Goal: Answer question/provide support: Share knowledge or assist other users

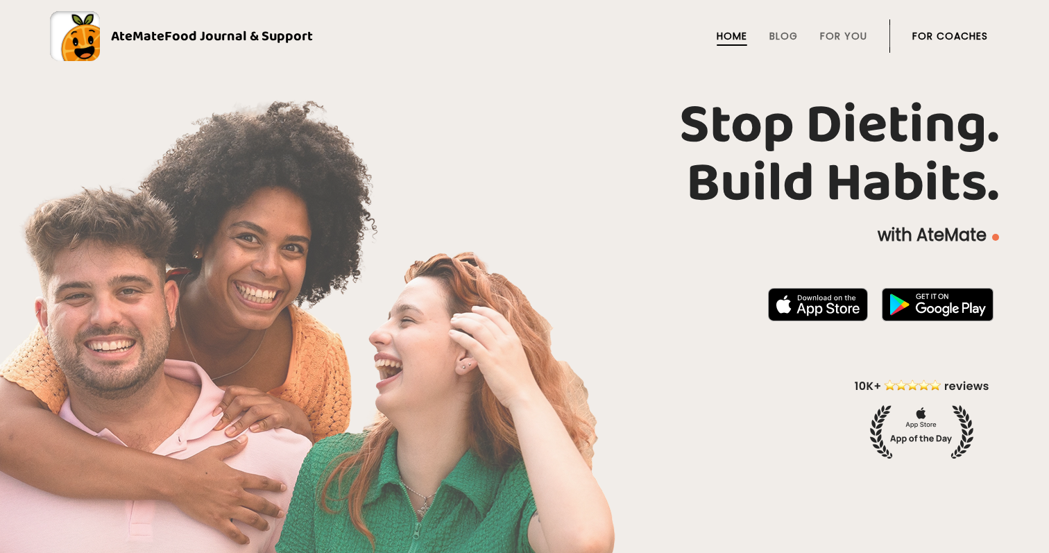
click at [967, 32] on link "For Coaches" at bounding box center [950, 36] width 76 height 11
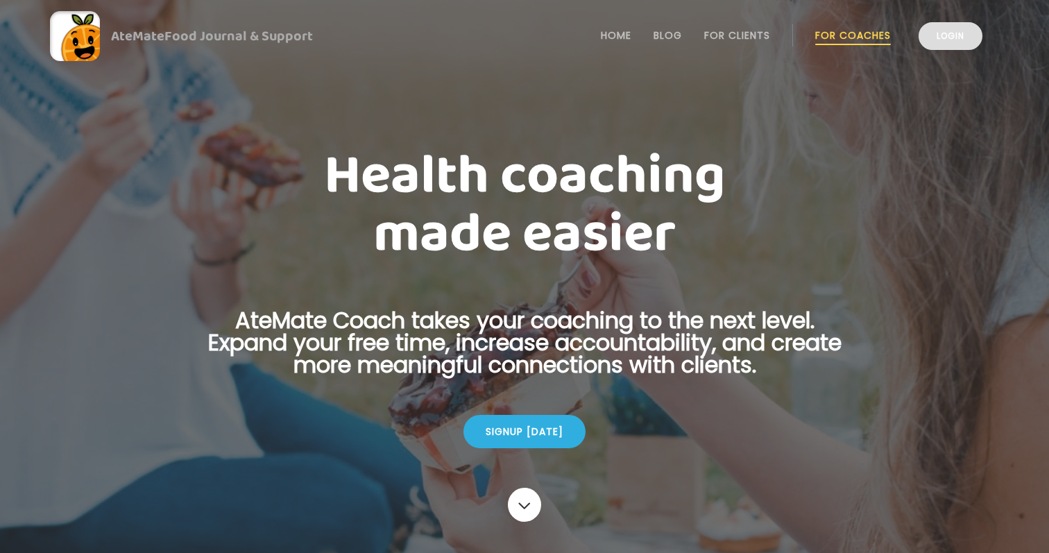
click at [964, 36] on link "Login" at bounding box center [951, 36] width 64 height 28
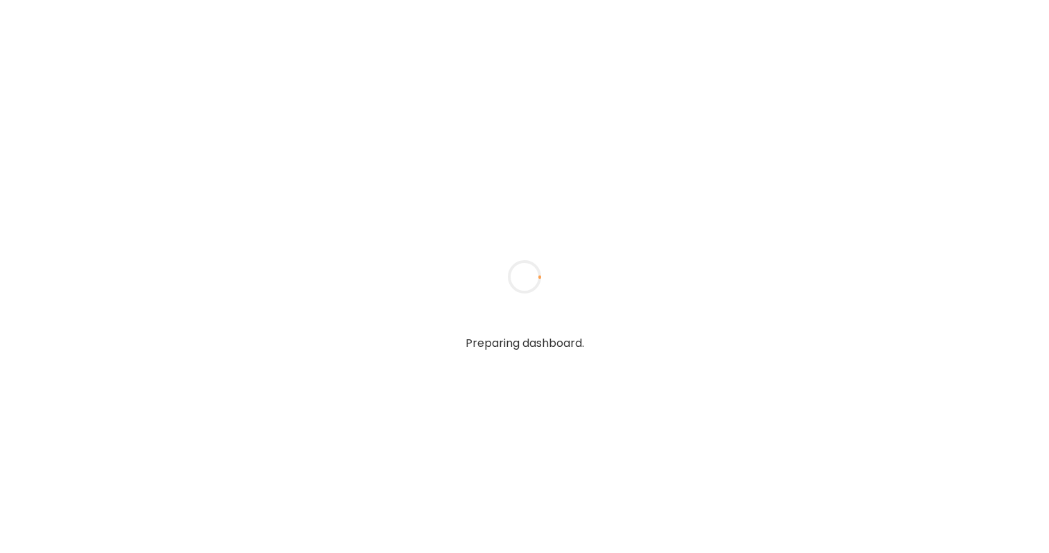
type textarea "**********"
type input "**********"
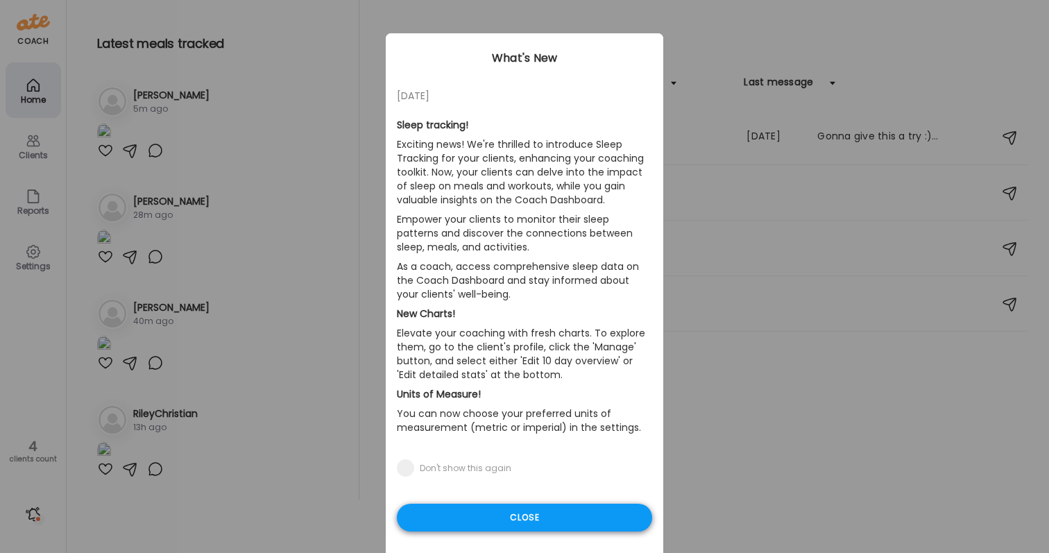
click at [625, 518] on div "Close" at bounding box center [524, 518] width 255 height 28
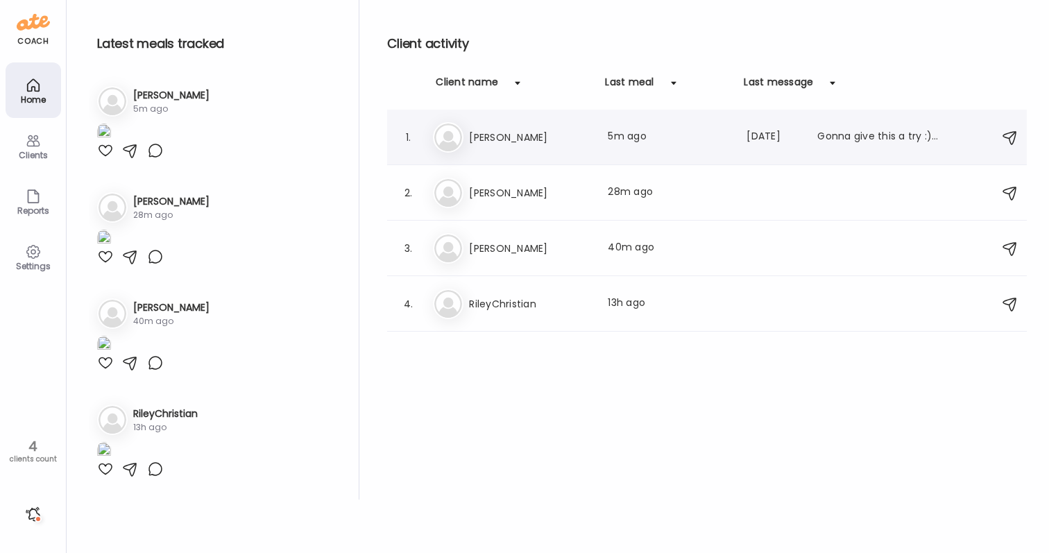
click at [506, 151] on div "Ji [PERSON_NAME] Last meal: 5m ago Last message: [DATE] Gonna give this a try :…" at bounding box center [709, 137] width 552 height 31
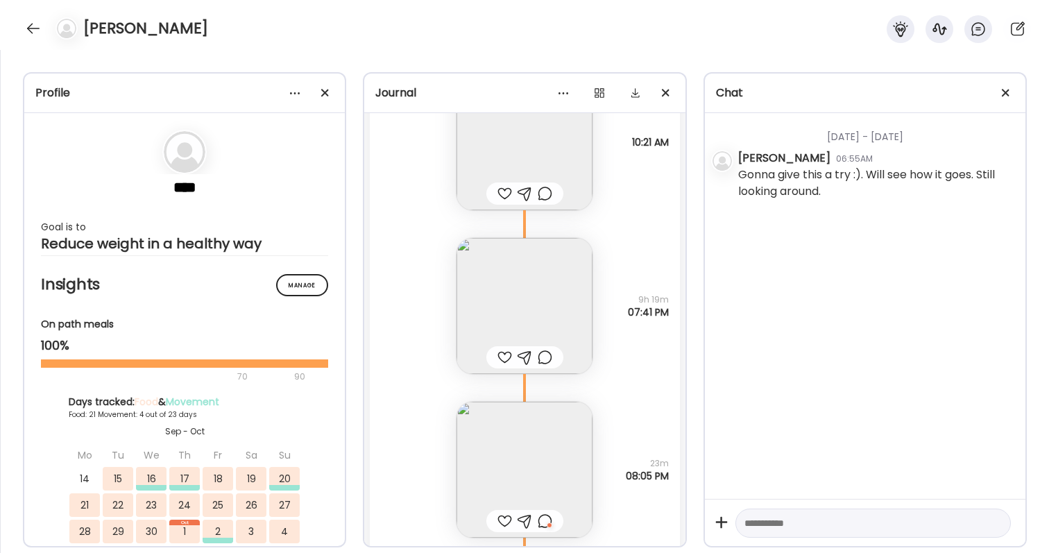
scroll to position [20633, 0]
click at [33, 31] on div at bounding box center [33, 28] width 22 height 22
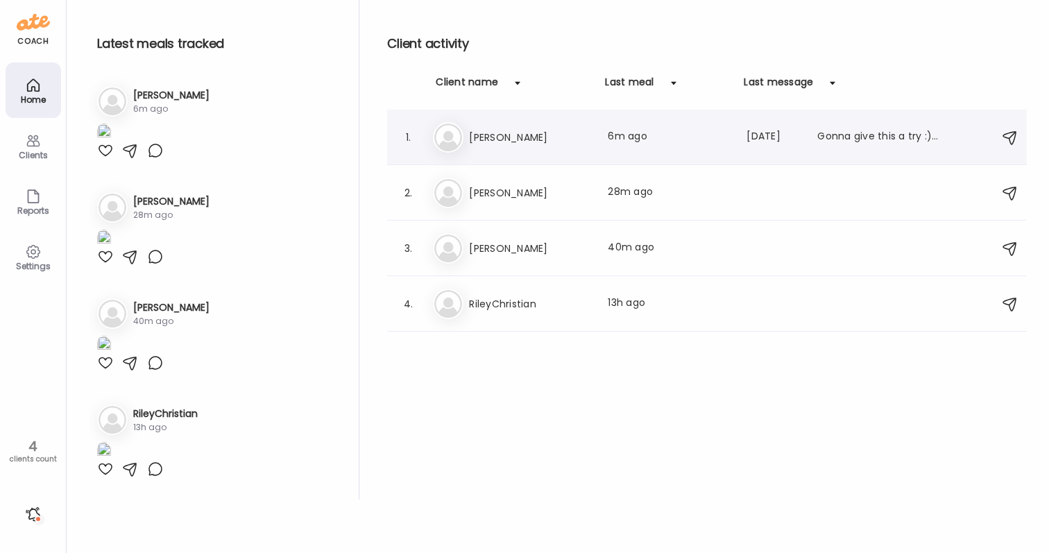
click at [513, 137] on h3 "[PERSON_NAME]" at bounding box center [530, 137] width 122 height 17
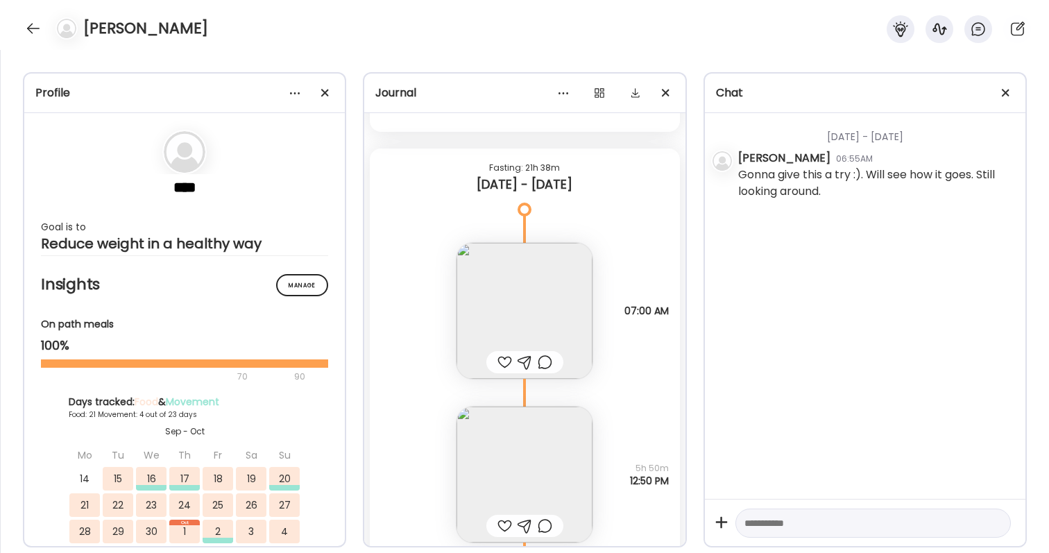
scroll to position [19952, 0]
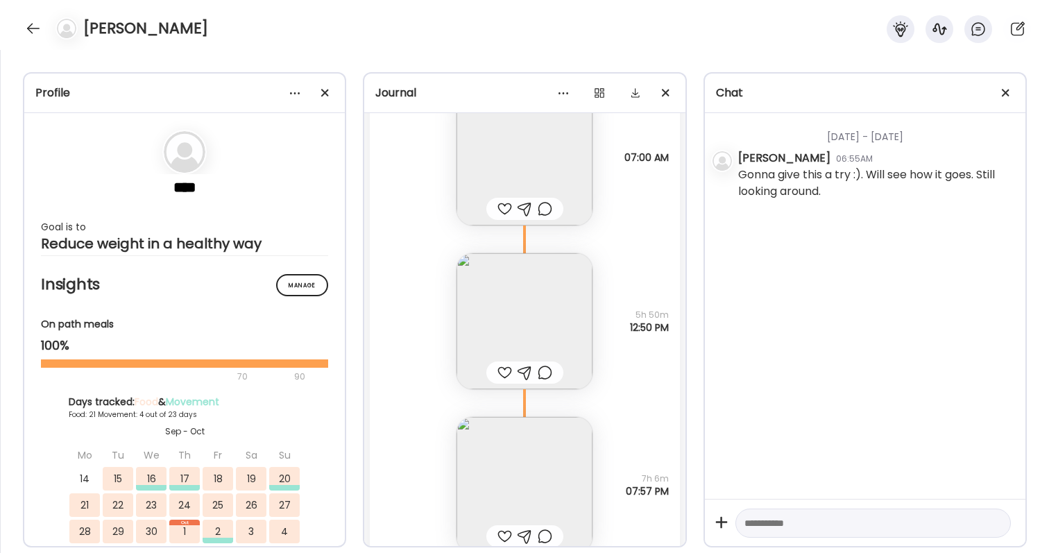
click at [504, 212] on div at bounding box center [504, 209] width 15 height 17
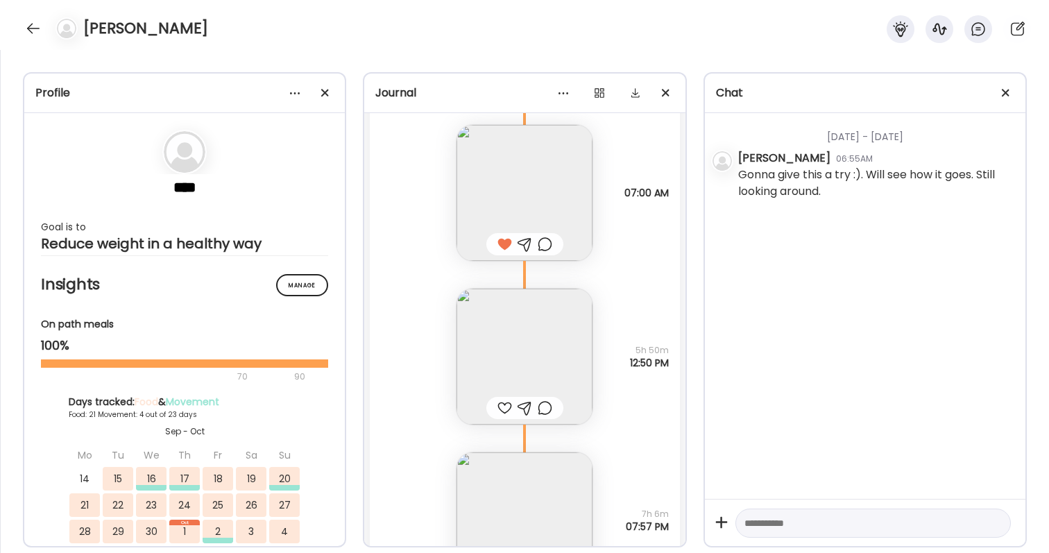
scroll to position [19893, 0]
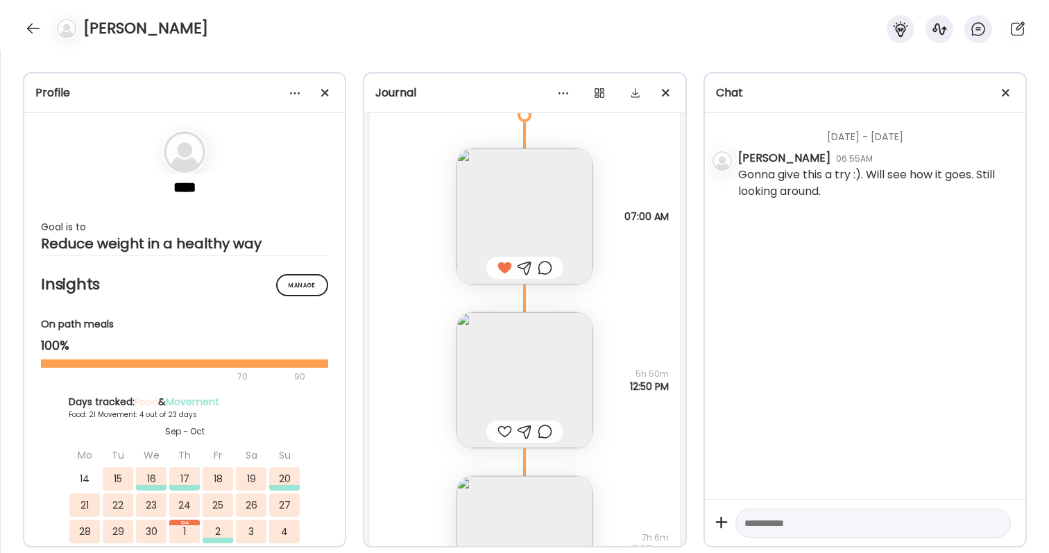
click at [535, 406] on img at bounding box center [525, 380] width 136 height 136
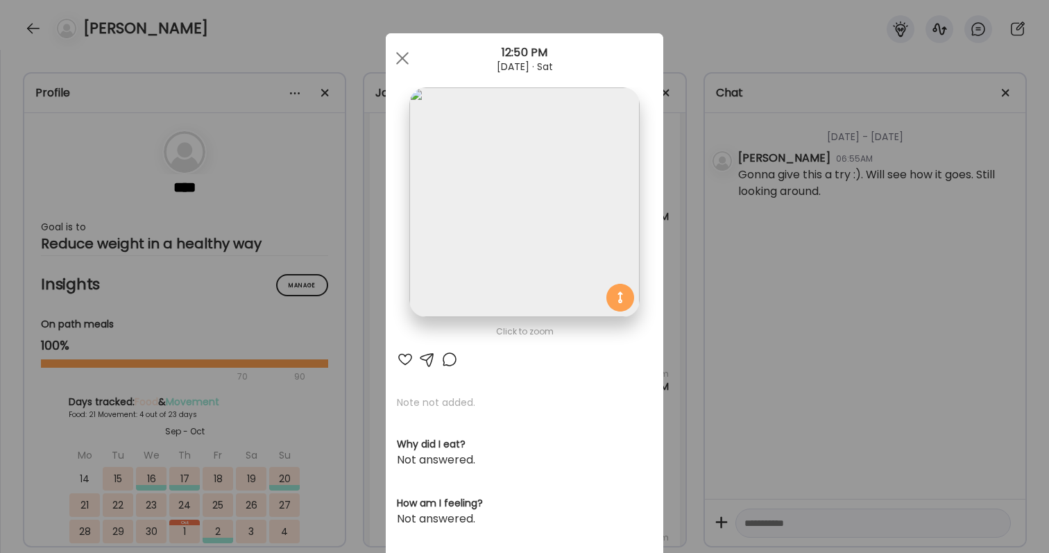
click at [402, 348] on section at bounding box center [525, 217] width 278 height 261
click at [405, 358] on div at bounding box center [405, 359] width 17 height 17
click at [703, 348] on div "Ate Coach Dashboard Wahoo! It’s official Take a moment to set up your Coach Pro…" at bounding box center [524, 276] width 1049 height 553
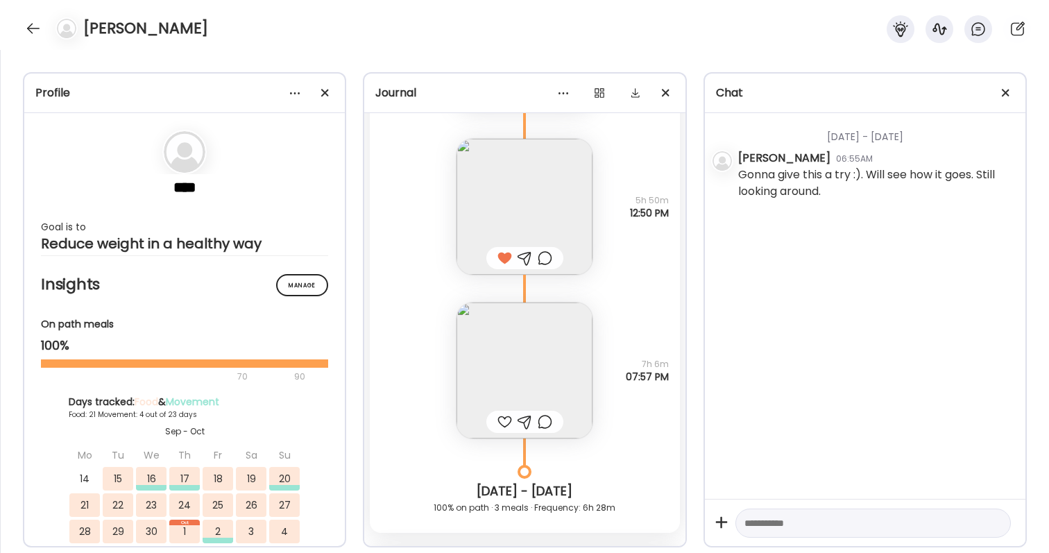
scroll to position [20090, 0]
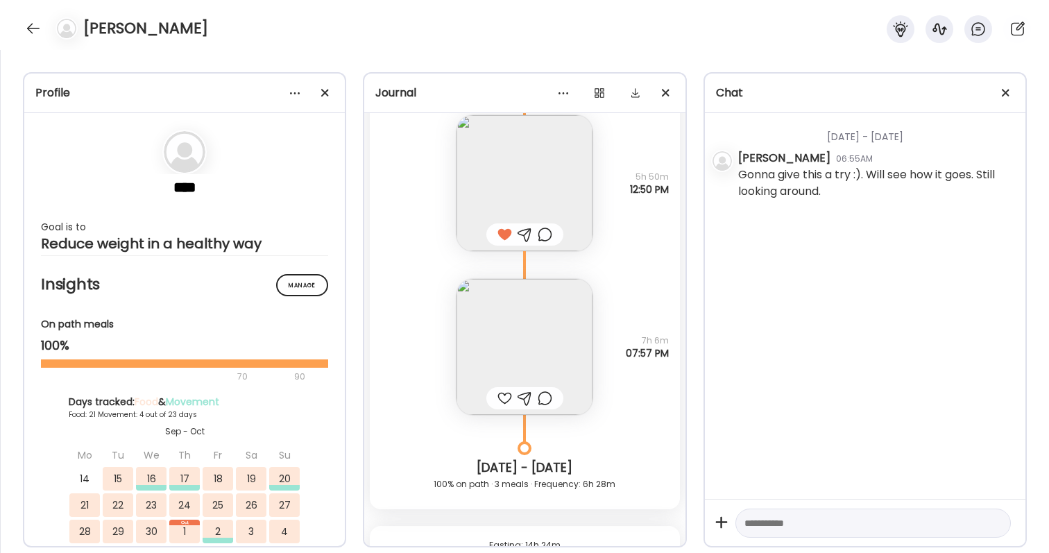
click at [549, 350] on img at bounding box center [525, 347] width 136 height 136
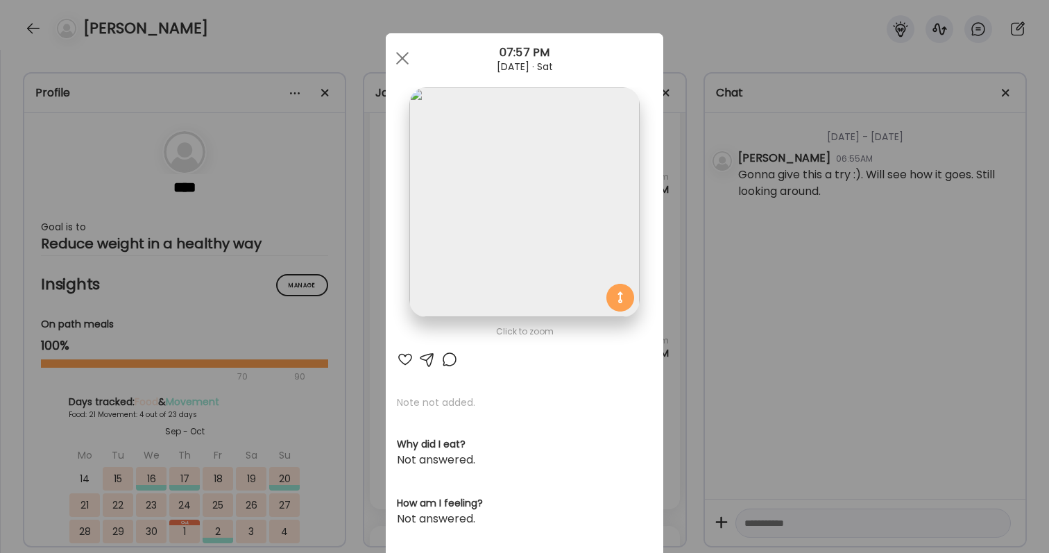
click at [401, 361] on div at bounding box center [405, 359] width 17 height 17
click at [812, 323] on div "Ate Coach Dashboard Wahoo! It’s official Take a moment to set up your Coach Pro…" at bounding box center [524, 276] width 1049 height 553
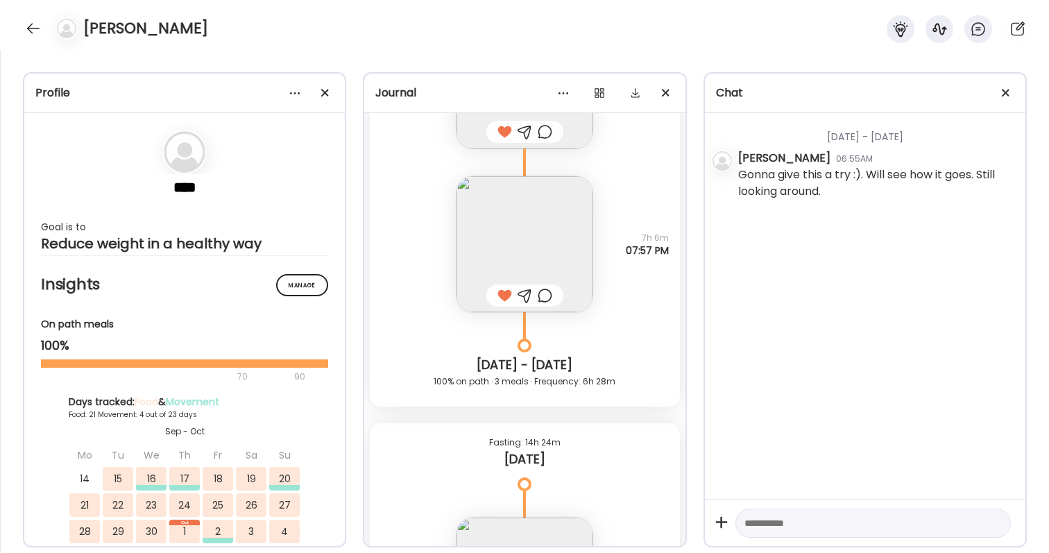
scroll to position [20178, 0]
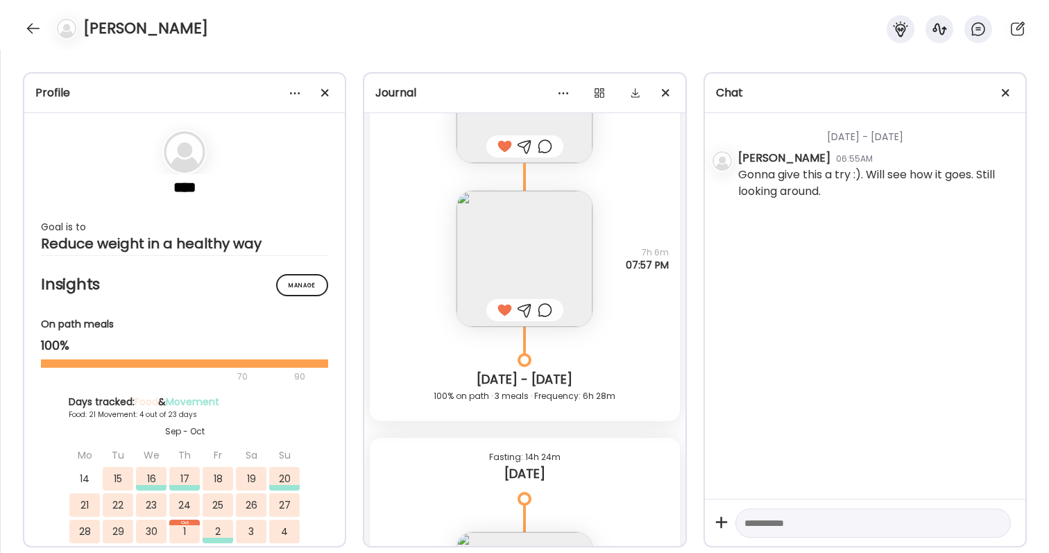
click at [540, 148] on div at bounding box center [545, 146] width 15 height 17
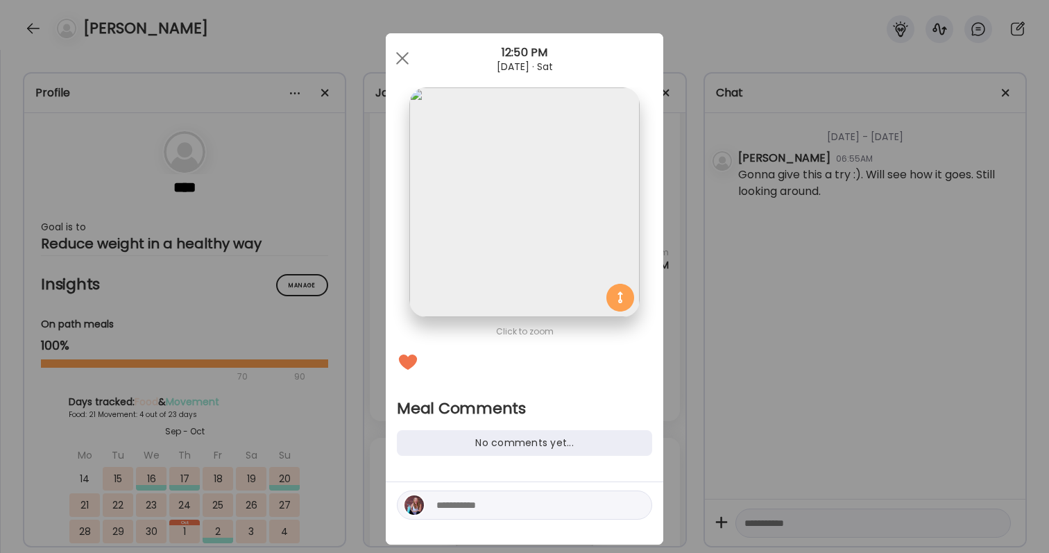
click at [488, 496] on div at bounding box center [524, 505] width 255 height 29
click at [488, 500] on textarea at bounding box center [529, 505] width 187 height 17
type textarea "*"
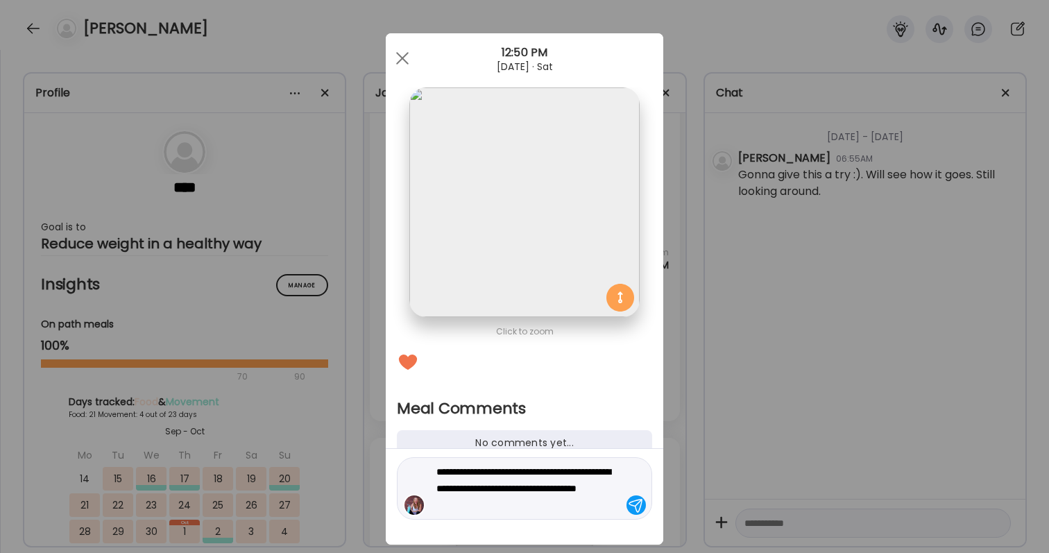
type textarea "**********"
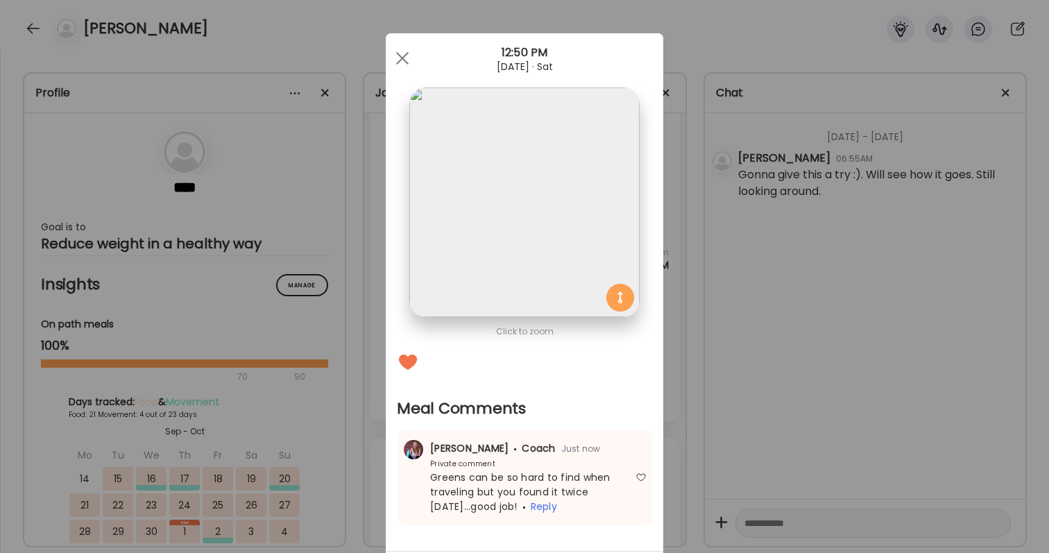
click at [887, 468] on div "Ate Coach Dashboard Wahoo! It’s official Take a moment to set up your Coach Pro…" at bounding box center [524, 276] width 1049 height 553
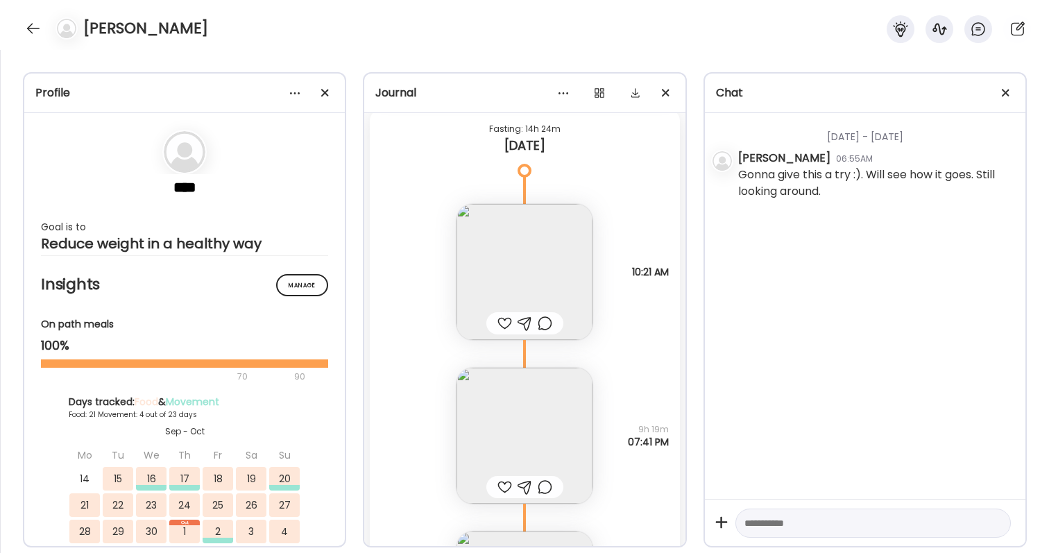
scroll to position [20600, 0]
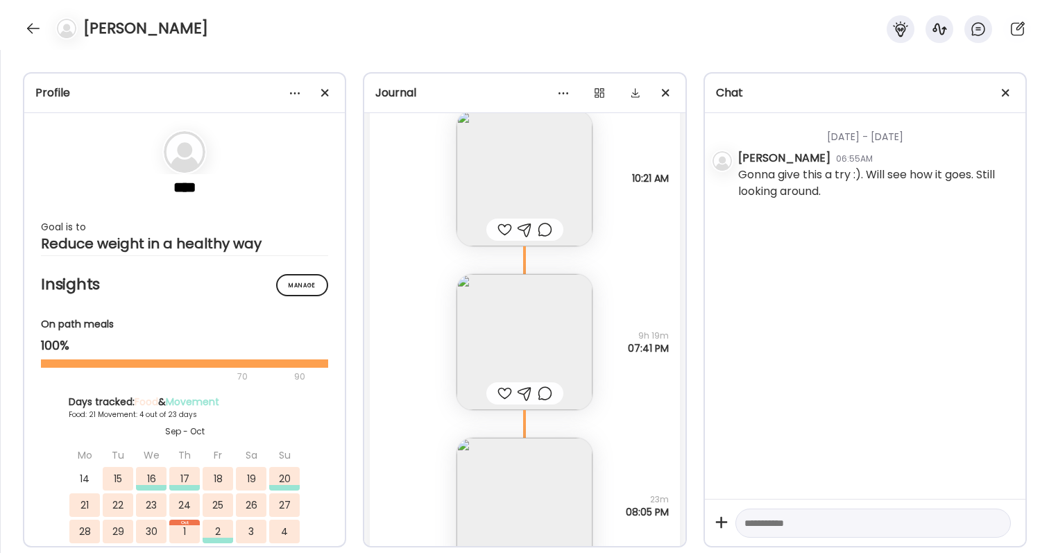
click at [500, 225] on div at bounding box center [504, 229] width 15 height 17
click at [506, 196] on img at bounding box center [525, 178] width 136 height 136
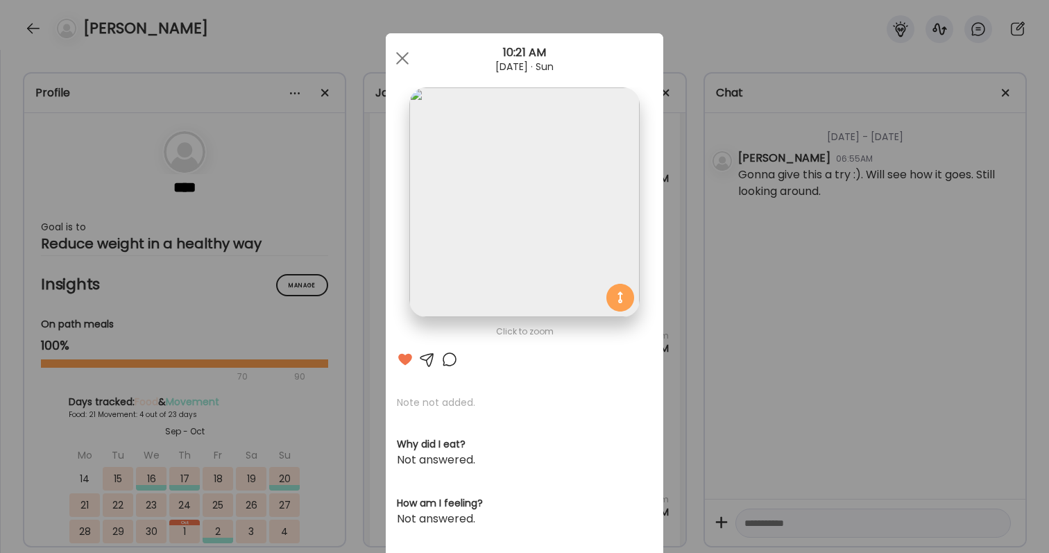
click at [697, 187] on div "Ate Coach Dashboard Wahoo! It’s official Take a moment to set up your Coach Pro…" at bounding box center [524, 276] width 1049 height 553
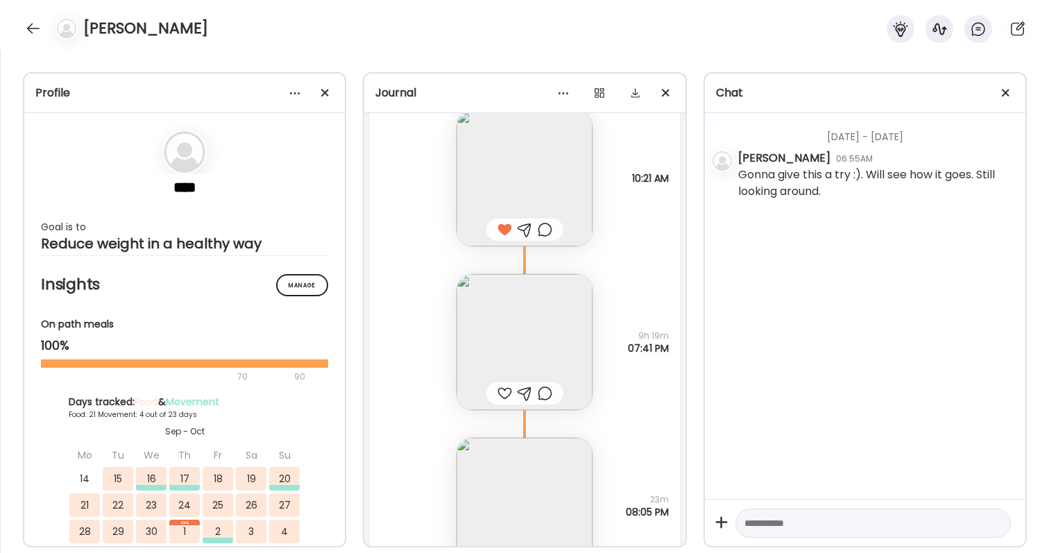
scroll to position [20652, 0]
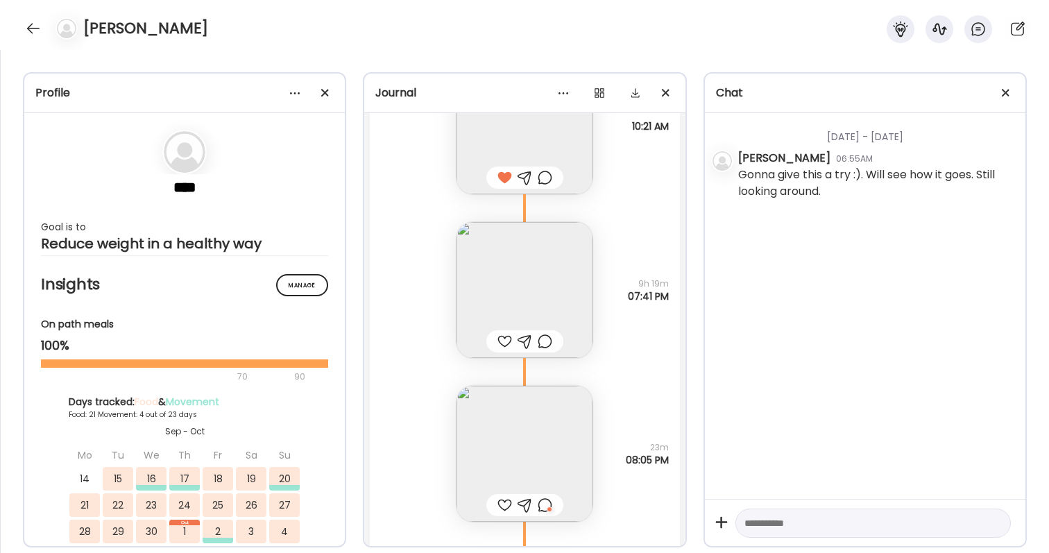
click at [504, 256] on img at bounding box center [525, 290] width 136 height 136
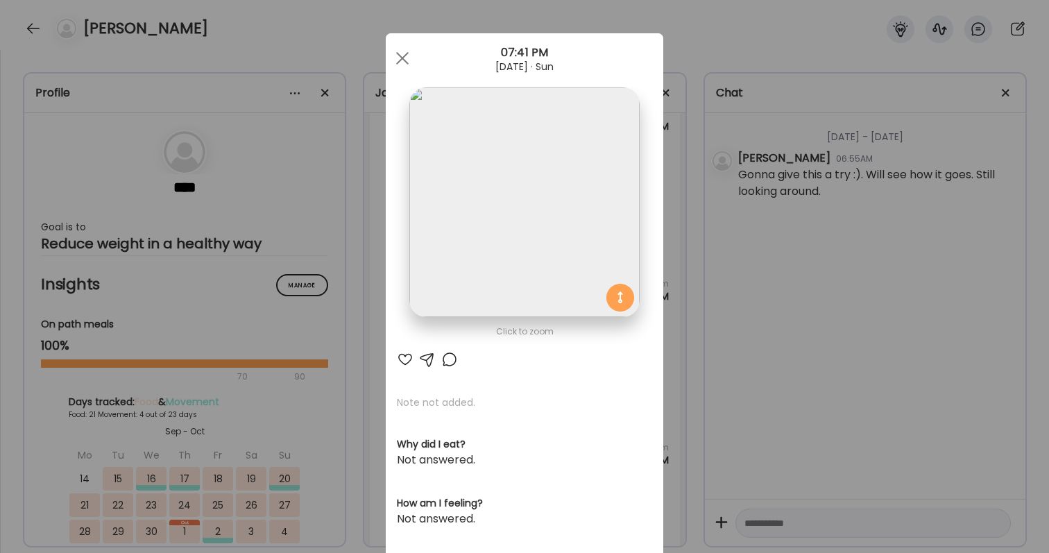
click at [409, 351] on div at bounding box center [405, 359] width 17 height 17
click at [726, 355] on div "Ate Coach Dashboard Wahoo! It’s official Take a moment to set up your Coach Pro…" at bounding box center [524, 276] width 1049 height 553
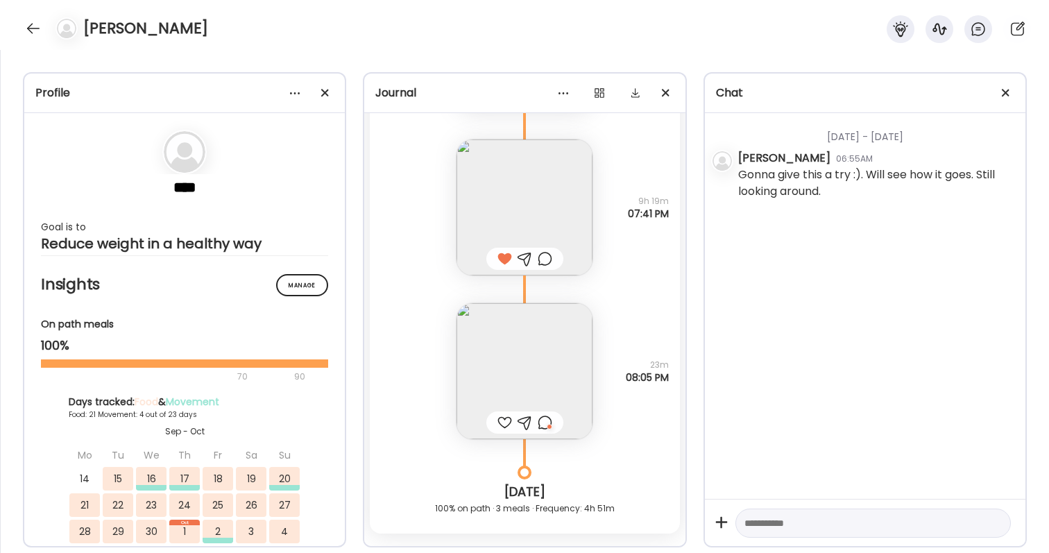
scroll to position [20752, 0]
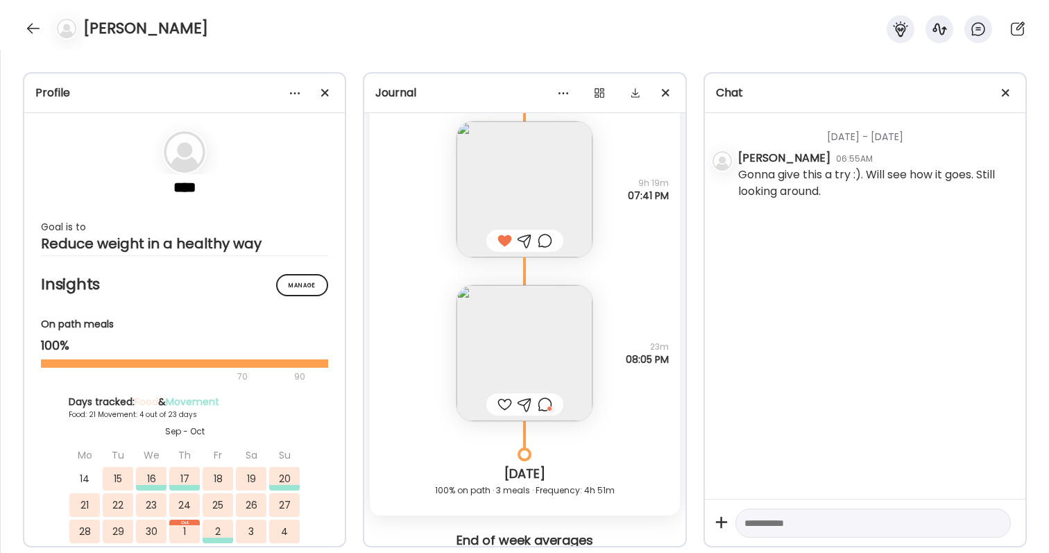
click at [530, 362] on img at bounding box center [525, 353] width 136 height 136
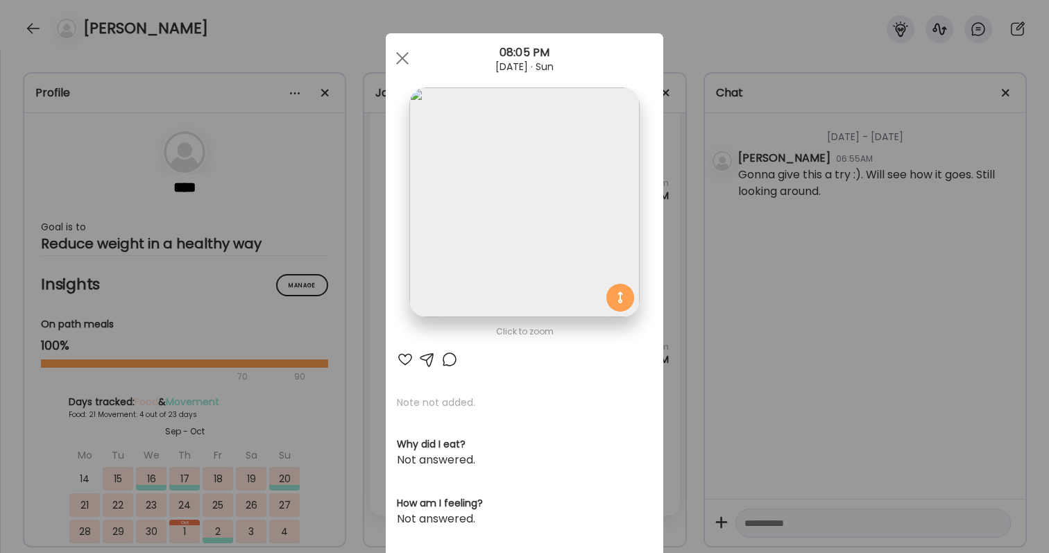
click at [447, 361] on div at bounding box center [449, 359] width 17 height 17
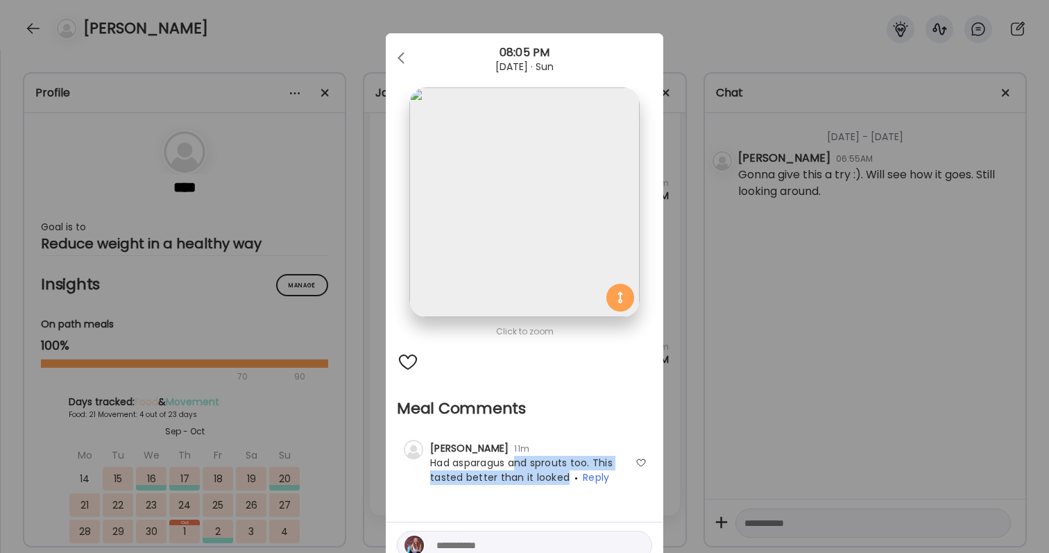
drag, startPoint x: 518, startPoint y: 466, endPoint x: 568, endPoint y: 477, distance: 51.2
click at [568, 477] on div "Had asparagus and sprouts too. This tasted better than it looked Reply" at bounding box center [524, 470] width 244 height 29
click at [749, 460] on div "Ate Coach Dashboard Wahoo! It’s official Take a moment to set up your Coach Pro…" at bounding box center [524, 276] width 1049 height 553
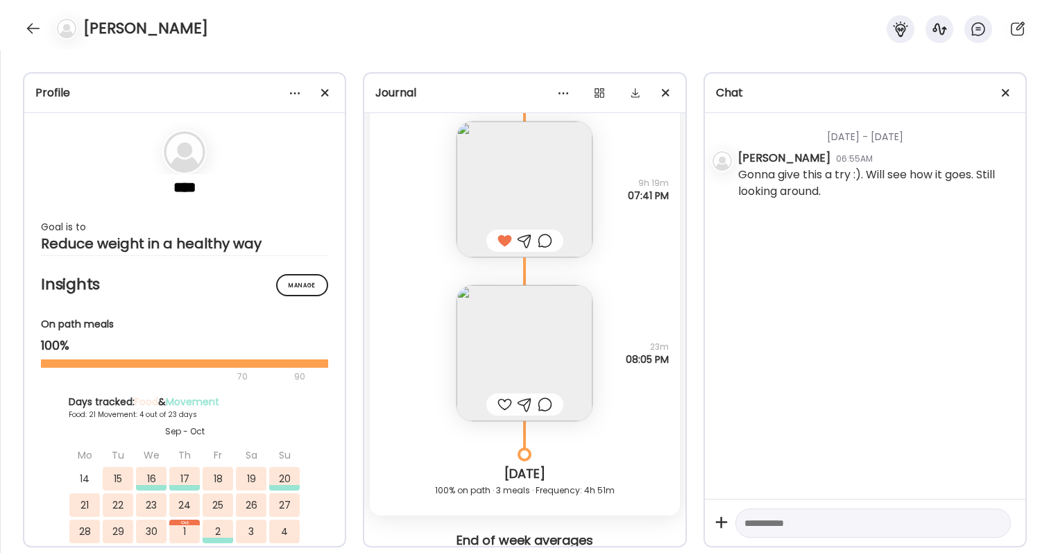
click at [554, 400] on div at bounding box center [524, 404] width 77 height 22
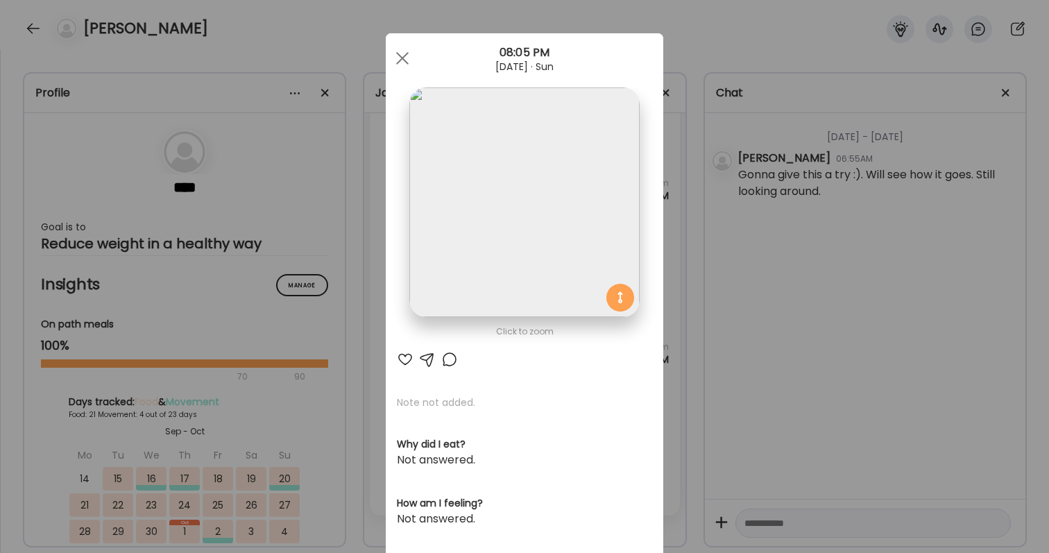
click at [447, 359] on div at bounding box center [449, 359] width 17 height 17
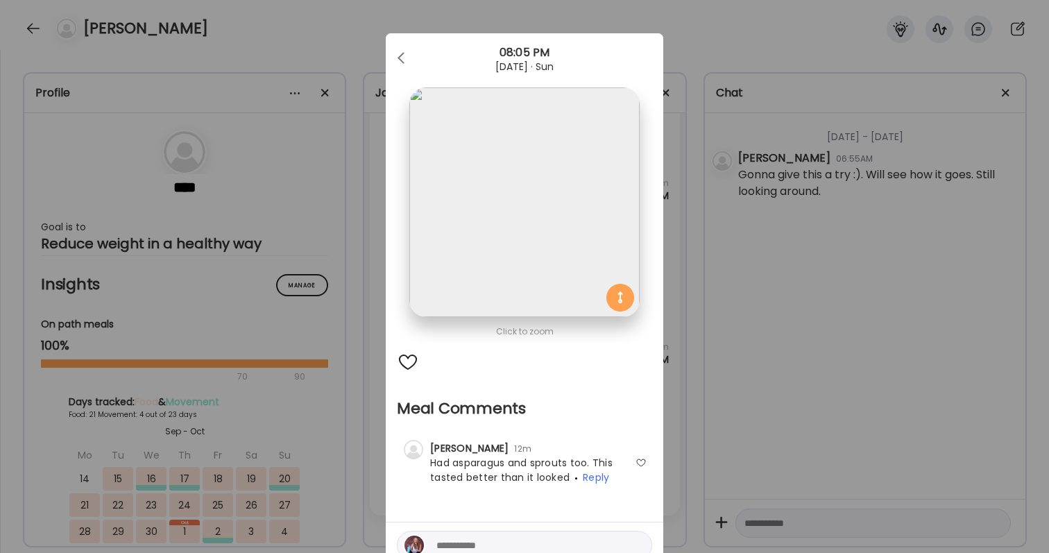
click at [515, 537] on textarea at bounding box center [529, 545] width 187 height 17
type textarea "**********"
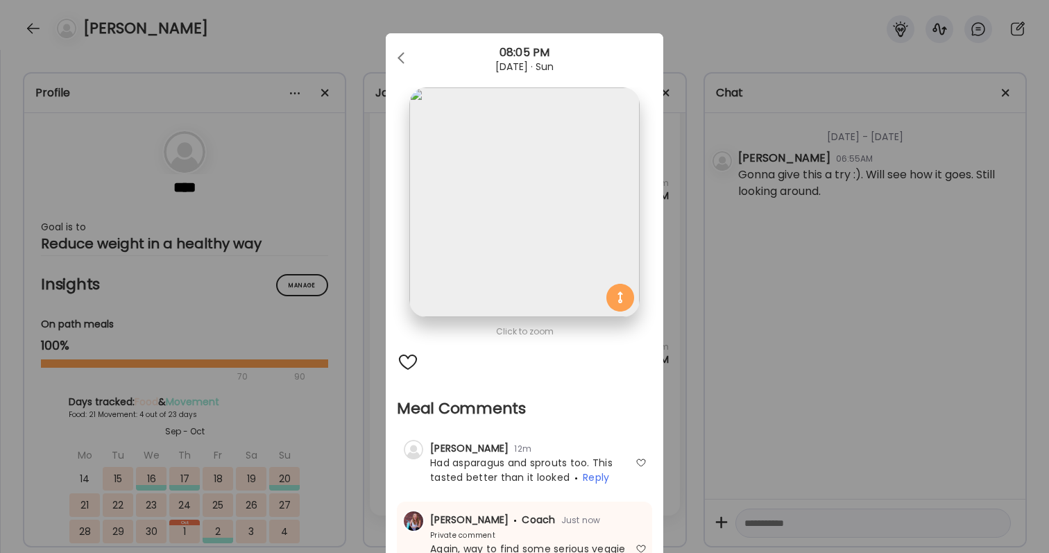
click at [731, 221] on div "Ate Coach Dashboard Wahoo! It’s official Take a moment to set up your Coach Pro…" at bounding box center [524, 276] width 1049 height 553
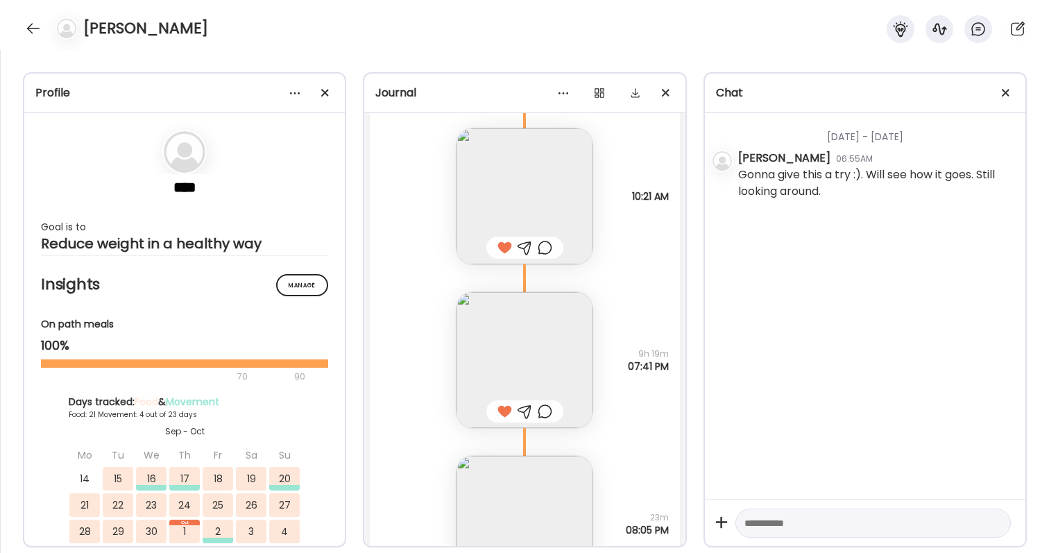
scroll to position [20562, 0]
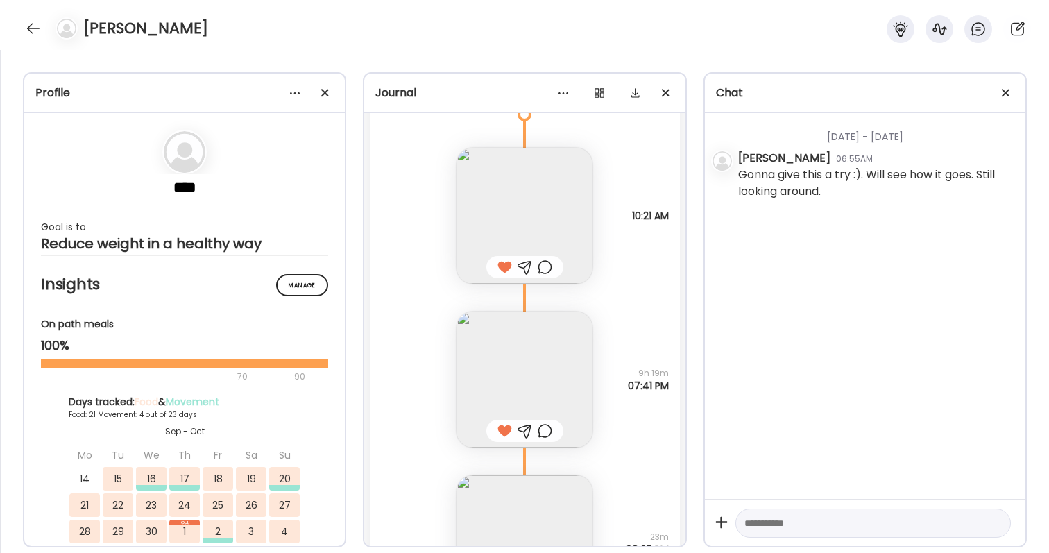
click at [549, 265] on div at bounding box center [545, 267] width 15 height 17
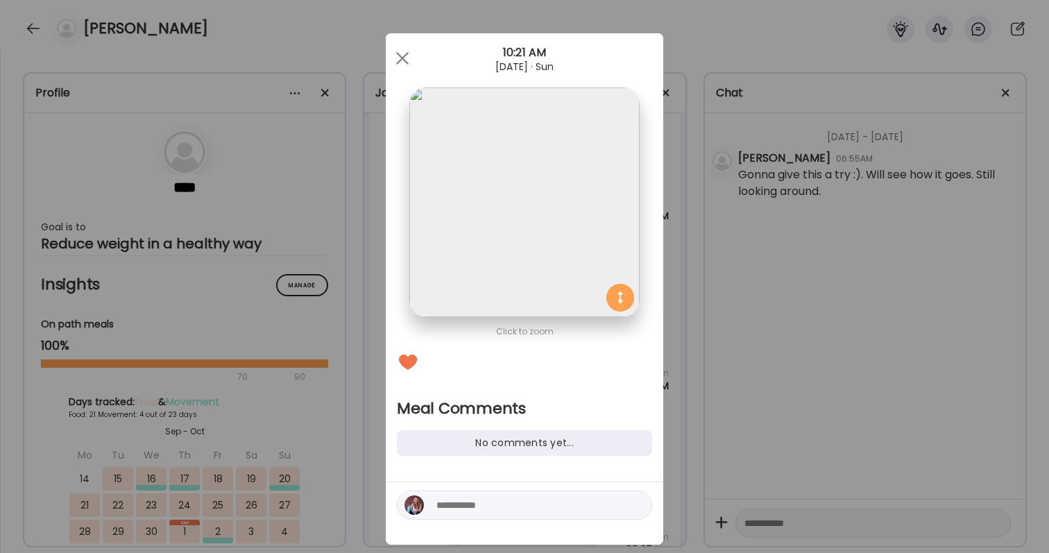
click at [492, 493] on div at bounding box center [524, 505] width 255 height 29
click at [498, 506] on textarea at bounding box center [529, 505] width 187 height 17
click at [546, 507] on textarea "**********" at bounding box center [529, 505] width 187 height 17
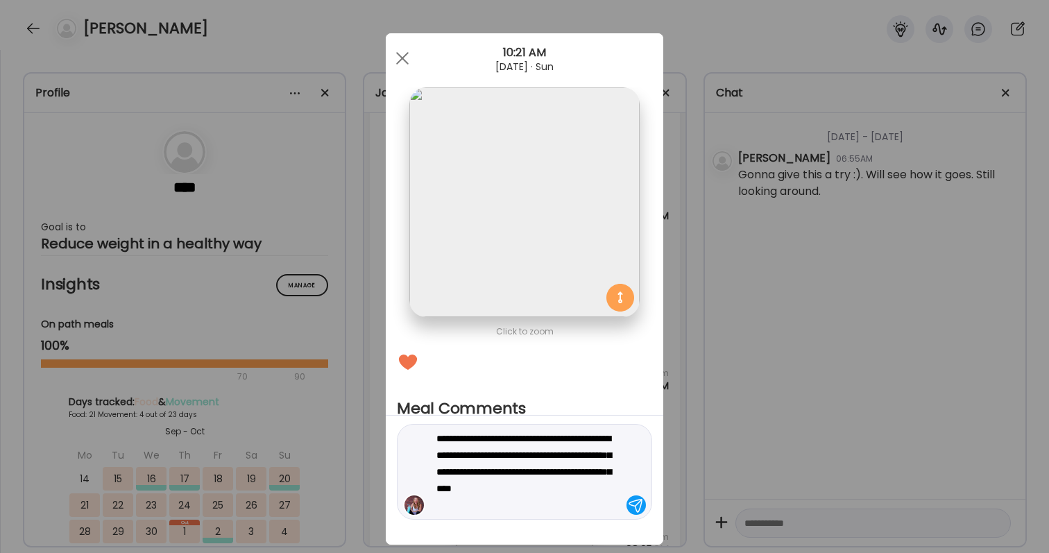
type textarea "**********"
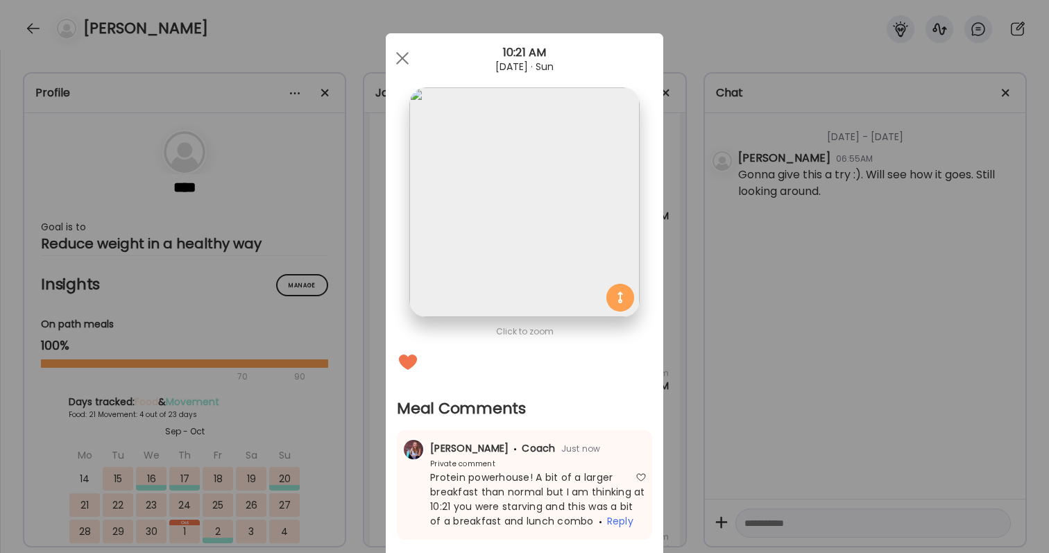
click at [918, 448] on div "Ate Coach Dashboard Wahoo! It’s official Take a moment to set up your Coach Pro…" at bounding box center [524, 276] width 1049 height 553
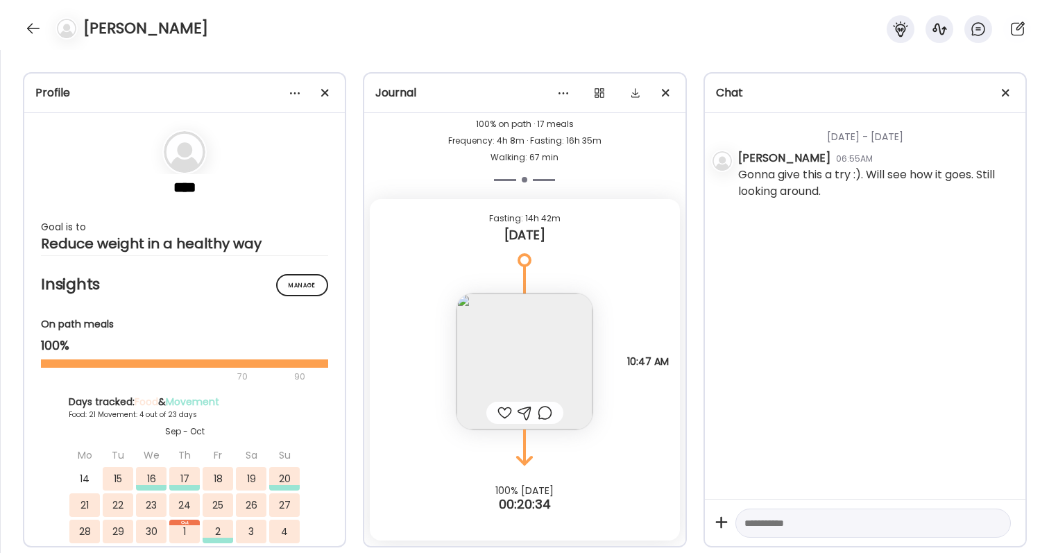
scroll to position [21188, 0]
click at [543, 411] on div at bounding box center [545, 412] width 15 height 17
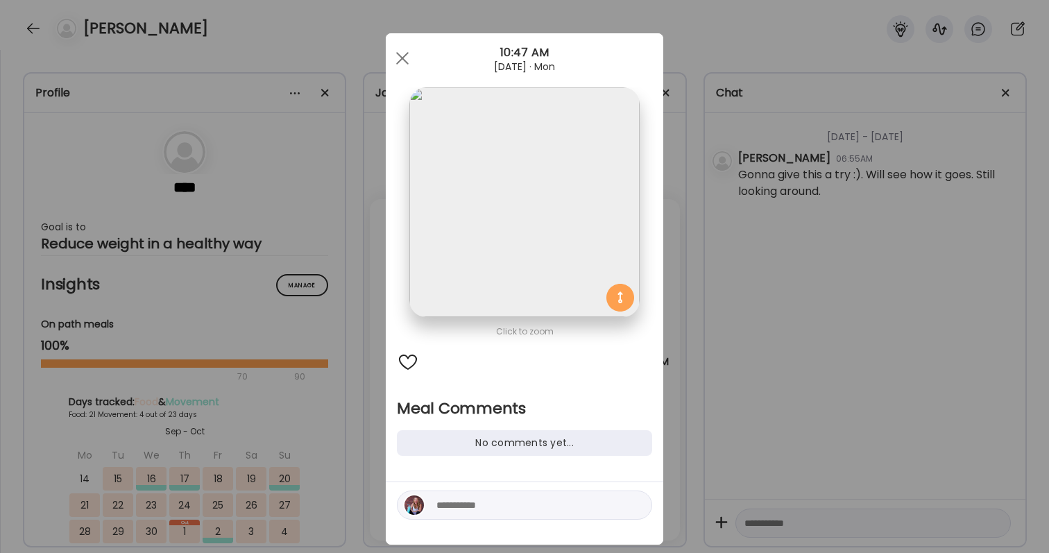
click at [404, 356] on div at bounding box center [408, 362] width 22 height 22
click at [479, 504] on textarea at bounding box center [529, 505] width 187 height 17
click at [543, 488] on textarea "**********" at bounding box center [529, 496] width 187 height 33
click at [447, 491] on textarea "**********" at bounding box center [529, 496] width 187 height 33
click at [521, 515] on div "**********" at bounding box center [524, 497] width 255 height 46
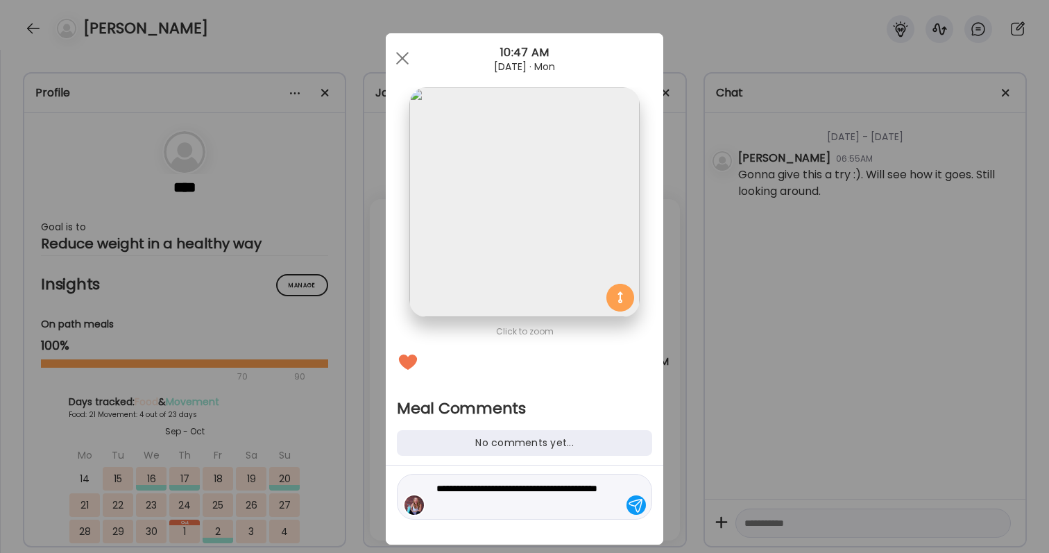
click at [521, 505] on textarea "**********" at bounding box center [529, 496] width 187 height 33
type textarea "**********"
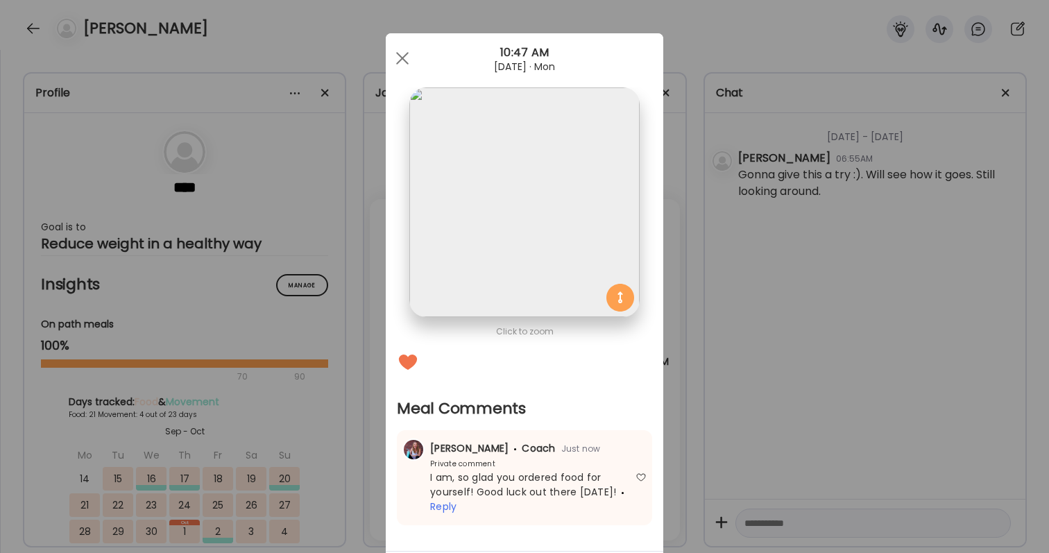
click at [753, 418] on div "Ate Coach Dashboard Wahoo! It’s official Take a moment to set up your Coach Pro…" at bounding box center [524, 276] width 1049 height 553
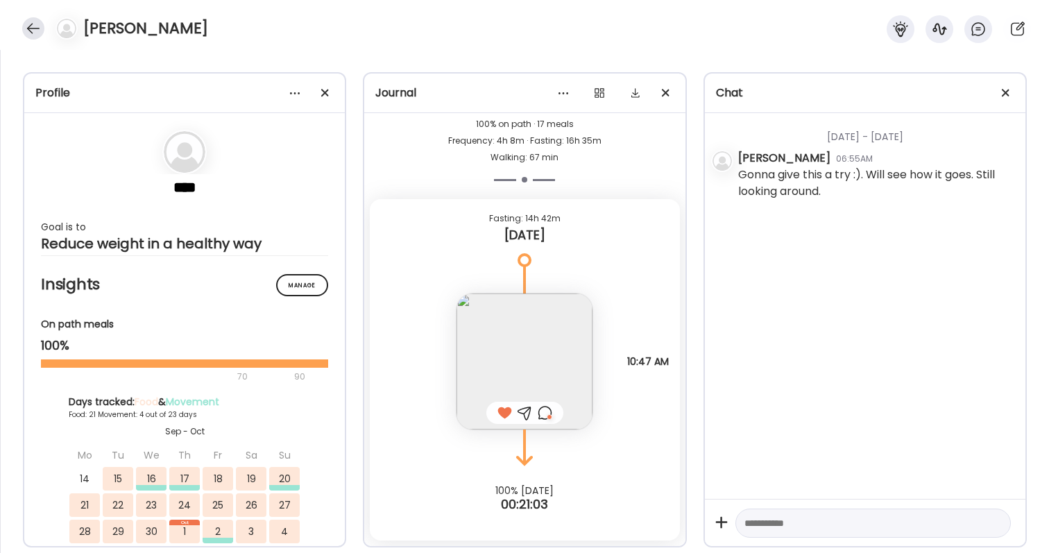
click at [26, 31] on div at bounding box center [33, 28] width 22 height 22
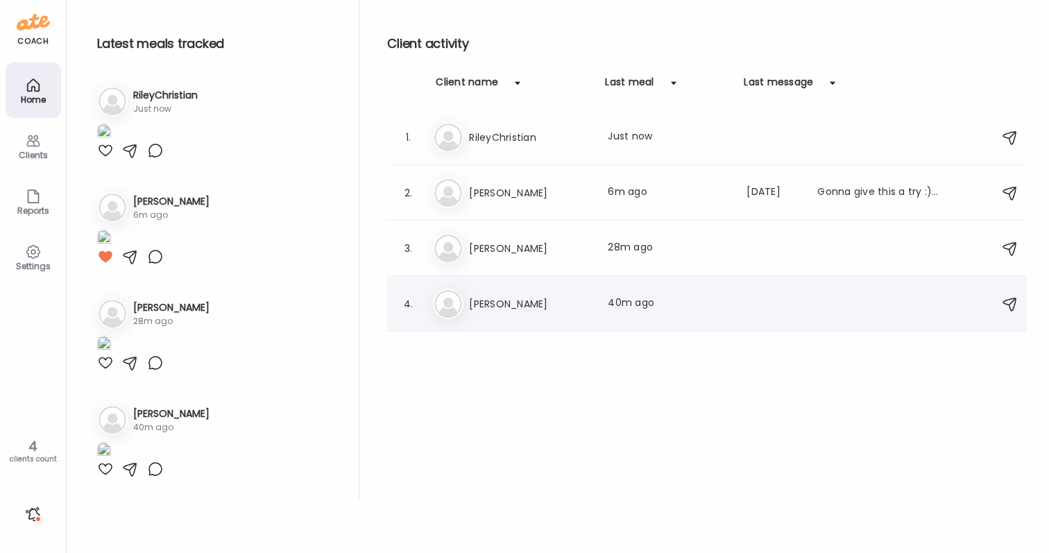
click at [540, 312] on h3 "[PERSON_NAME]" at bounding box center [530, 304] width 122 height 17
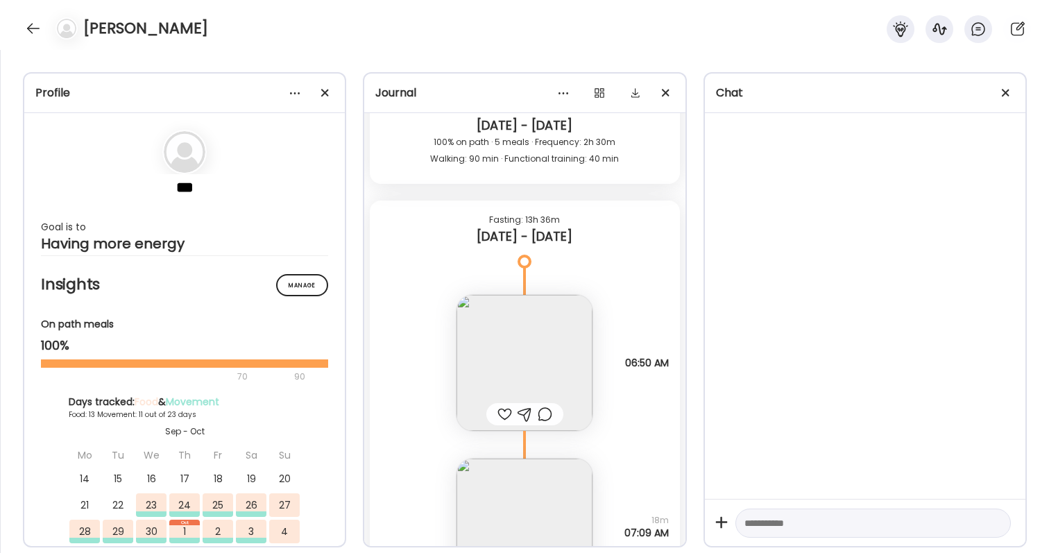
scroll to position [12627, 0]
click at [508, 408] on div at bounding box center [504, 412] width 15 height 17
click at [549, 410] on div at bounding box center [545, 412] width 15 height 17
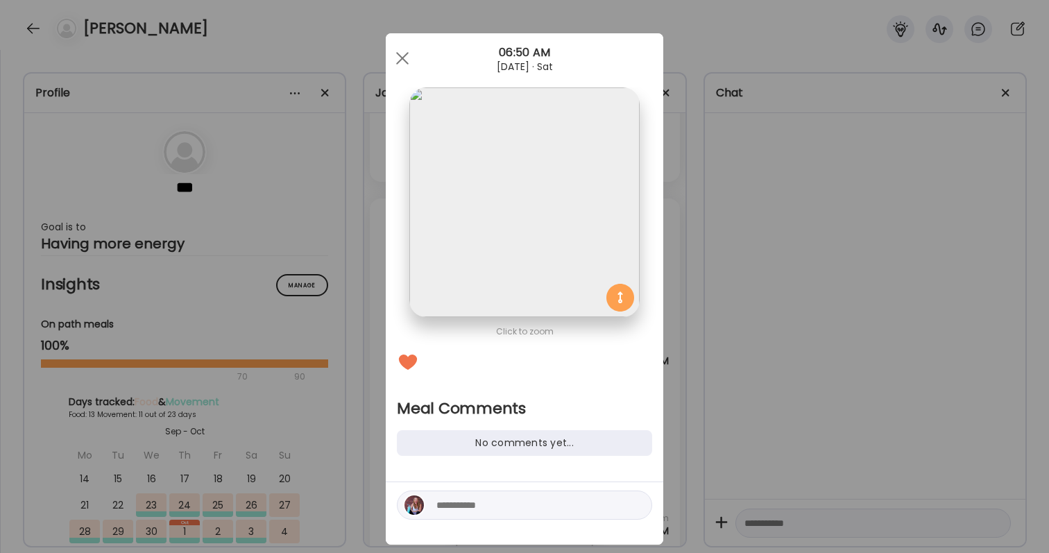
click at [752, 391] on div "Ate Coach Dashboard Wahoo! It’s official Take a moment to set up your Coach Pro…" at bounding box center [524, 276] width 1049 height 553
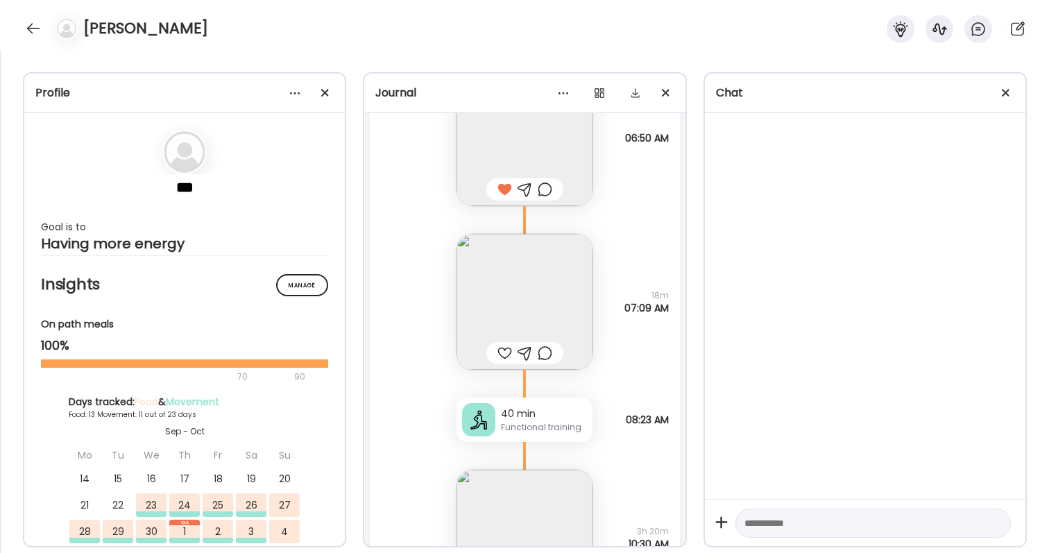
scroll to position [12874, 0]
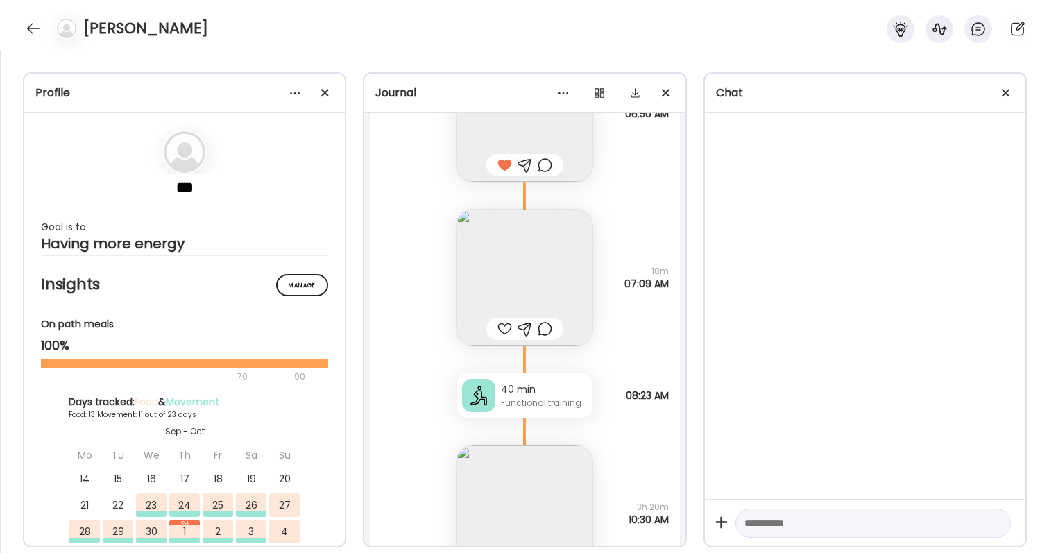
click at [501, 330] on div at bounding box center [504, 329] width 15 height 17
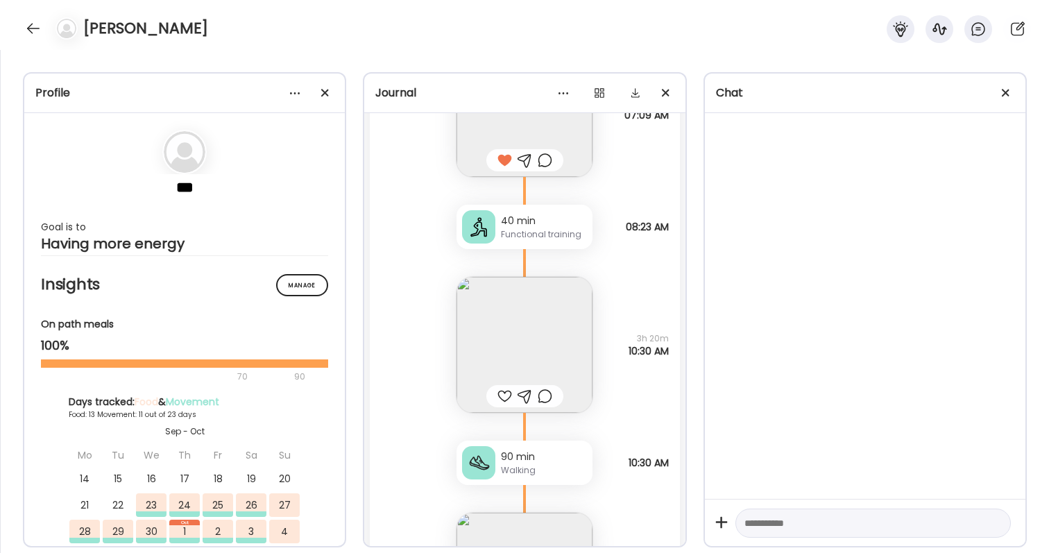
scroll to position [13092, 0]
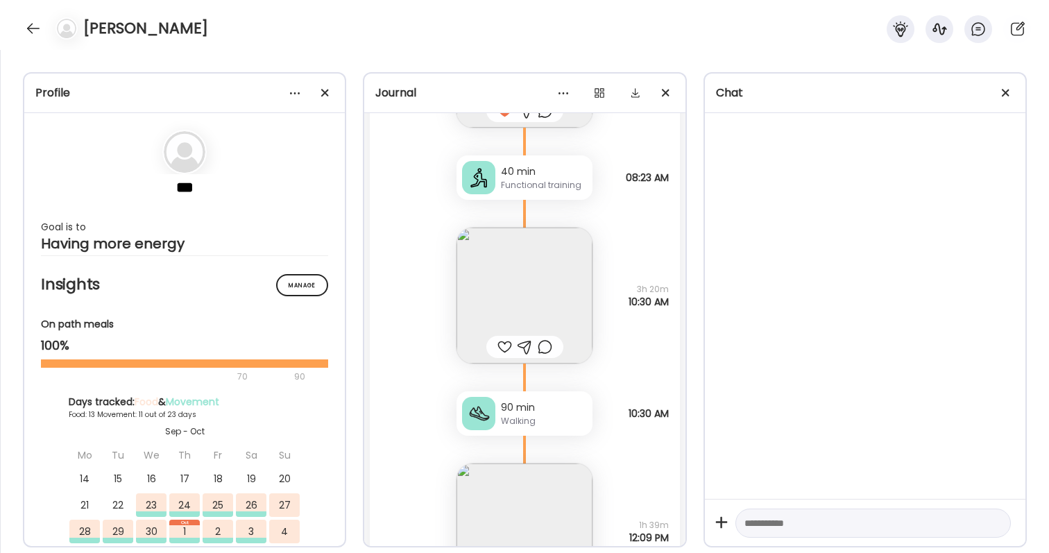
click at [518, 300] on img at bounding box center [525, 296] width 136 height 136
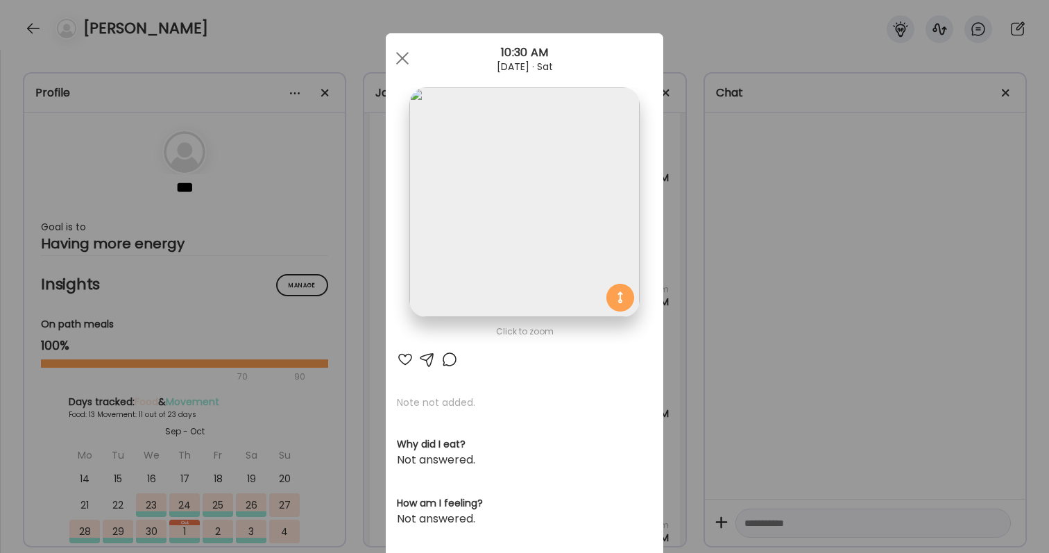
click at [409, 359] on div at bounding box center [405, 359] width 17 height 17
click at [858, 337] on div "Ate Coach Dashboard Wahoo! It’s official Take a moment to set up your Coach Pro…" at bounding box center [524, 276] width 1049 height 553
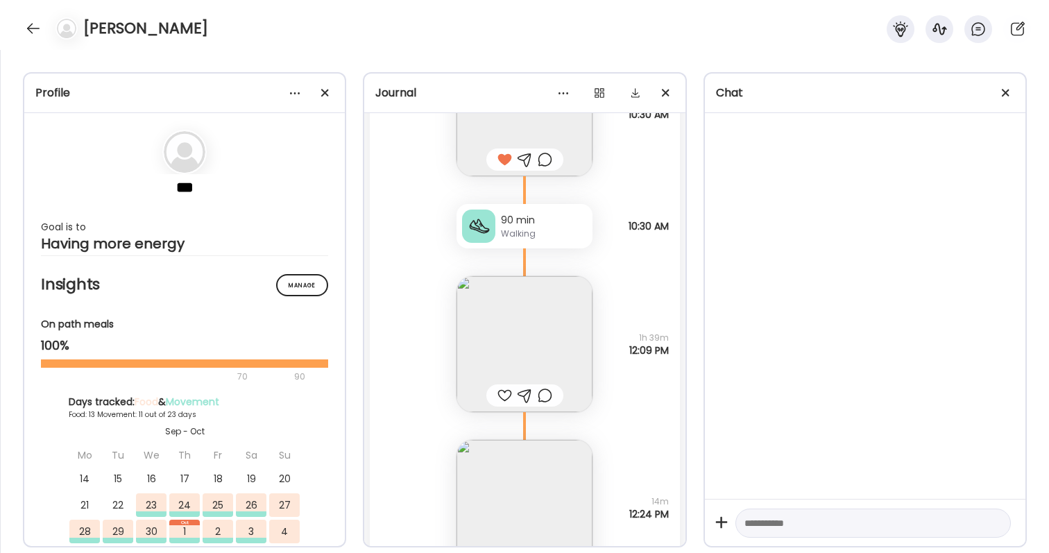
scroll to position [13295, 0]
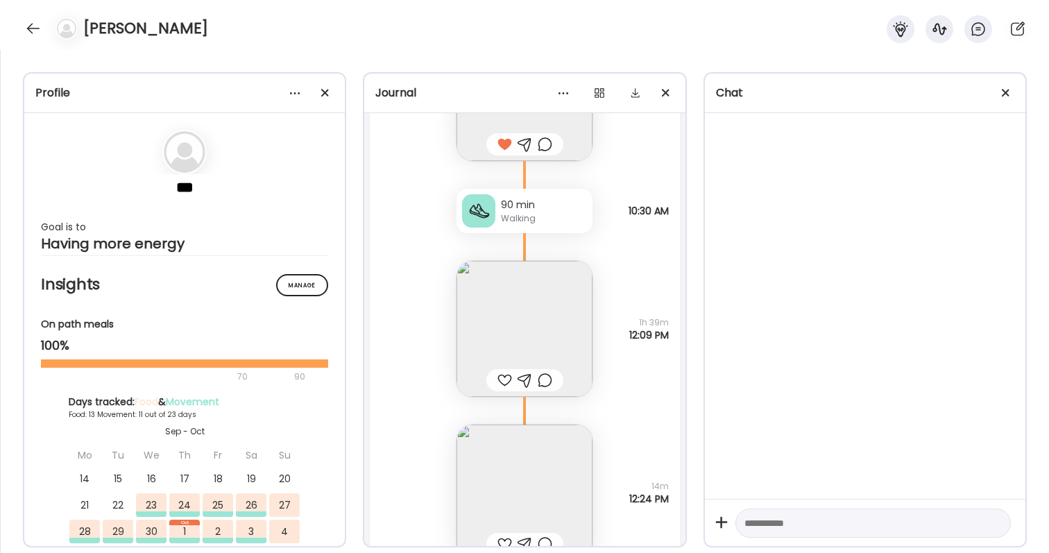
click at [564, 343] on img at bounding box center [525, 329] width 136 height 136
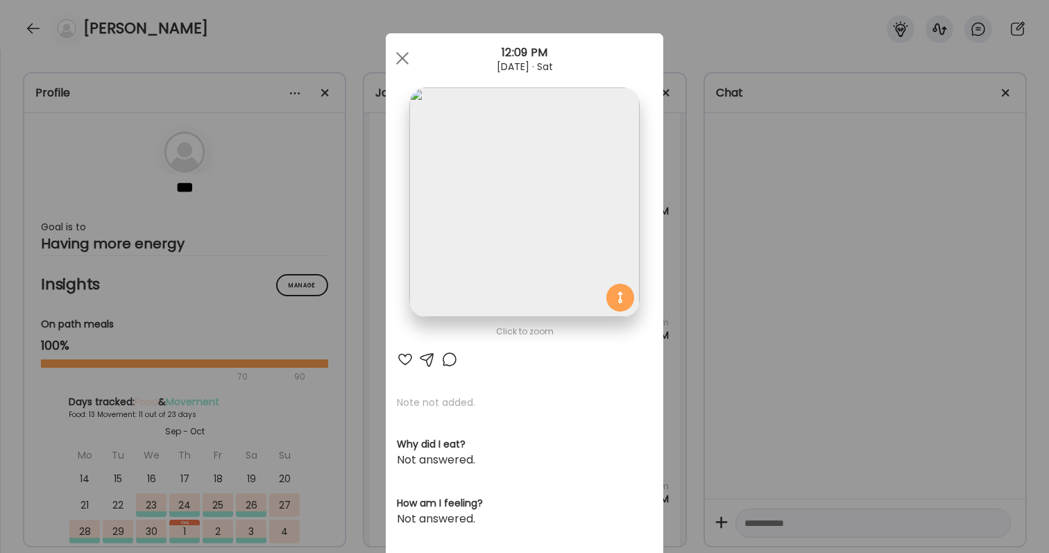
click at [397, 363] on div at bounding box center [405, 359] width 17 height 17
click at [452, 360] on div at bounding box center [449, 359] width 17 height 17
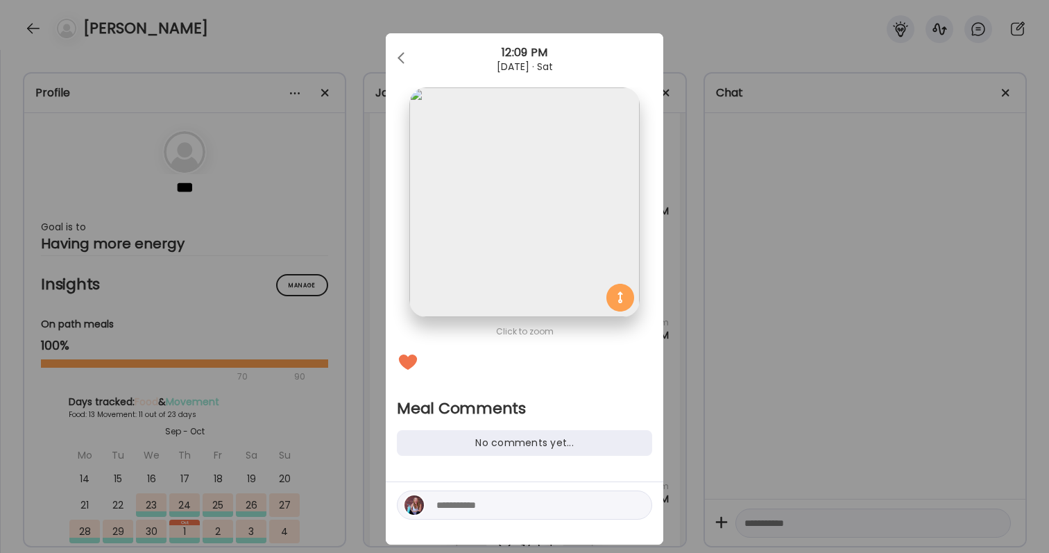
click at [463, 508] on textarea at bounding box center [529, 505] width 187 height 17
type textarea "**********"
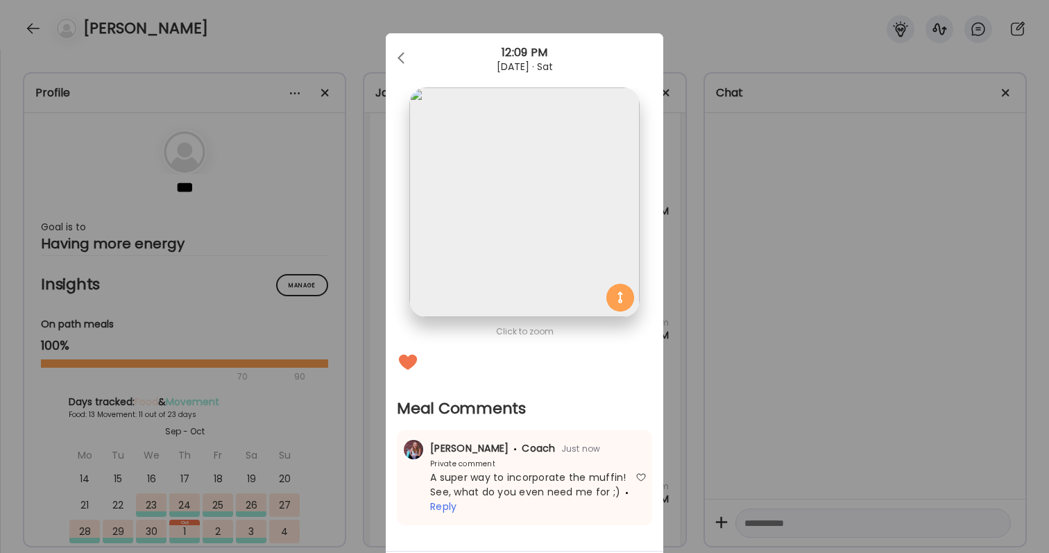
click at [749, 378] on div "Ate Coach Dashboard Wahoo! It’s official Take a moment to set up your Coach Pro…" at bounding box center [524, 276] width 1049 height 553
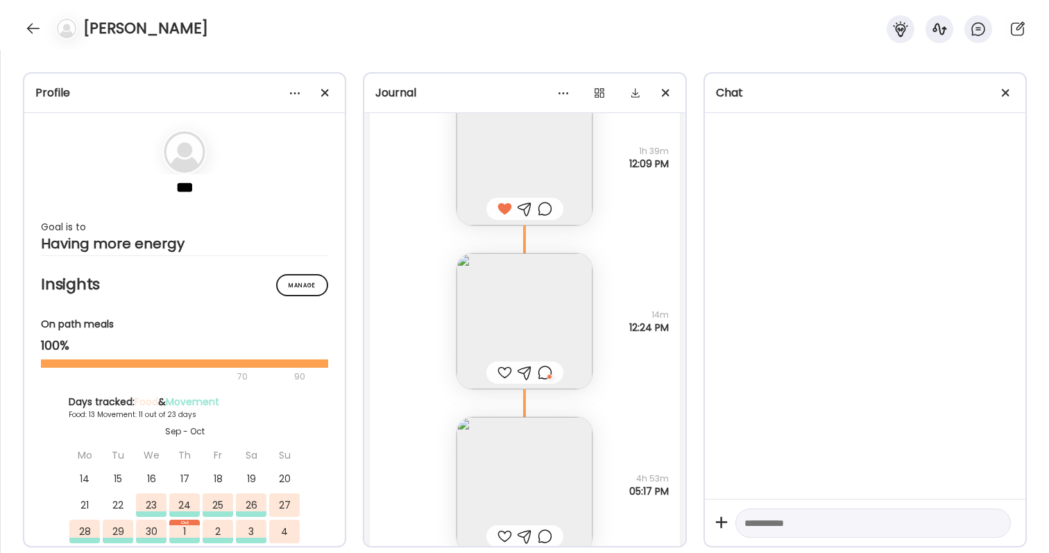
scroll to position [13486, 0]
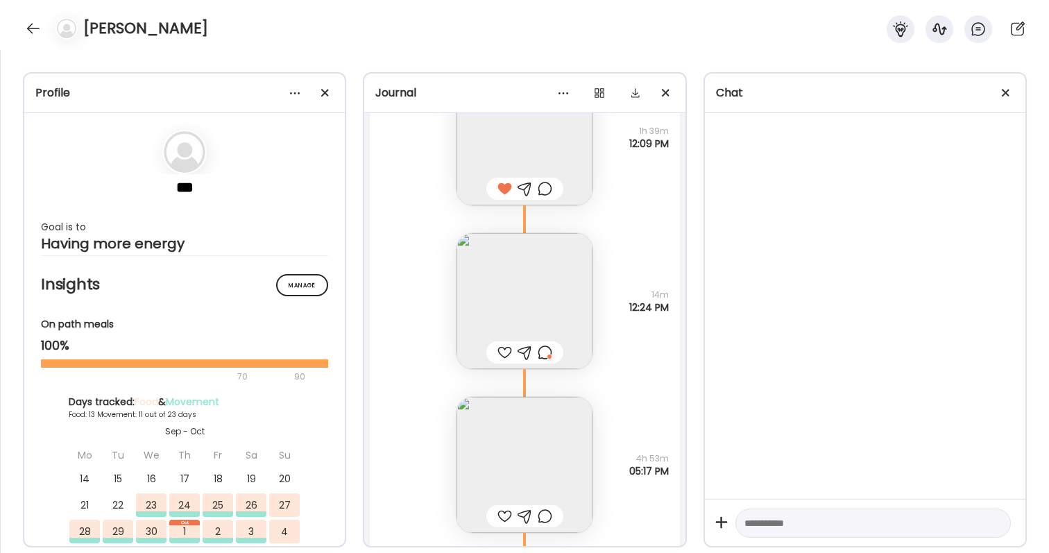
click at [507, 347] on div at bounding box center [504, 352] width 15 height 17
click at [549, 355] on div at bounding box center [545, 352] width 15 height 17
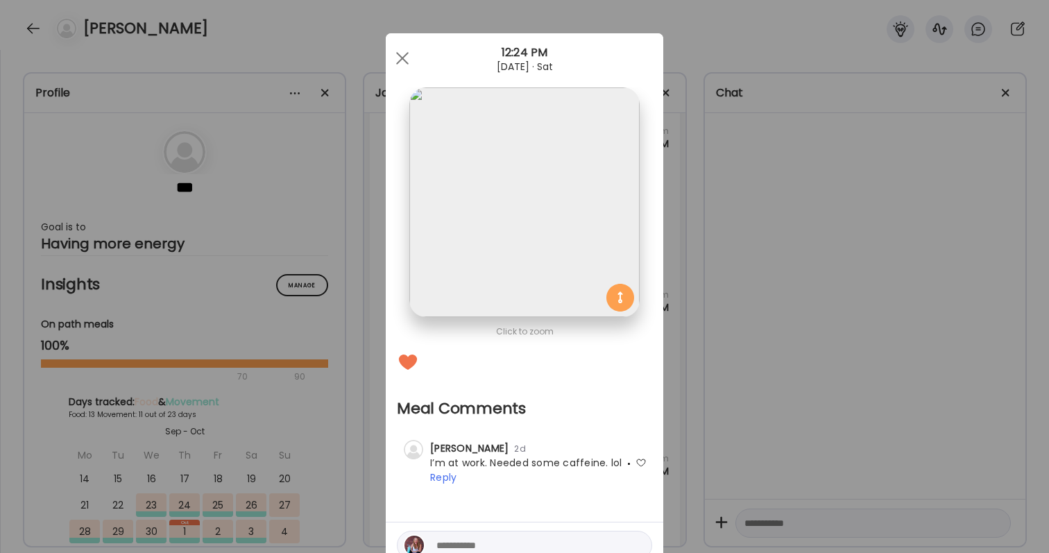
click at [553, 545] on textarea at bounding box center [529, 545] width 187 height 17
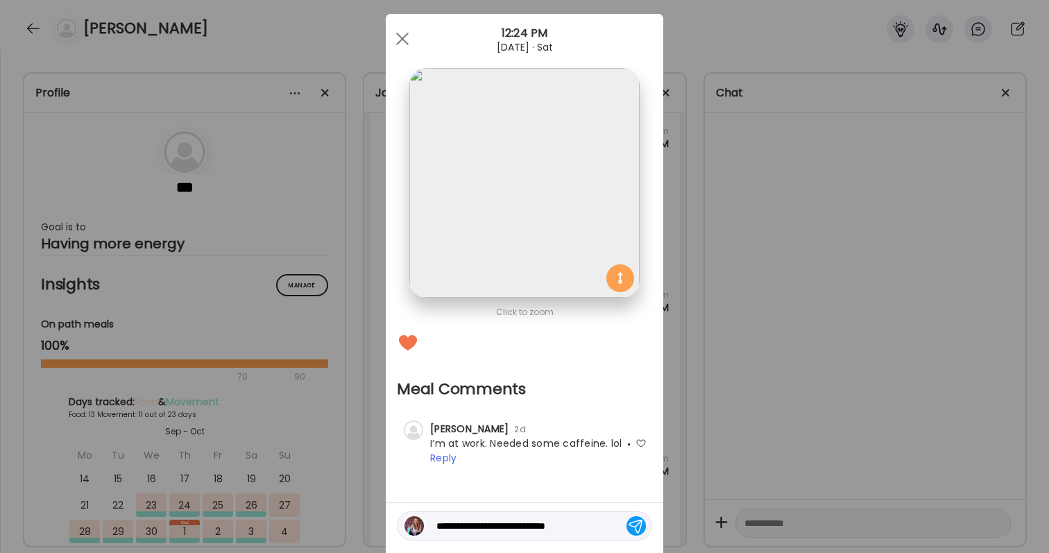
scroll to position [41, 0]
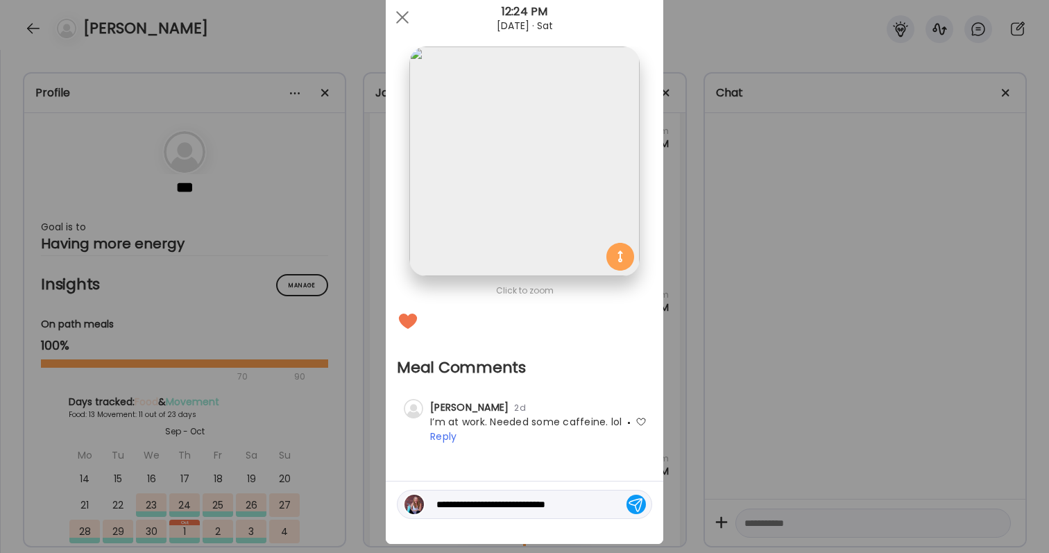
click at [500, 500] on textarea "**********" at bounding box center [529, 504] width 187 height 17
click at [599, 504] on textarea "**********" at bounding box center [529, 504] width 187 height 17
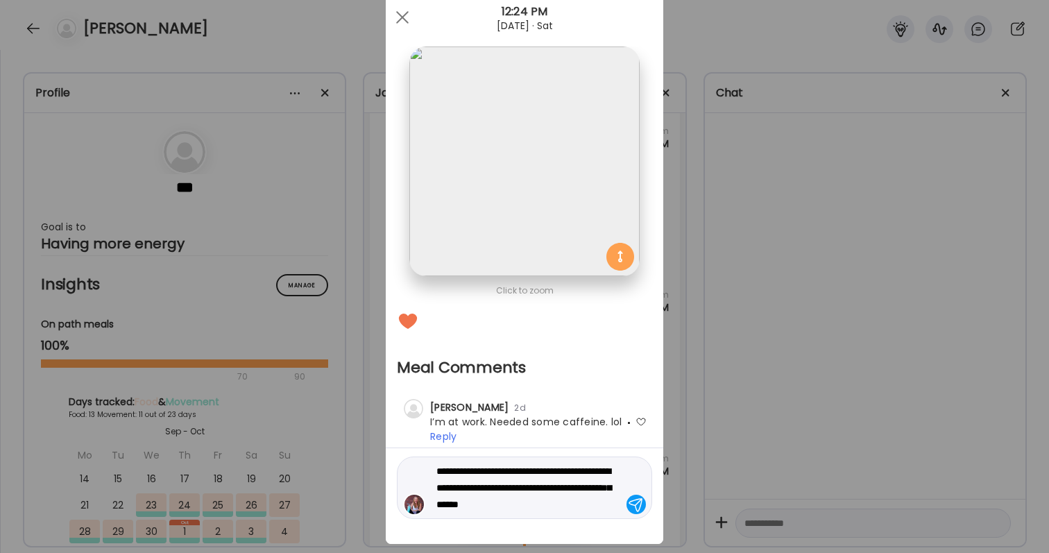
type textarea "**********"
click at [491, 463] on textarea "**********" at bounding box center [529, 488] width 187 height 50
click at [558, 477] on textarea "**********" at bounding box center [529, 488] width 187 height 50
click at [528, 486] on textarea "**********" at bounding box center [529, 488] width 187 height 50
click at [583, 502] on textarea "**********" at bounding box center [529, 488] width 187 height 50
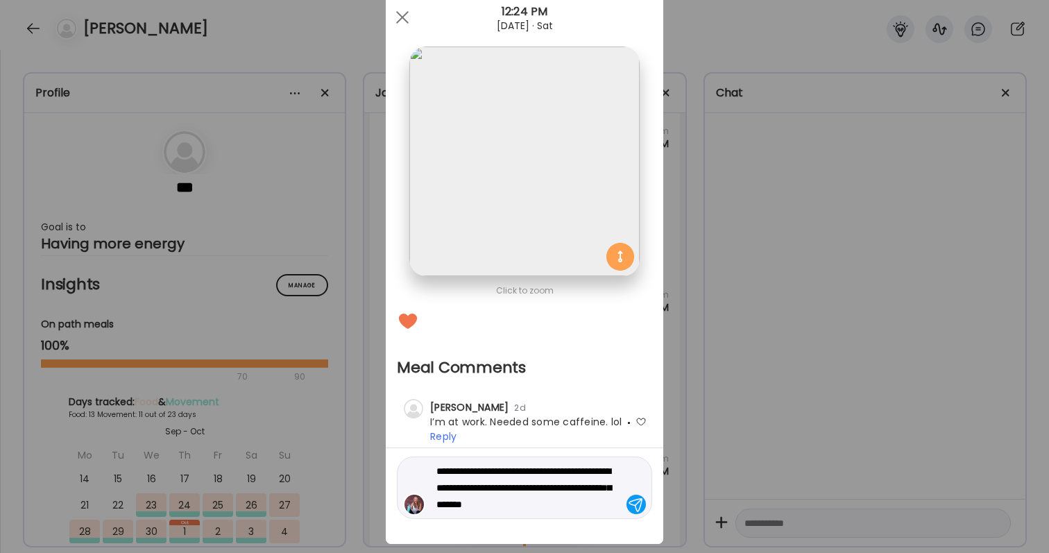
click at [620, 509] on textarea "**********" at bounding box center [529, 488] width 187 height 50
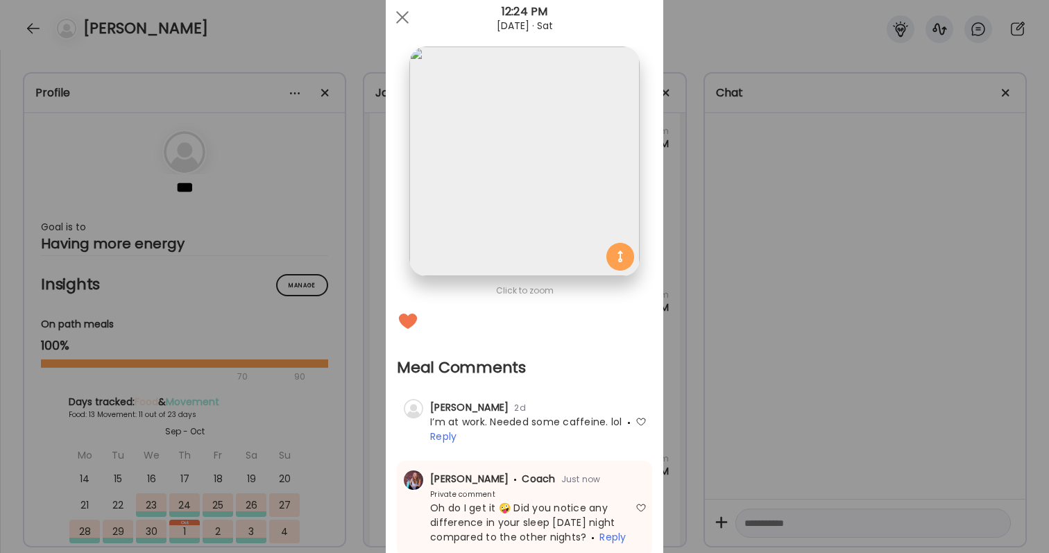
click at [868, 445] on div "Ate Coach Dashboard Wahoo! It’s official Take a moment to set up your Coach Pro…" at bounding box center [524, 276] width 1049 height 553
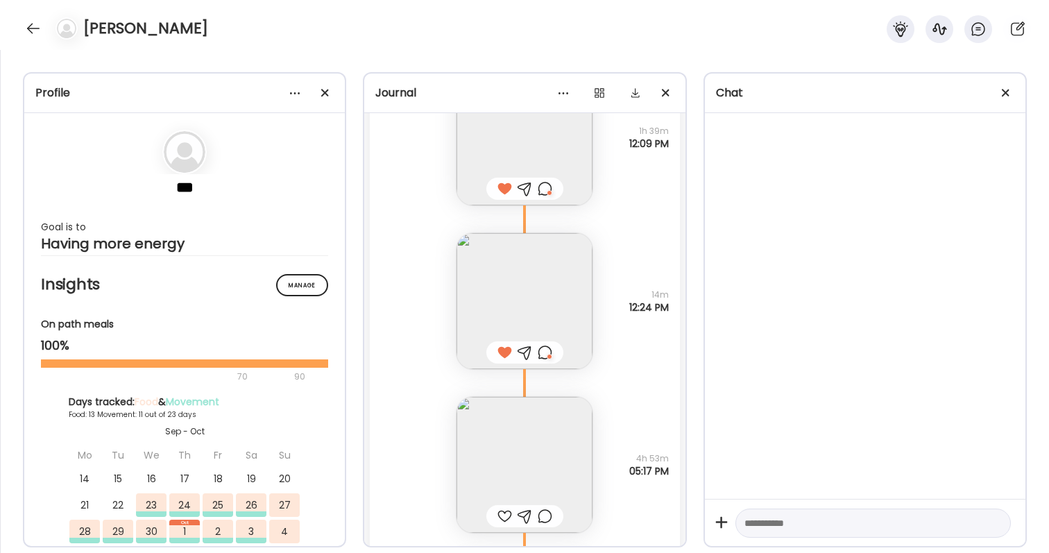
scroll to position [13599, 0]
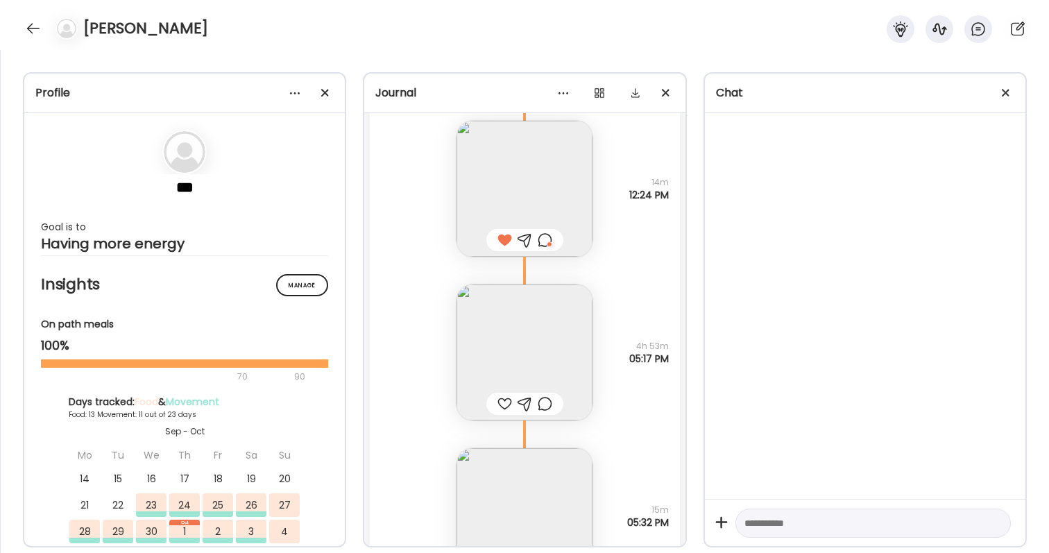
click at [510, 370] on img at bounding box center [525, 352] width 136 height 136
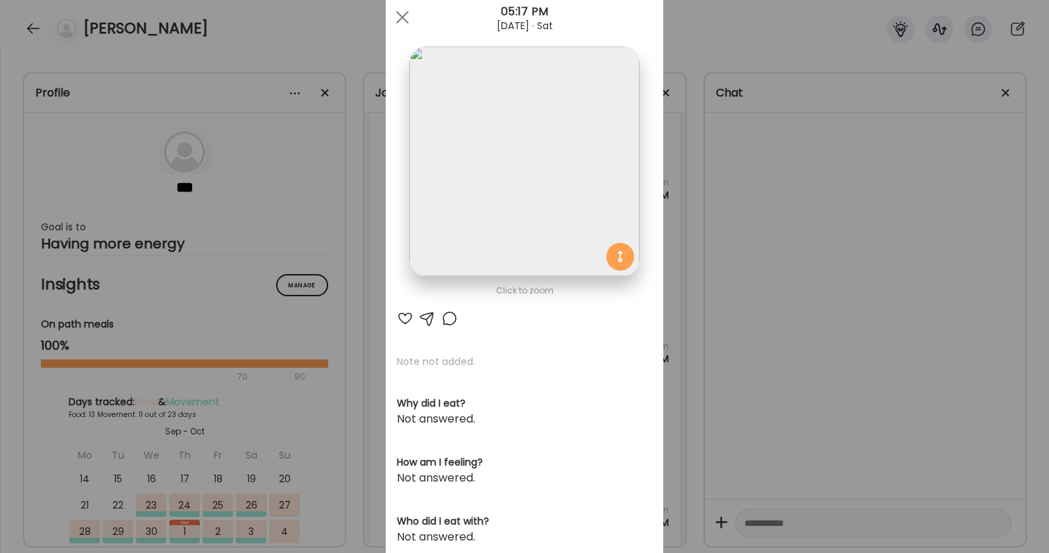
click at [404, 318] on div at bounding box center [405, 318] width 17 height 17
click at [720, 307] on div "Ate Coach Dashboard Wahoo! It’s official Take a moment to set up your Coach Pro…" at bounding box center [524, 276] width 1049 height 553
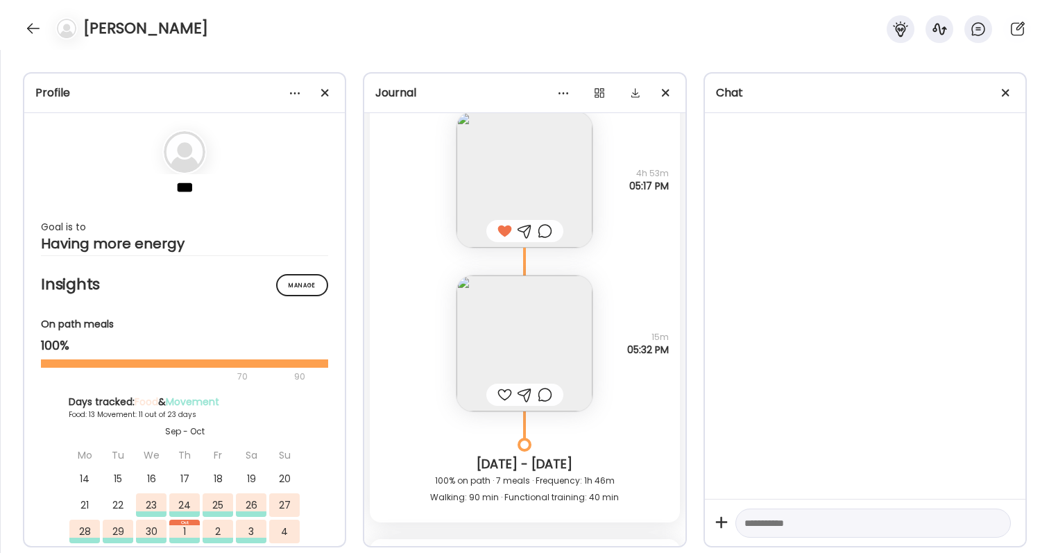
scroll to position [13829, 0]
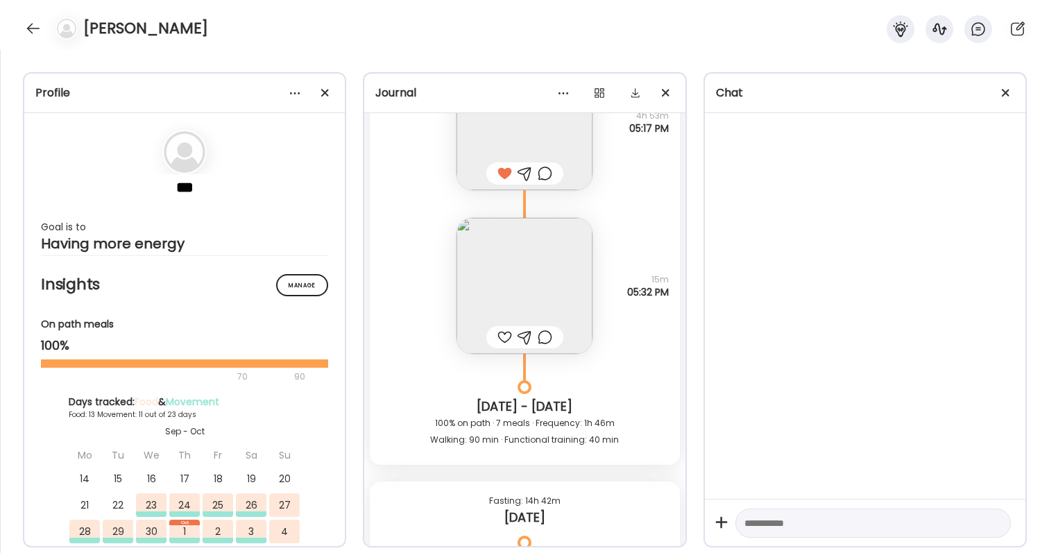
click at [543, 175] on div at bounding box center [545, 173] width 15 height 17
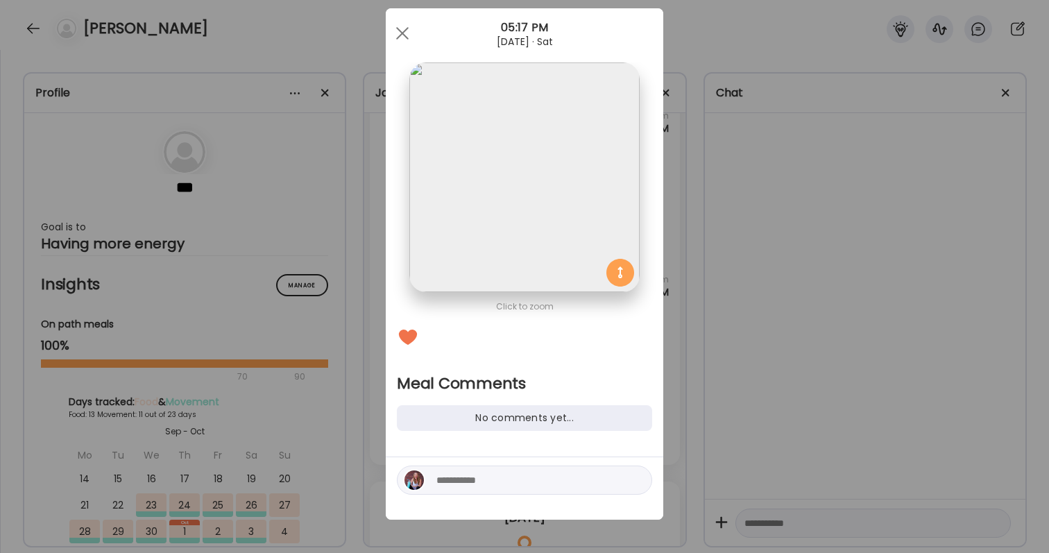
scroll to position [25, 0]
click at [482, 486] on textarea at bounding box center [529, 480] width 187 height 17
type textarea "******"
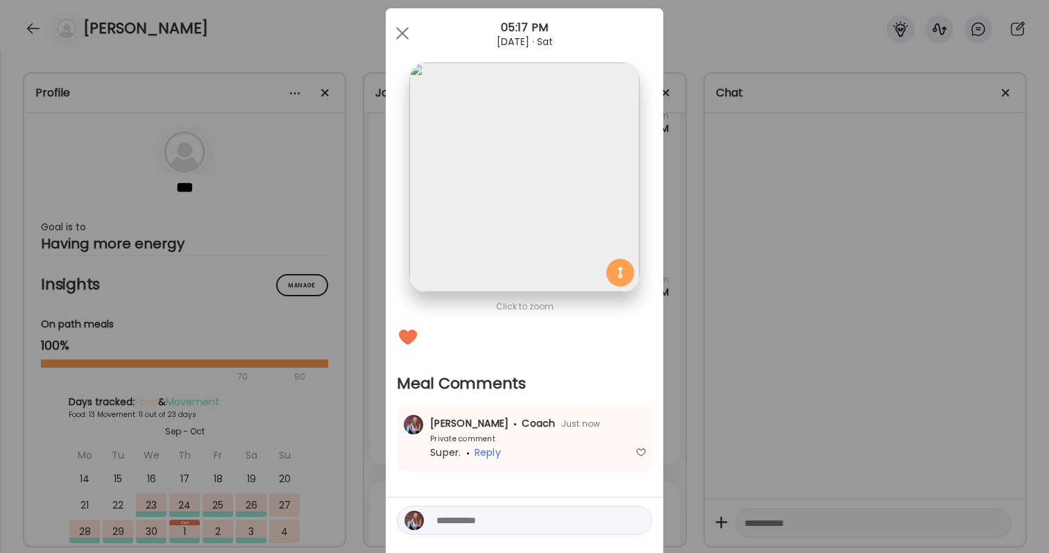
scroll to position [65, 0]
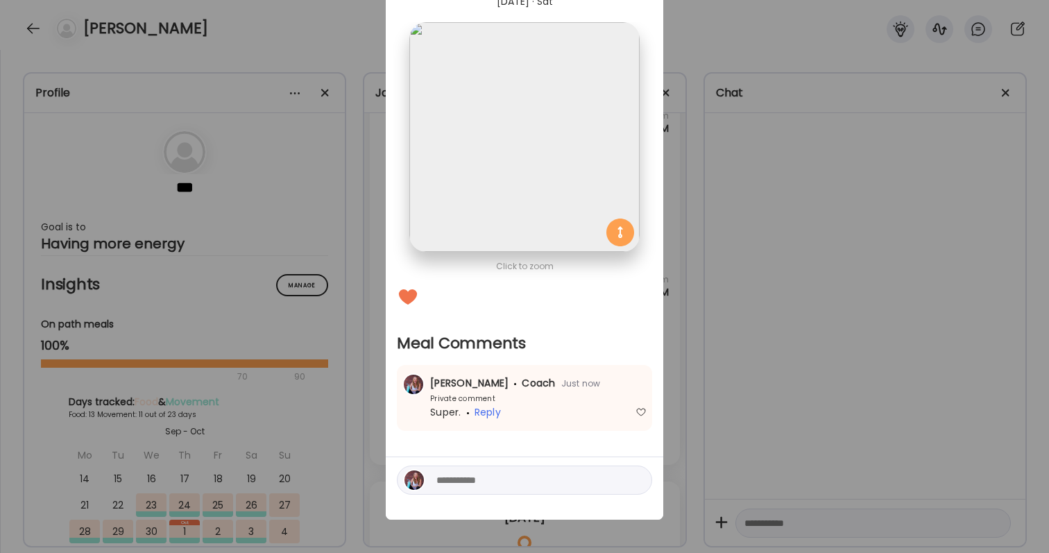
click at [488, 483] on textarea at bounding box center [529, 480] width 187 height 17
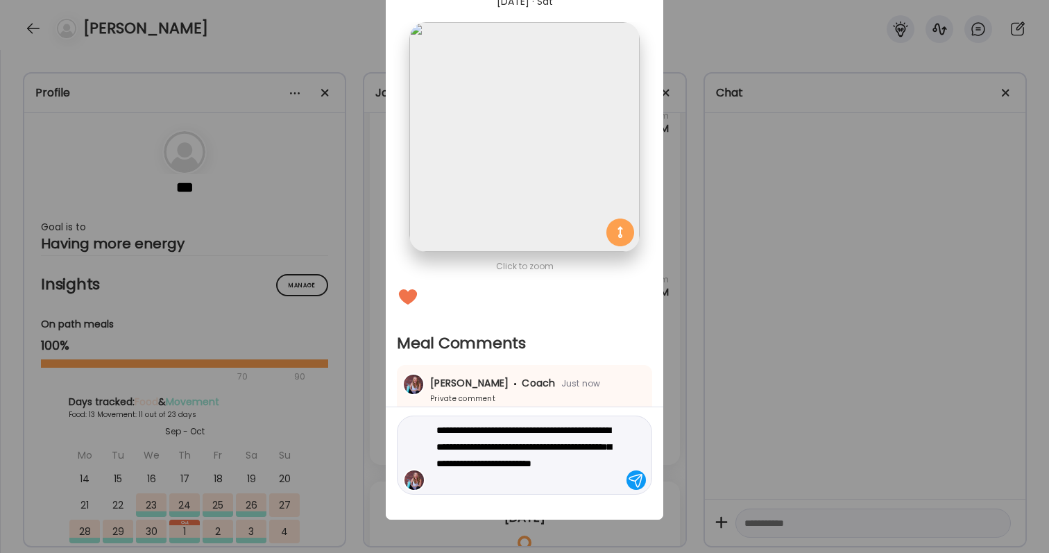
type textarea "**********"
click at [497, 461] on textarea "**********" at bounding box center [529, 455] width 187 height 67
click at [527, 477] on textarea "**********" at bounding box center [529, 455] width 187 height 67
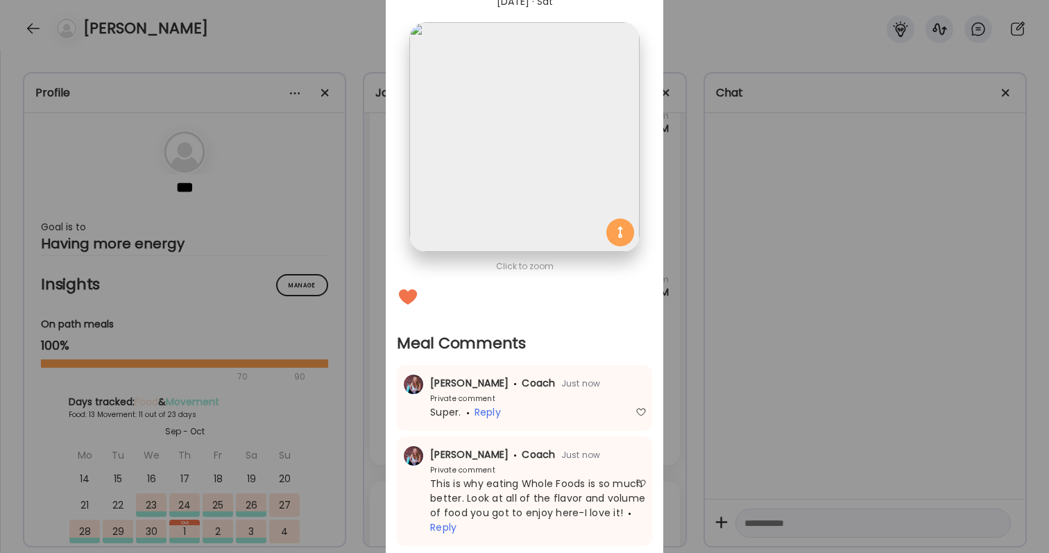
click at [759, 436] on div "Ate Coach Dashboard Wahoo! It’s official Take a moment to set up your Coach Pro…" at bounding box center [524, 276] width 1049 height 553
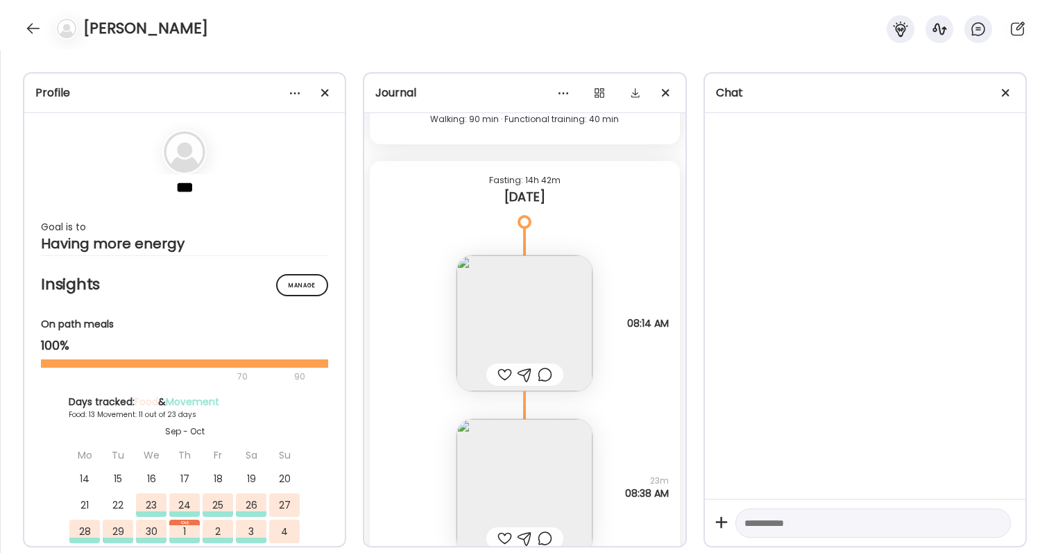
scroll to position [14163, 0]
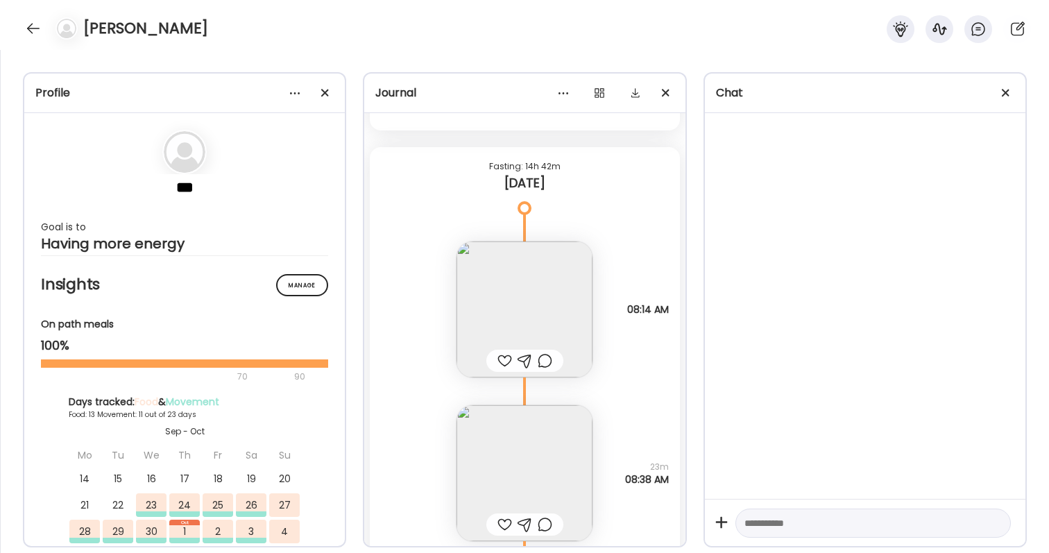
click at [535, 309] on img at bounding box center [525, 309] width 136 height 136
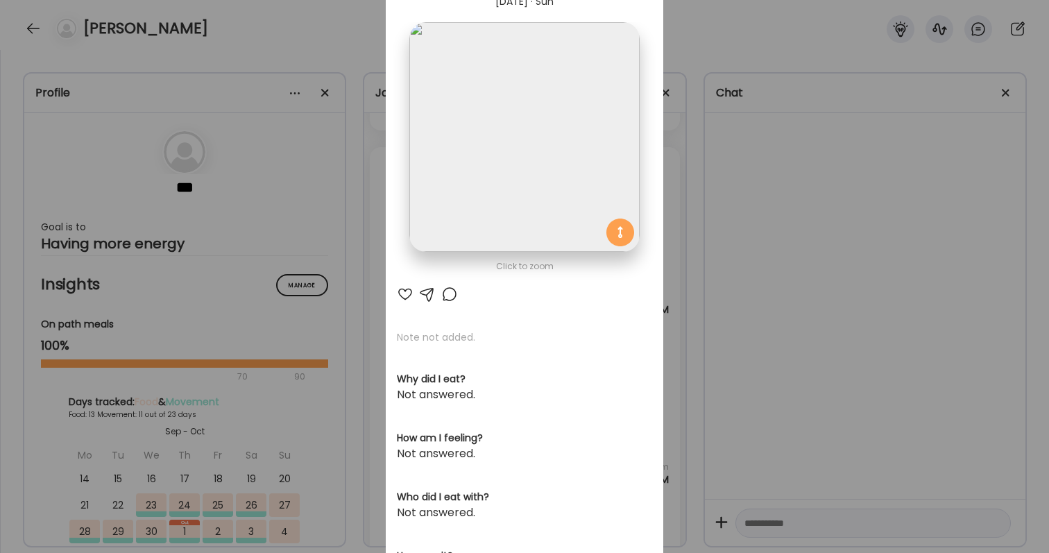
click at [408, 293] on div at bounding box center [405, 294] width 17 height 17
click at [700, 332] on div "Ate Coach Dashboard Wahoo! It’s official Take a moment to set up your Coach Pro…" at bounding box center [524, 276] width 1049 height 553
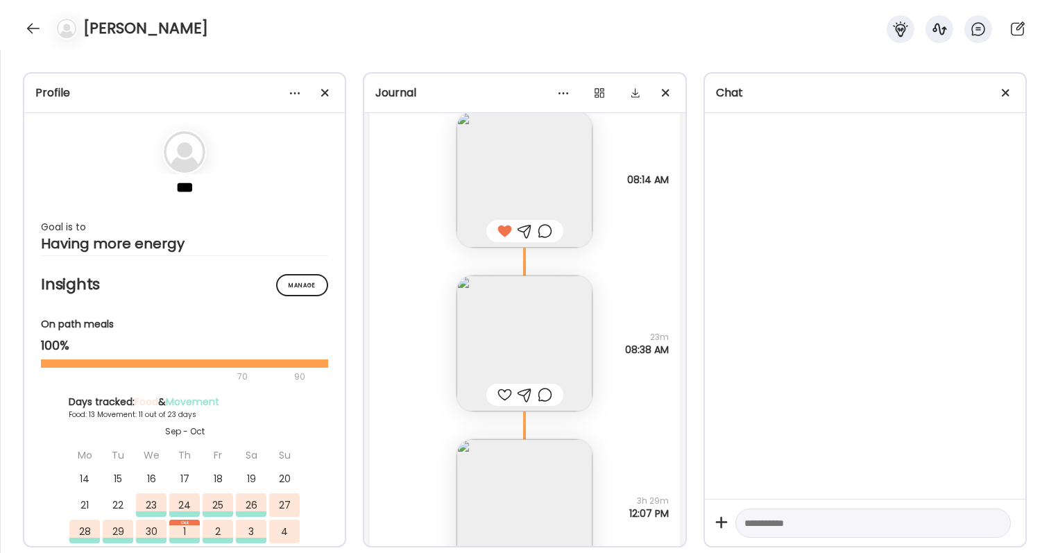
scroll to position [14346, 0]
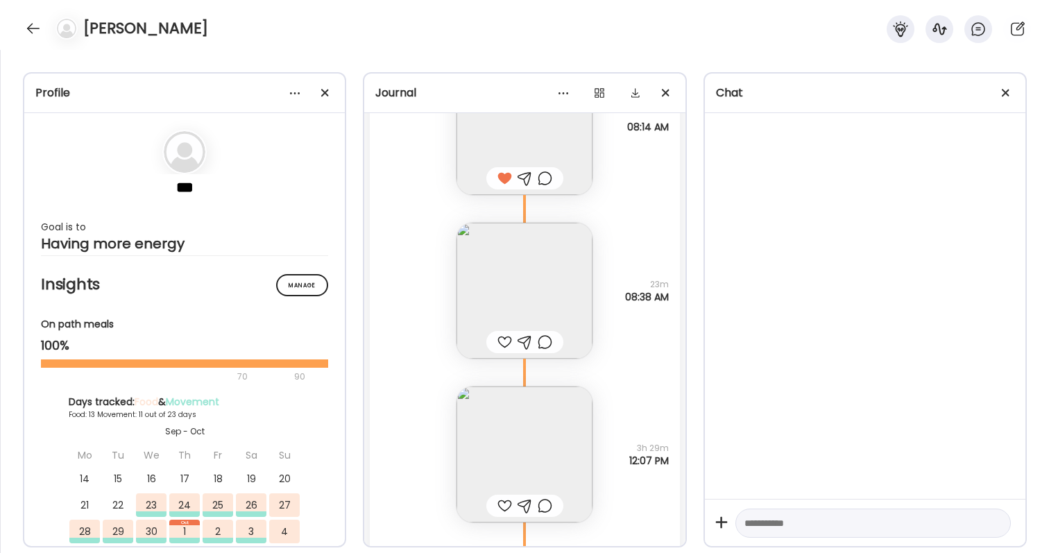
click at [501, 346] on div at bounding box center [504, 342] width 15 height 17
click at [503, 307] on img at bounding box center [525, 291] width 136 height 136
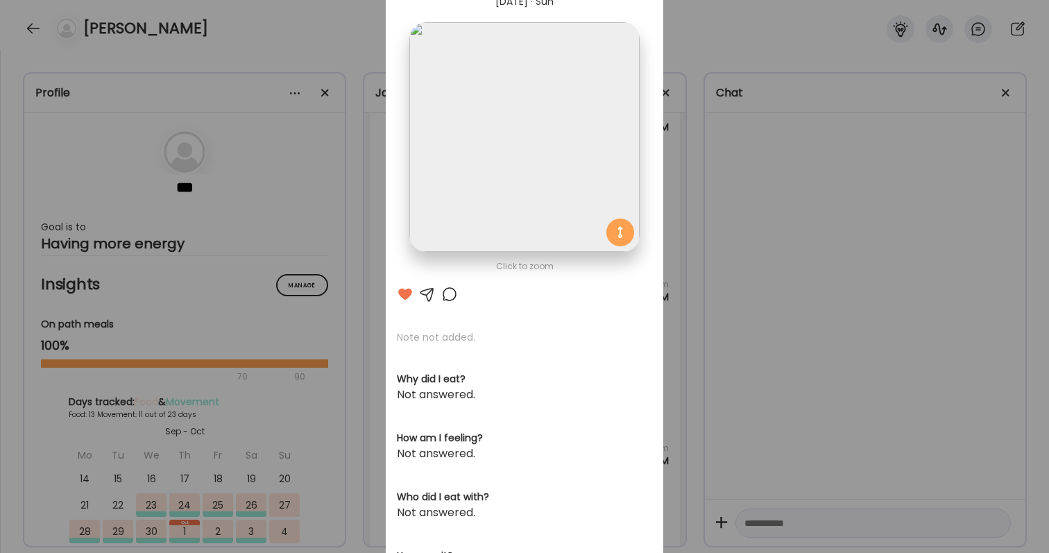
click at [790, 323] on div "Ate Coach Dashboard Wahoo! It’s official Take a moment to set up your Coach Pro…" at bounding box center [524, 276] width 1049 height 553
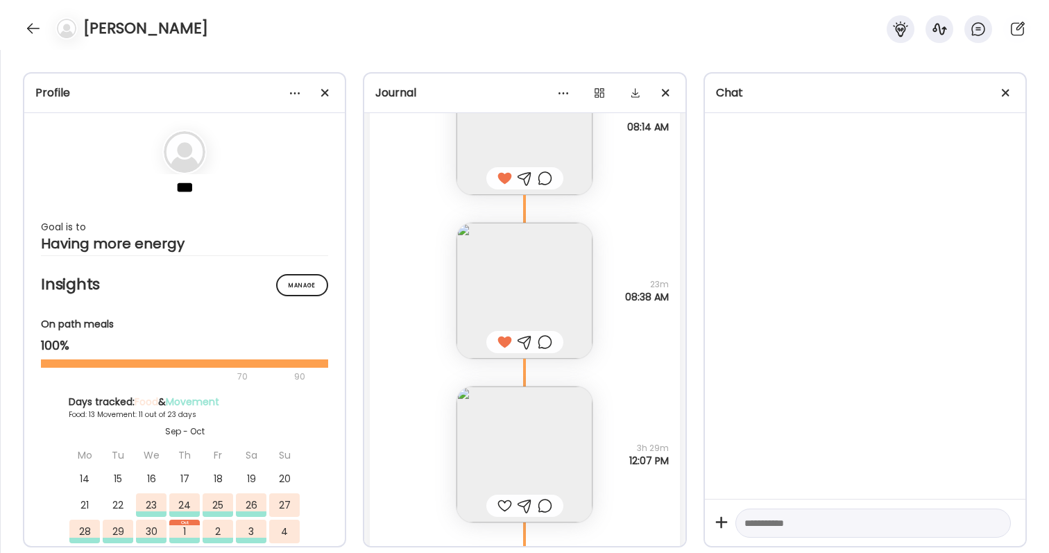
click at [506, 503] on div at bounding box center [504, 505] width 15 height 17
click at [513, 463] on img at bounding box center [525, 454] width 136 height 136
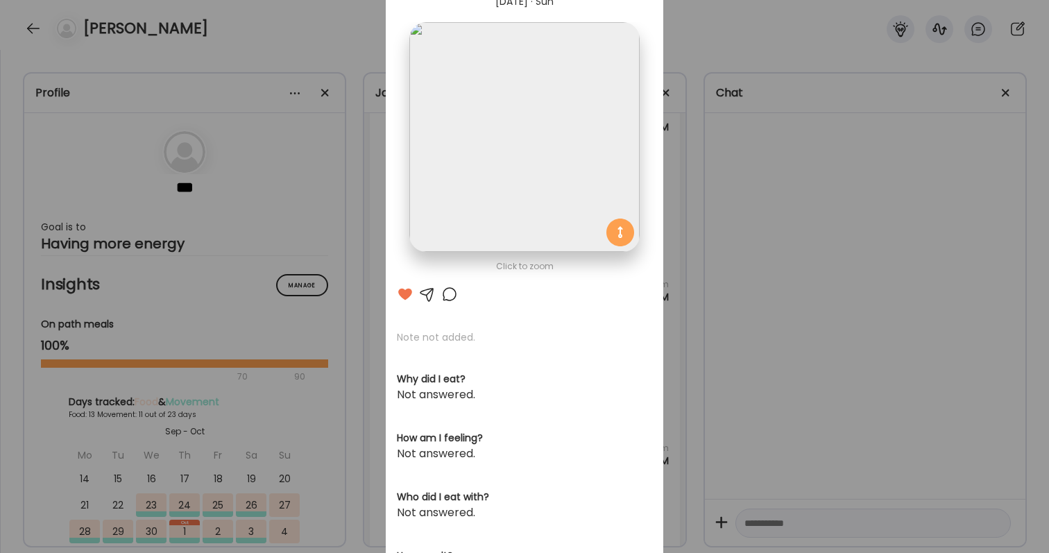
click at [778, 443] on div "Ate Coach Dashboard Wahoo! It’s official Take a moment to set up your Coach Pro…" at bounding box center [524, 276] width 1049 height 553
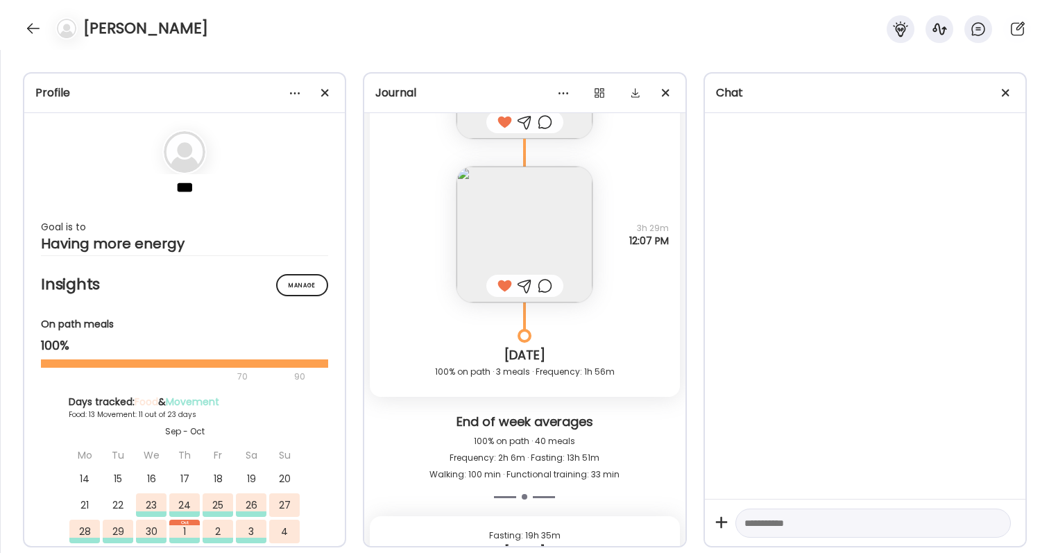
scroll to position [14630, 0]
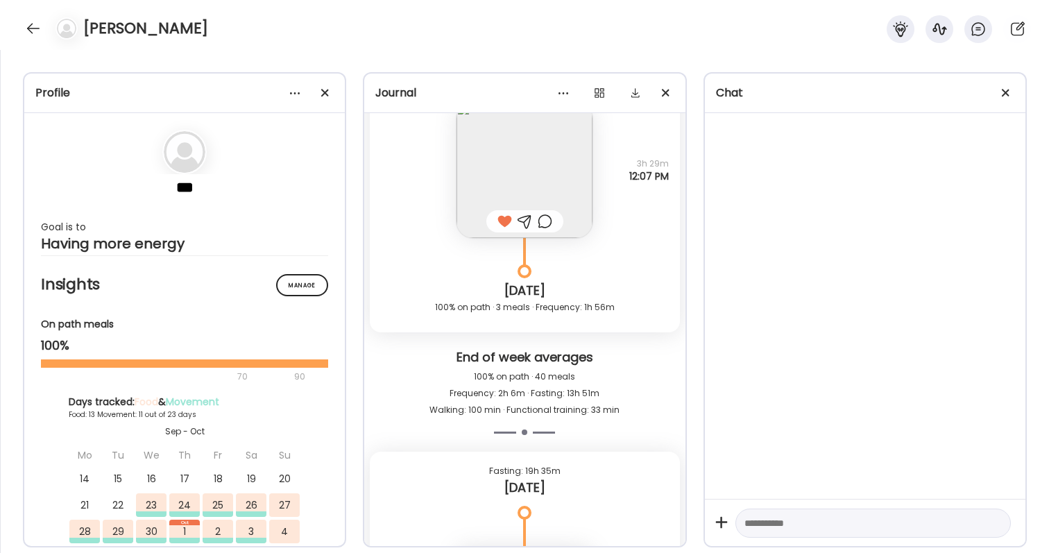
click at [544, 223] on div at bounding box center [545, 221] width 15 height 17
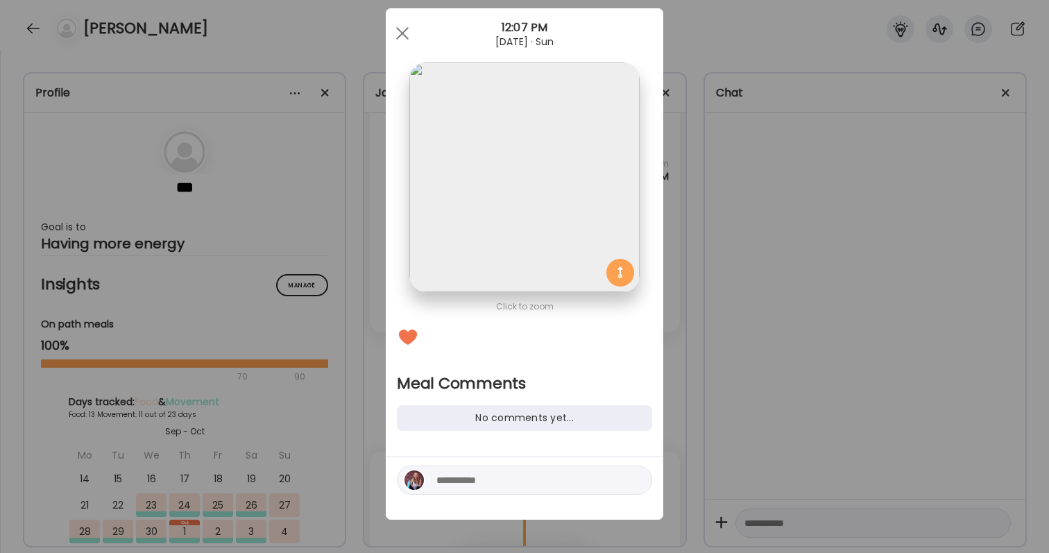
scroll to position [25, 0]
click at [496, 485] on textarea at bounding box center [529, 480] width 187 height 17
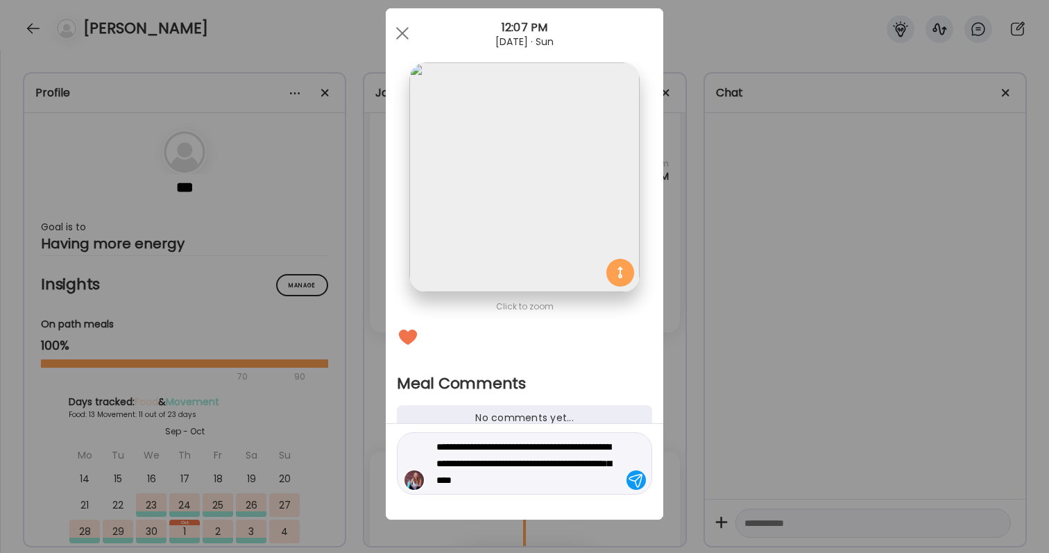
type textarea "**********"
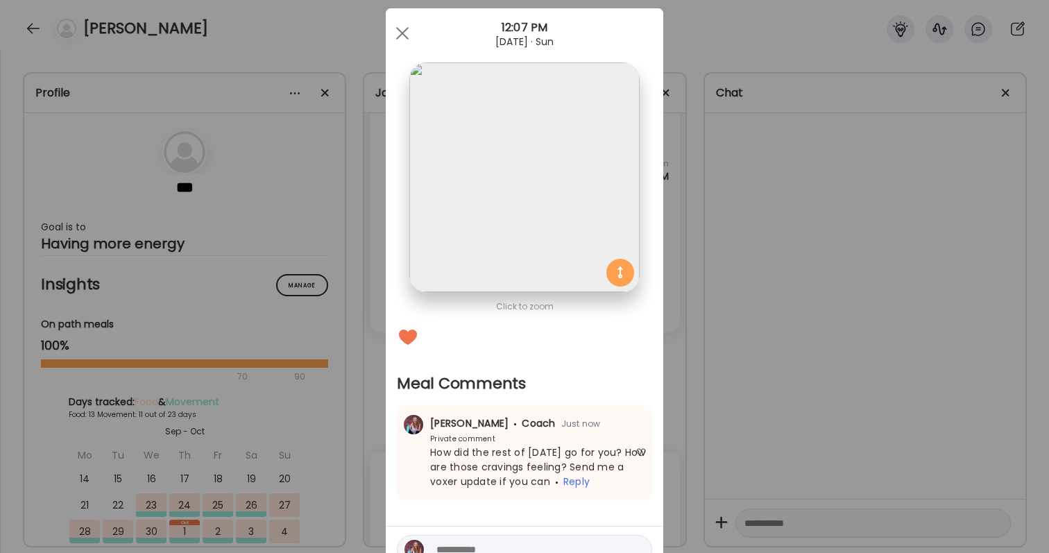
click at [834, 423] on div "Ate Coach Dashboard Wahoo! It’s official Take a moment to set up your Coach Pro…" at bounding box center [524, 276] width 1049 height 553
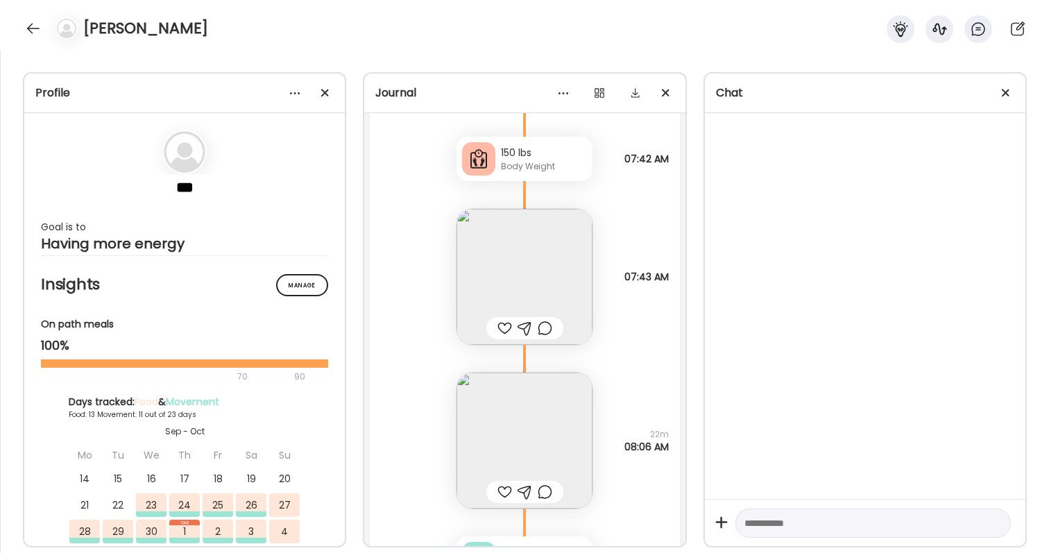
scroll to position [15113, 0]
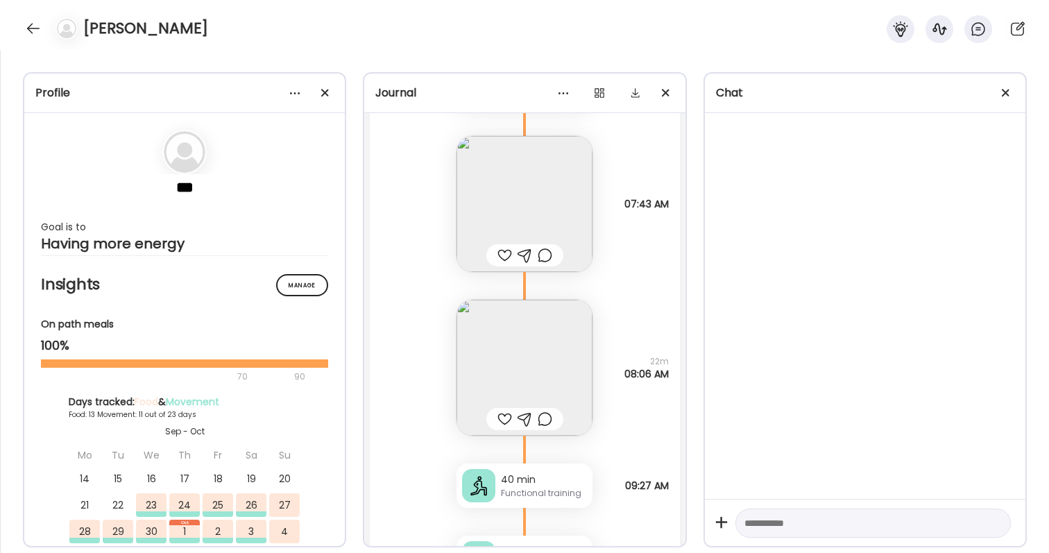
click at [502, 252] on div at bounding box center [504, 255] width 15 height 17
click at [509, 199] on img at bounding box center [525, 204] width 136 height 136
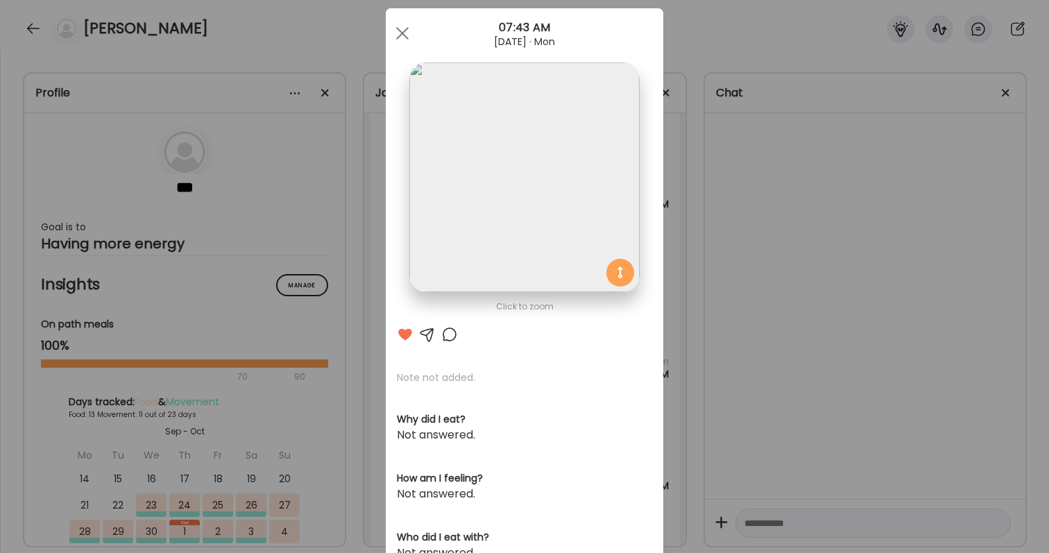
click at [699, 296] on div "Ate Coach Dashboard Wahoo! It’s official Take a moment to set up your Coach Pro…" at bounding box center [524, 276] width 1049 height 553
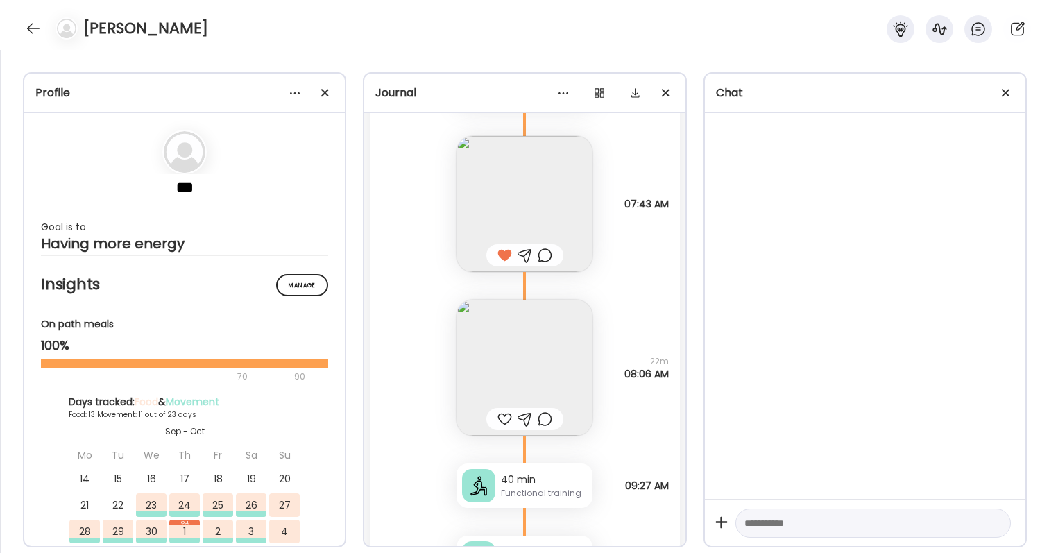
click at [504, 417] on div at bounding box center [504, 419] width 15 height 17
click at [513, 379] on img at bounding box center [525, 368] width 136 height 136
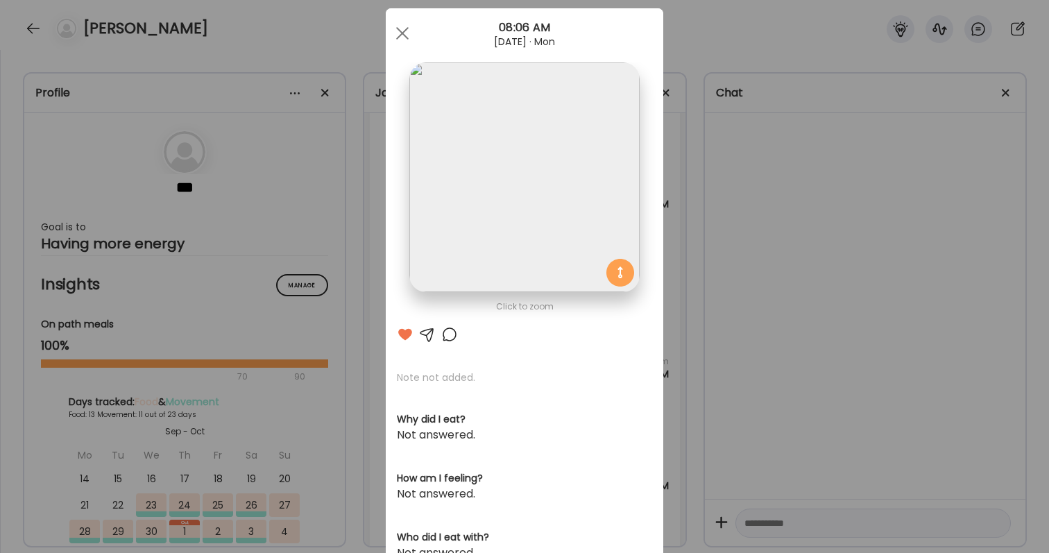
click at [746, 379] on div "Ate Coach Dashboard Wahoo! It’s official Take a moment to set up your Coach Pro…" at bounding box center [524, 276] width 1049 height 553
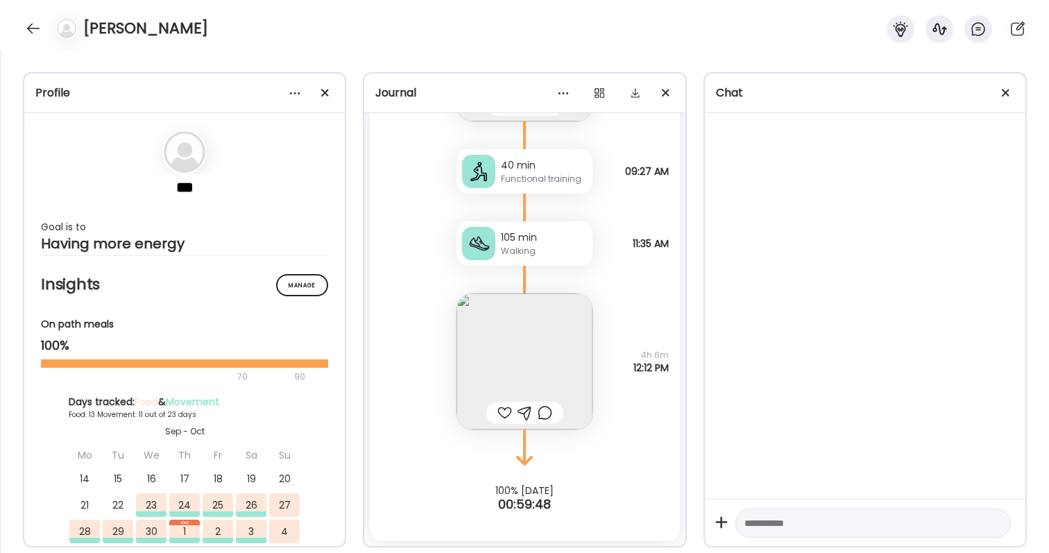
click at [543, 372] on img at bounding box center [525, 361] width 136 height 136
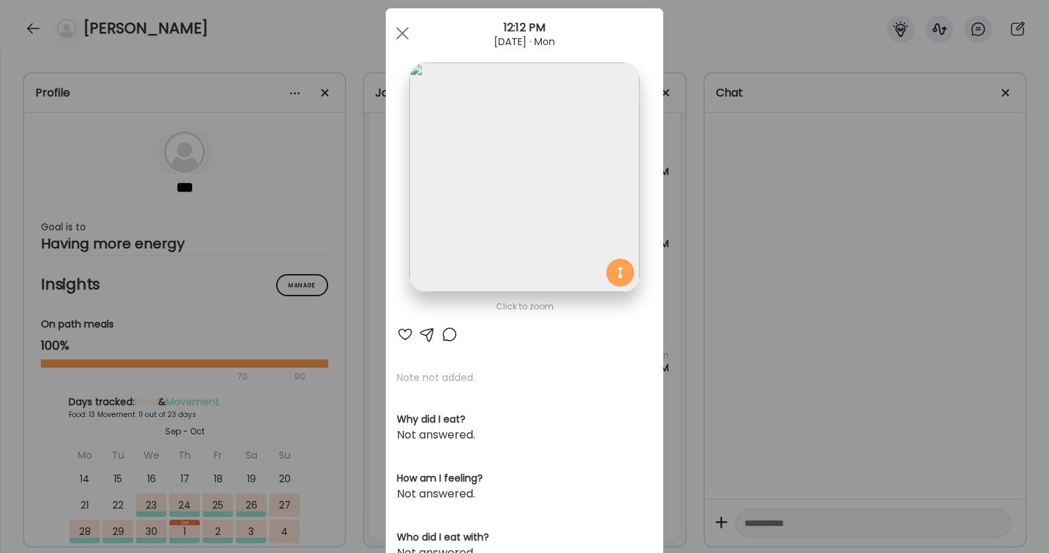
click at [392, 333] on div "Click to zoom AteMate AI Note not added. Why did I eat? Not answered. How am I …" at bounding box center [525, 416] width 278 height 817
click at [407, 336] on div at bounding box center [405, 334] width 17 height 17
click at [452, 336] on div at bounding box center [449, 334] width 17 height 17
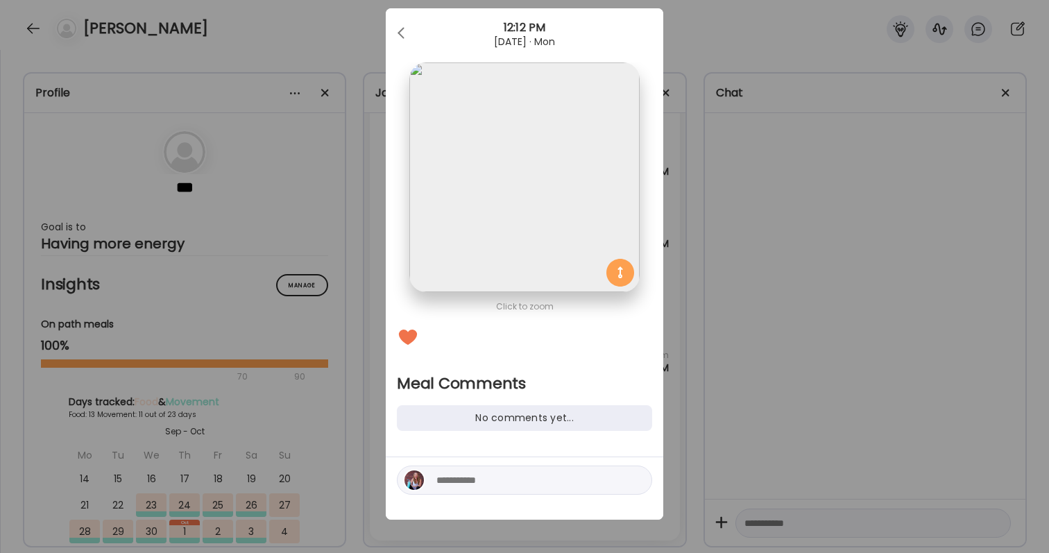
click at [459, 486] on textarea at bounding box center [529, 480] width 187 height 17
type textarea "**********"
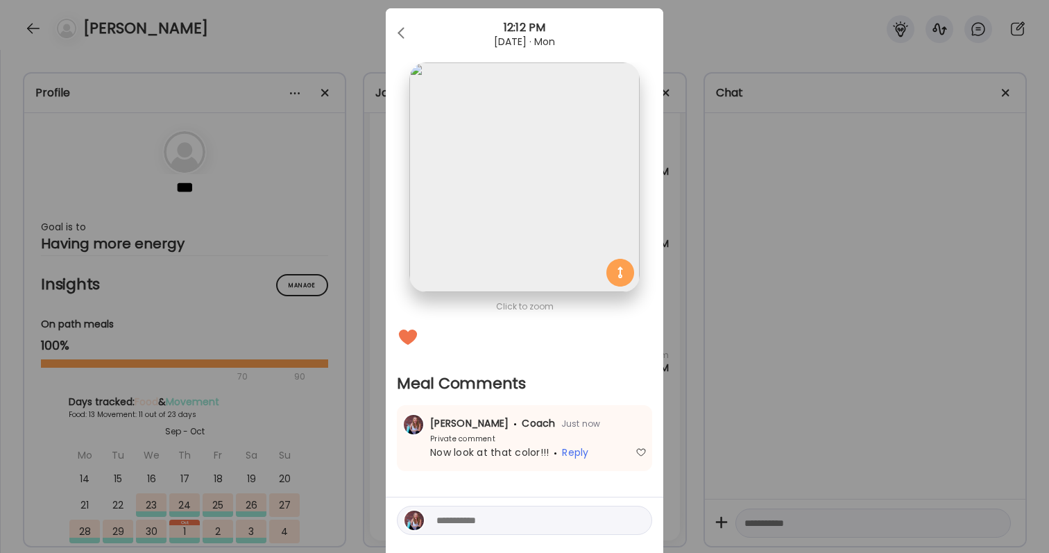
scroll to position [65, 0]
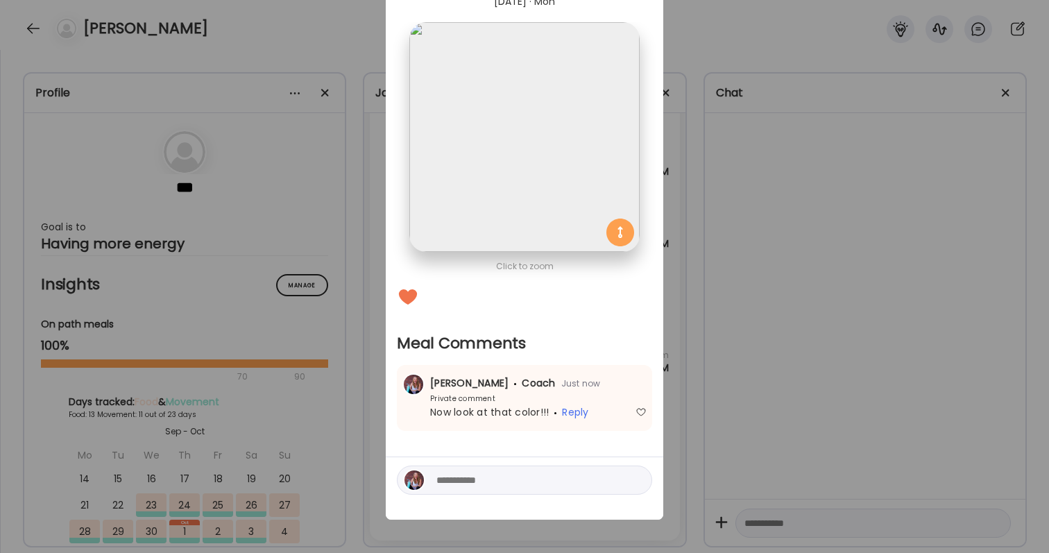
click at [469, 480] on textarea at bounding box center [529, 480] width 187 height 17
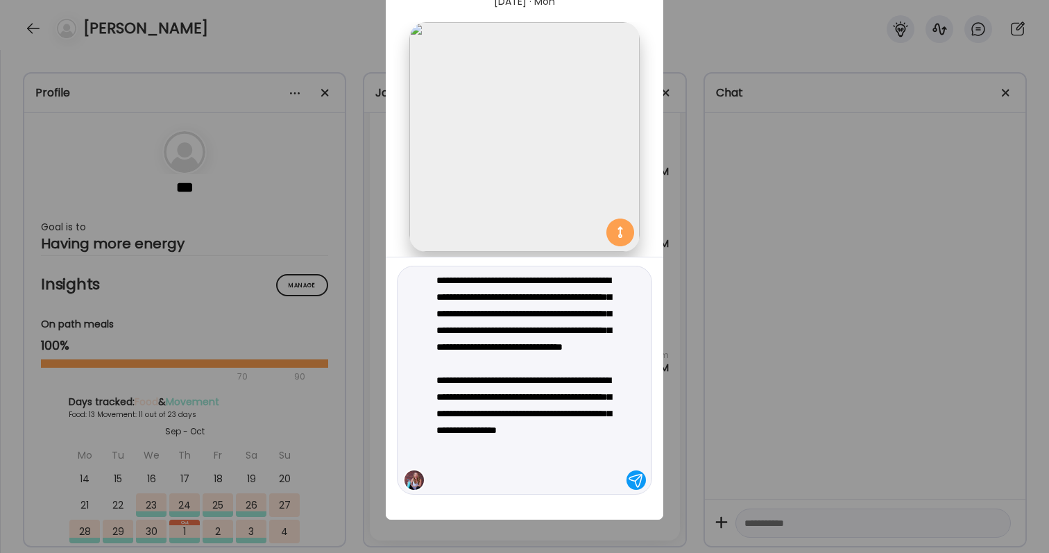
click at [515, 468] on textarea "**********" at bounding box center [529, 380] width 187 height 216
click at [479, 461] on textarea "**********" at bounding box center [529, 380] width 187 height 216
click at [487, 459] on textarea "**********" at bounding box center [529, 380] width 187 height 216
click at [474, 437] on textarea "**********" at bounding box center [529, 380] width 187 height 216
drag, startPoint x: 474, startPoint y: 437, endPoint x: 478, endPoint y: 420, distance: 17.8
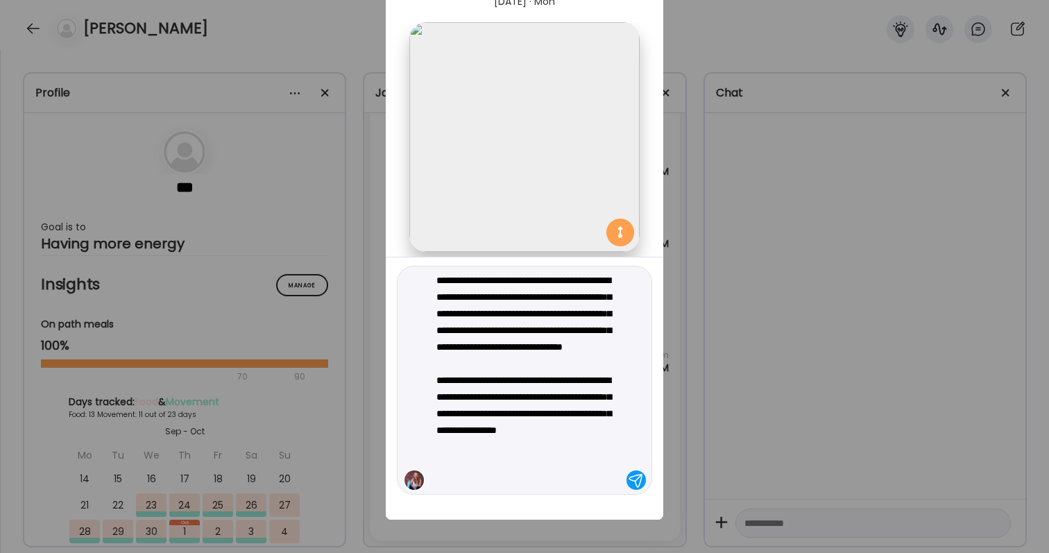
click at [478, 420] on textarea "**********" at bounding box center [529, 380] width 187 height 216
click at [494, 427] on textarea "**********" at bounding box center [529, 380] width 187 height 216
click at [482, 429] on textarea "**********" at bounding box center [529, 380] width 187 height 216
click at [500, 457] on textarea "**********" at bounding box center [529, 380] width 187 height 216
click at [485, 445] on textarea "**********" at bounding box center [529, 380] width 187 height 216
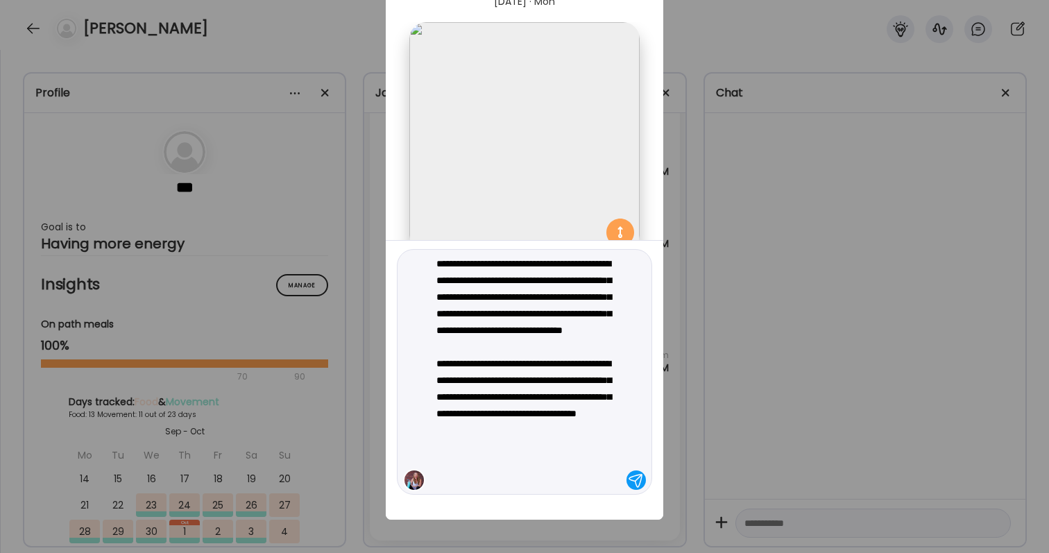
type textarea "**********"
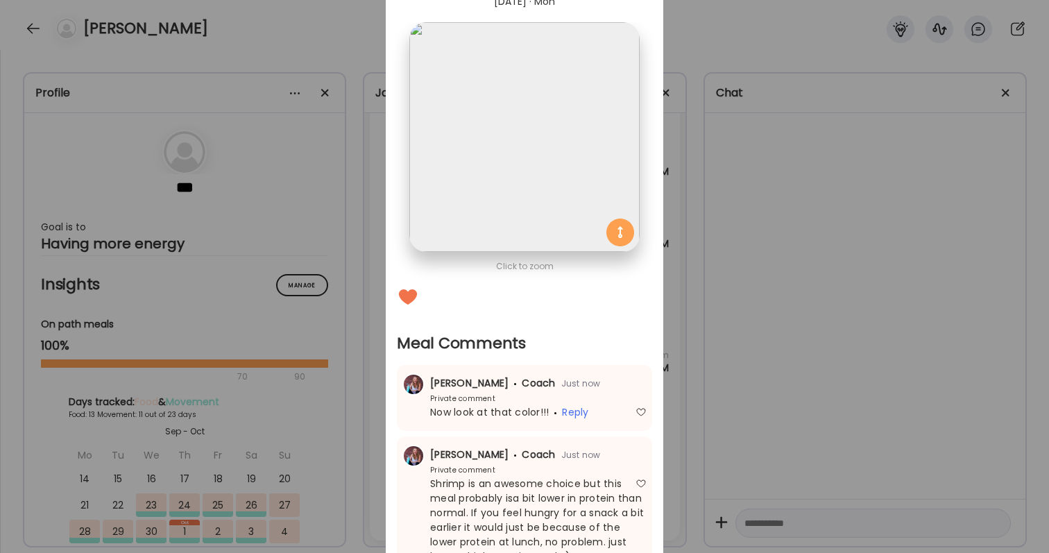
click at [914, 352] on div "Ate Coach Dashboard Wahoo! It’s official Take a moment to set up your Coach Pro…" at bounding box center [524, 276] width 1049 height 553
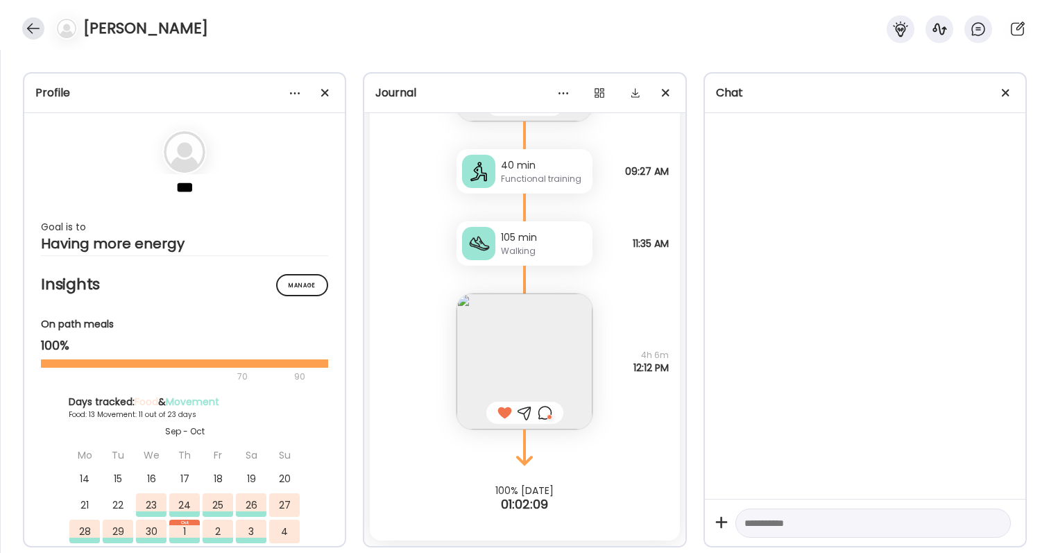
click at [33, 33] on div at bounding box center [33, 28] width 22 height 22
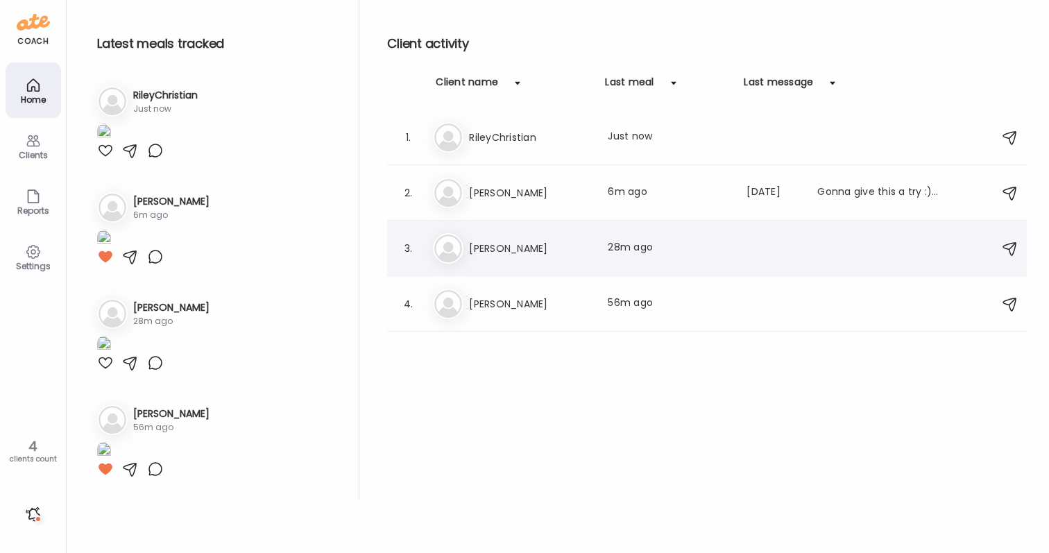
click at [498, 255] on h3 "[PERSON_NAME]" at bounding box center [530, 248] width 122 height 17
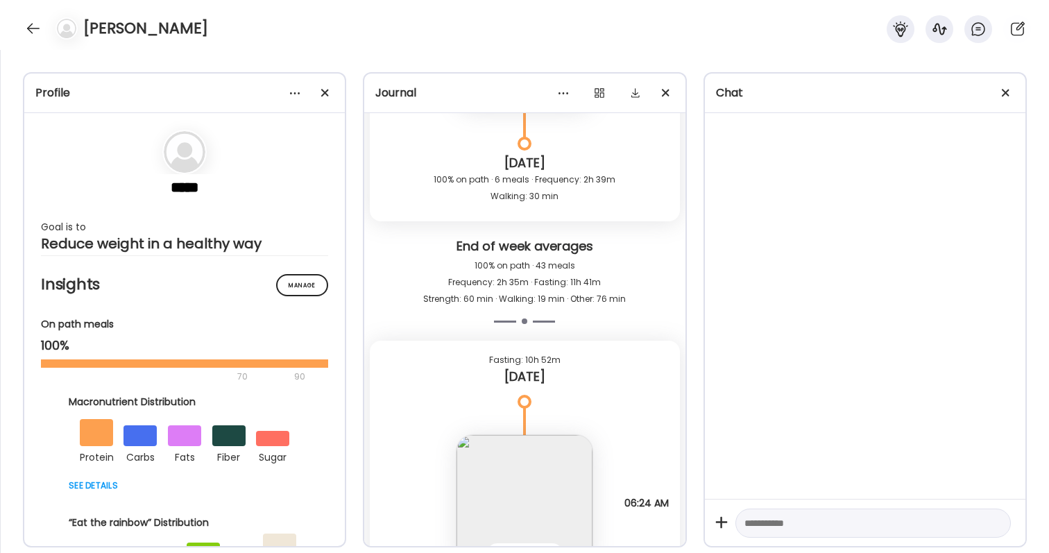
scroll to position [48029, 0]
click at [35, 23] on div at bounding box center [33, 28] width 22 height 22
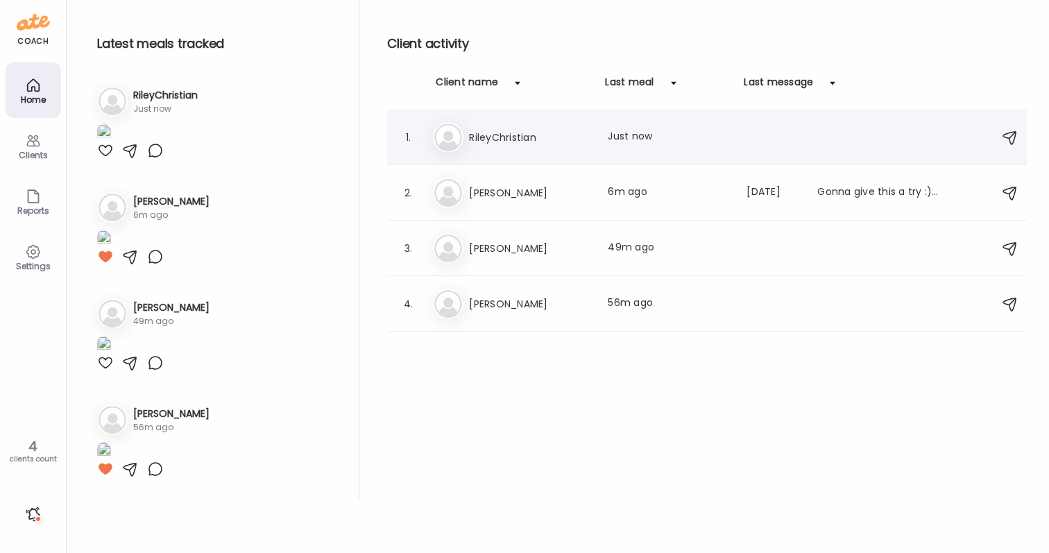
click at [502, 151] on div "Ri RileyChristian Last meal: Just now" at bounding box center [709, 137] width 552 height 31
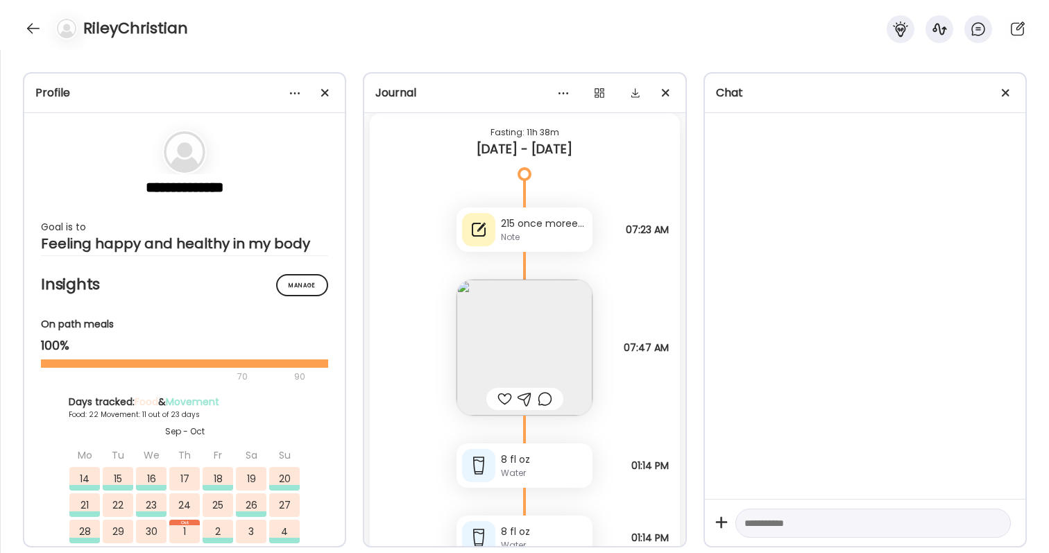
scroll to position [59743, 0]
click at [505, 398] on div at bounding box center [504, 401] width 15 height 17
click at [549, 399] on div at bounding box center [545, 401] width 15 height 17
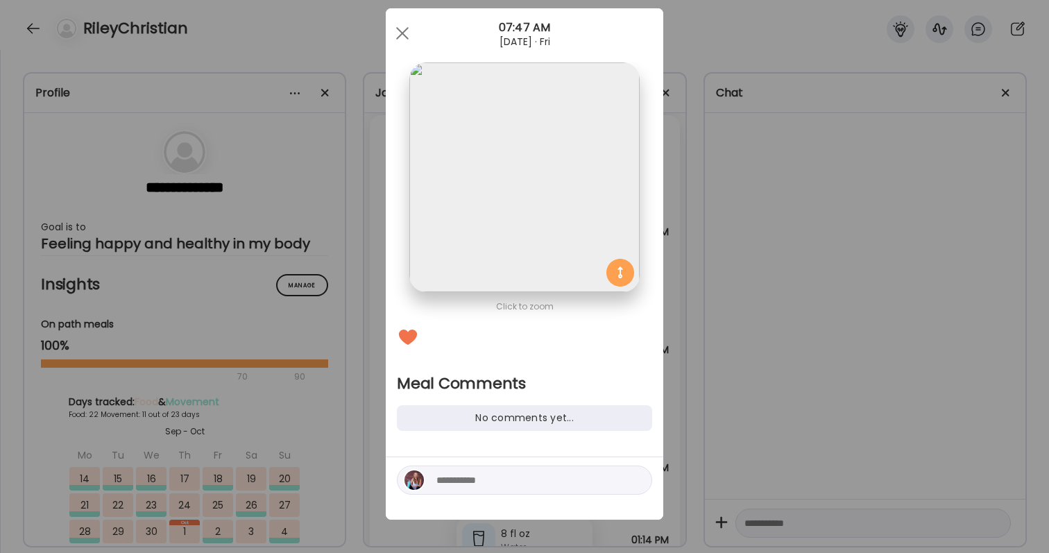
scroll to position [25, 0]
click at [803, 373] on div "Ate Coach Dashboard Wahoo! It’s official Take a moment to set up your Coach Pro…" at bounding box center [524, 276] width 1049 height 553
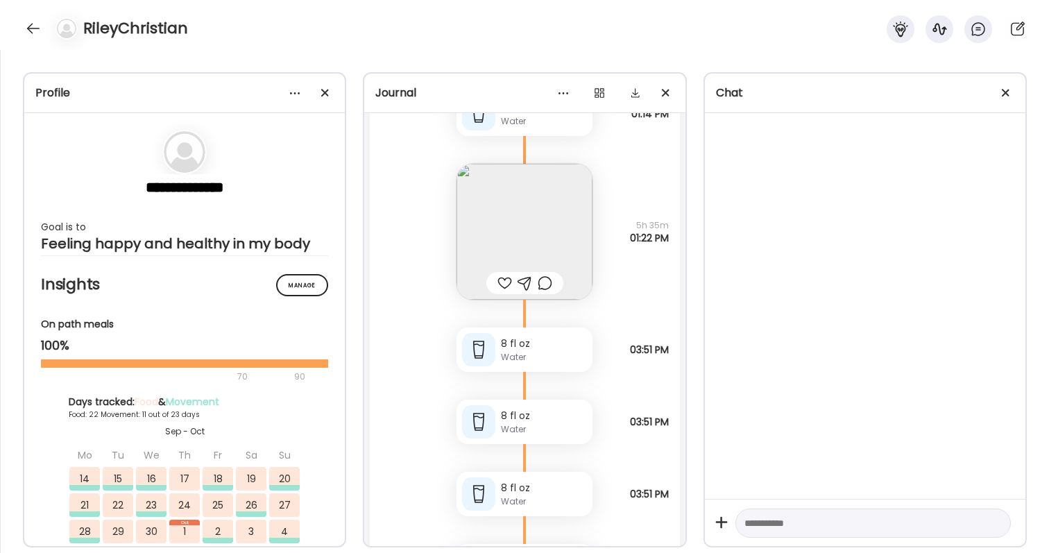
scroll to position [60271, 0]
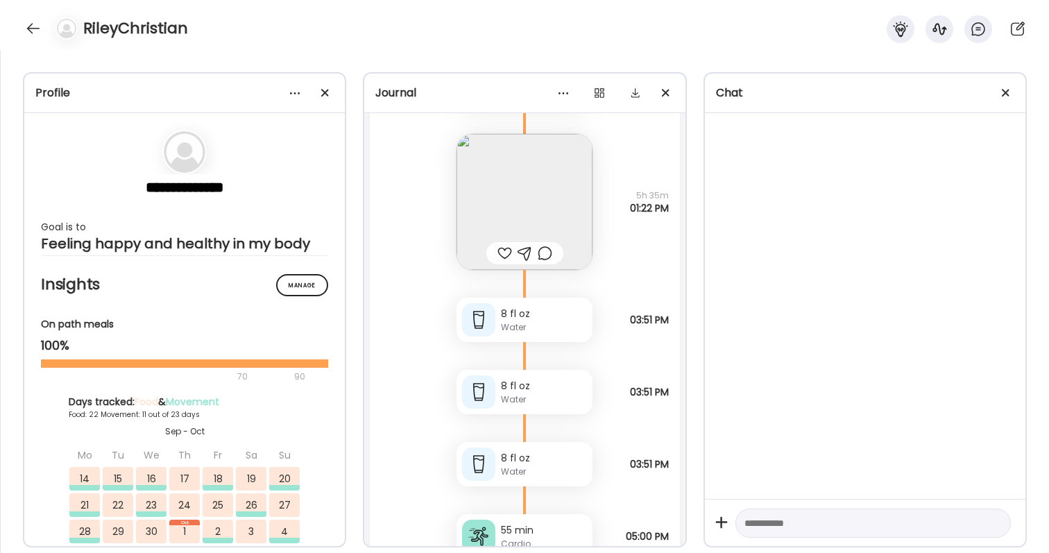
click at [527, 226] on img at bounding box center [525, 202] width 136 height 136
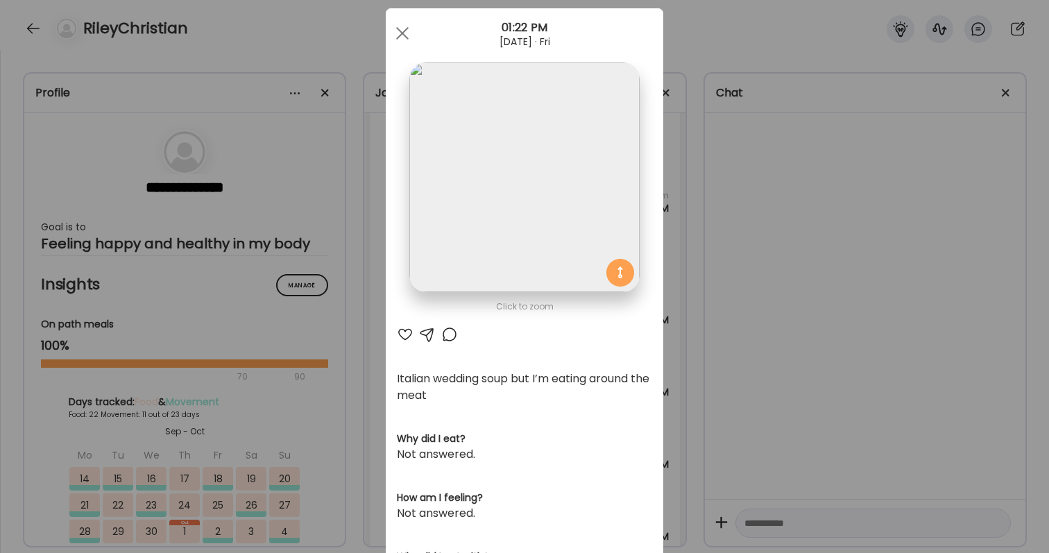
click at [404, 334] on div at bounding box center [405, 334] width 17 height 17
click at [774, 326] on div "Ate Coach Dashboard Wahoo! It’s official Take a moment to set up your Coach Pro…" at bounding box center [524, 276] width 1049 height 553
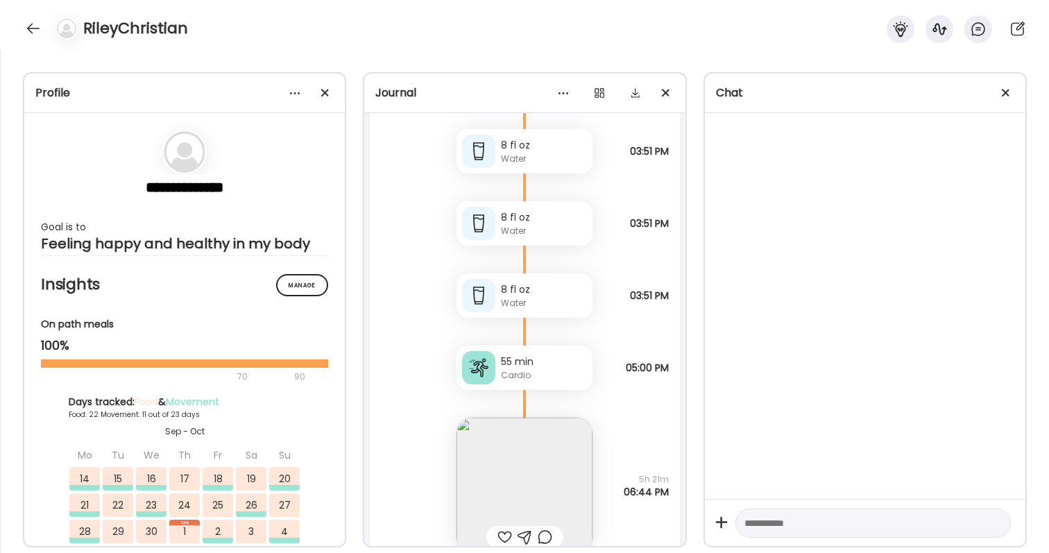
scroll to position [60522, 0]
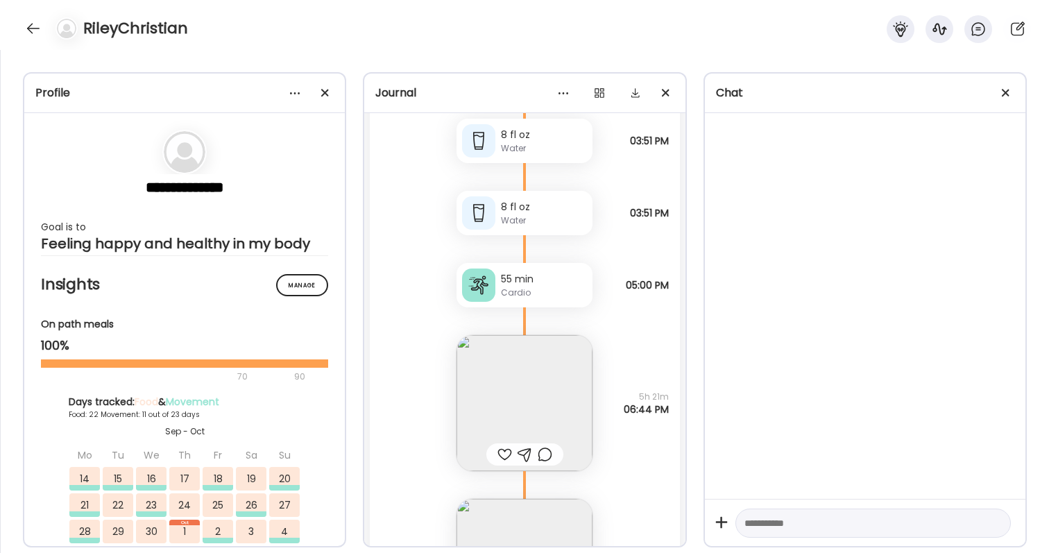
click at [504, 450] on div at bounding box center [504, 454] width 15 height 17
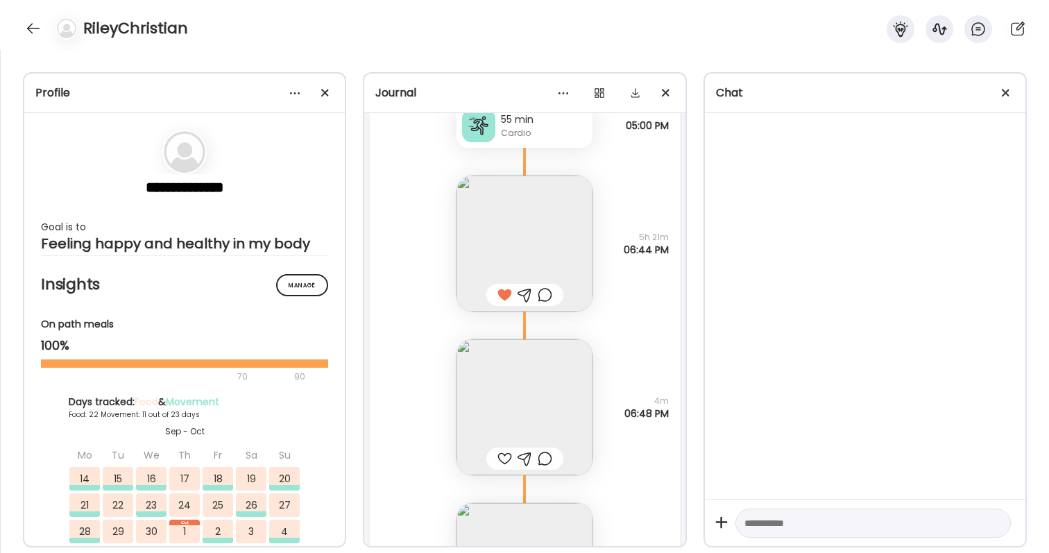
scroll to position [60743, 0]
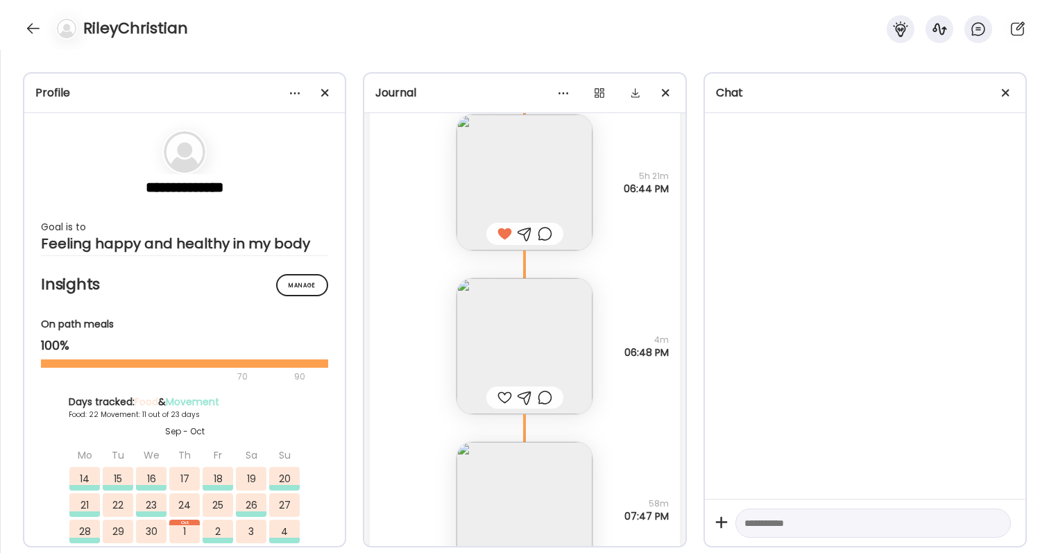
click at [541, 352] on img at bounding box center [525, 346] width 136 height 136
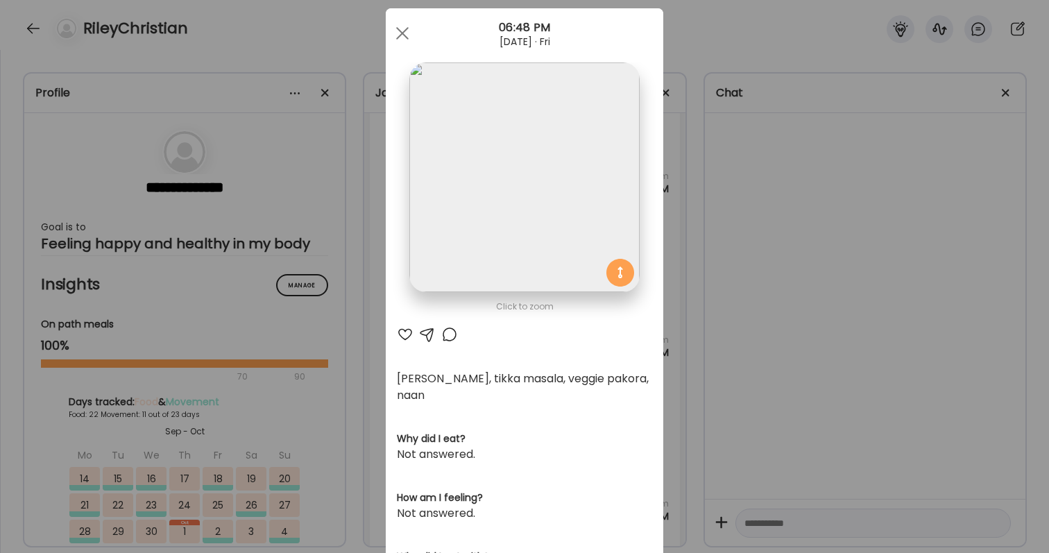
click at [733, 288] on div "Ate Coach Dashboard Wahoo! It’s official Take a moment to set up your Coach Pro…" at bounding box center [524, 276] width 1049 height 553
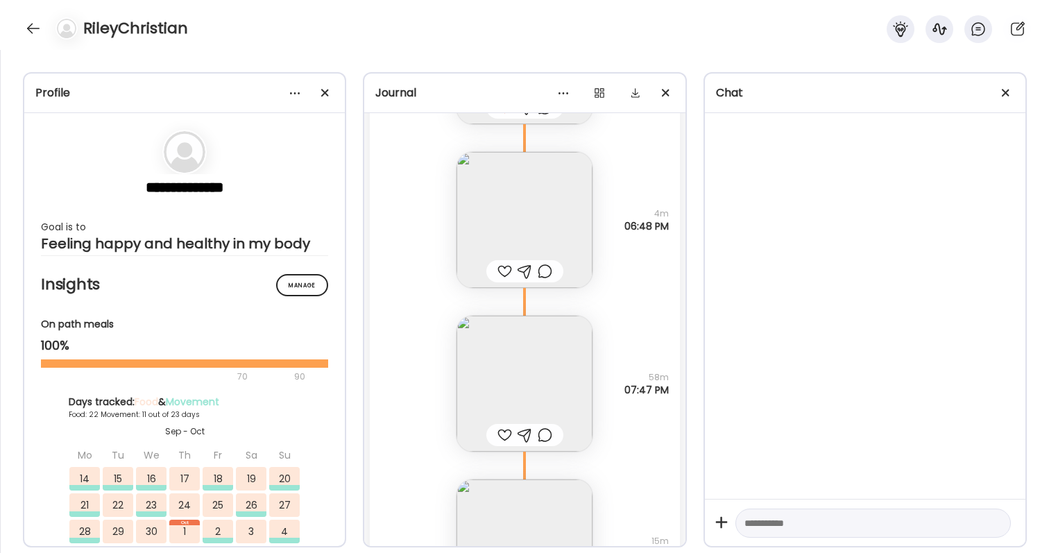
scroll to position [60878, 0]
click at [559, 403] on img at bounding box center [525, 375] width 136 height 136
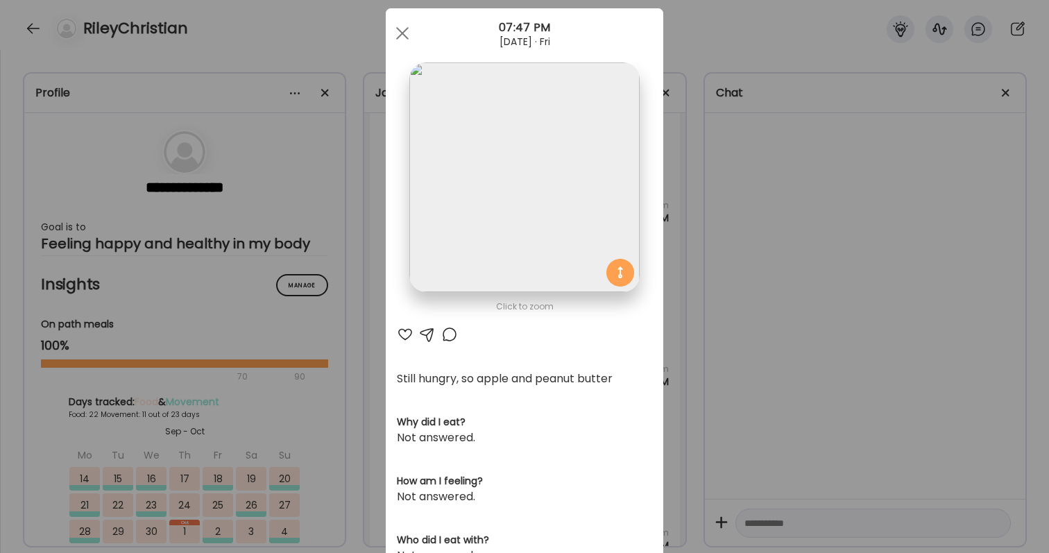
click at [753, 336] on div "Ate Coach Dashboard Wahoo! It’s official Take a moment to set up your Coach Pro…" at bounding box center [524, 276] width 1049 height 553
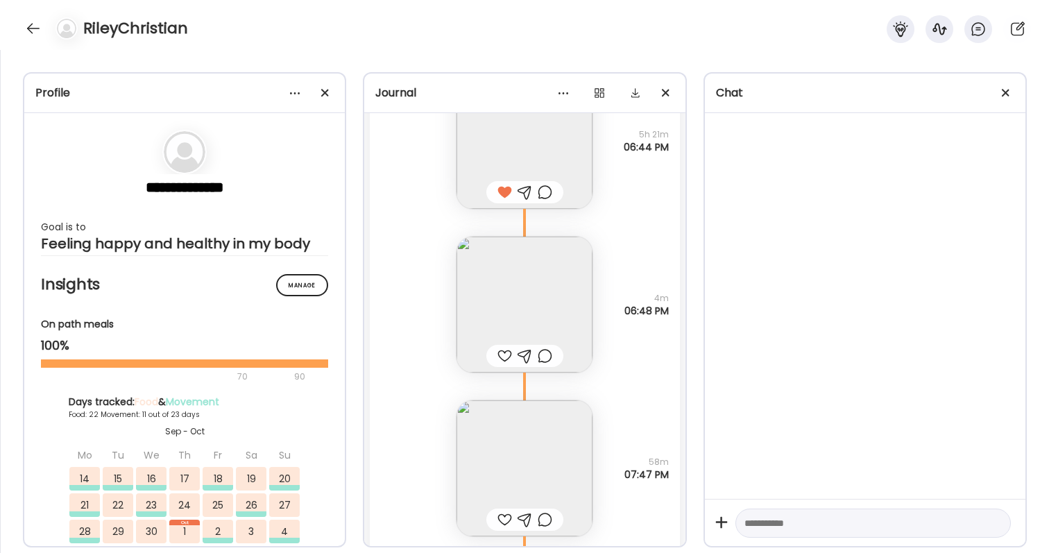
scroll to position [60710, 0]
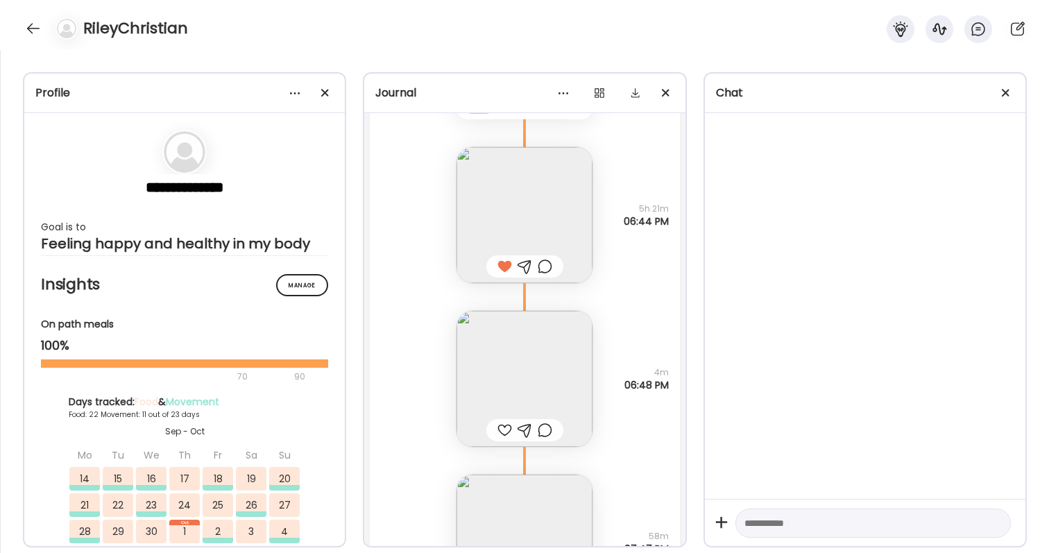
click at [504, 427] on div at bounding box center [504, 430] width 15 height 17
click at [545, 428] on div at bounding box center [545, 430] width 15 height 17
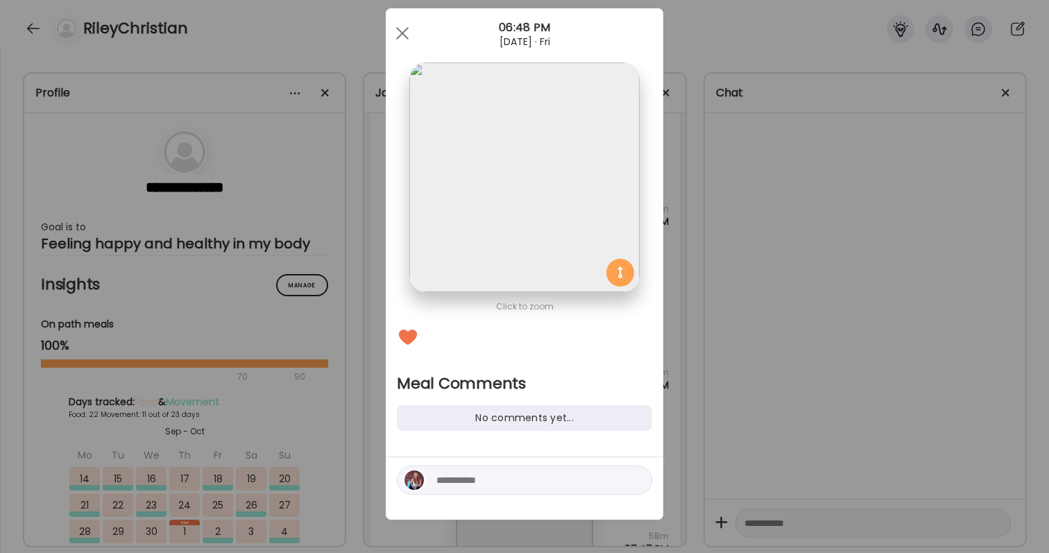
click at [540, 485] on textarea at bounding box center [529, 480] width 187 height 17
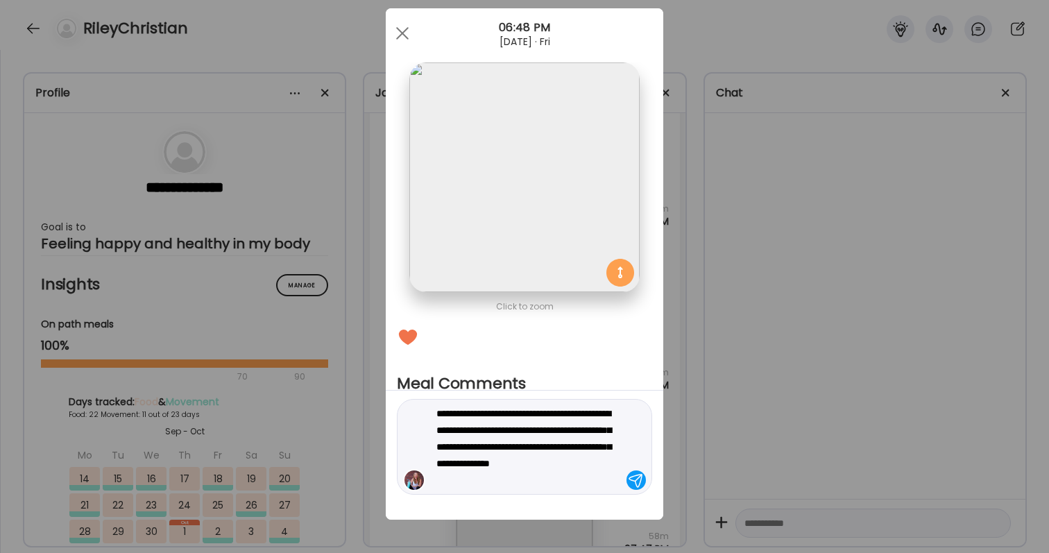
click at [488, 429] on textarea "**********" at bounding box center [529, 446] width 187 height 83
click at [586, 480] on textarea "**********" at bounding box center [529, 446] width 187 height 83
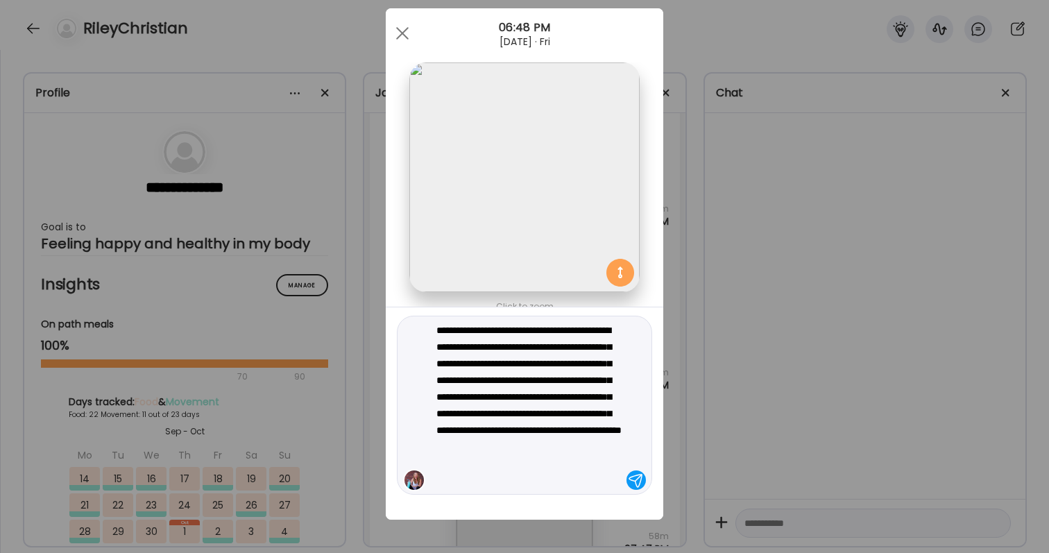
type textarea "**********"
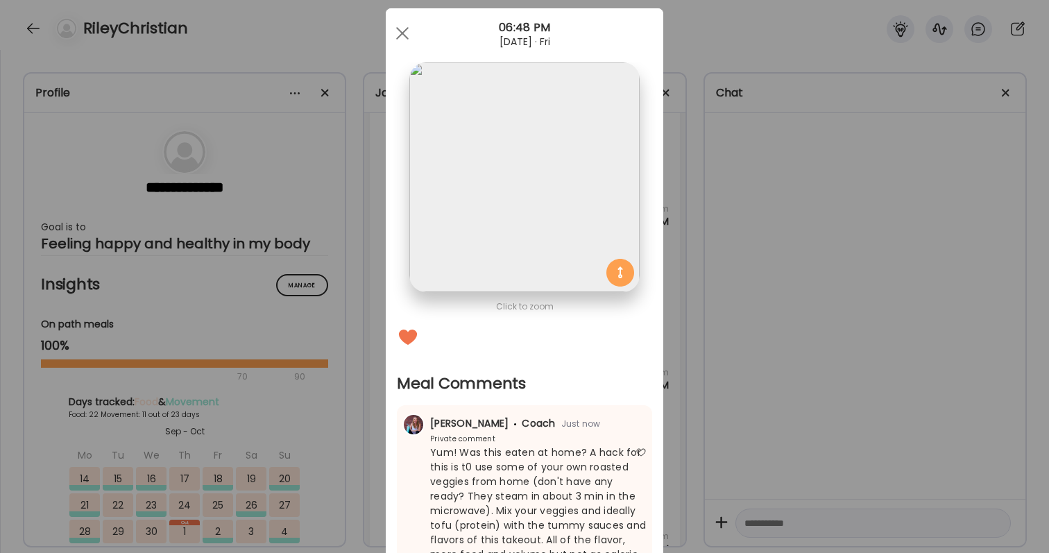
click at [830, 409] on div "Ate Coach Dashboard Wahoo! It’s official Take a moment to set up your Coach Pro…" at bounding box center [524, 276] width 1049 height 553
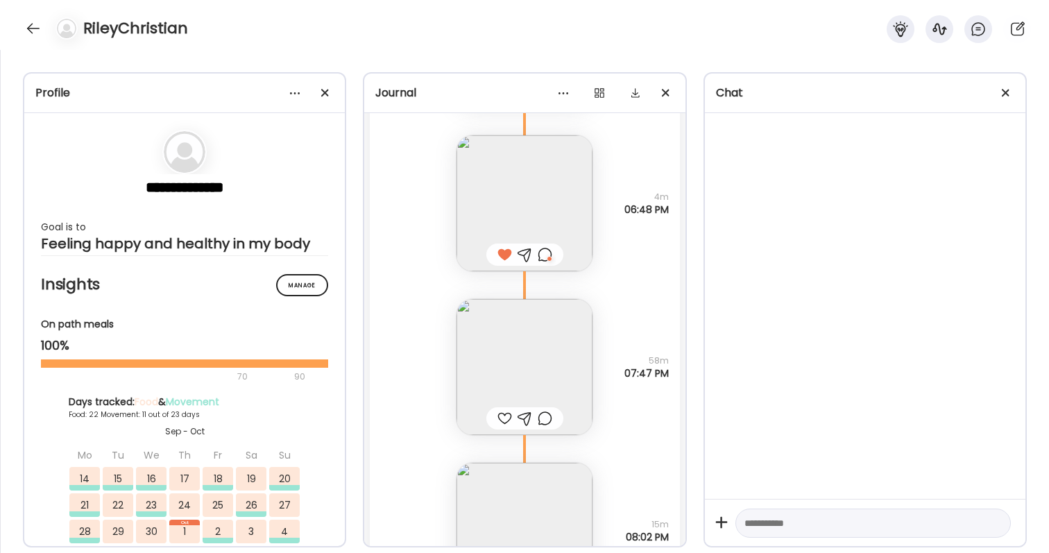
scroll to position [60904, 0]
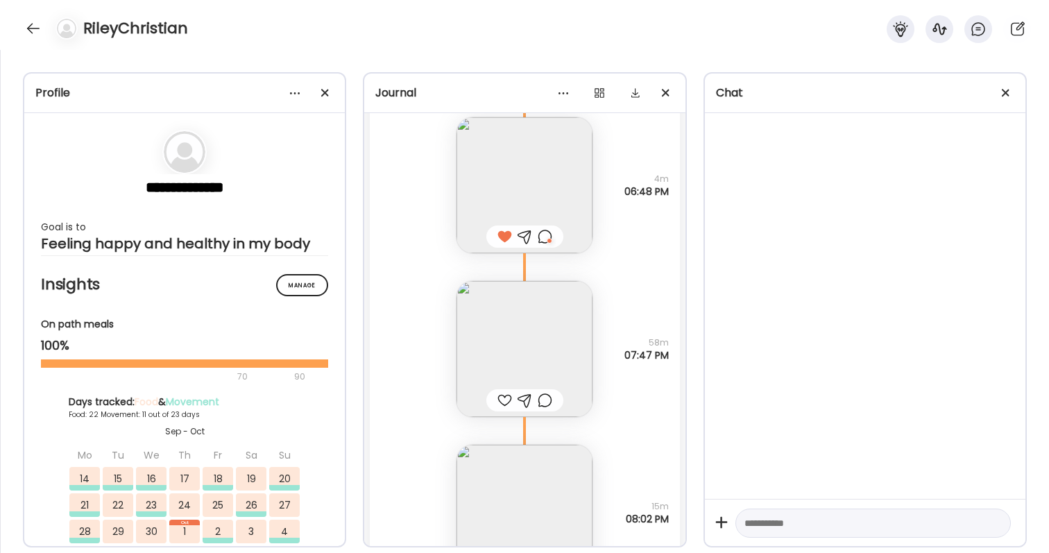
click at [506, 398] on div at bounding box center [504, 400] width 15 height 17
click at [549, 400] on div at bounding box center [545, 400] width 15 height 17
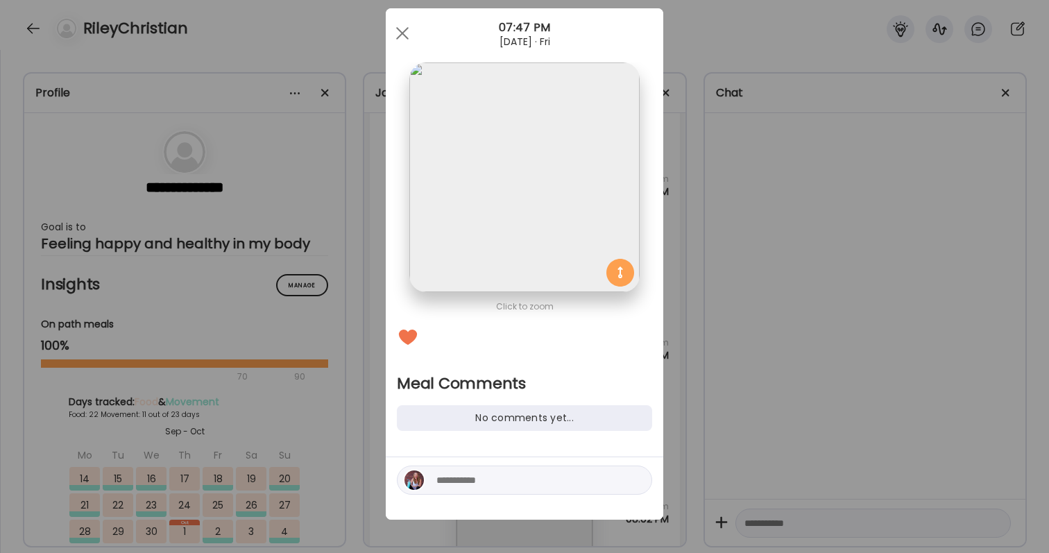
click at [503, 481] on textarea at bounding box center [529, 480] width 187 height 17
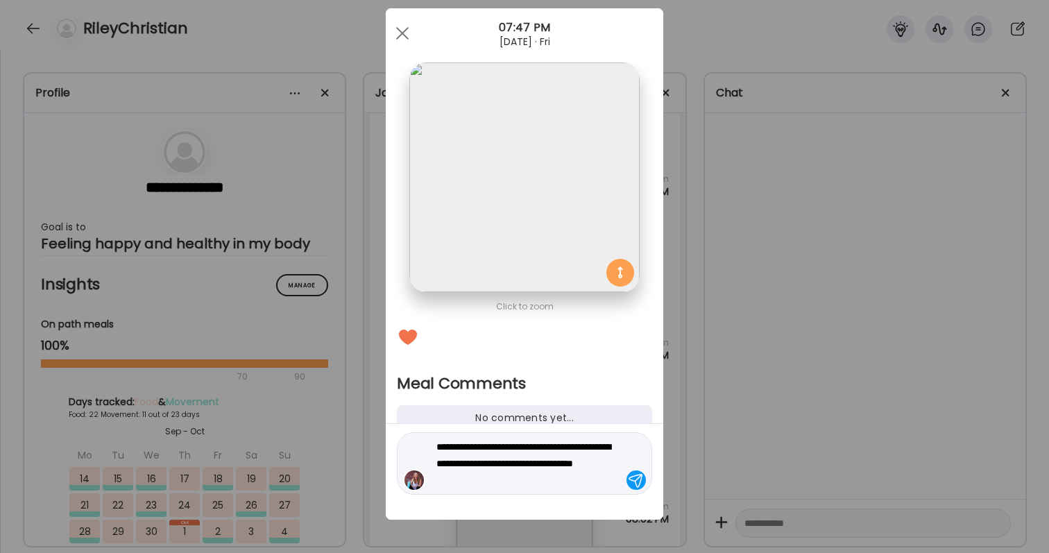
drag, startPoint x: 556, startPoint y: 484, endPoint x: 580, endPoint y: 463, distance: 32.4
click at [580, 463] on textarea "**********" at bounding box center [529, 463] width 187 height 50
click at [582, 475] on textarea "**********" at bounding box center [529, 471] width 187 height 33
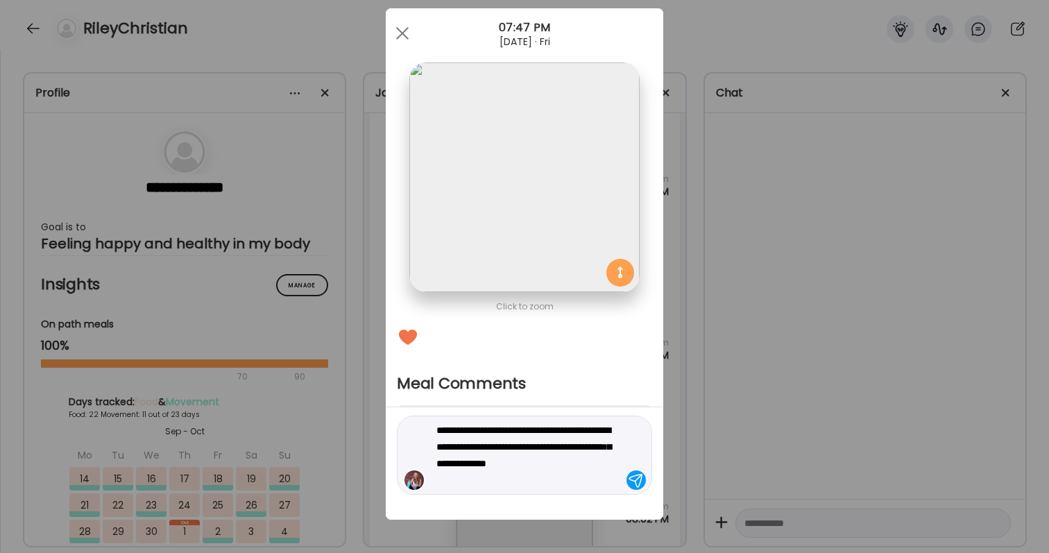
type textarea "**********"
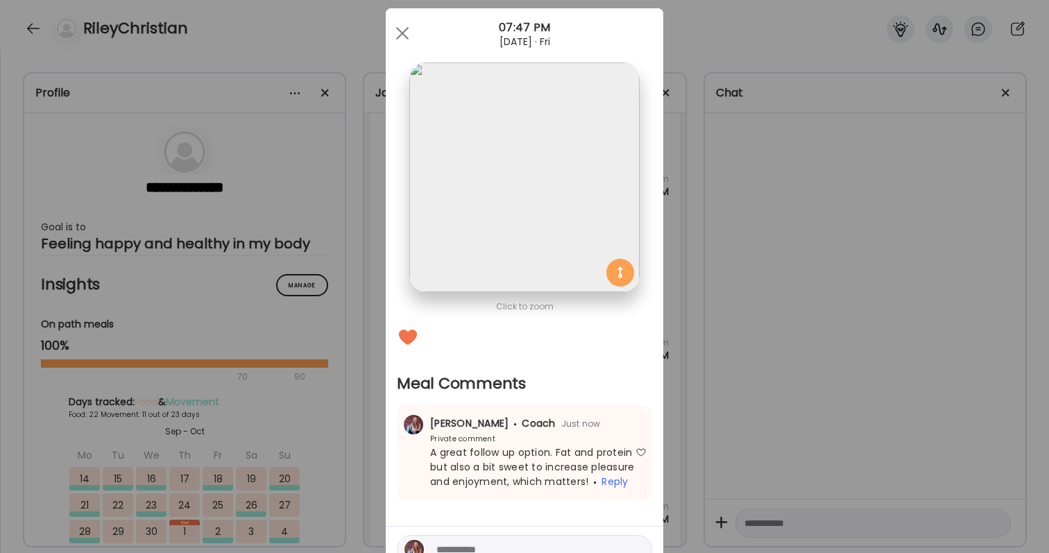
click at [860, 379] on div "Ate Coach Dashboard Wahoo! It’s official Take a moment to set up your Coach Pro…" at bounding box center [524, 276] width 1049 height 553
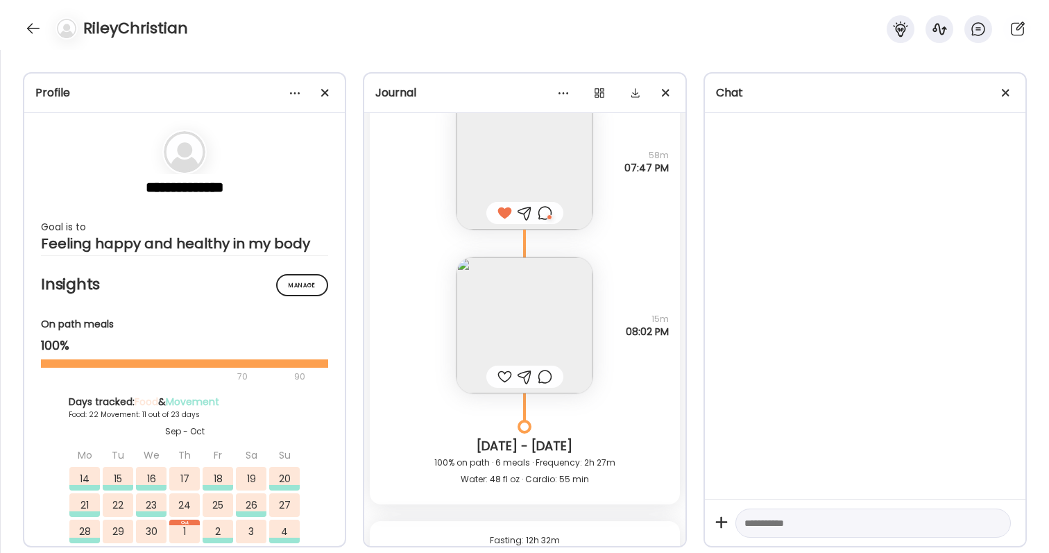
scroll to position [61173, 0]
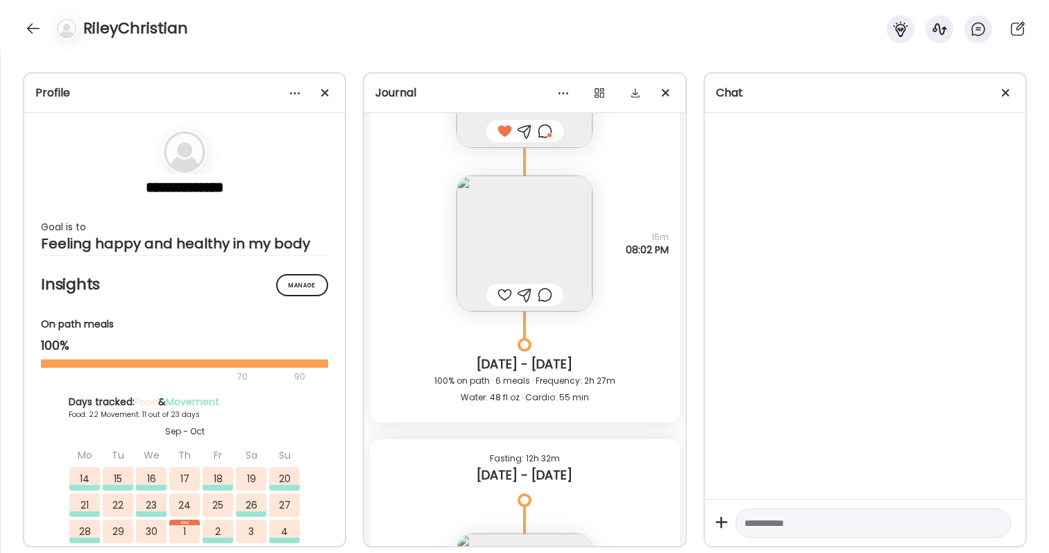
click at [503, 290] on div at bounding box center [504, 295] width 15 height 17
click at [524, 242] on img at bounding box center [525, 244] width 136 height 136
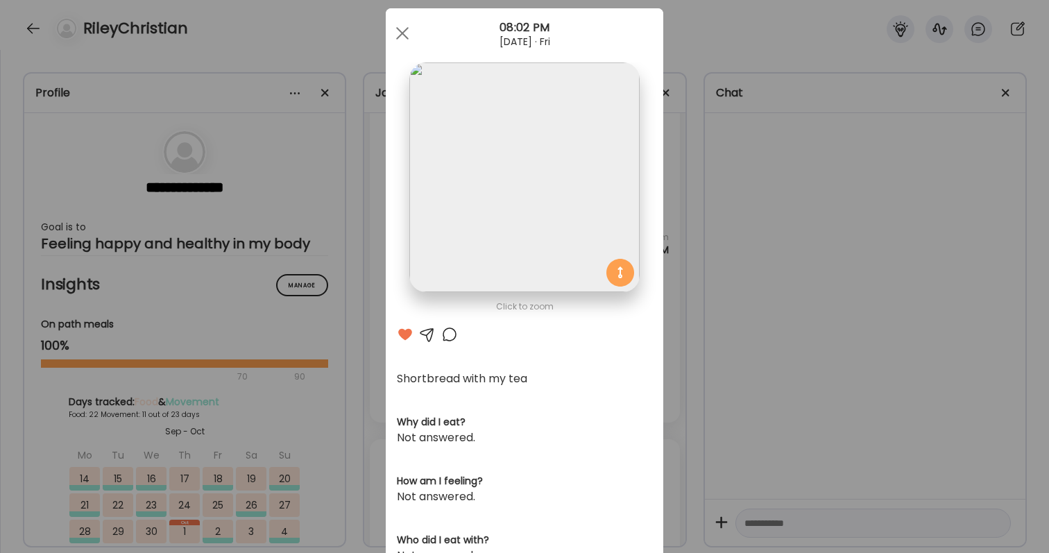
click at [788, 300] on div "Ate Coach Dashboard Wahoo! It’s official Take a moment to set up your Coach Pro…" at bounding box center [524, 276] width 1049 height 553
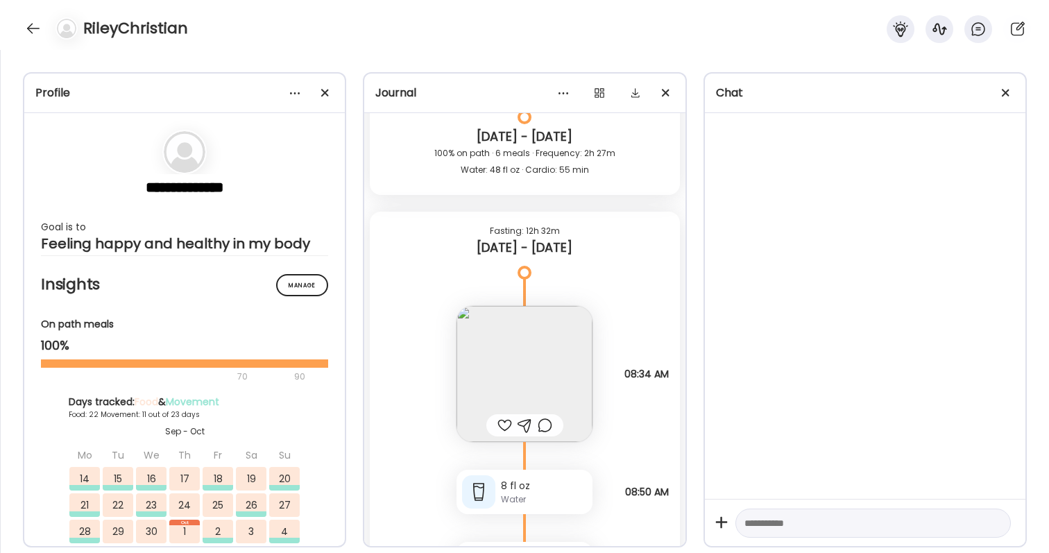
scroll to position [61580, 0]
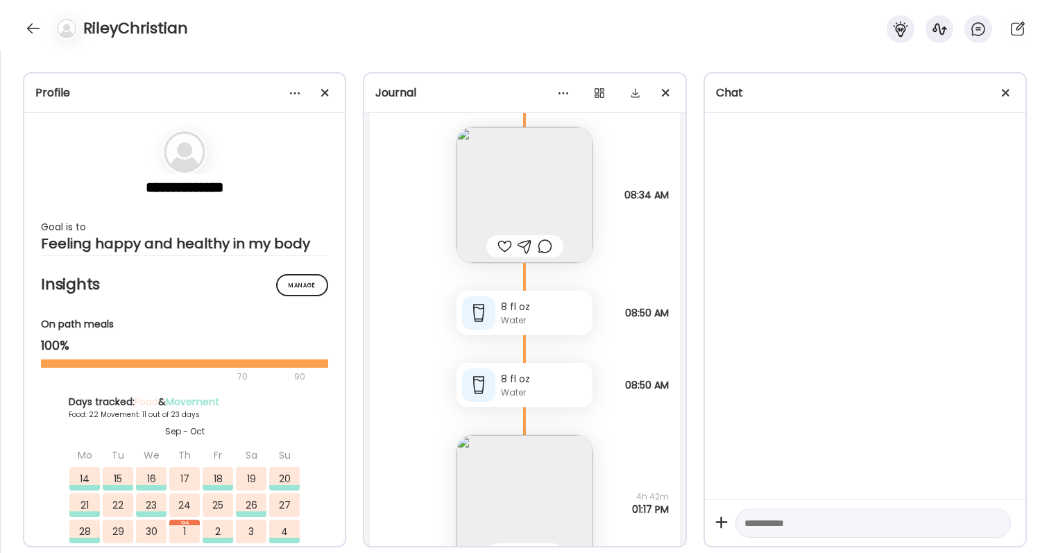
click at [504, 244] on div at bounding box center [504, 246] width 15 height 17
click at [506, 201] on img at bounding box center [525, 195] width 136 height 136
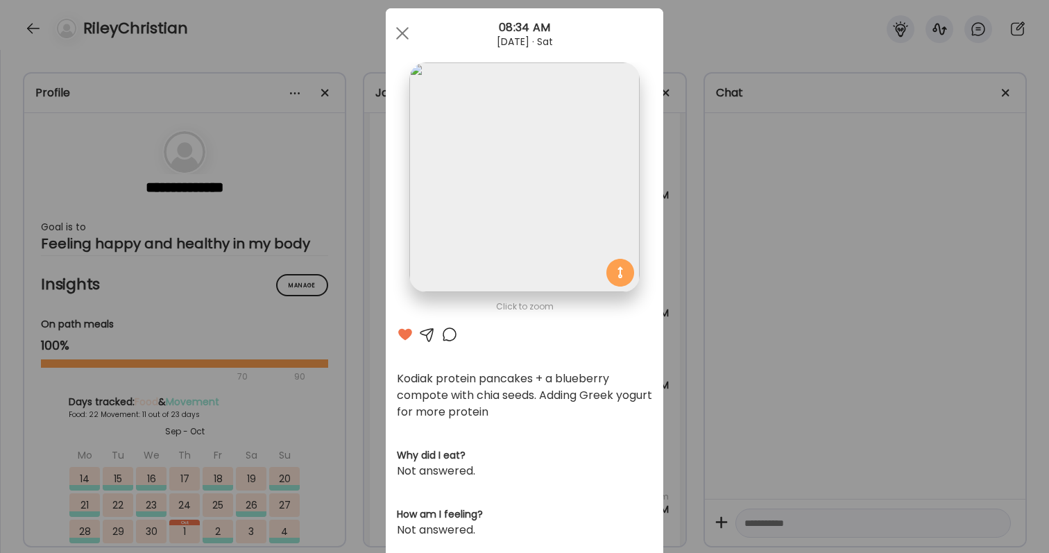
click at [451, 331] on div at bounding box center [449, 334] width 17 height 17
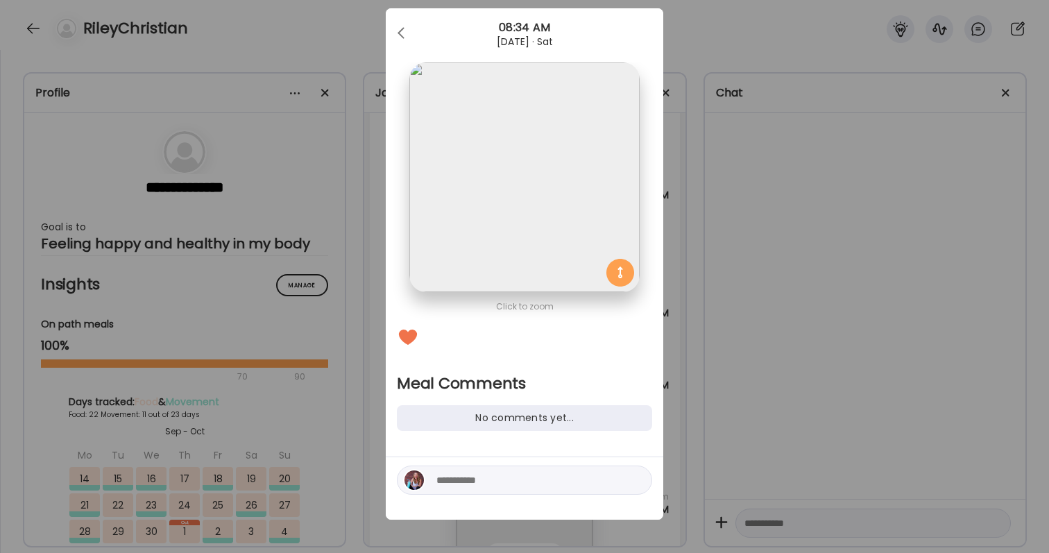
click at [477, 480] on textarea at bounding box center [529, 480] width 187 height 17
type textarea "**********"
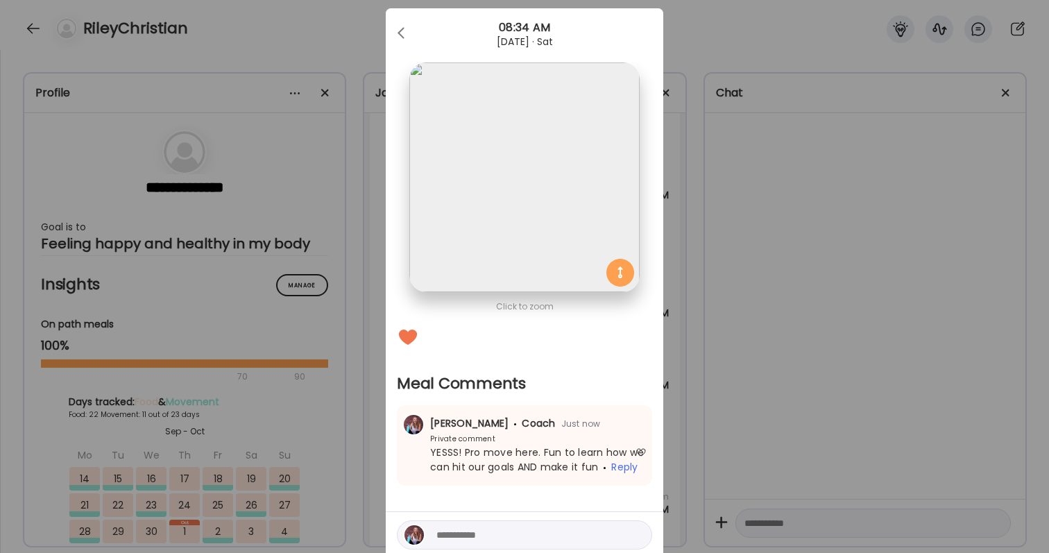
click at [851, 358] on div "Ate Coach Dashboard Wahoo! It’s official Take a moment to set up your Coach Pro…" at bounding box center [524, 276] width 1049 height 553
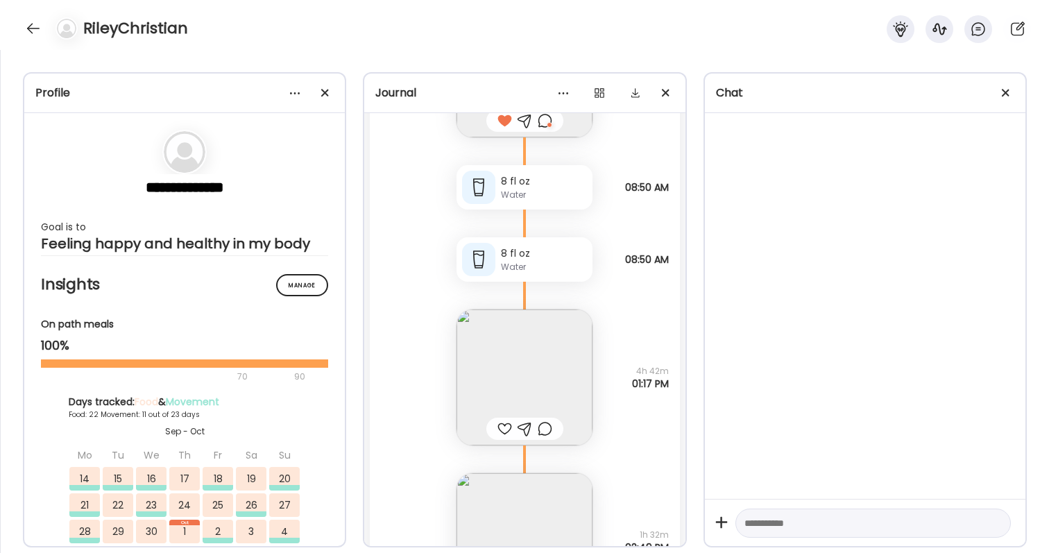
scroll to position [61716, 0]
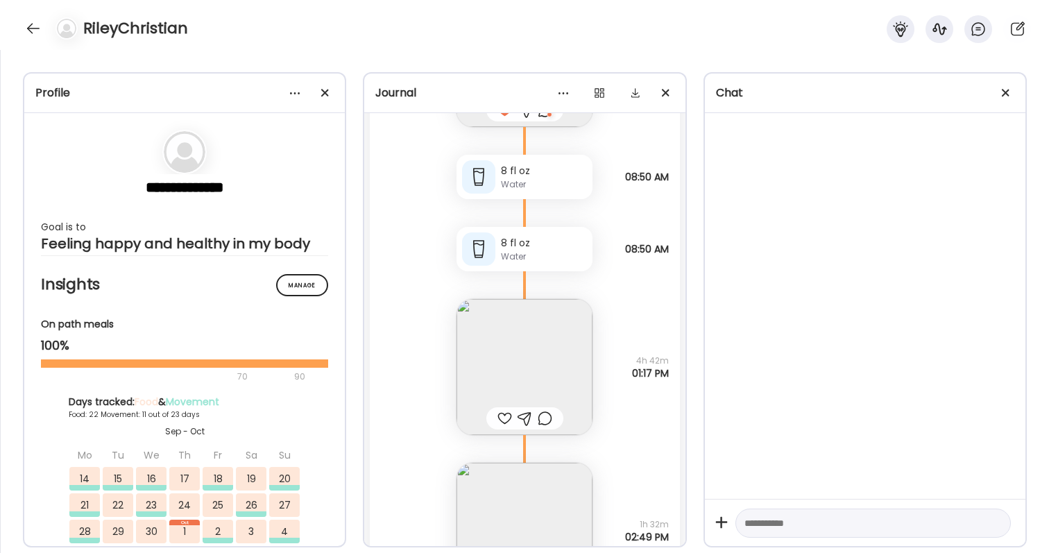
click at [547, 357] on img at bounding box center [525, 367] width 136 height 136
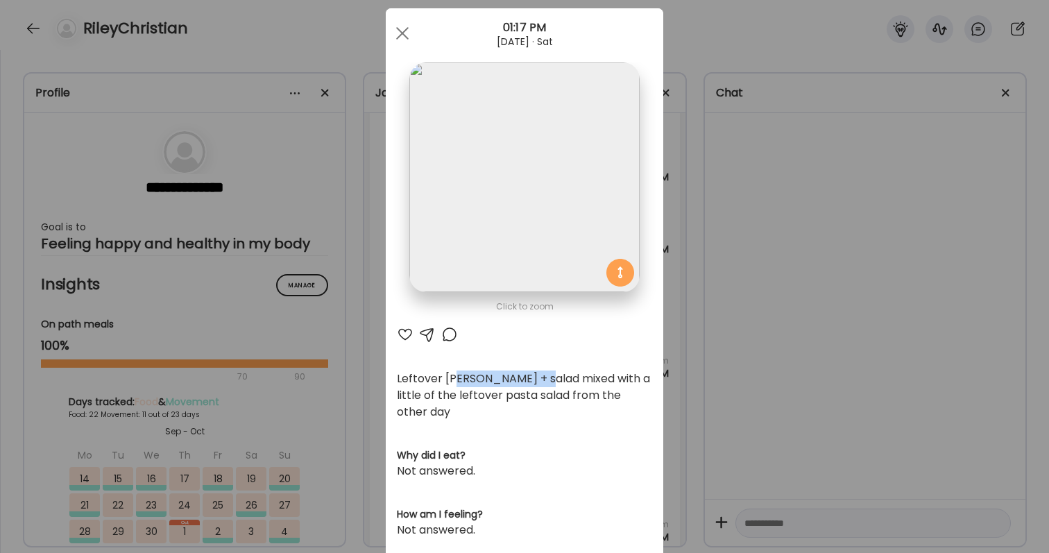
drag, startPoint x: 456, startPoint y: 382, endPoint x: 561, endPoint y: 382, distance: 104.8
click at [561, 382] on div "Leftover [PERSON_NAME] + salad mixed with a little of the leftover pasta salad …" at bounding box center [524, 395] width 255 height 50
click at [776, 400] on div "Ate Coach Dashboard Wahoo! It’s official Take a moment to set up your Coach Pro…" at bounding box center [524, 276] width 1049 height 553
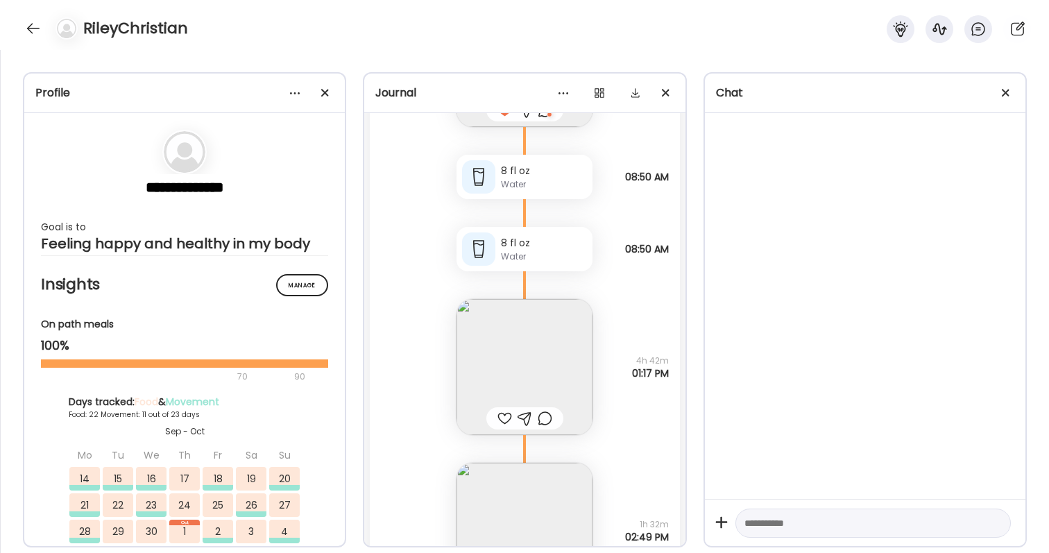
click at [501, 418] on div at bounding box center [504, 418] width 15 height 17
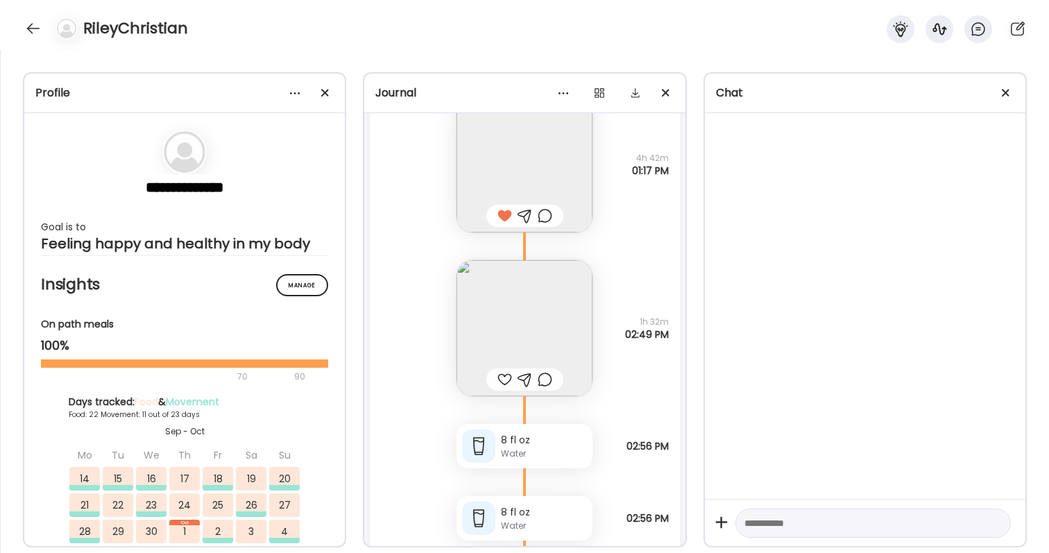
scroll to position [61989, 0]
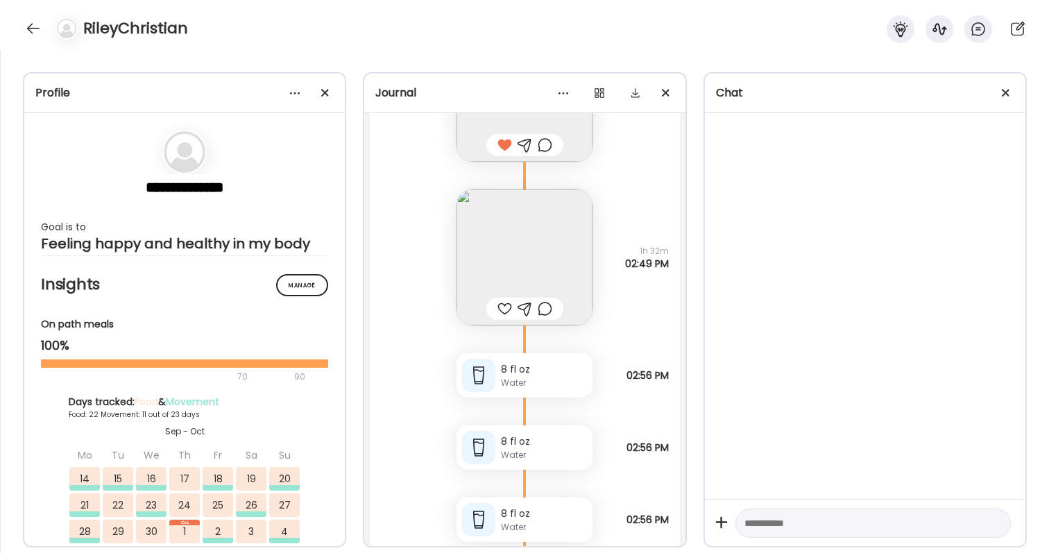
click at [520, 291] on img at bounding box center [525, 257] width 136 height 136
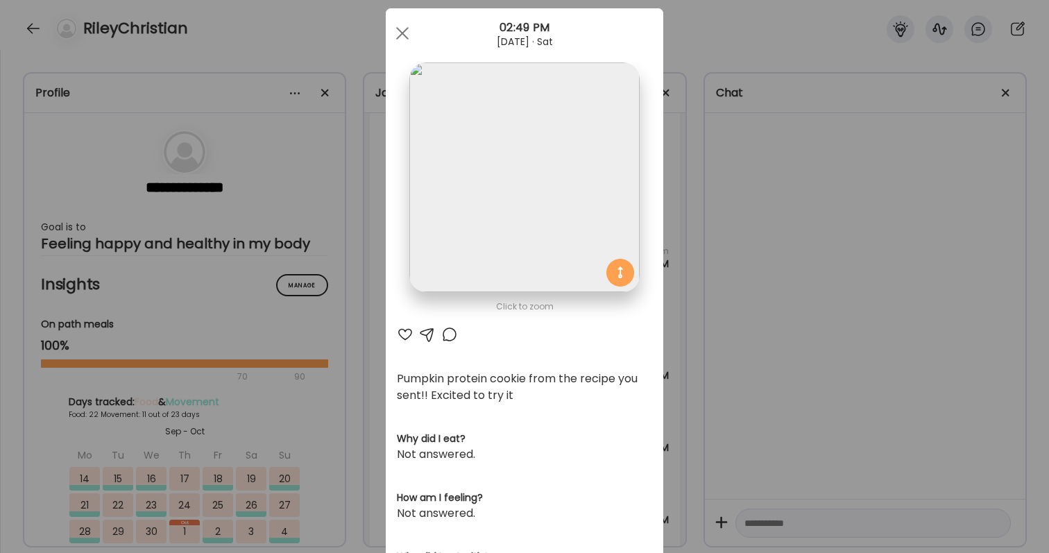
click at [402, 335] on div at bounding box center [405, 334] width 17 height 17
click at [450, 328] on div at bounding box center [449, 334] width 17 height 17
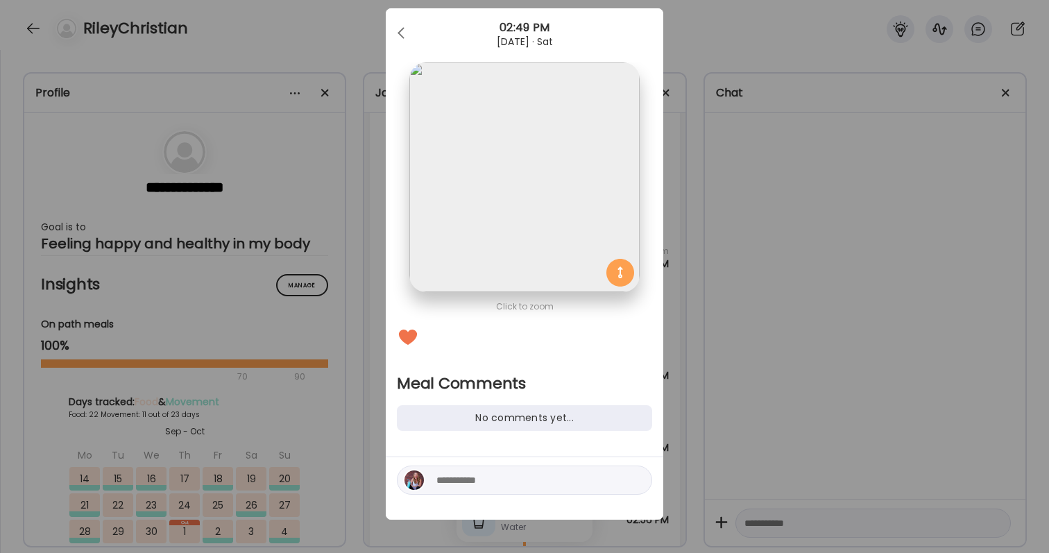
click at [453, 480] on textarea at bounding box center [529, 480] width 187 height 17
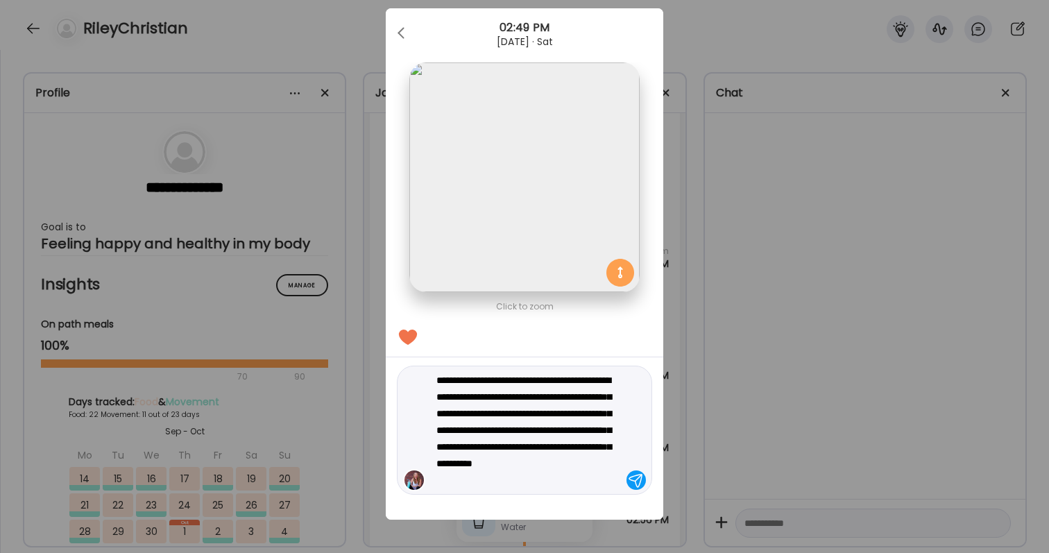
click at [536, 461] on textarea "**********" at bounding box center [529, 430] width 187 height 117
type textarea "**********"
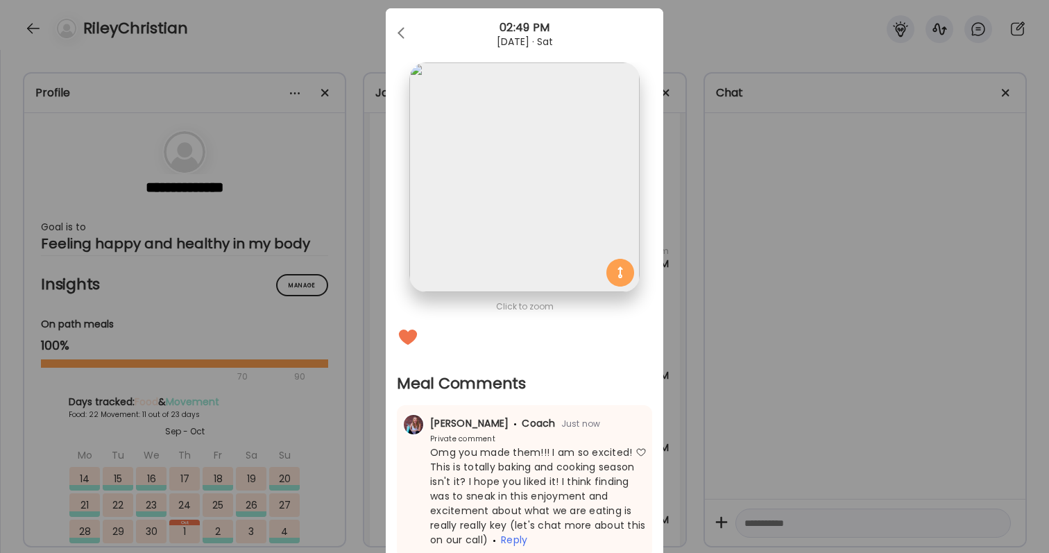
click at [858, 395] on div "Ate Coach Dashboard Wahoo! It’s official Take a moment to set up your Coach Pro…" at bounding box center [524, 276] width 1049 height 553
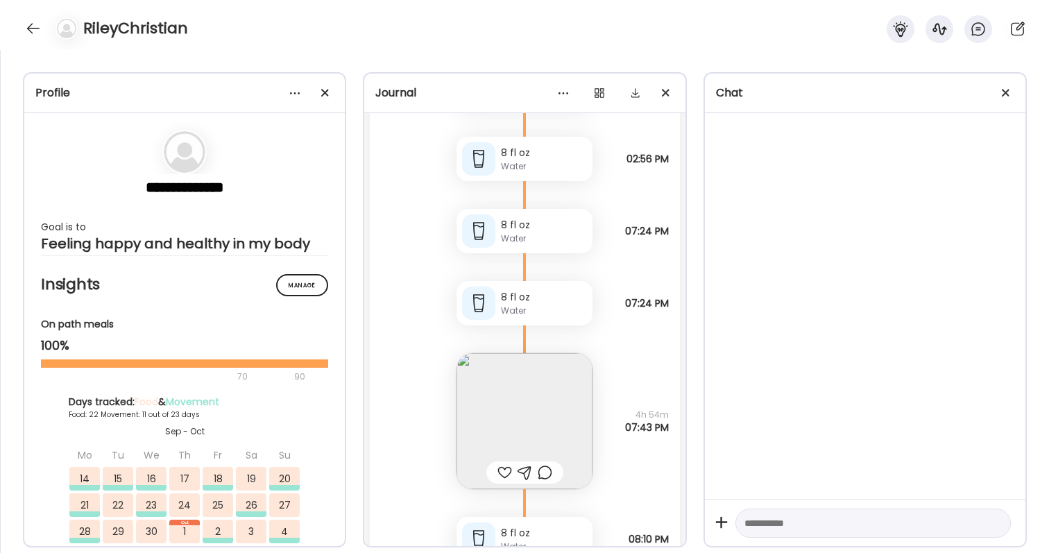
scroll to position [62434, 0]
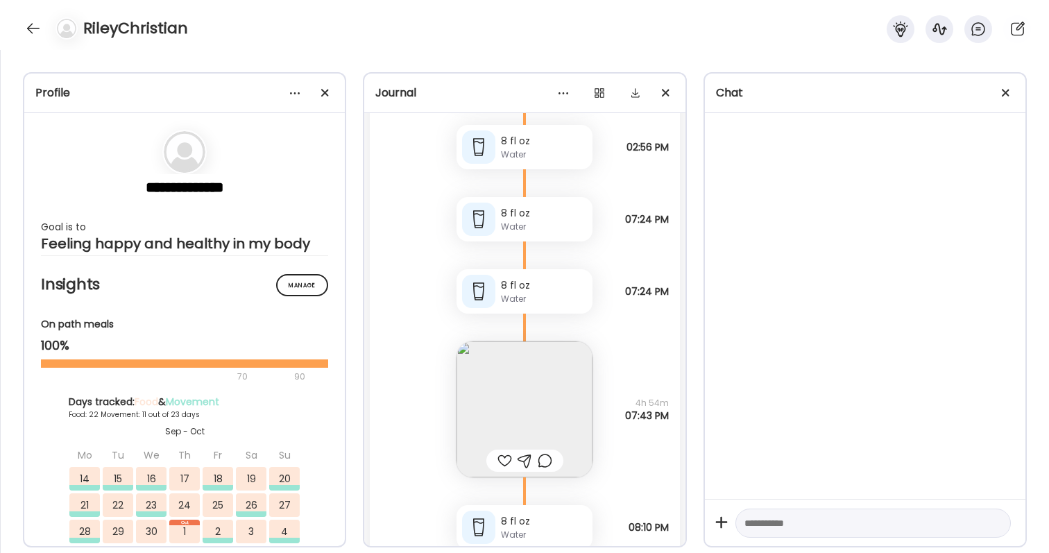
click at [518, 378] on img at bounding box center [525, 409] width 136 height 136
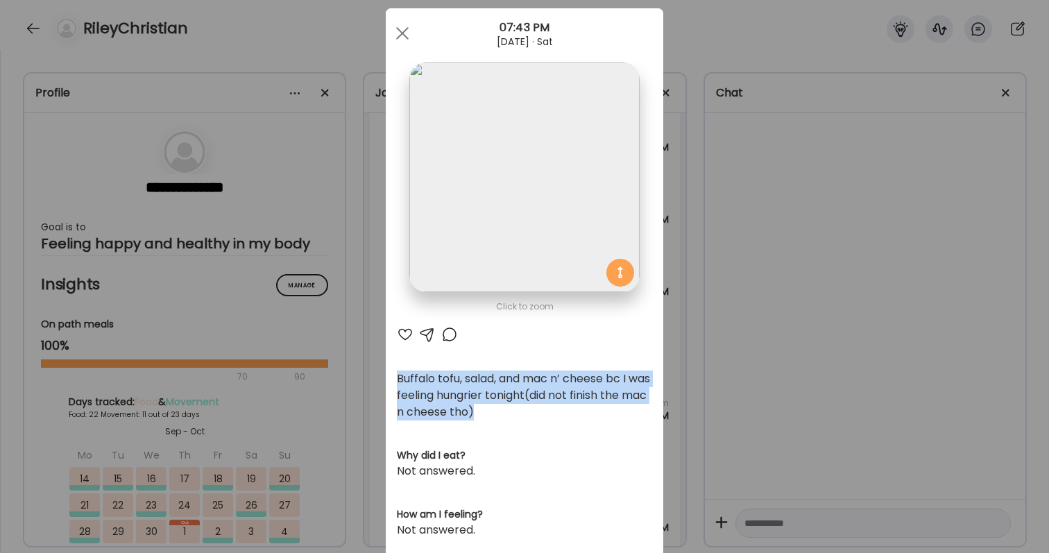
drag, startPoint x: 390, startPoint y: 373, endPoint x: 530, endPoint y: 403, distance: 143.4
click at [530, 403] on div "Click to zoom AteMate AI Buffalo tofu, salad, and mac n’ cheese bc I was feelin…" at bounding box center [525, 434] width 278 height 853
click at [530, 403] on div "Buffalo tofu, salad, and mac n’ cheese bc I was feeling hungrier tonight(did no…" at bounding box center [524, 395] width 255 height 50
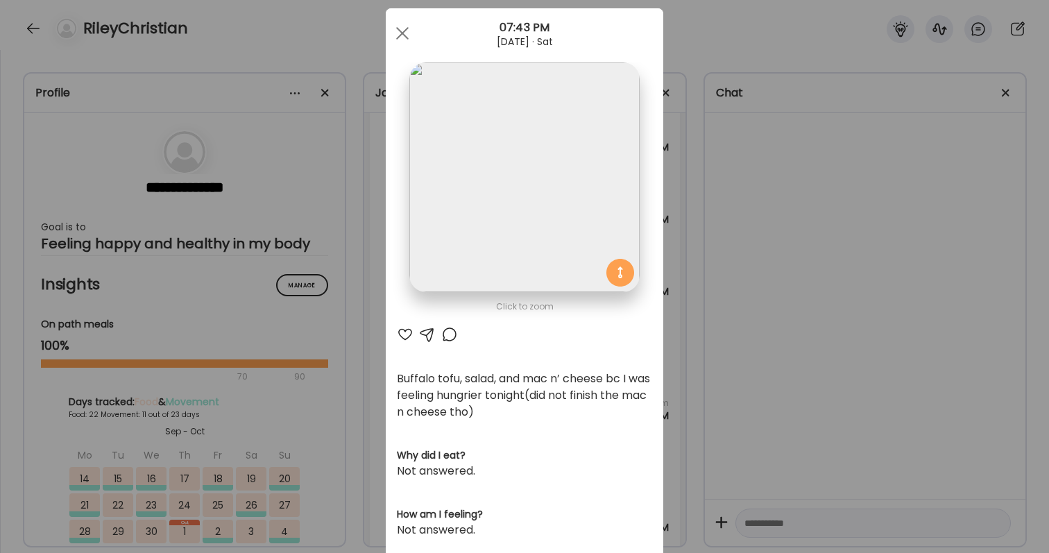
click at [473, 268] on img at bounding box center [524, 177] width 230 height 230
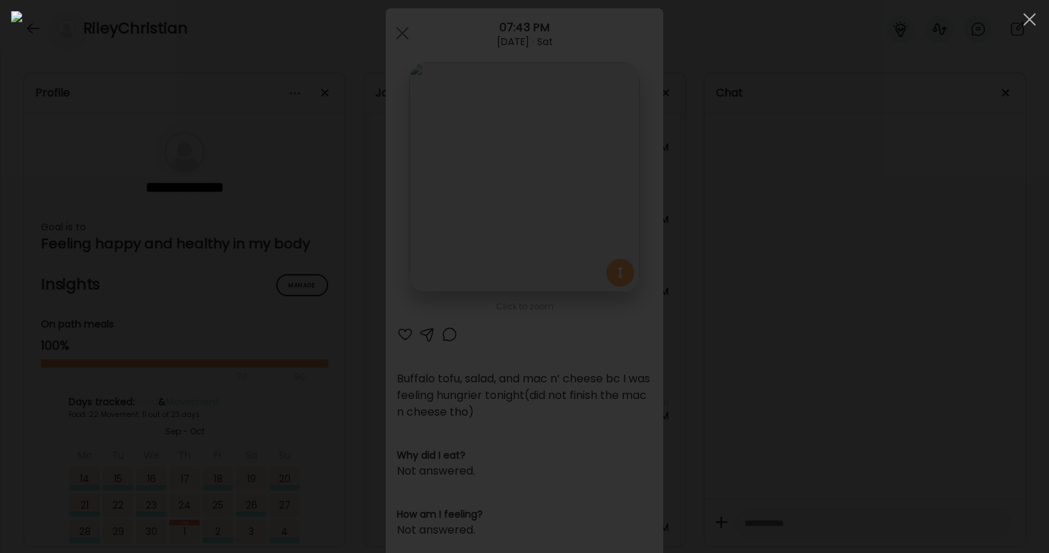
click at [727, 253] on img at bounding box center [524, 276] width 1027 height 531
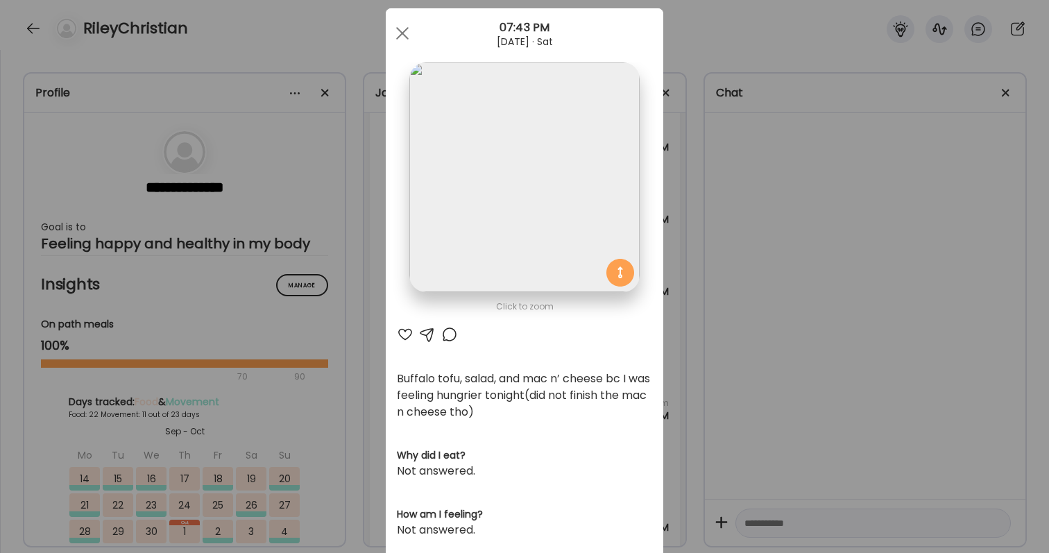
click at [404, 331] on div at bounding box center [405, 334] width 17 height 17
click at [452, 333] on div at bounding box center [449, 334] width 17 height 17
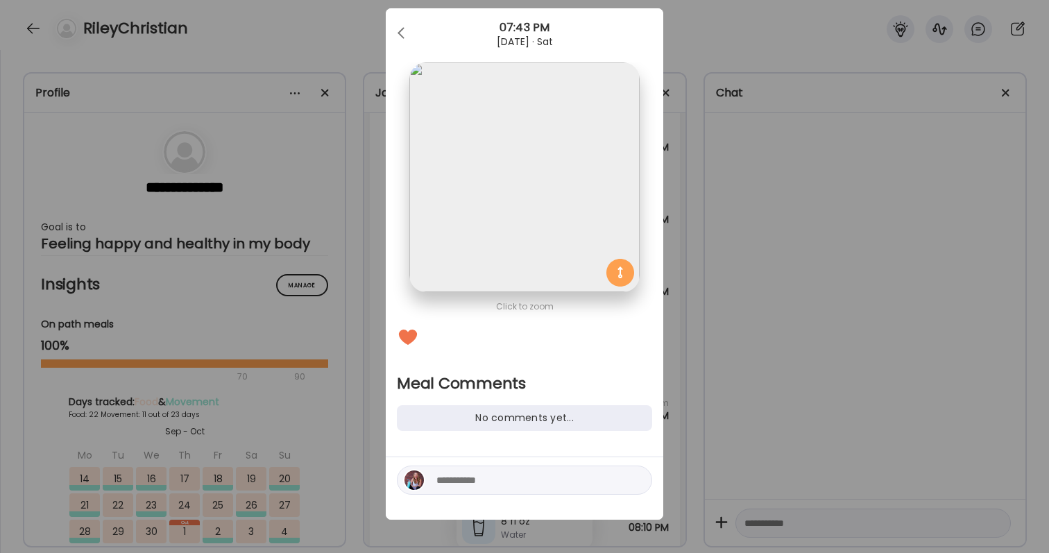
click at [481, 480] on textarea at bounding box center [529, 480] width 187 height 17
click at [602, 462] on textarea "**********" at bounding box center [529, 471] width 187 height 33
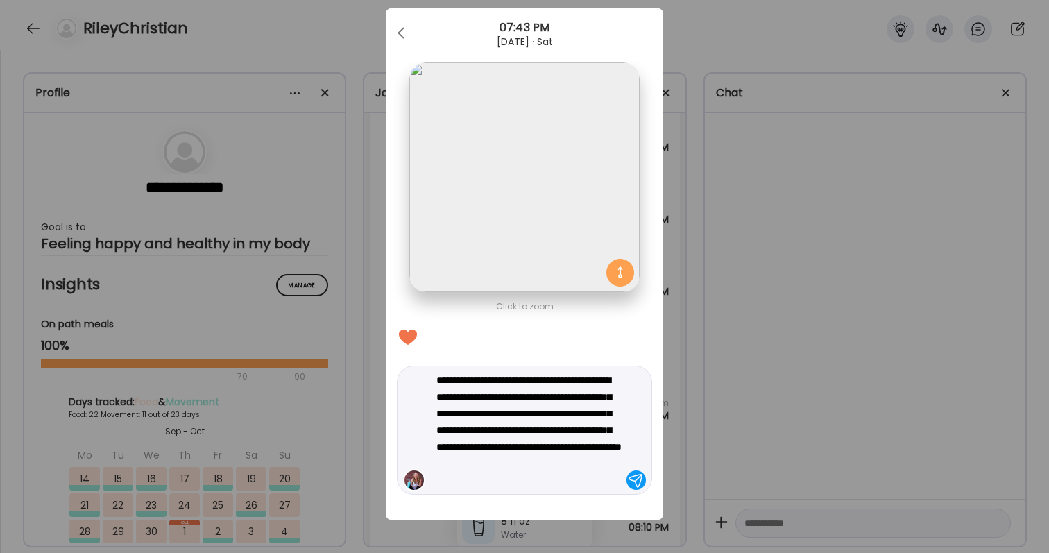
click at [466, 461] on textarea "**********" at bounding box center [529, 430] width 187 height 117
click at [467, 432] on textarea "**********" at bounding box center [529, 430] width 187 height 117
click at [574, 422] on textarea "**********" at bounding box center [529, 430] width 187 height 117
click at [575, 454] on textarea "**********" at bounding box center [529, 430] width 187 height 117
click at [588, 464] on textarea "**********" at bounding box center [529, 430] width 187 height 117
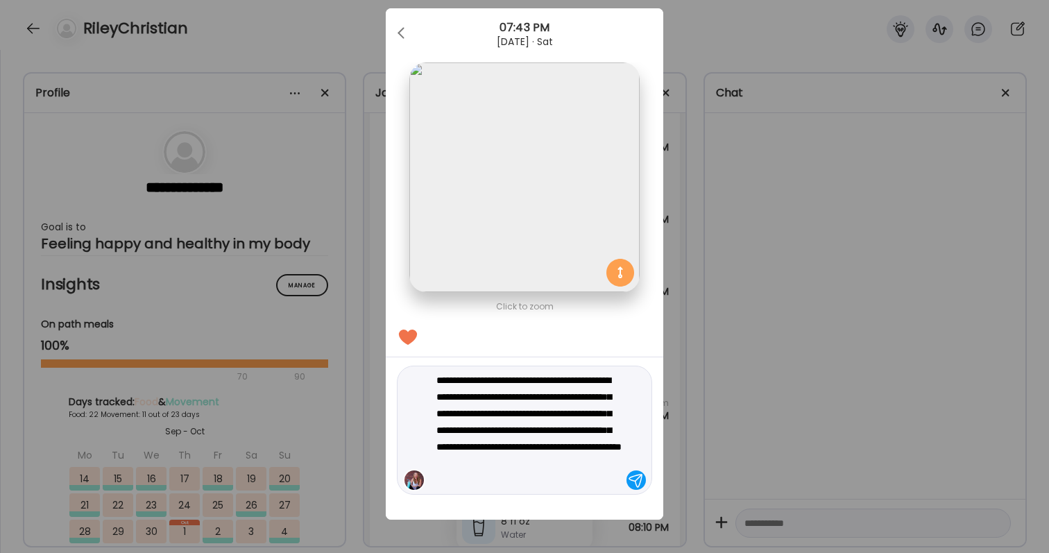
drag, startPoint x: 468, startPoint y: 426, endPoint x: 543, endPoint y: 460, distance: 82.3
click at [543, 460] on textarea "**********" at bounding box center [529, 430] width 187 height 117
click at [567, 473] on textarea "**********" at bounding box center [529, 430] width 187 height 117
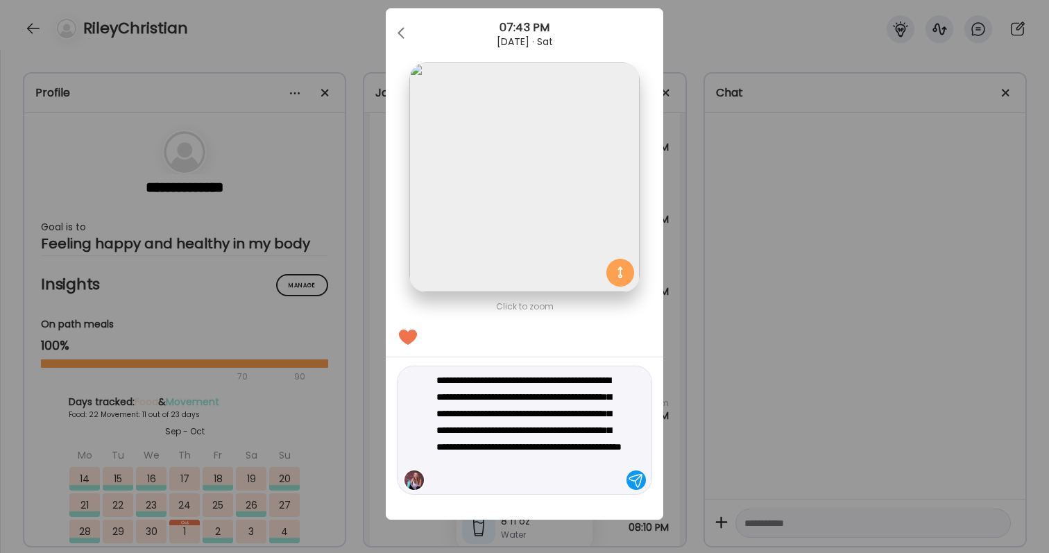
click at [594, 488] on textarea "**********" at bounding box center [529, 430] width 187 height 117
click at [549, 482] on textarea "**********" at bounding box center [529, 430] width 187 height 117
drag, startPoint x: 549, startPoint y: 482, endPoint x: 608, endPoint y: 480, distance: 58.3
click at [608, 480] on textarea "**********" at bounding box center [529, 430] width 187 height 117
type textarea "**********"
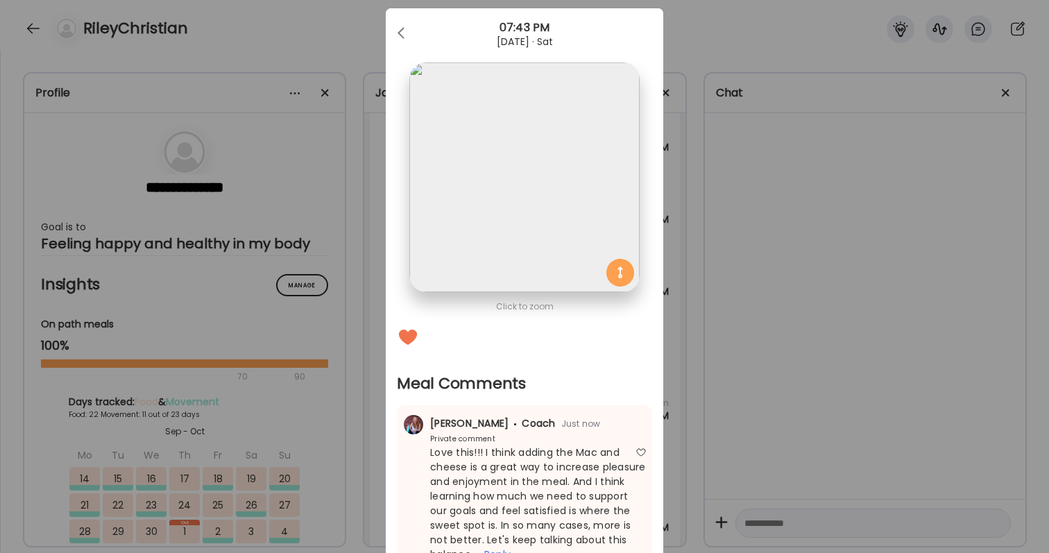
click at [922, 319] on div "Ate Coach Dashboard Wahoo! It’s official Take a moment to set up your Coach Pro…" at bounding box center [524, 276] width 1049 height 553
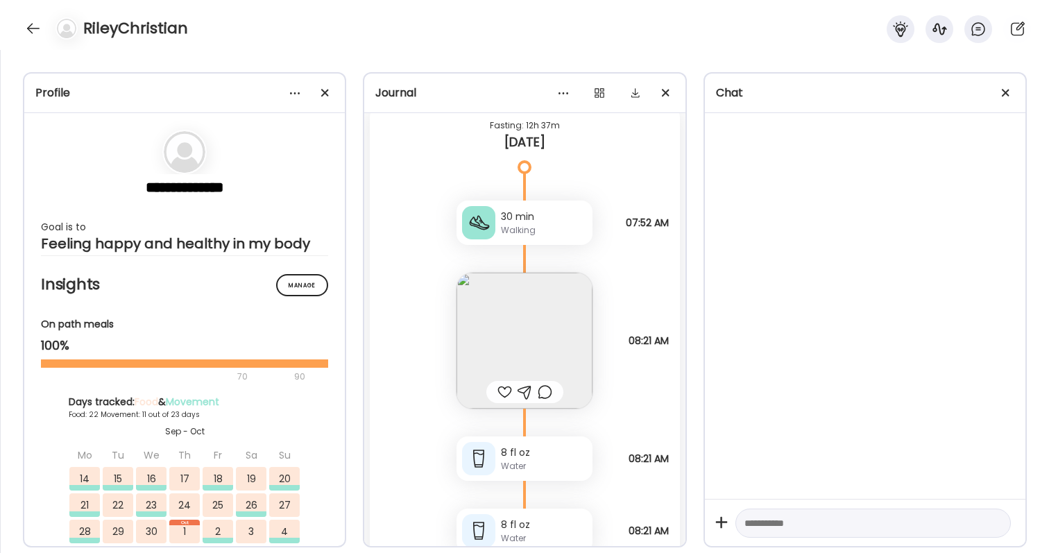
scroll to position [63070, 0]
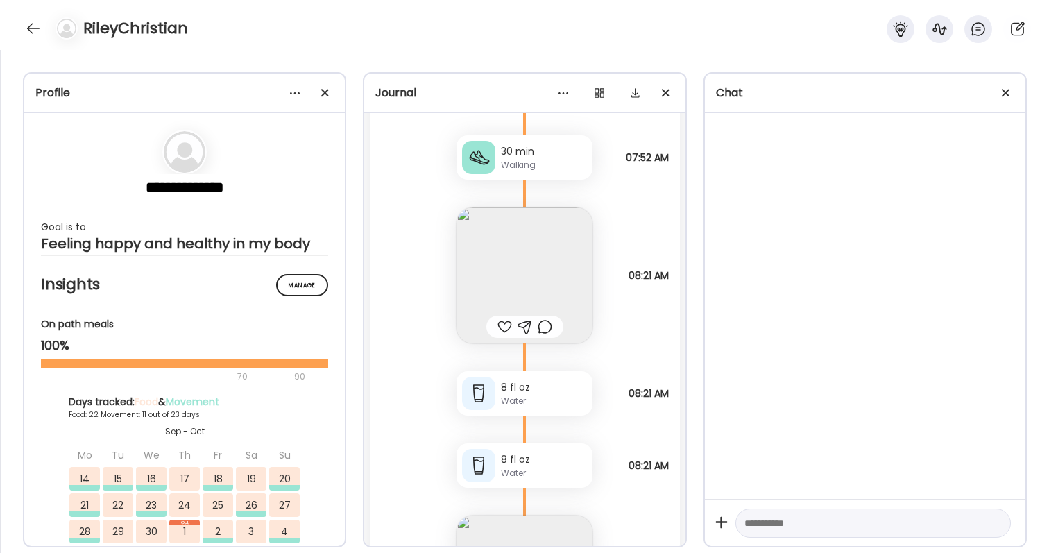
click at [508, 321] on div at bounding box center [504, 326] width 15 height 17
click at [508, 282] on img at bounding box center [525, 275] width 136 height 136
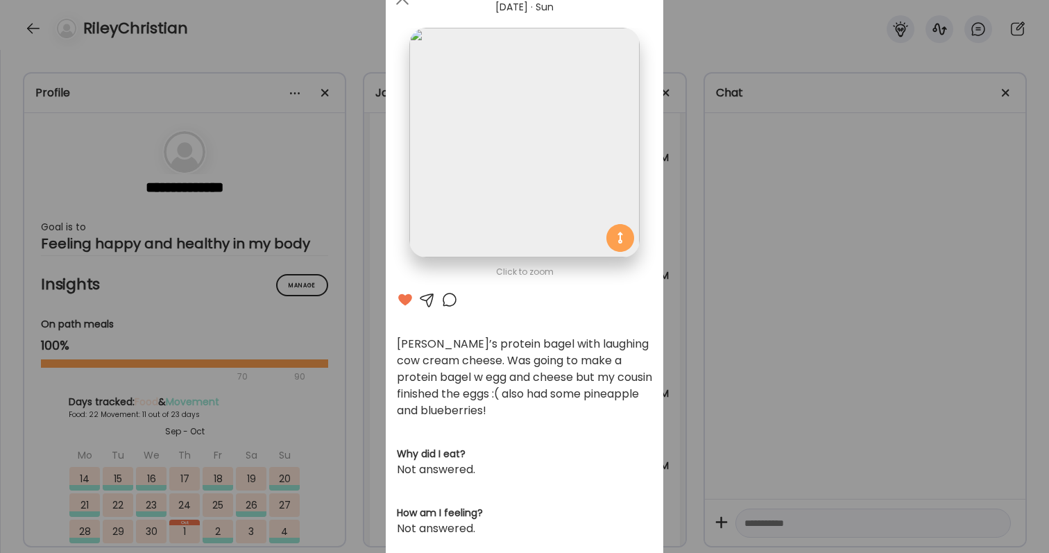
scroll to position [76, 0]
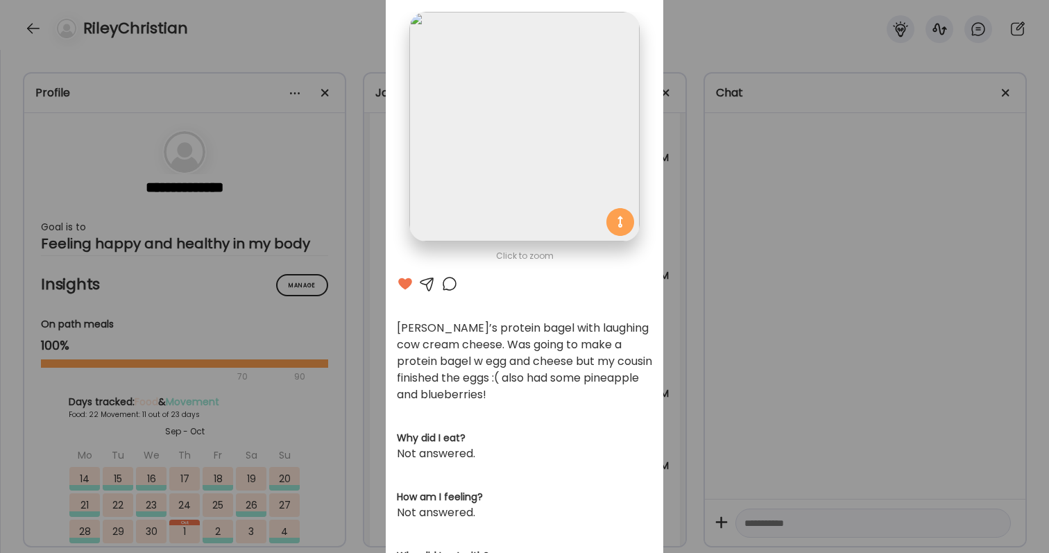
click at [688, 375] on div "Ate Coach Dashboard Wahoo! It’s official Take a moment to set up your Coach Pro…" at bounding box center [524, 276] width 1049 height 553
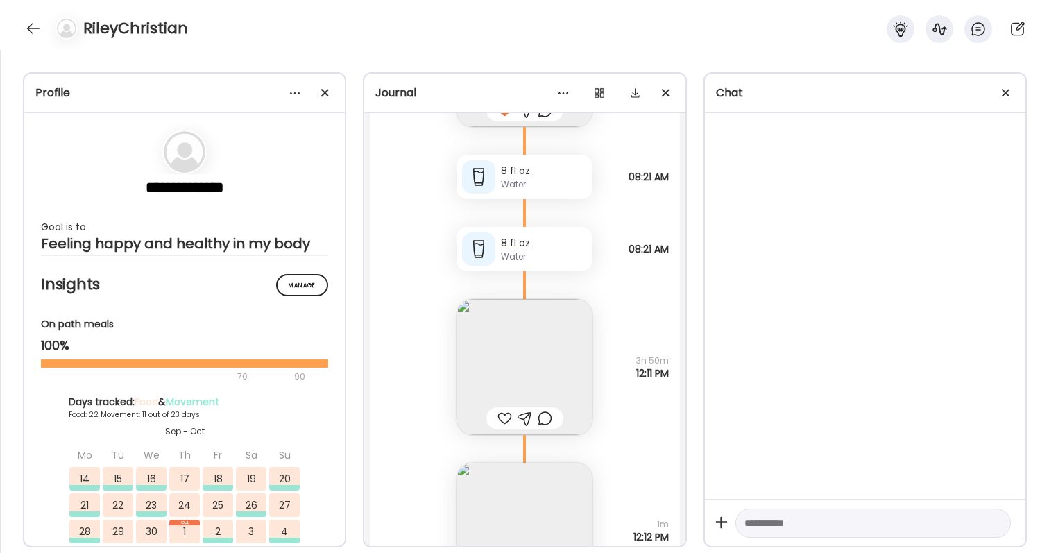
scroll to position [63310, 0]
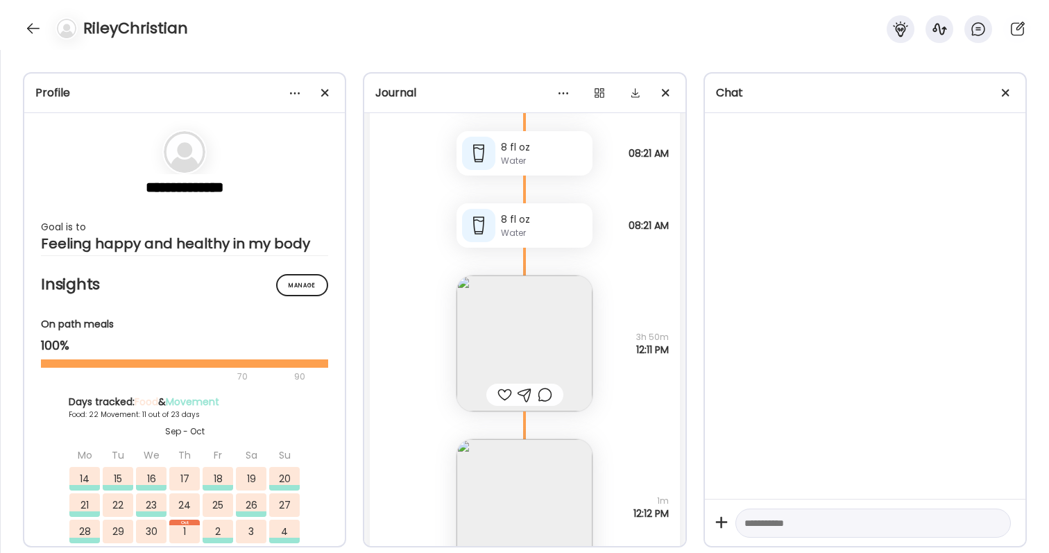
click at [526, 342] on img at bounding box center [525, 343] width 136 height 136
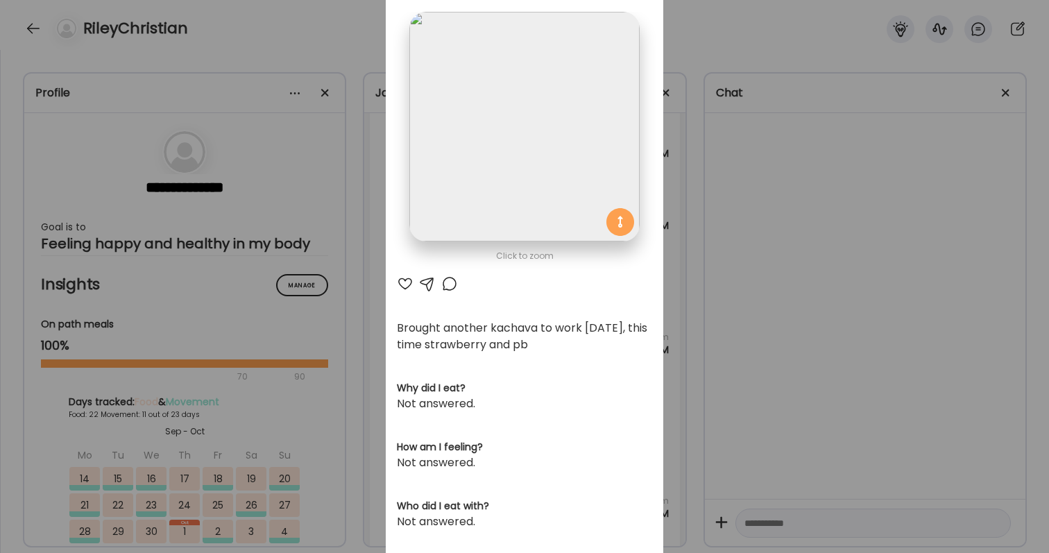
click at [399, 285] on div at bounding box center [405, 283] width 17 height 17
click at [751, 384] on div "Ate Coach Dashboard Wahoo! It’s official Take a moment to set up your Coach Pro…" at bounding box center [524, 276] width 1049 height 553
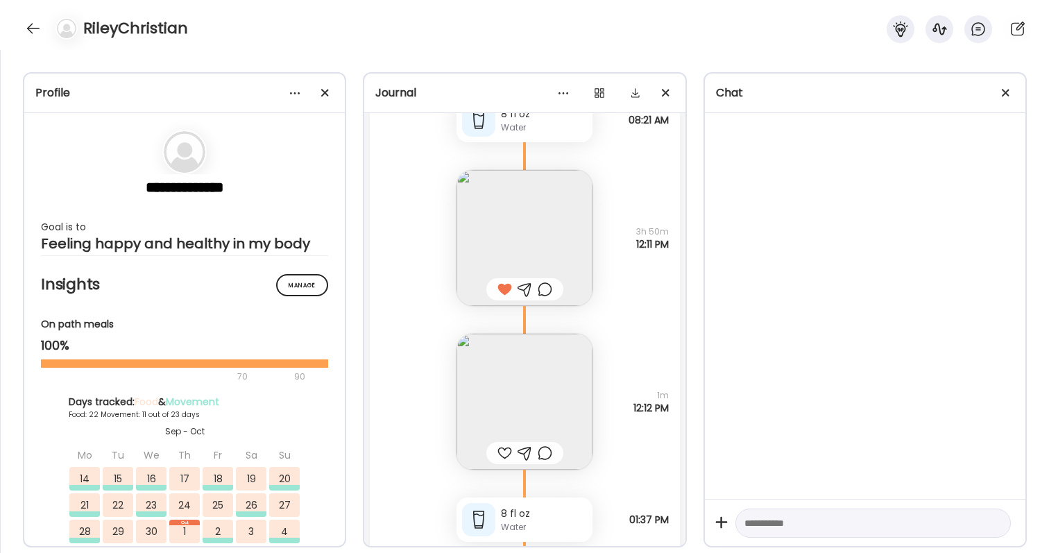
scroll to position [63420, 0]
click at [560, 366] on img at bounding box center [525, 398] width 136 height 136
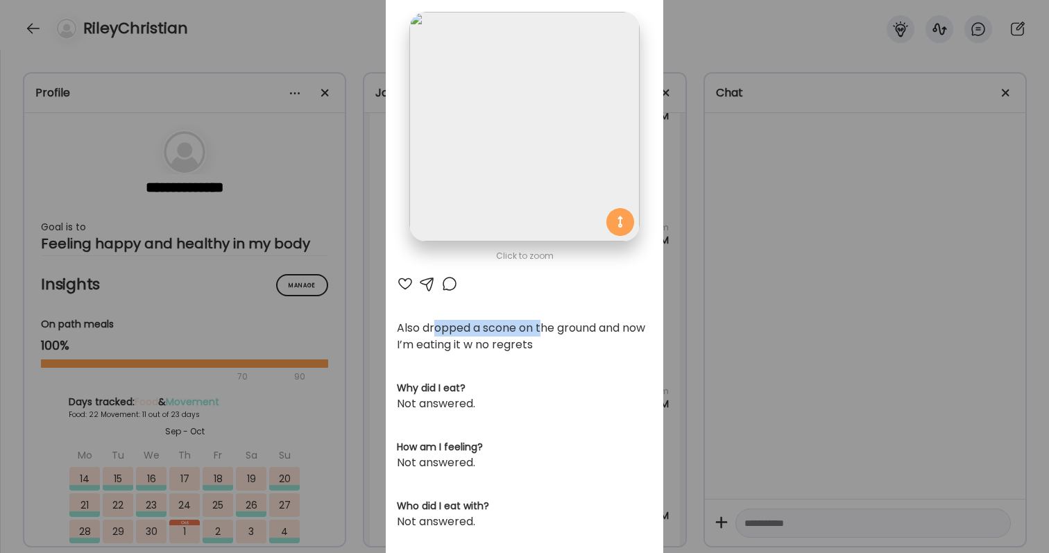
drag, startPoint x: 436, startPoint y: 326, endPoint x: 541, endPoint y: 330, distance: 105.5
click at [541, 330] on div "Also dropped a scone on the ground and now I’m eating it w no regrets" at bounding box center [524, 336] width 255 height 33
click at [681, 337] on div "Ate Coach Dashboard Wahoo! It’s official Take a moment to set up your Coach Pro…" at bounding box center [524, 276] width 1049 height 553
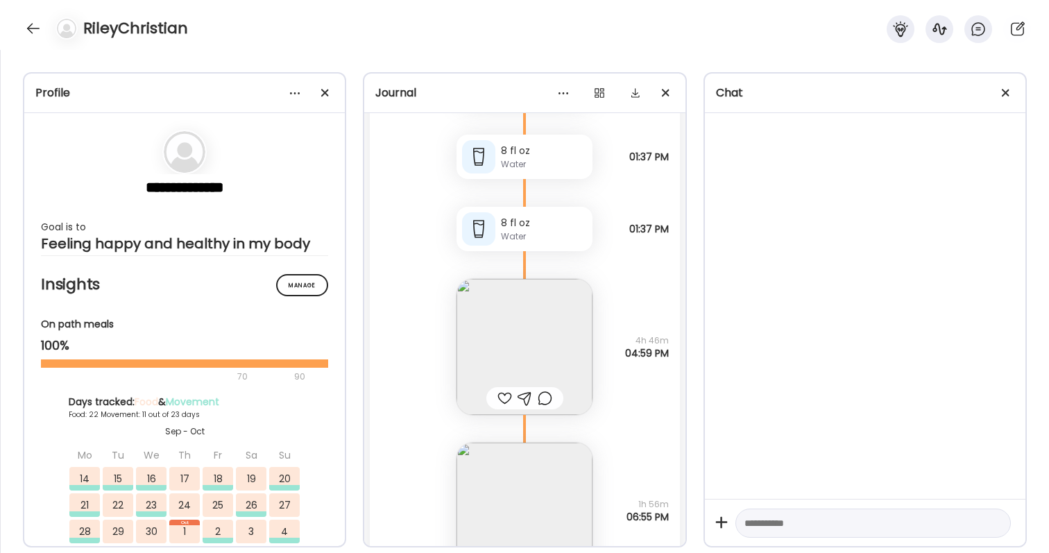
scroll to position [63779, 0]
drag, startPoint x: 624, startPoint y: 223, endPoint x: 652, endPoint y: 225, distance: 28.6
click at [652, 225] on div "8 fl oz Water Note not added 01:37 PM" at bounding box center [524, 214] width 309 height 72
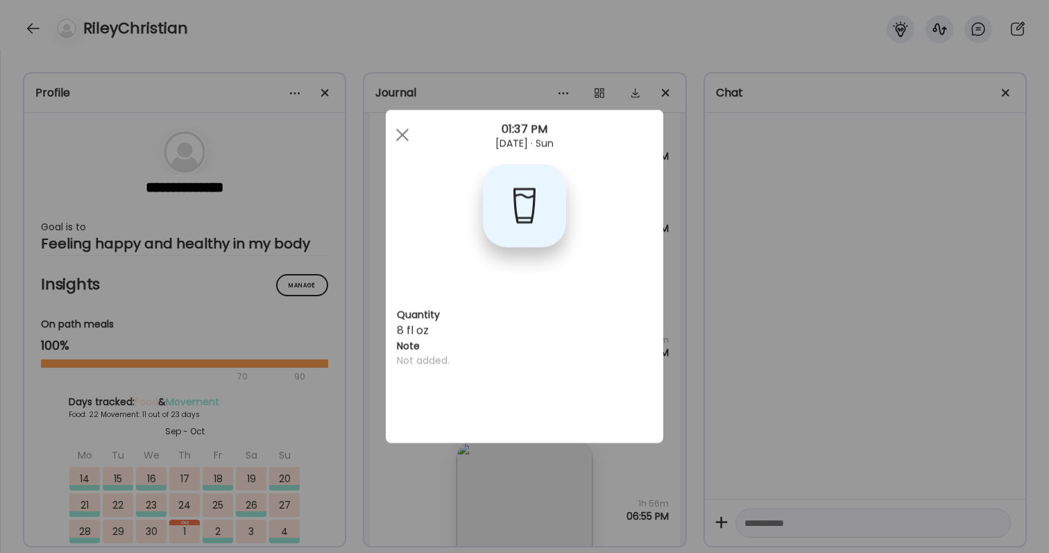
scroll to position [0, 0]
click at [674, 231] on div "Ate Coach Dashboard Wahoo! It’s official Take a moment to set up your Coach Pro…" at bounding box center [524, 276] width 1049 height 553
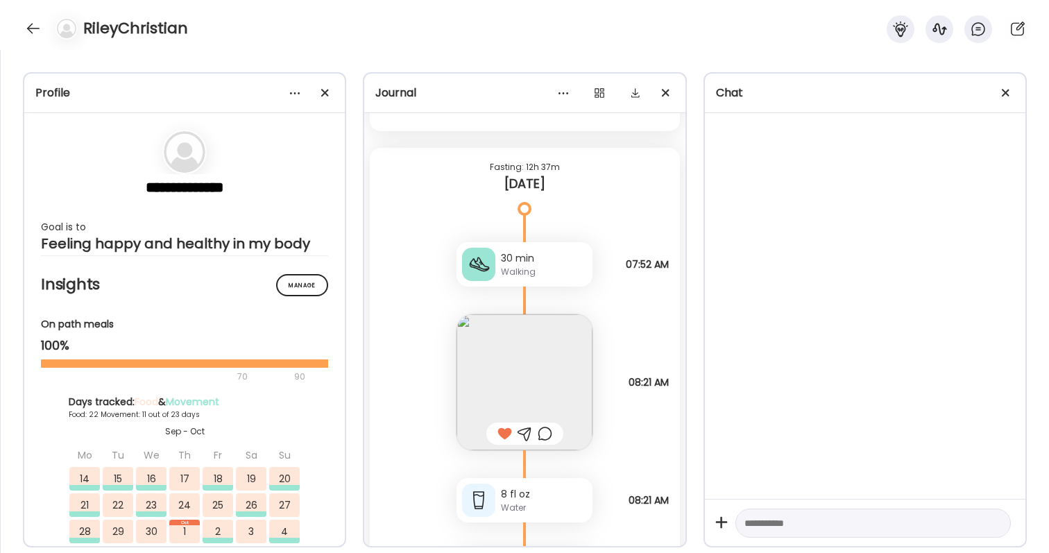
scroll to position [62957, 0]
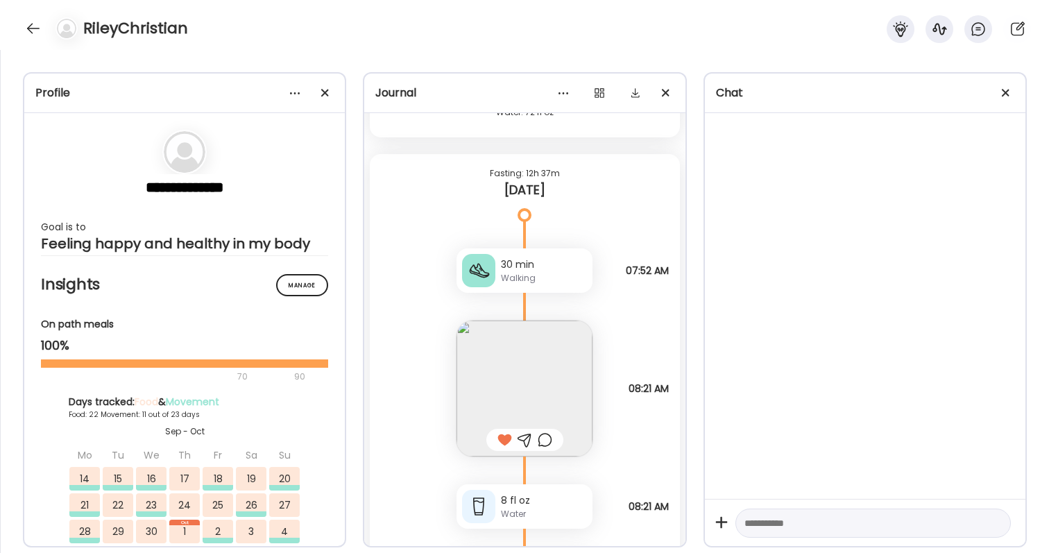
click at [551, 434] on div at bounding box center [545, 440] width 15 height 17
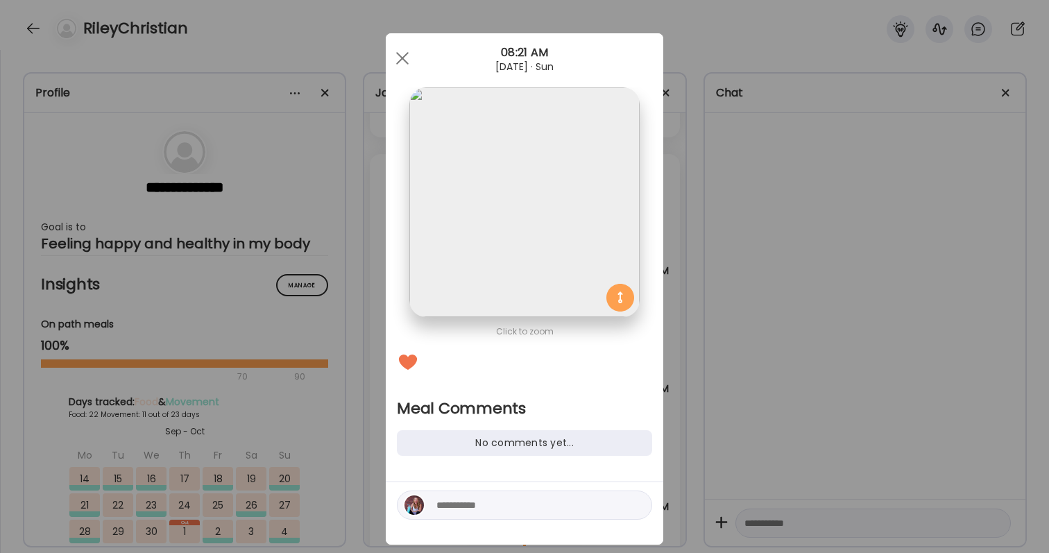
click at [505, 504] on textarea at bounding box center [529, 505] width 187 height 17
type textarea "**********"
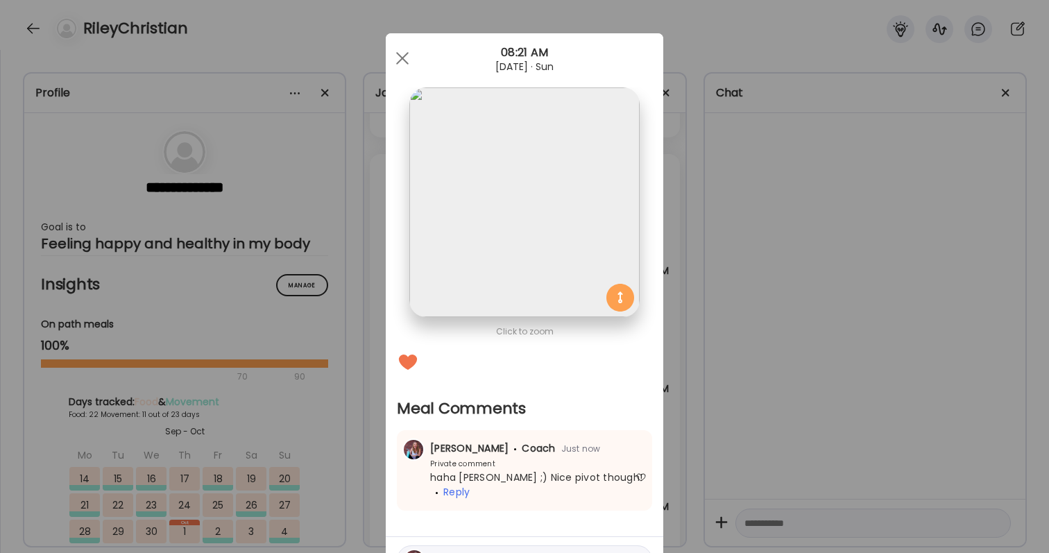
click at [843, 358] on div "Ate Coach Dashboard Wahoo! It’s official Take a moment to set up your Coach Pro…" at bounding box center [524, 276] width 1049 height 553
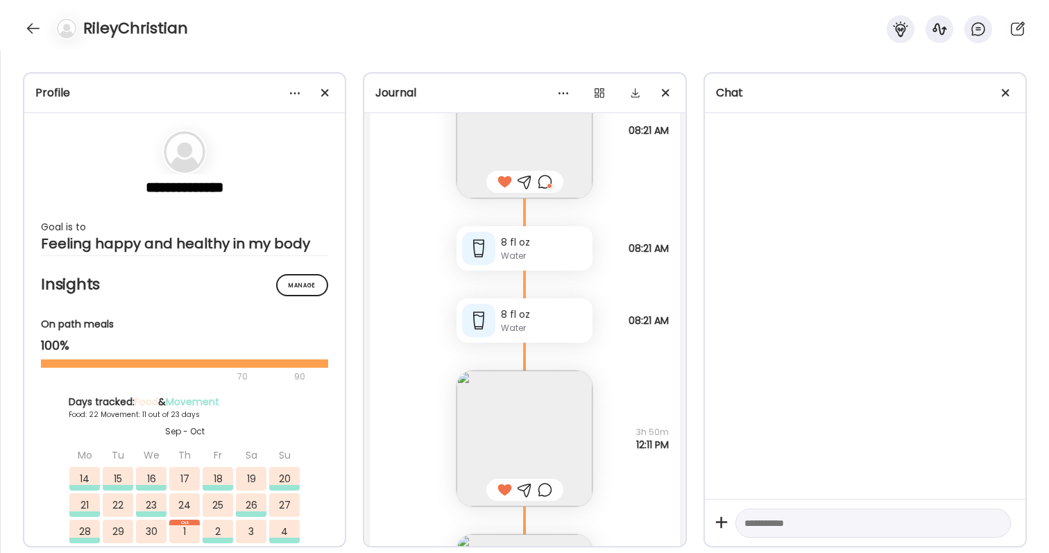
scroll to position [63219, 0]
click at [546, 485] on div at bounding box center [545, 485] width 15 height 17
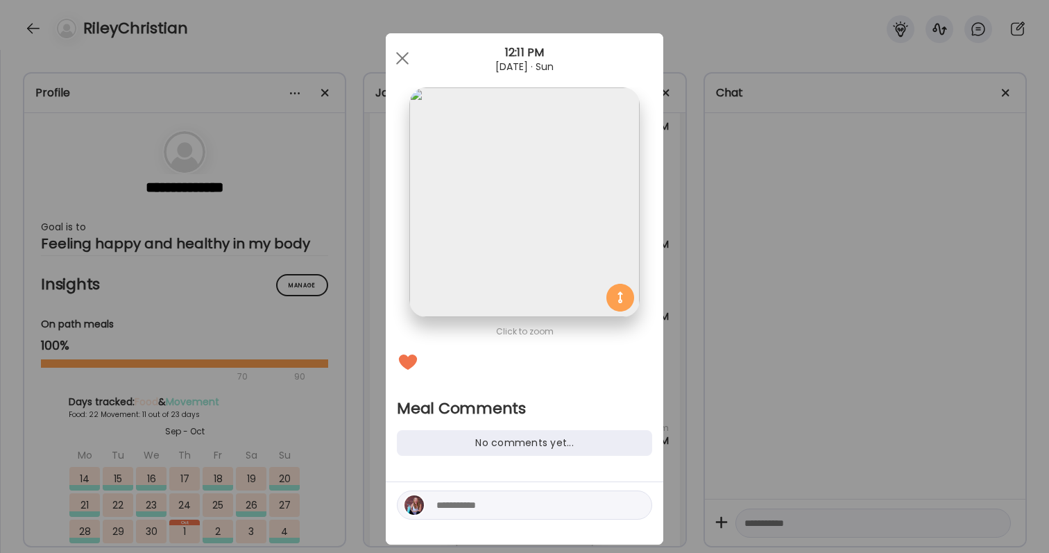
click at [521, 504] on textarea at bounding box center [529, 505] width 187 height 17
click at [466, 487] on textarea "**********" at bounding box center [529, 496] width 187 height 33
type textarea "**********"
click at [477, 500] on textarea "**********" at bounding box center [529, 496] width 187 height 33
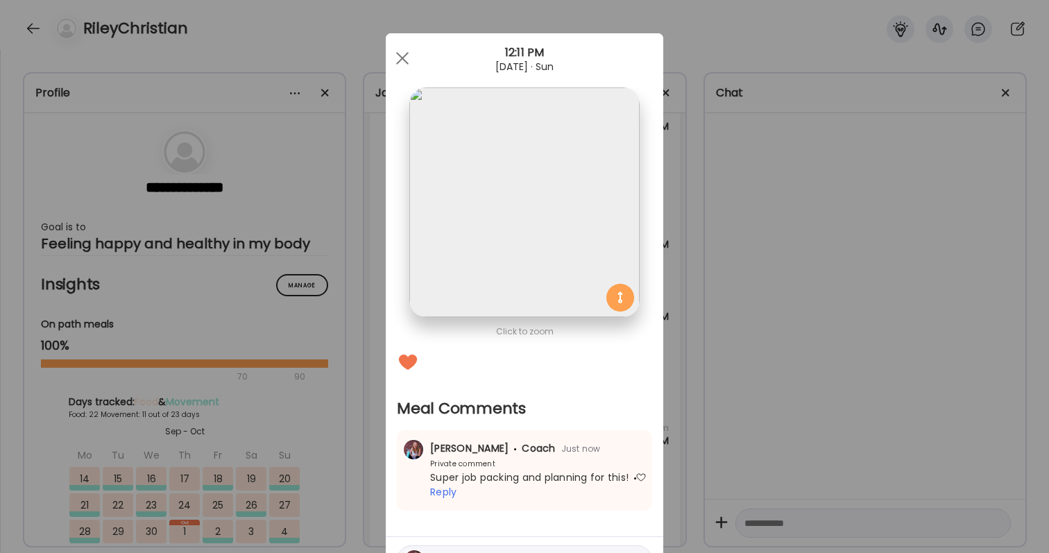
click at [944, 314] on div "Ate Coach Dashboard Wahoo! It’s official Take a moment to set up your Coach Pro…" at bounding box center [524, 276] width 1049 height 553
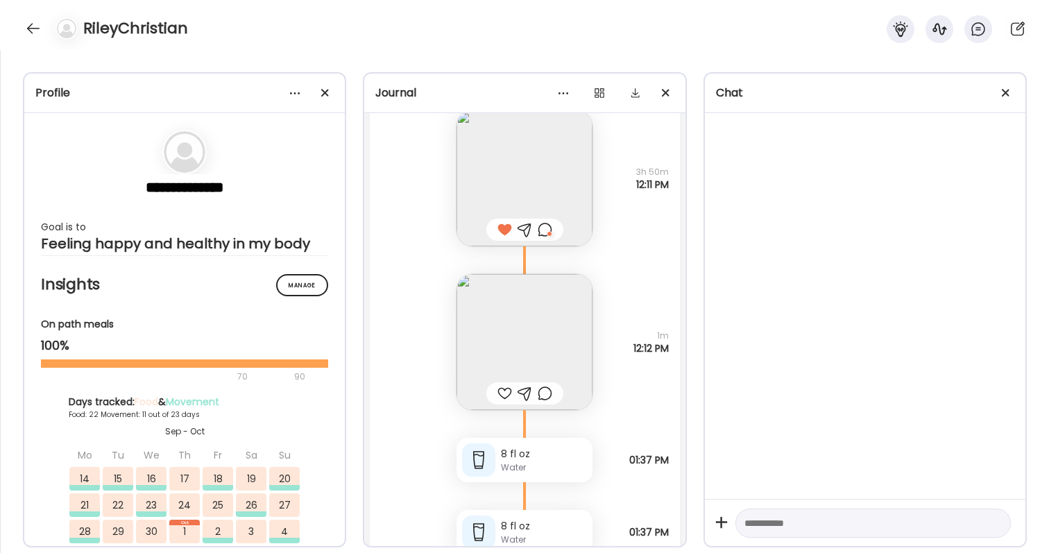
scroll to position [63570, 0]
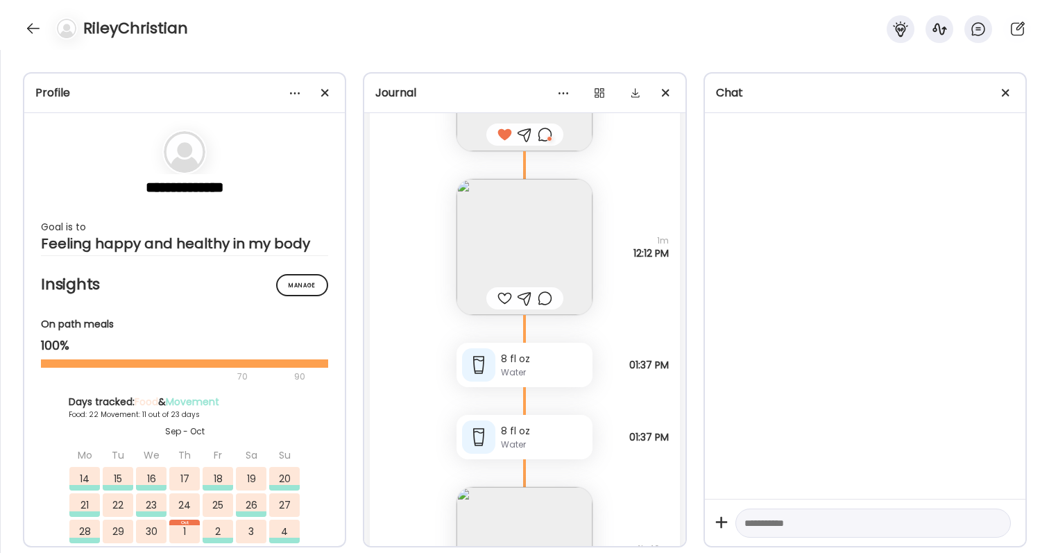
click at [503, 302] on div at bounding box center [504, 298] width 15 height 17
click at [545, 300] on div at bounding box center [545, 298] width 15 height 17
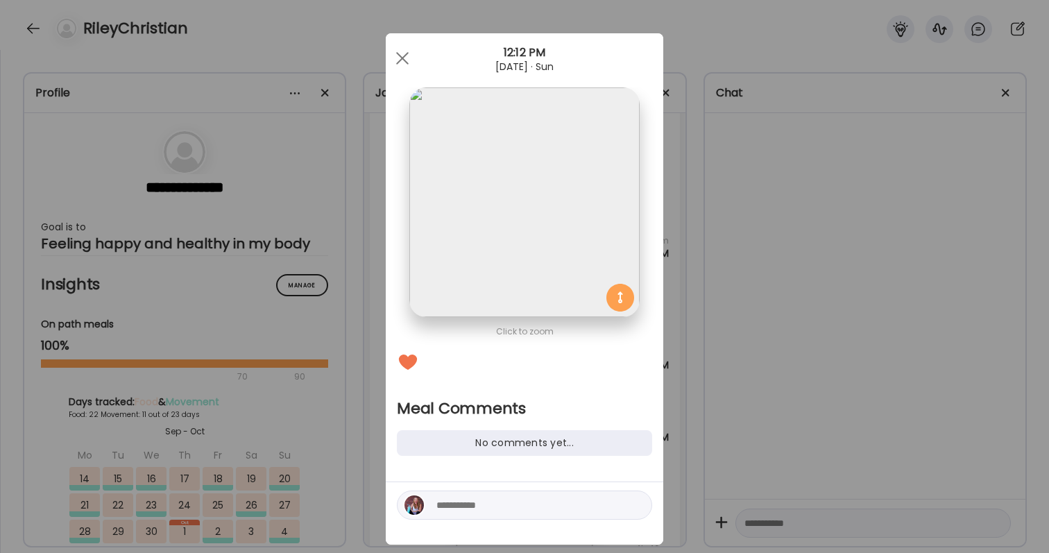
click at [496, 506] on textarea at bounding box center [529, 505] width 187 height 17
type textarea "**********"
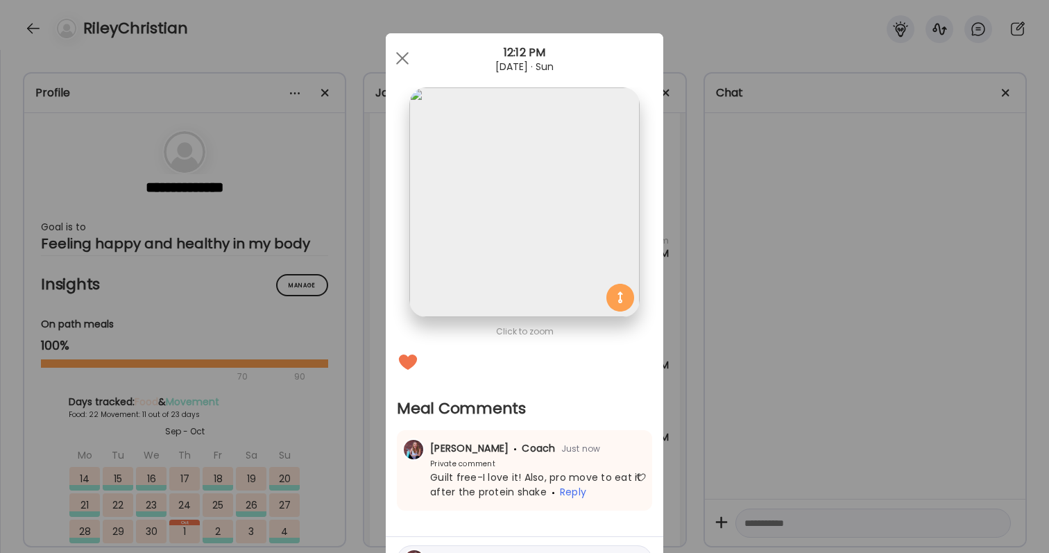
click at [811, 407] on div "Ate Coach Dashboard Wahoo! It’s official Take a moment to set up your Coach Pro…" at bounding box center [524, 276] width 1049 height 553
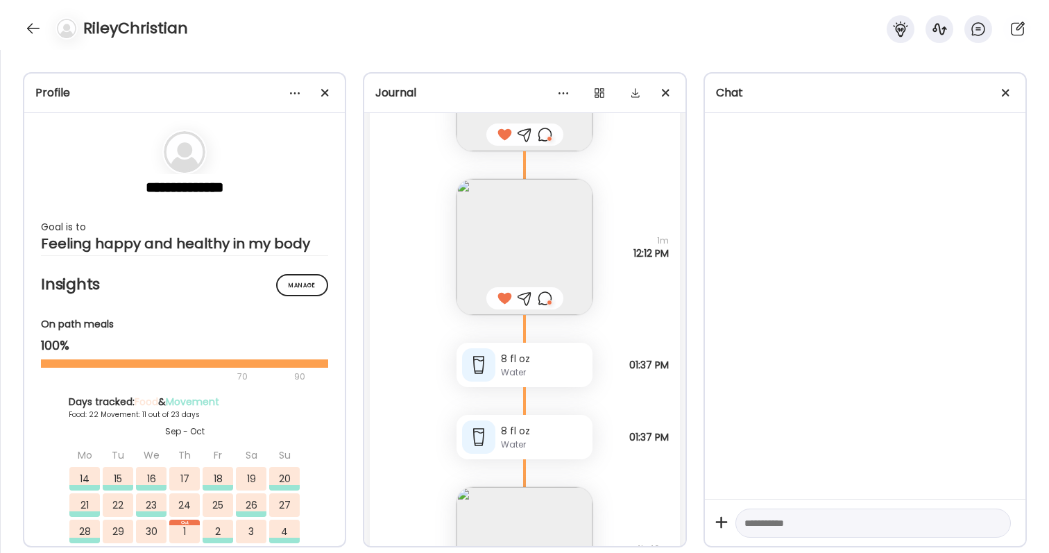
scroll to position [63808, 0]
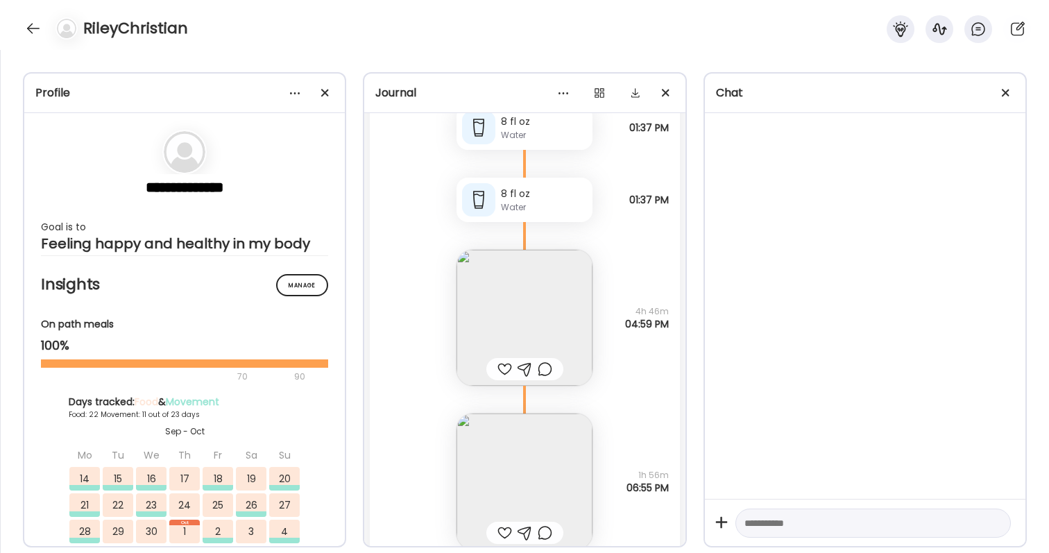
click at [502, 368] on div at bounding box center [504, 369] width 15 height 17
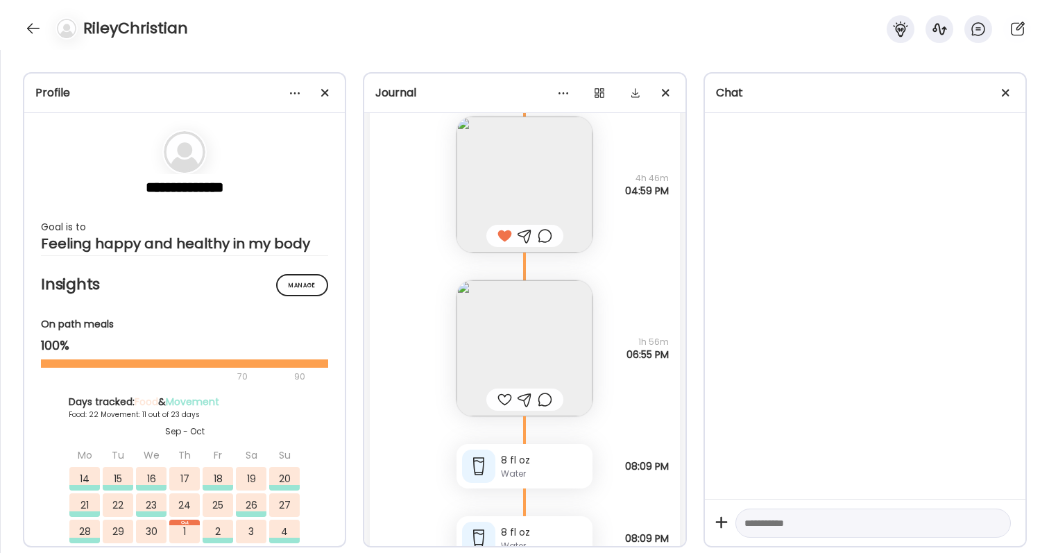
scroll to position [63996, 0]
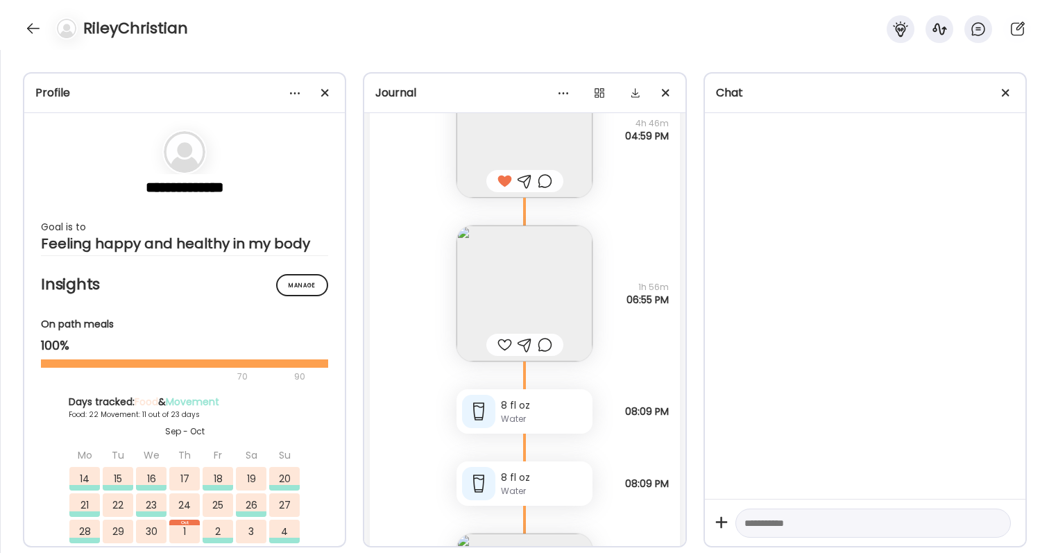
click at [504, 326] on img at bounding box center [525, 293] width 136 height 136
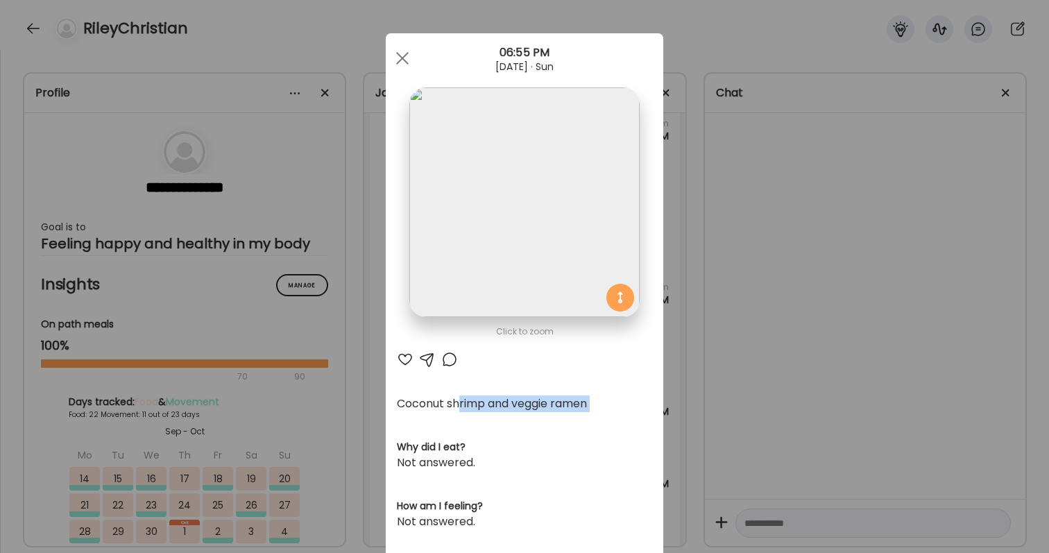
drag, startPoint x: 459, startPoint y: 399, endPoint x: 536, endPoint y: 420, distance: 80.4
click at [751, 347] on div "Ate Coach Dashboard Wahoo! It’s official Take a moment to set up your Coach Pro…" at bounding box center [524, 276] width 1049 height 553
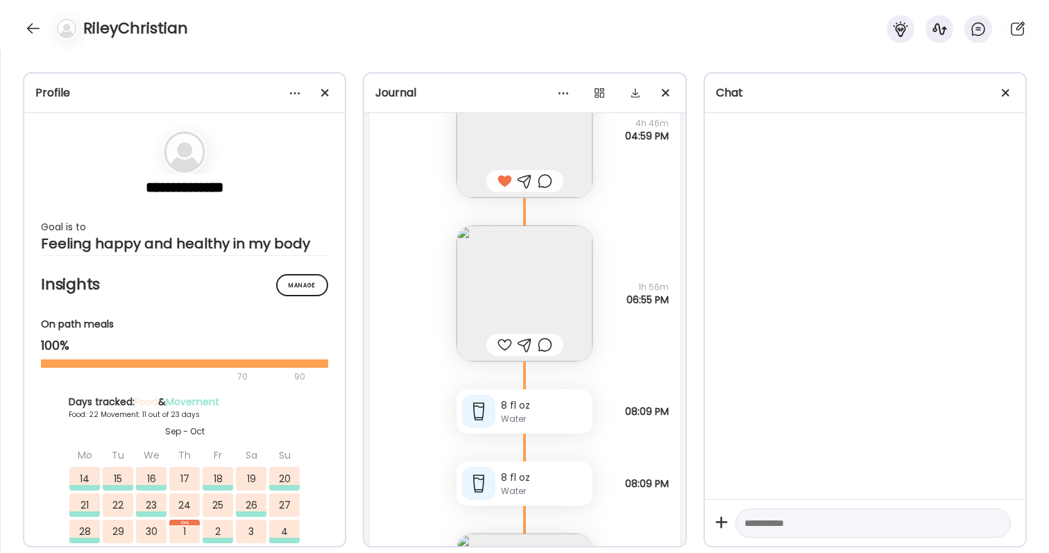
click at [555, 253] on img at bounding box center [525, 293] width 136 height 136
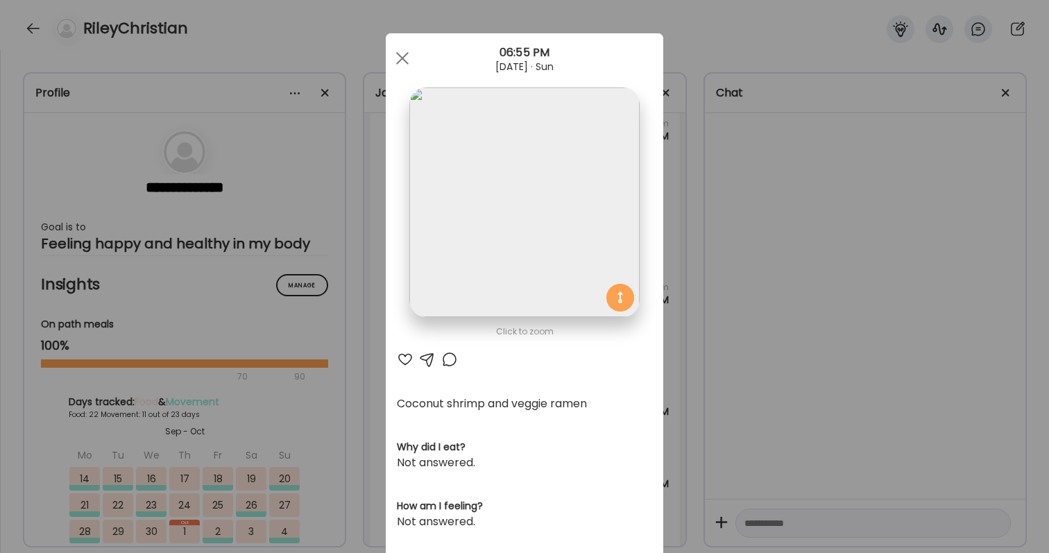
click at [716, 352] on div "Ate Coach Dashboard Wahoo! It’s official Take a moment to set up your Coach Pro…" at bounding box center [524, 276] width 1049 height 553
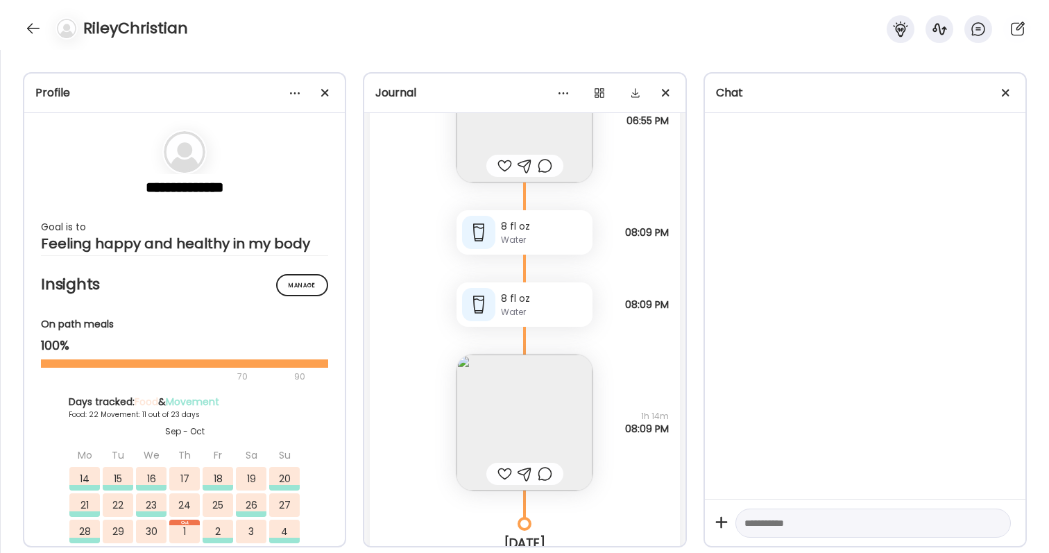
scroll to position [64200, 0]
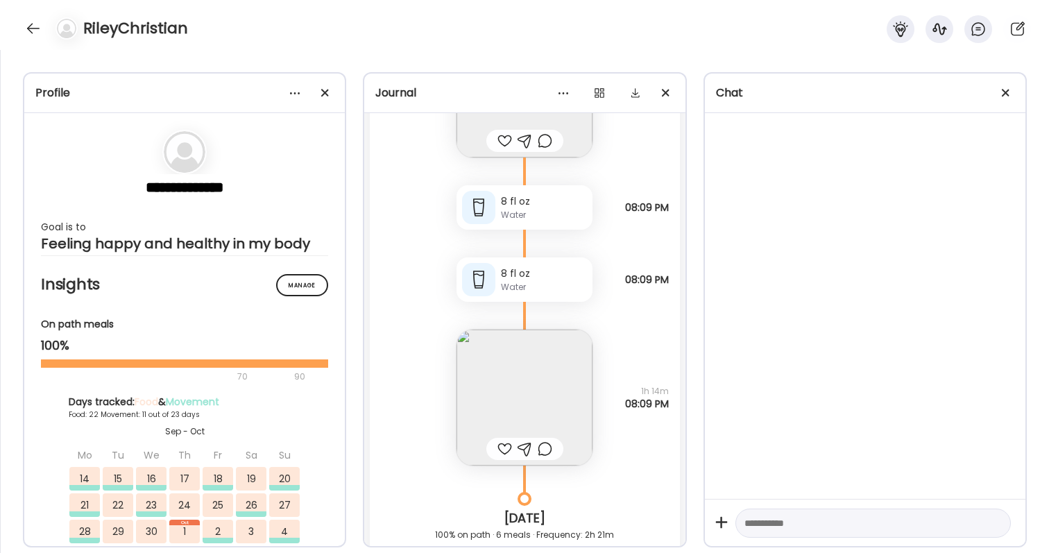
click at [542, 418] on img at bounding box center [525, 398] width 136 height 136
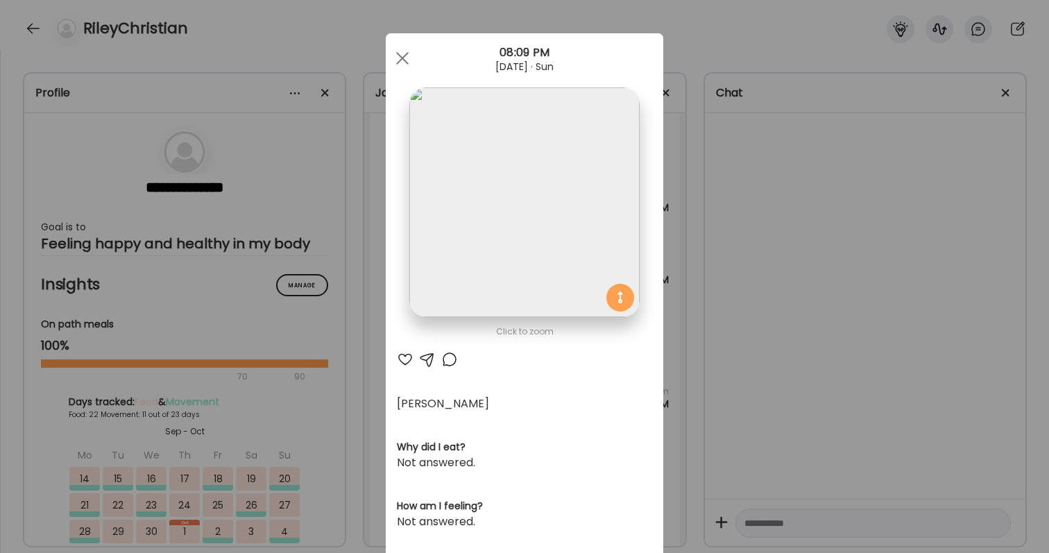
click at [793, 355] on div "Ate Coach Dashboard Wahoo! It’s official Take a moment to set up your Coach Pro…" at bounding box center [524, 276] width 1049 height 553
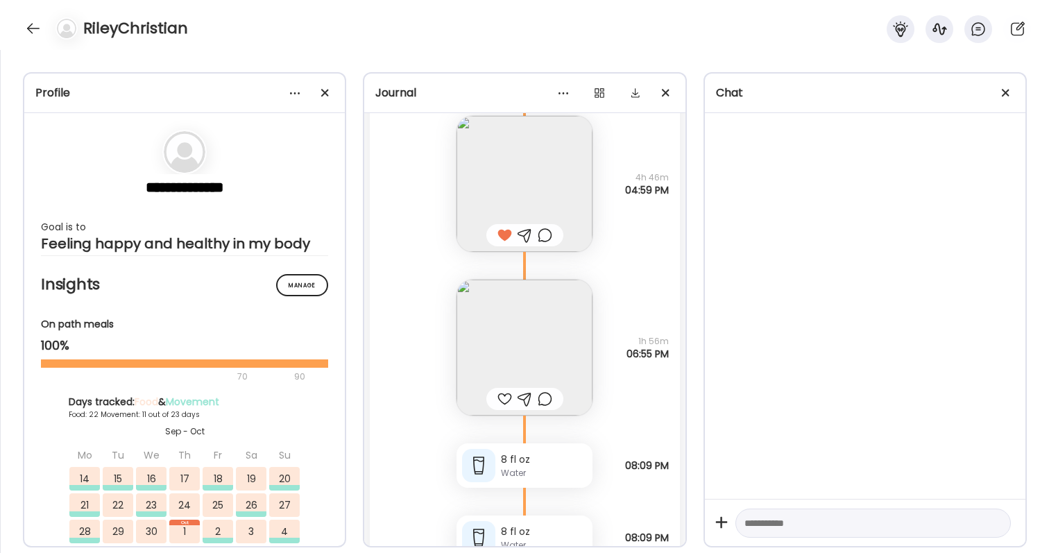
scroll to position [63939, 0]
click at [507, 400] on div at bounding box center [504, 401] width 15 height 17
click at [543, 398] on div at bounding box center [545, 401] width 15 height 17
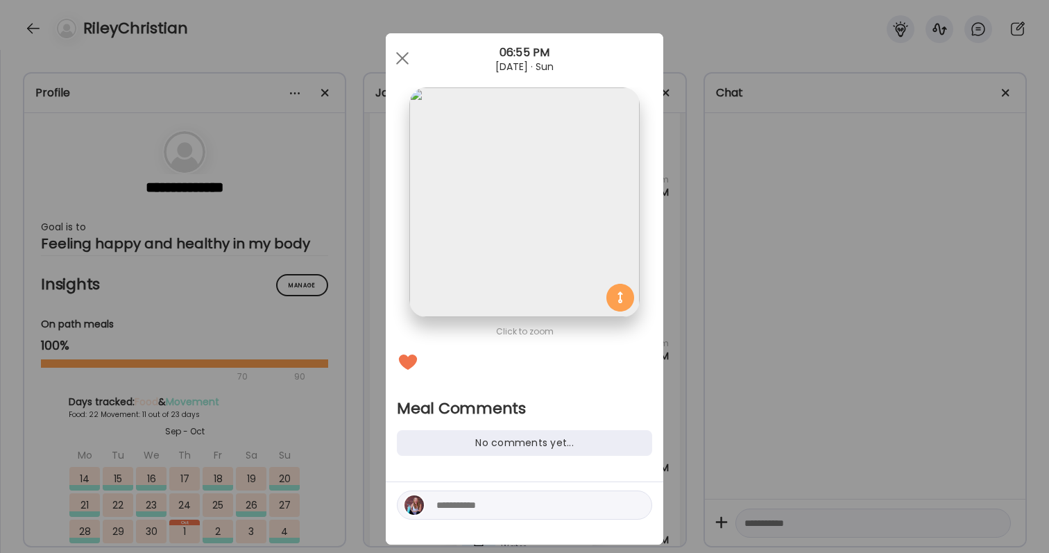
click at [530, 505] on textarea at bounding box center [529, 505] width 187 height 17
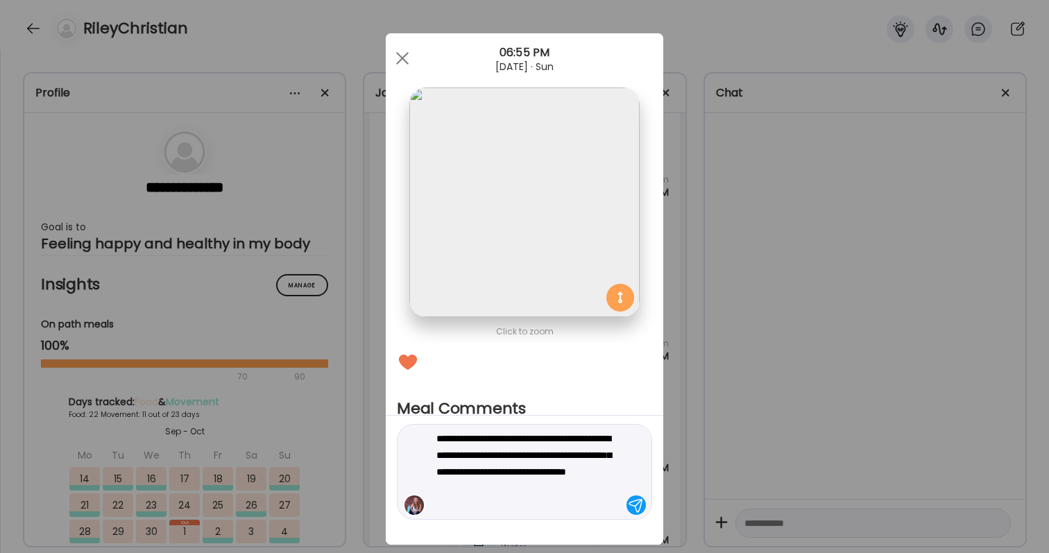
click at [531, 445] on textarea "**********" at bounding box center [529, 471] width 187 height 83
click at [545, 437] on textarea "**********" at bounding box center [529, 471] width 187 height 83
type textarea "**********"
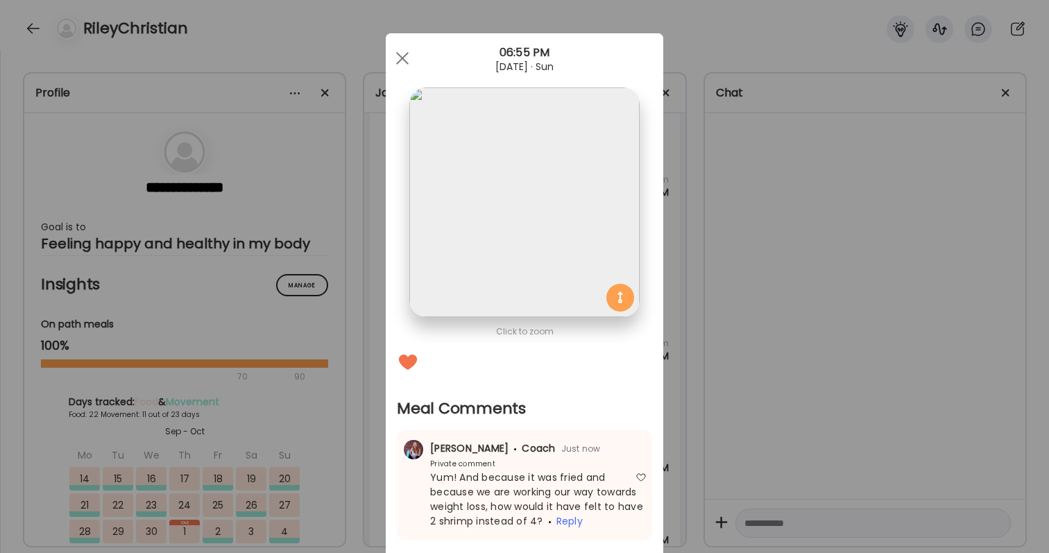
click at [813, 359] on div "Ate Coach Dashboard Wahoo! It’s official Take a moment to set up your Coach Pro…" at bounding box center [524, 276] width 1049 height 553
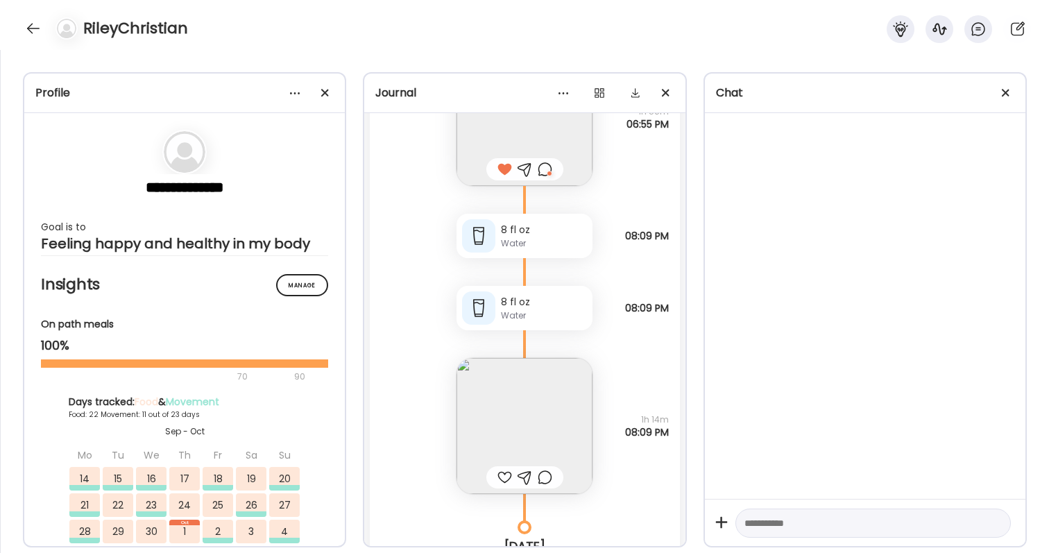
scroll to position [64243, 0]
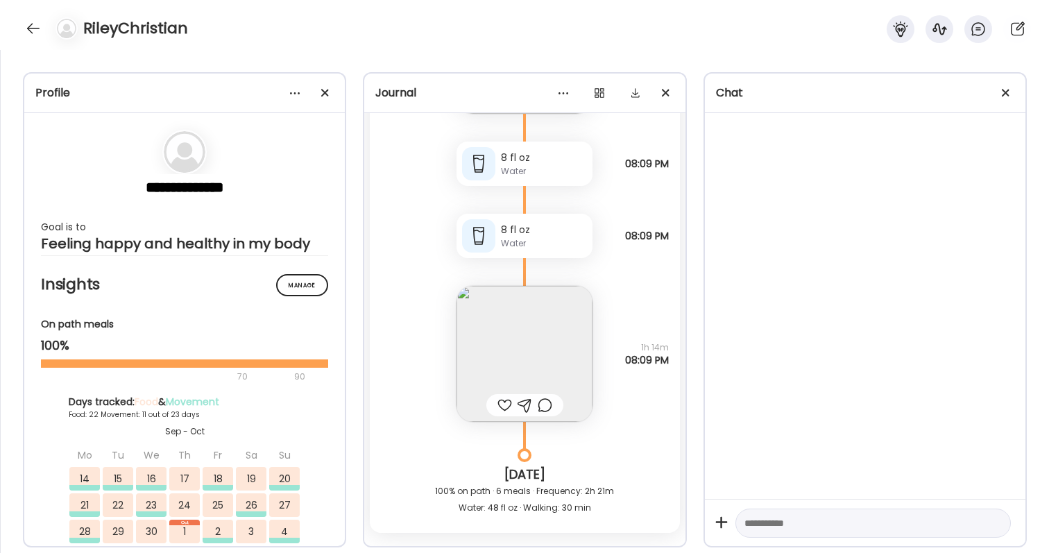
click at [505, 403] on div at bounding box center [504, 405] width 15 height 17
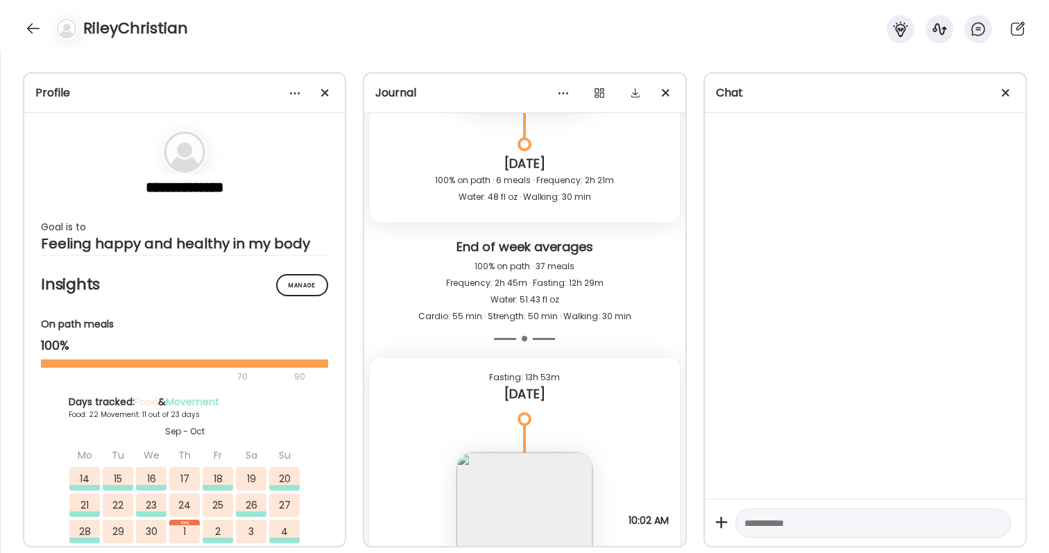
scroll to position [64713, 0]
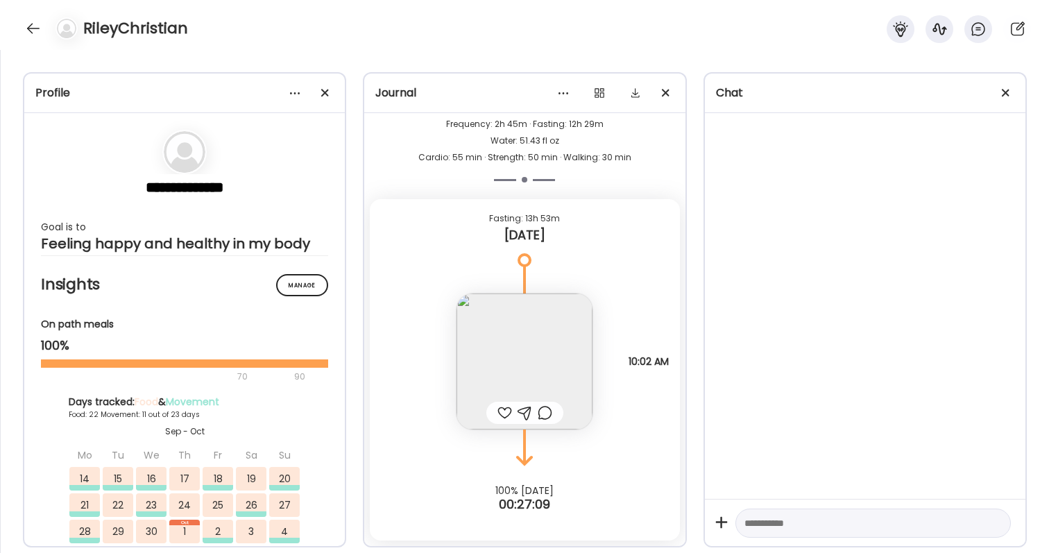
click at [503, 412] on div at bounding box center [504, 412] width 15 height 17
click at [549, 407] on div at bounding box center [545, 412] width 15 height 17
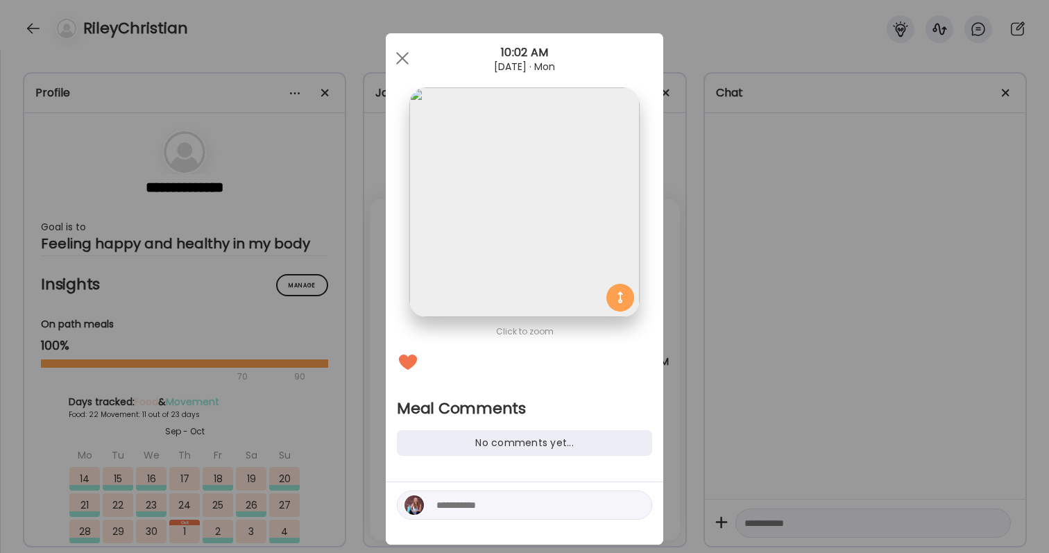
click at [509, 498] on textarea at bounding box center [529, 505] width 187 height 17
type textarea "******"
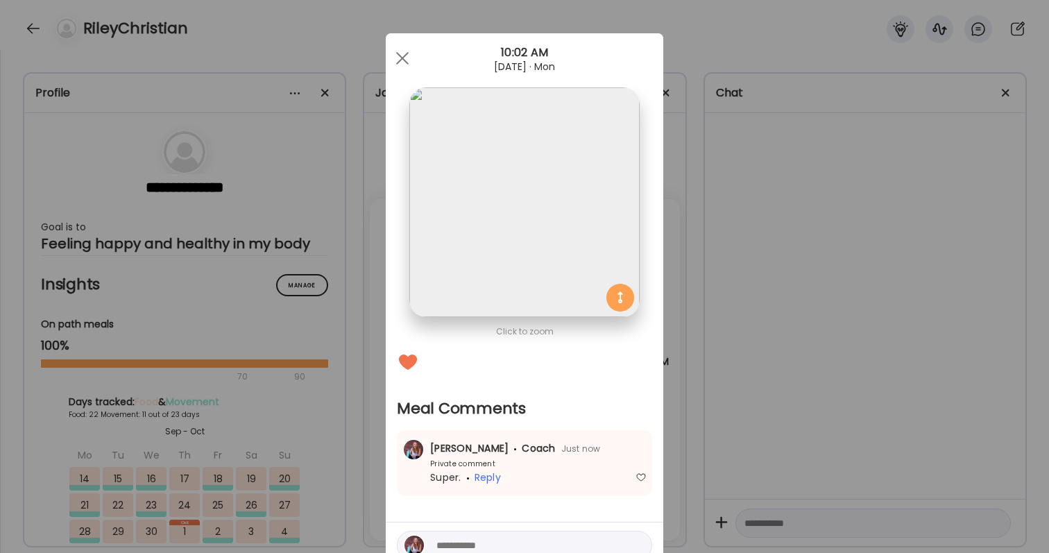
click at [801, 323] on div "Ate Coach Dashboard Wahoo! It’s official Take a moment to set up your Coach Pro…" at bounding box center [524, 276] width 1049 height 553
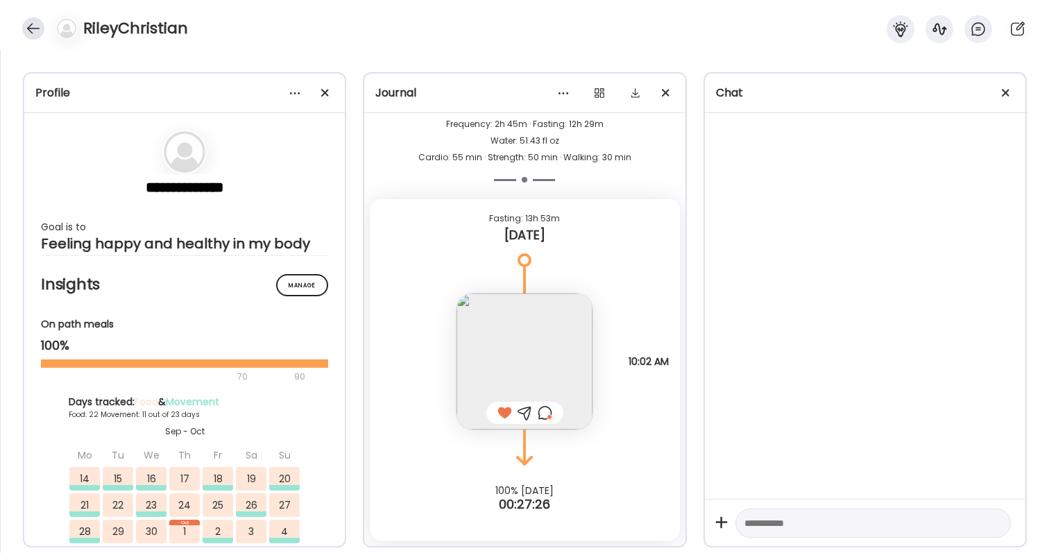
click at [33, 31] on div at bounding box center [33, 28] width 22 height 22
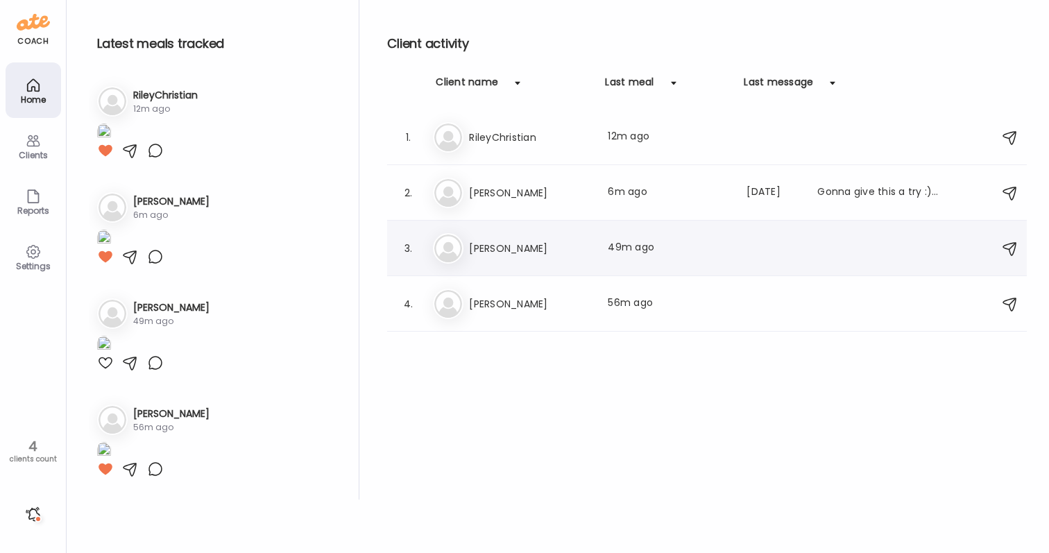
click at [479, 248] on h3 "[PERSON_NAME]" at bounding box center [530, 248] width 122 height 17
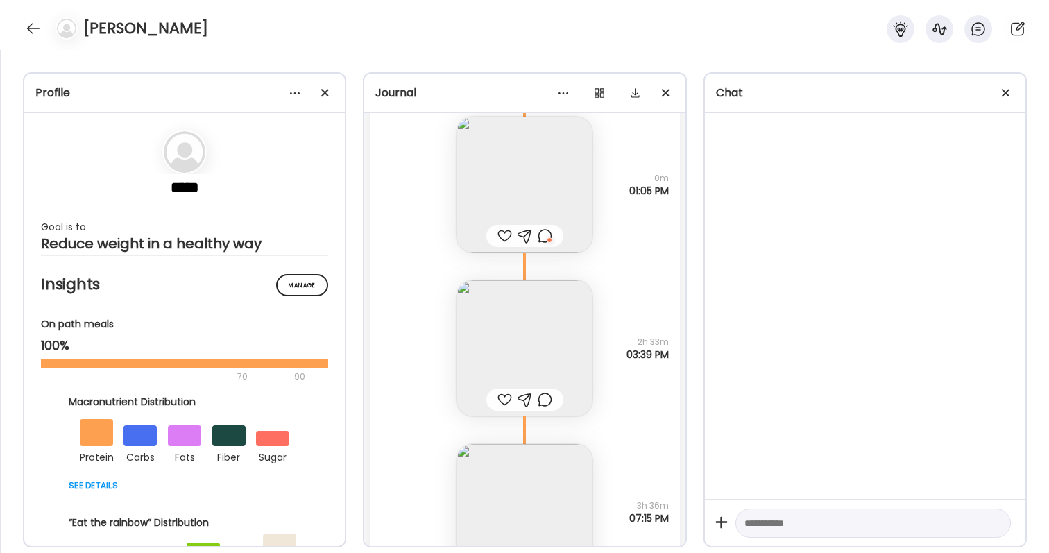
scroll to position [44679, 0]
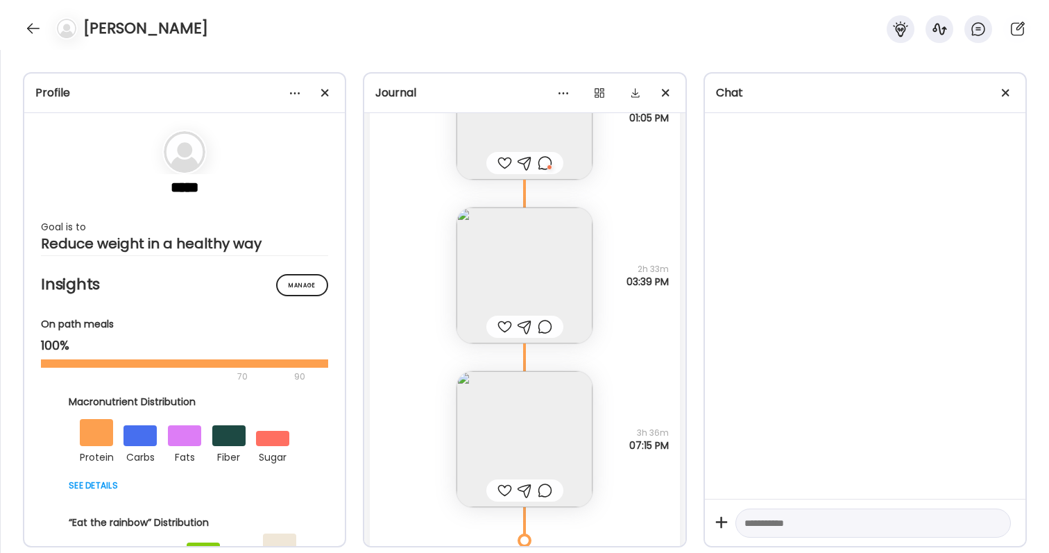
click at [506, 325] on div at bounding box center [504, 326] width 15 height 17
click at [537, 432] on img at bounding box center [525, 439] width 136 height 136
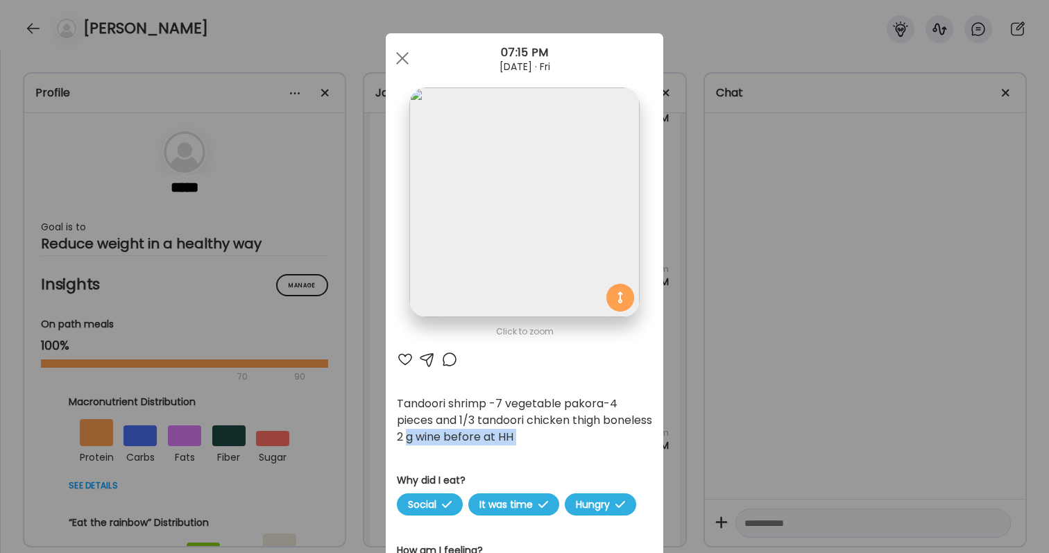
drag, startPoint x: 460, startPoint y: 440, endPoint x: 474, endPoint y: 445, distance: 14.9
click at [402, 356] on div at bounding box center [405, 359] width 17 height 17
click at [682, 384] on div "Ate Coach Dashboard Wahoo! It’s official Take a moment to set up your Coach Pro…" at bounding box center [524, 276] width 1049 height 553
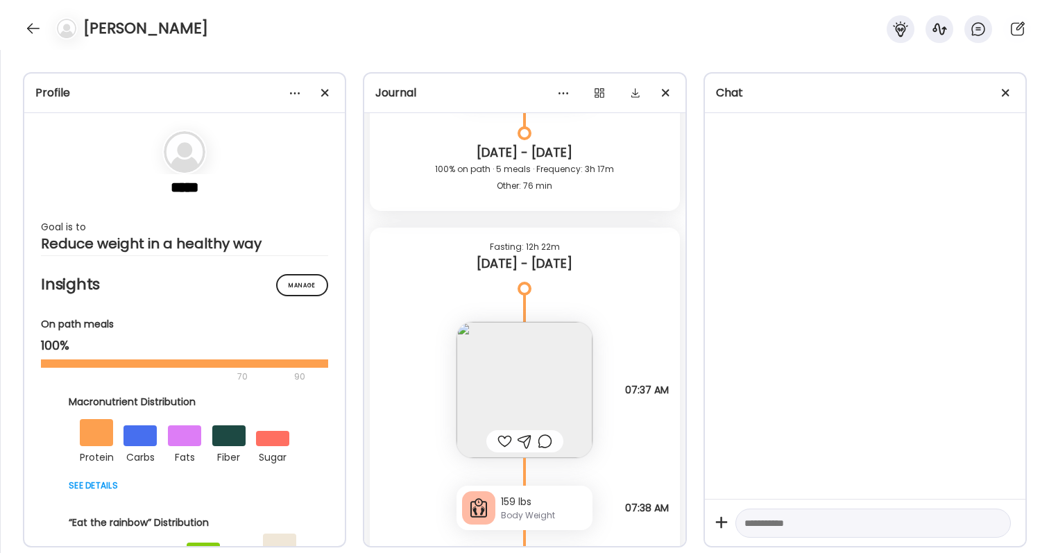
scroll to position [45143, 0]
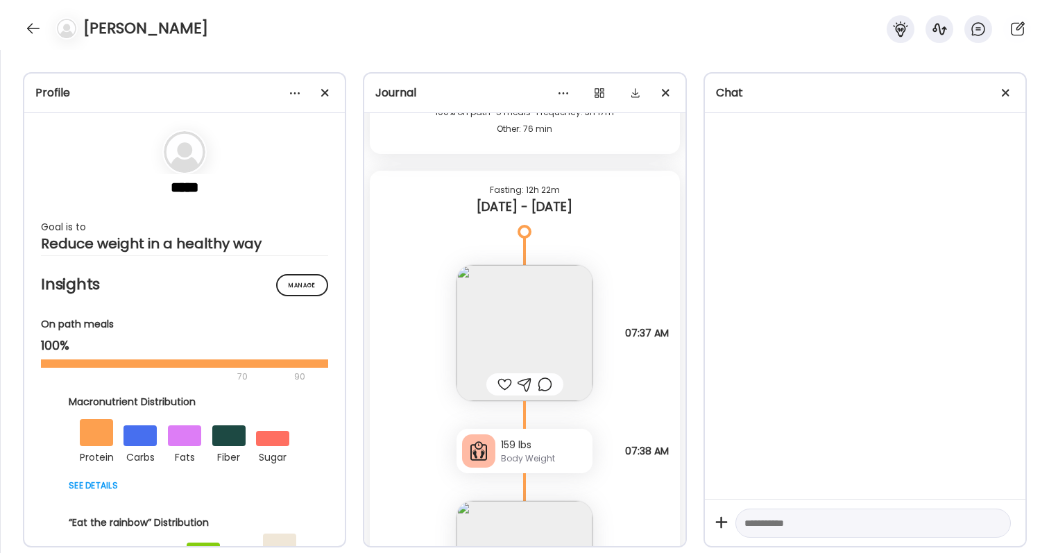
click at [541, 346] on img at bounding box center [525, 333] width 136 height 136
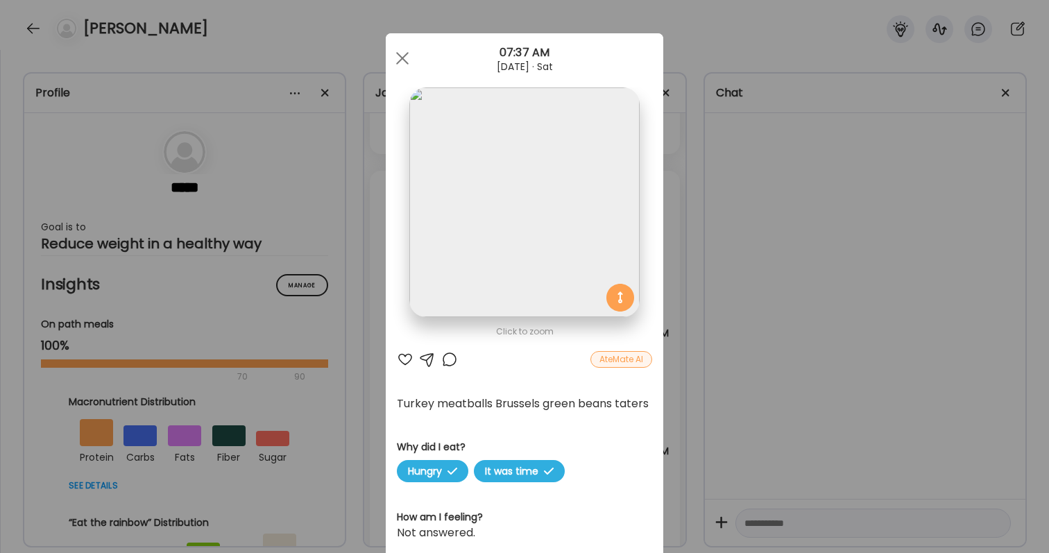
click at [404, 351] on div at bounding box center [405, 359] width 17 height 17
click at [722, 368] on div "Ate Coach Dashboard Wahoo! It’s official Take a moment to set up your Coach Pro…" at bounding box center [524, 276] width 1049 height 553
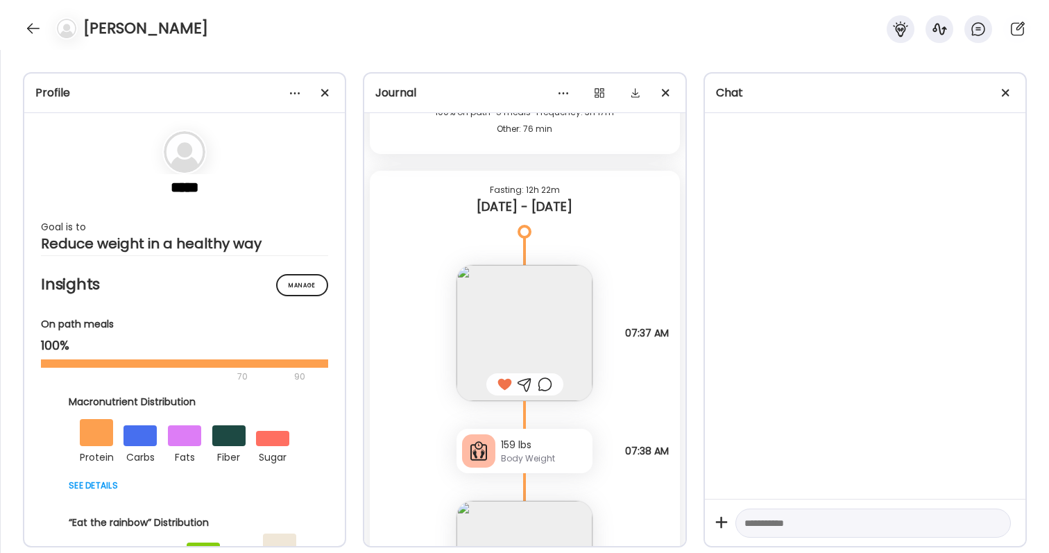
click at [604, 398] on div "Turkey meatballs Brussels green beans taters Why did I eat? Hungry It was time …" at bounding box center [524, 319] width 309 height 164
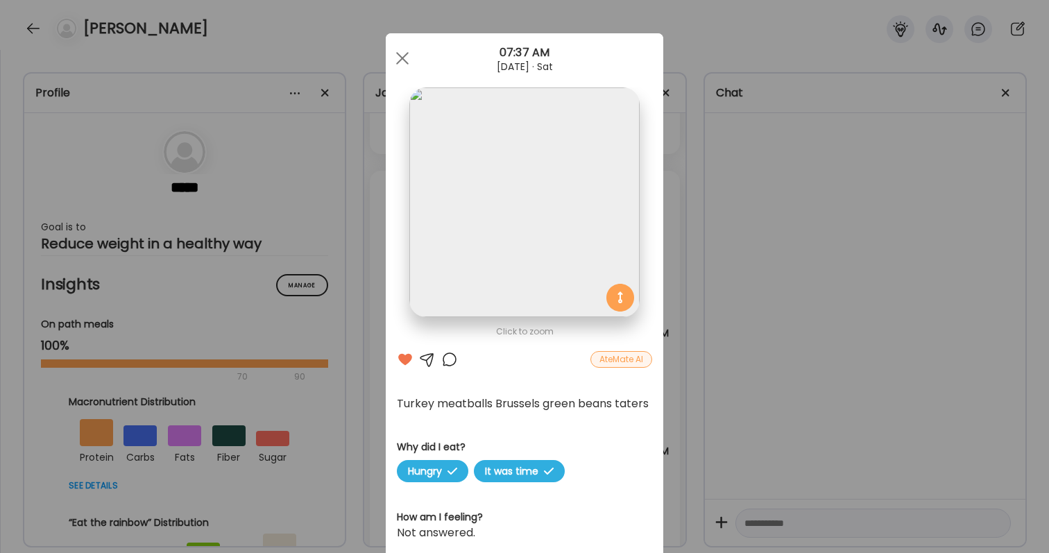
click at [707, 395] on div "Ate Coach Dashboard Wahoo! It’s official Take a moment to set up your Coach Pro…" at bounding box center [524, 276] width 1049 height 553
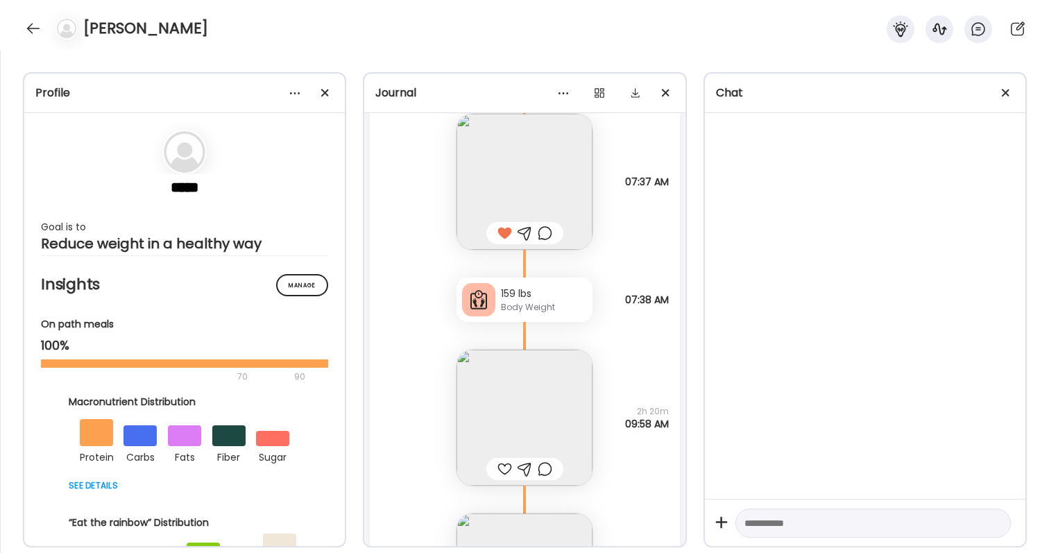
scroll to position [45314, 0]
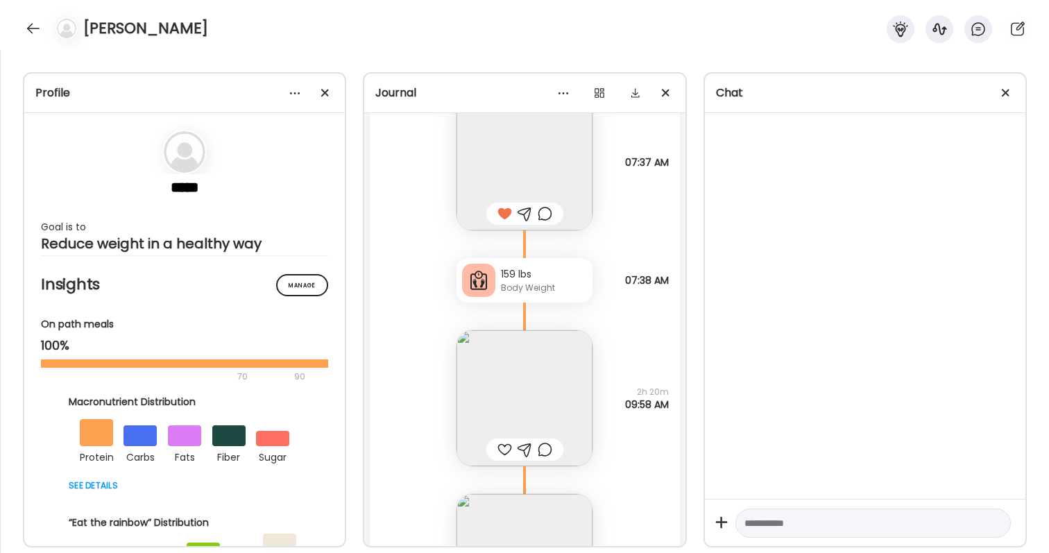
click at [507, 446] on div at bounding box center [504, 449] width 15 height 17
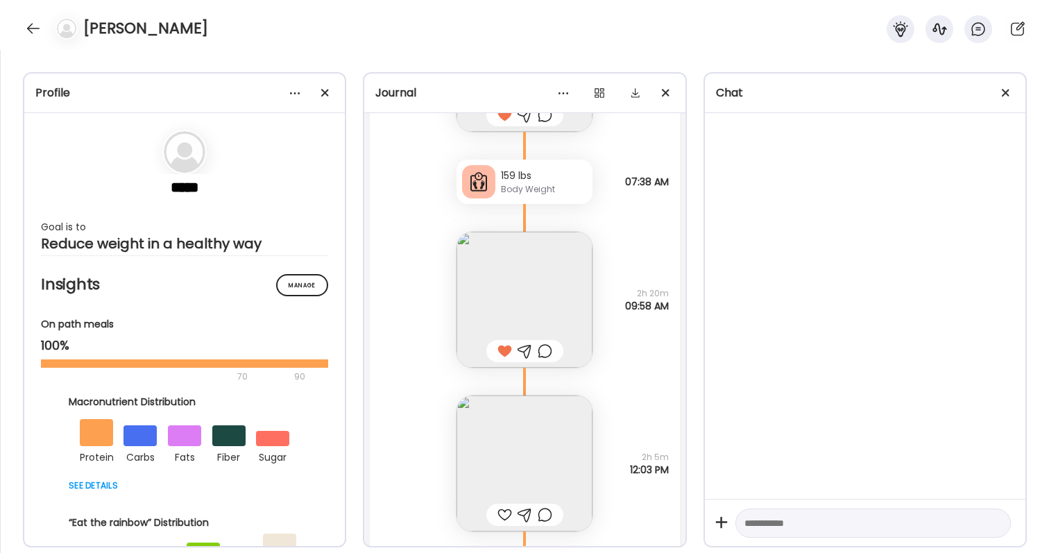
scroll to position [45414, 0]
click at [507, 446] on img at bounding box center [525, 462] width 136 height 136
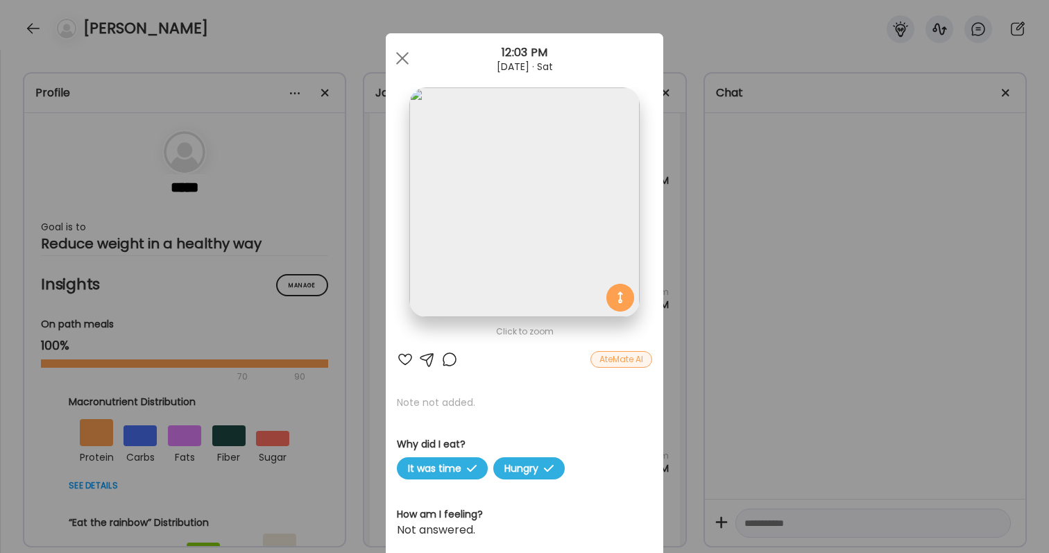
click at [713, 451] on div "Ate Coach Dashboard Wahoo! It’s official Take a moment to set up your Coach Pro…" at bounding box center [524, 276] width 1049 height 553
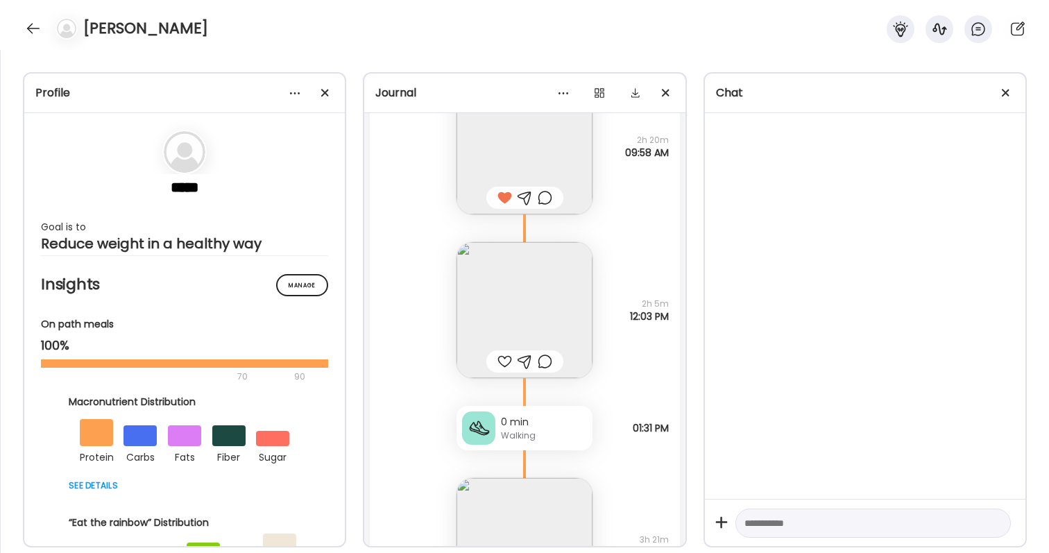
scroll to position [45567, 0]
click at [513, 357] on div at bounding box center [524, 360] width 77 height 22
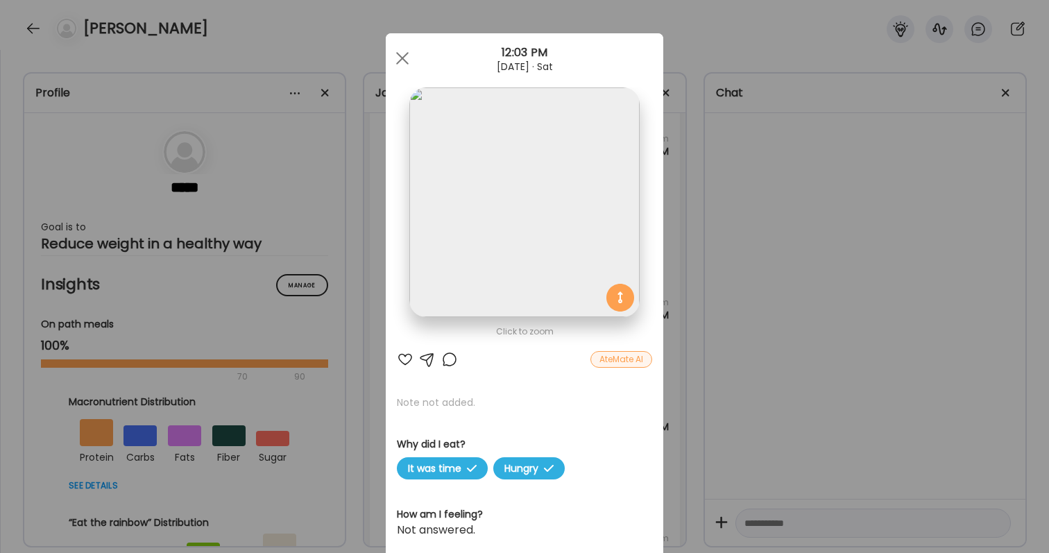
click at [406, 357] on div at bounding box center [405, 359] width 17 height 17
click at [449, 355] on div at bounding box center [449, 359] width 17 height 17
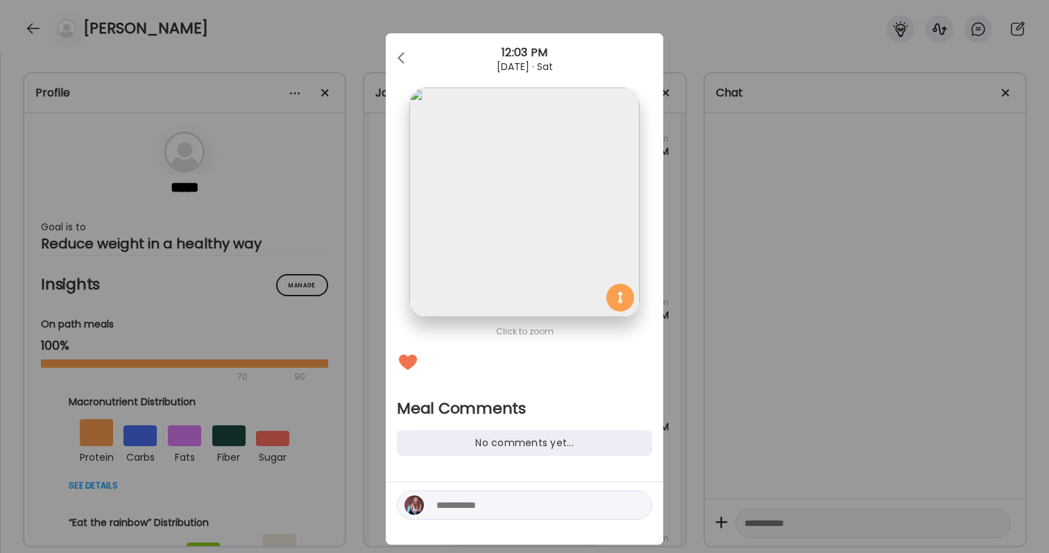
click at [497, 509] on textarea at bounding box center [529, 505] width 187 height 17
click at [794, 488] on div "Ate Coach Dashboard Wahoo! It’s official Take a moment to set up your Coach Pro…" at bounding box center [524, 276] width 1049 height 553
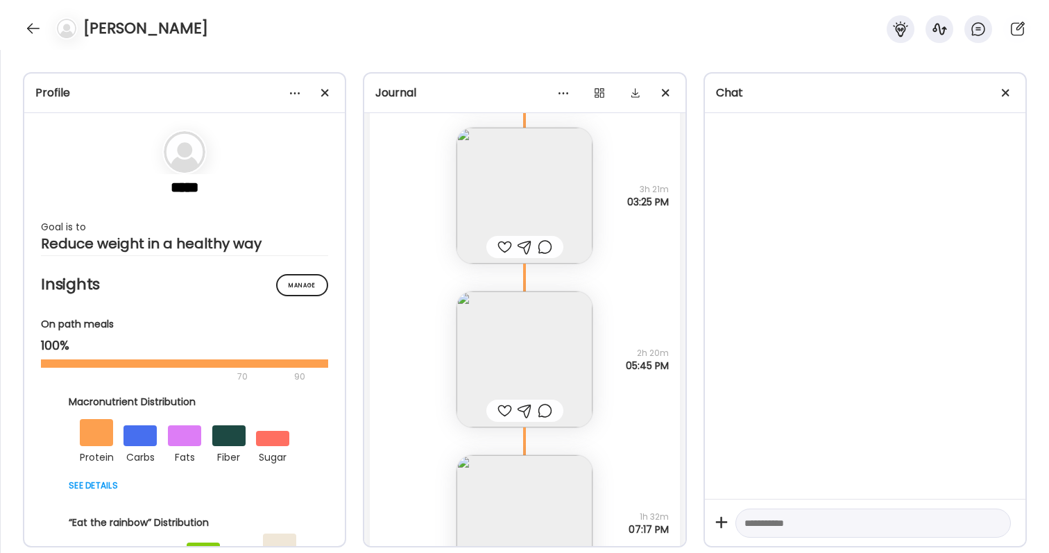
scroll to position [45920, 0]
drag, startPoint x: 636, startPoint y: 350, endPoint x: 667, endPoint y: 366, distance: 34.4
click at [667, 366] on div "2h 20m 05:45 PM" at bounding box center [647, 355] width 43 height 25
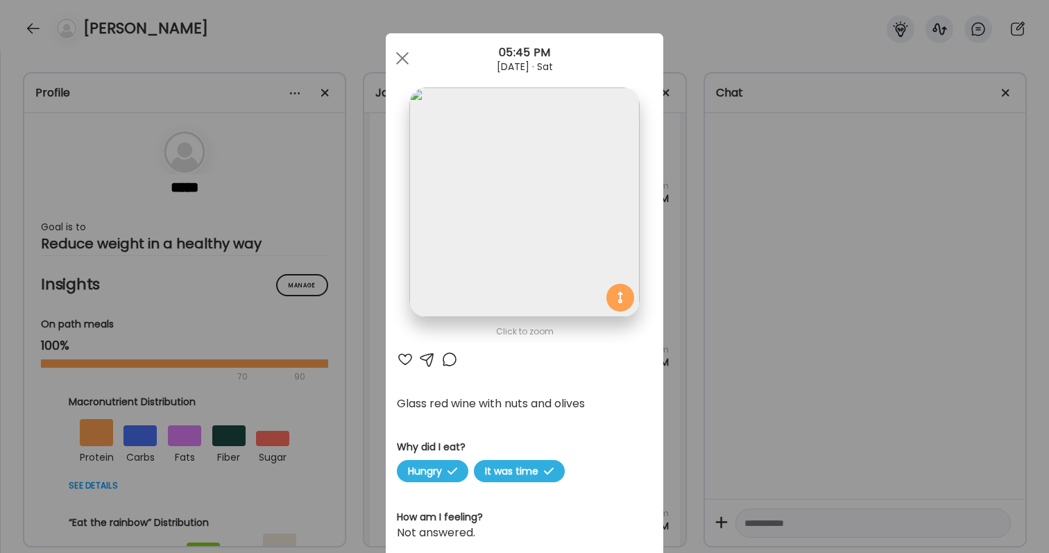
click at [750, 364] on div "Ate Coach Dashboard Wahoo! It’s official Take a moment to set up your Coach Pro…" at bounding box center [524, 276] width 1049 height 553
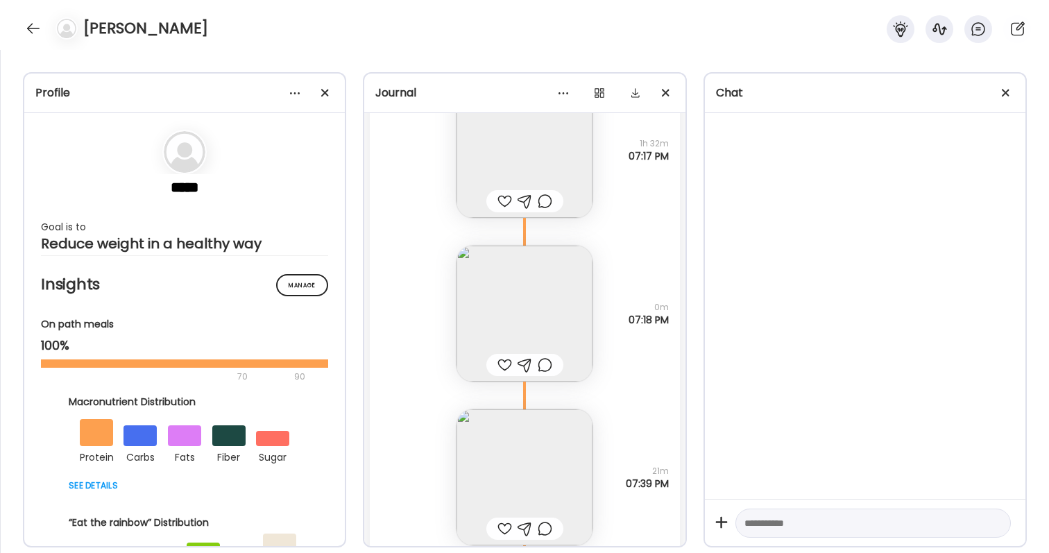
scroll to position [46293, 0]
click at [536, 308] on img at bounding box center [525, 310] width 136 height 136
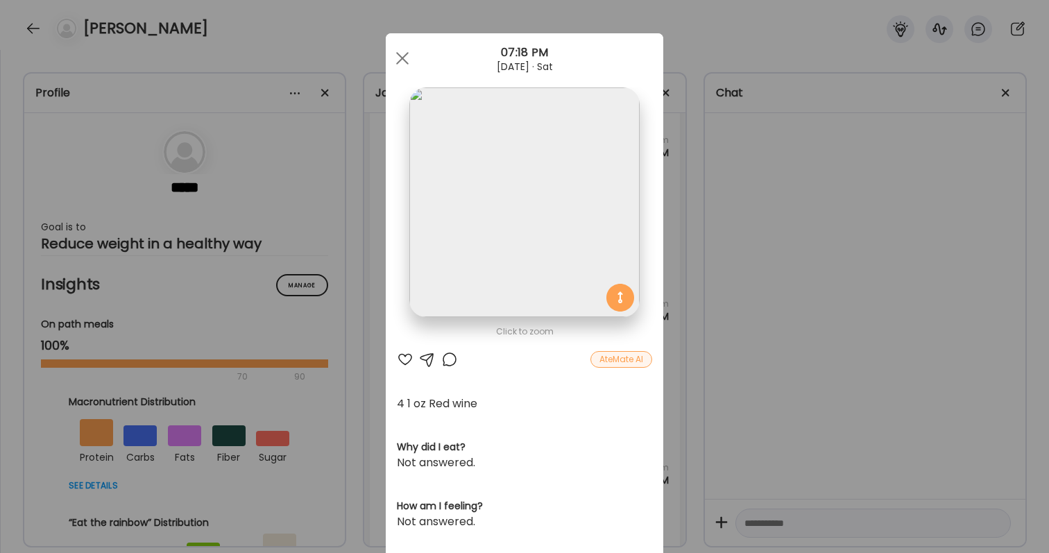
click at [837, 337] on div "Ate Coach Dashboard Wahoo! It’s official Take a moment to set up your Coach Pro…" at bounding box center [524, 276] width 1049 height 553
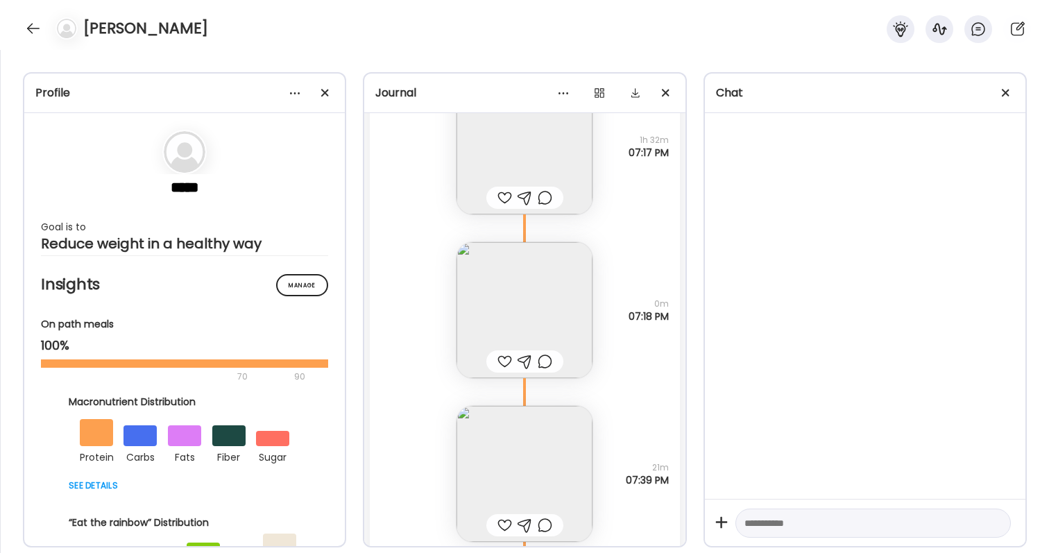
click at [542, 309] on img at bounding box center [525, 310] width 136 height 136
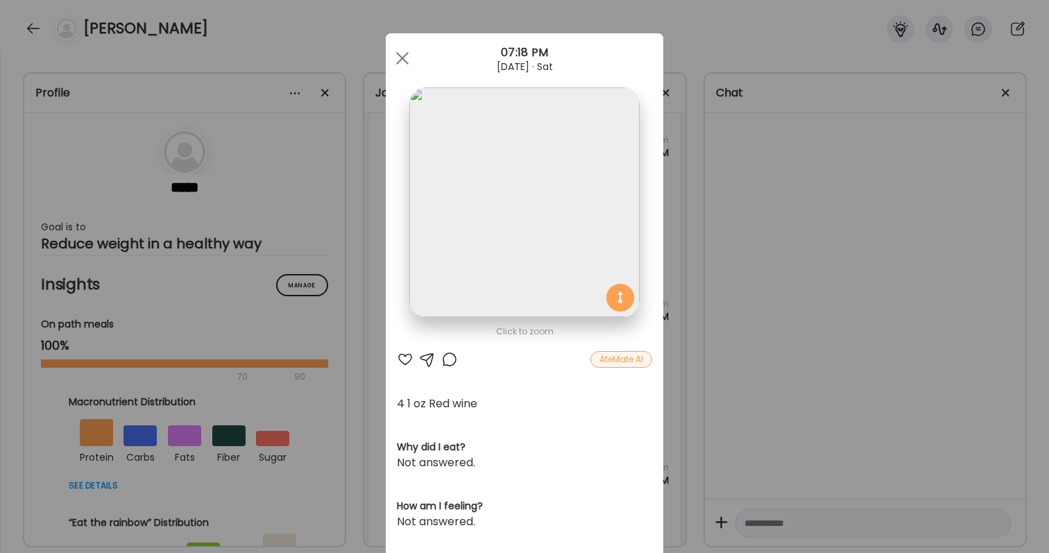
click at [724, 374] on div "Ate Coach Dashboard Wahoo! It’s official Take a moment to set up your Coach Pro…" at bounding box center [524, 276] width 1049 height 553
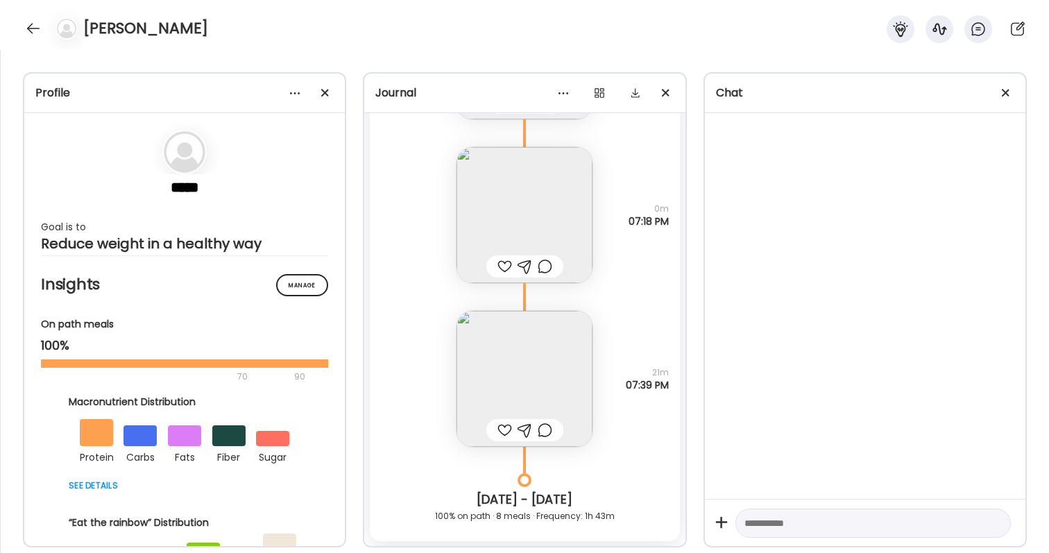
scroll to position [46410, 0]
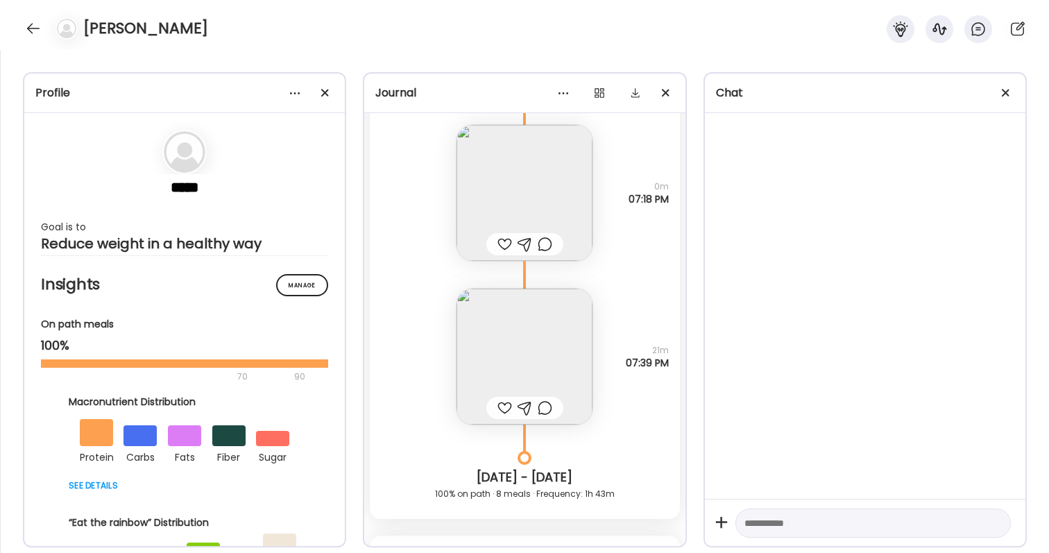
click at [563, 350] on img at bounding box center [525, 357] width 136 height 136
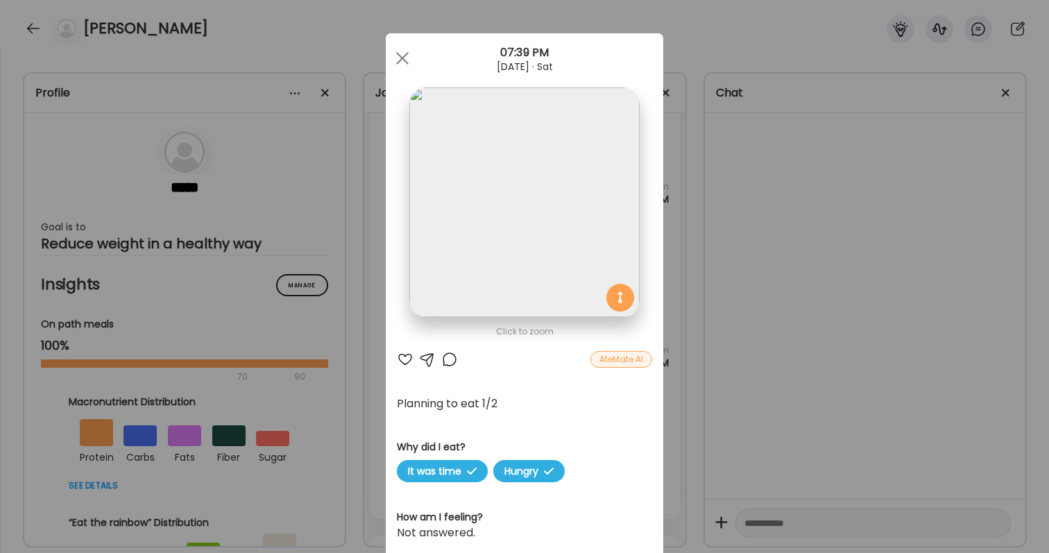
click at [785, 370] on div "Ate Coach Dashboard Wahoo! It’s official Take a moment to set up your Coach Pro…" at bounding box center [524, 276] width 1049 height 553
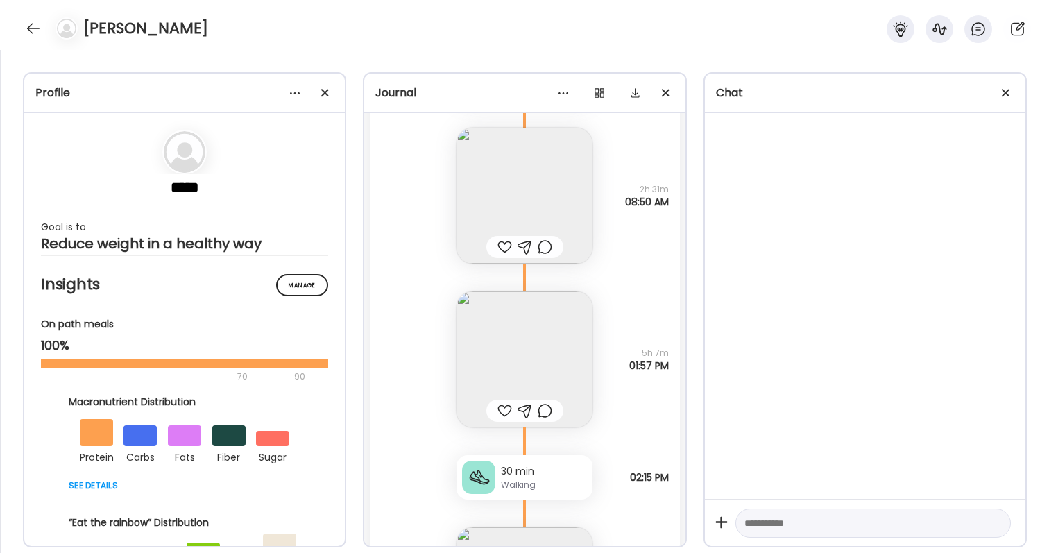
scroll to position [47334, 0]
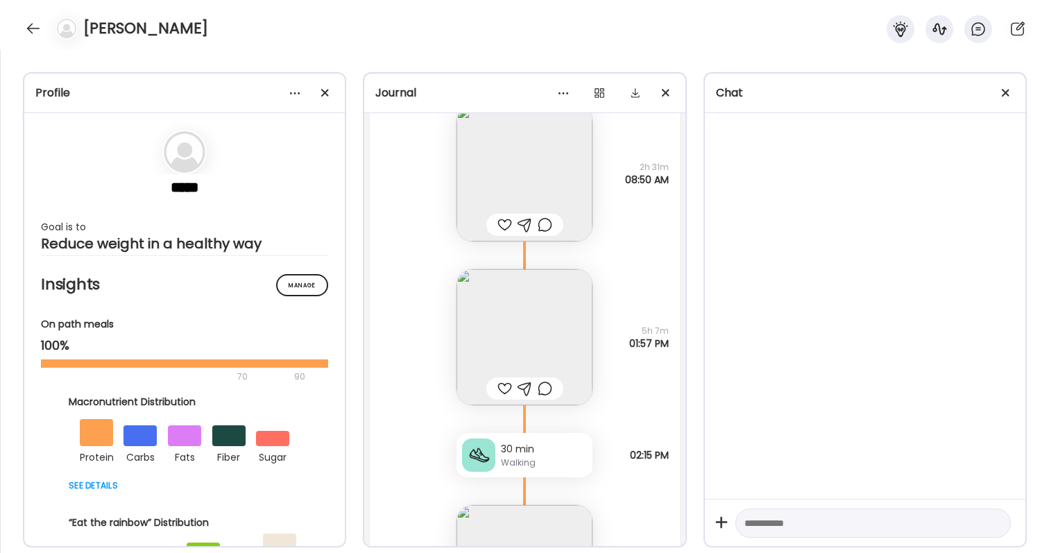
click at [552, 321] on img at bounding box center [525, 337] width 136 height 136
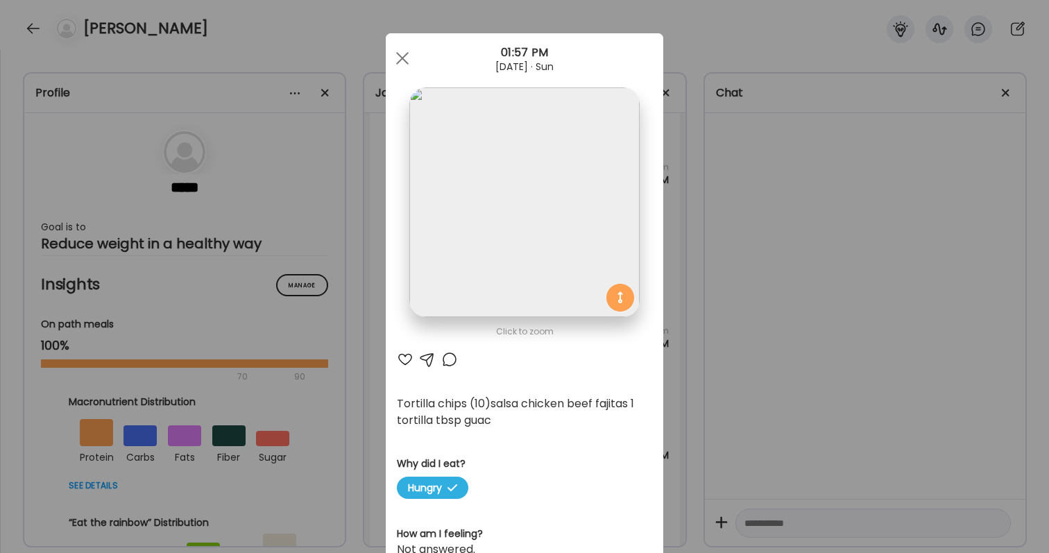
click at [736, 407] on div "Ate Coach Dashboard Wahoo! It’s official Take a moment to set up your Coach Pro…" at bounding box center [524, 276] width 1049 height 553
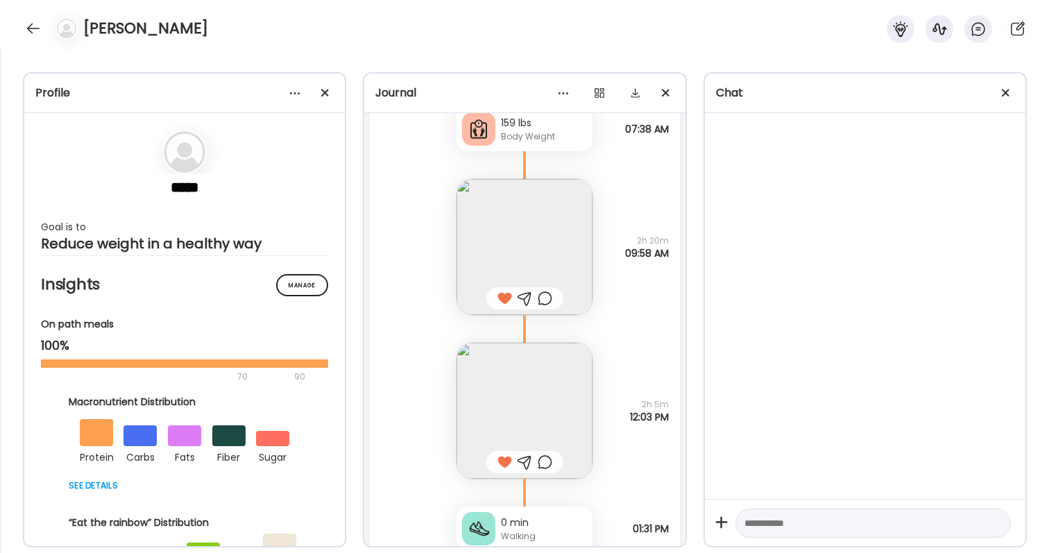
scroll to position [45465, 0]
click at [547, 458] on div at bounding box center [545, 462] width 15 height 17
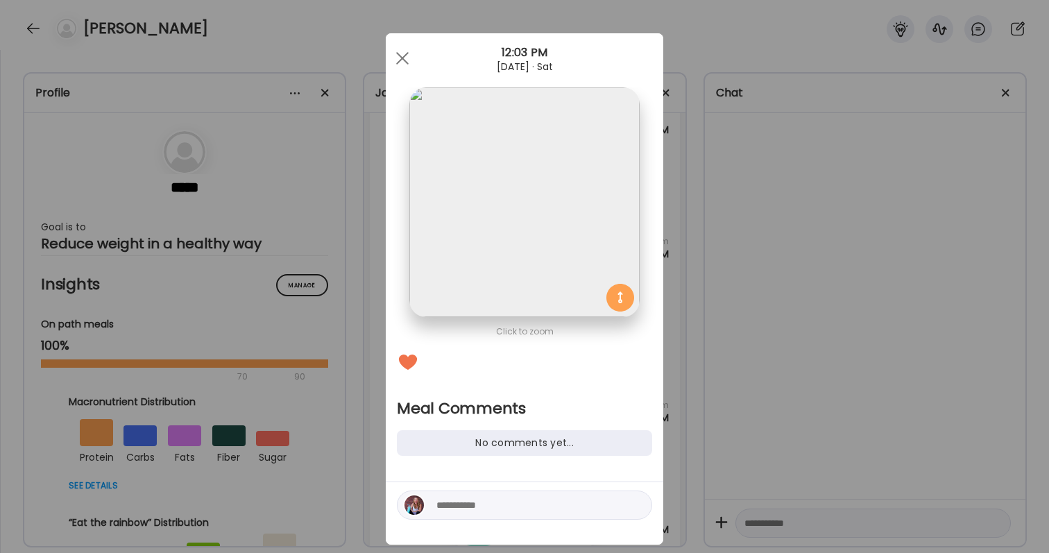
click at [532, 499] on textarea at bounding box center [529, 505] width 187 height 17
click at [523, 500] on textarea "**********" at bounding box center [529, 505] width 187 height 17
type textarea "**********"
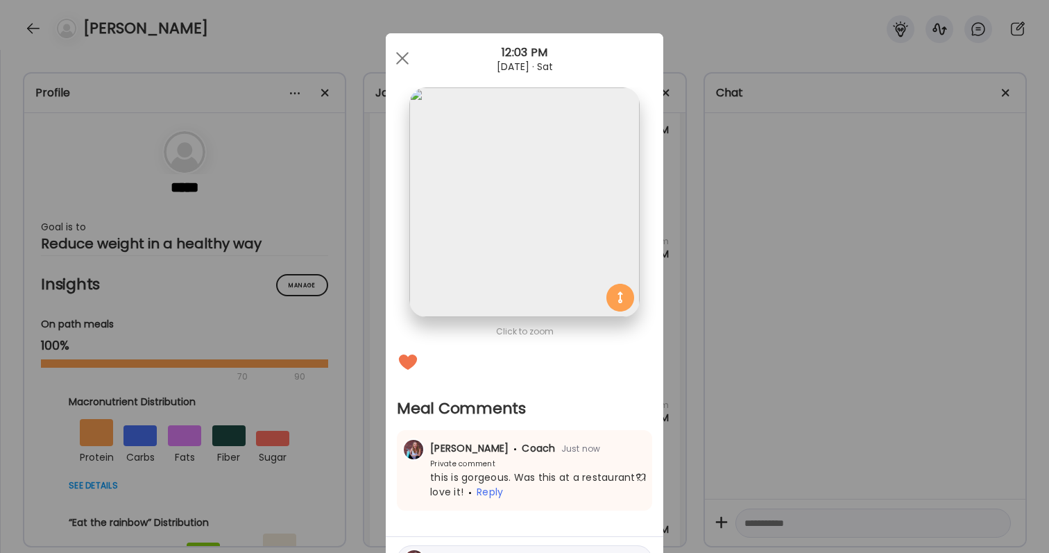
click at [914, 349] on div "Ate Coach Dashboard Wahoo! It’s official Take a moment to set up your Coach Pro…" at bounding box center [524, 276] width 1049 height 553
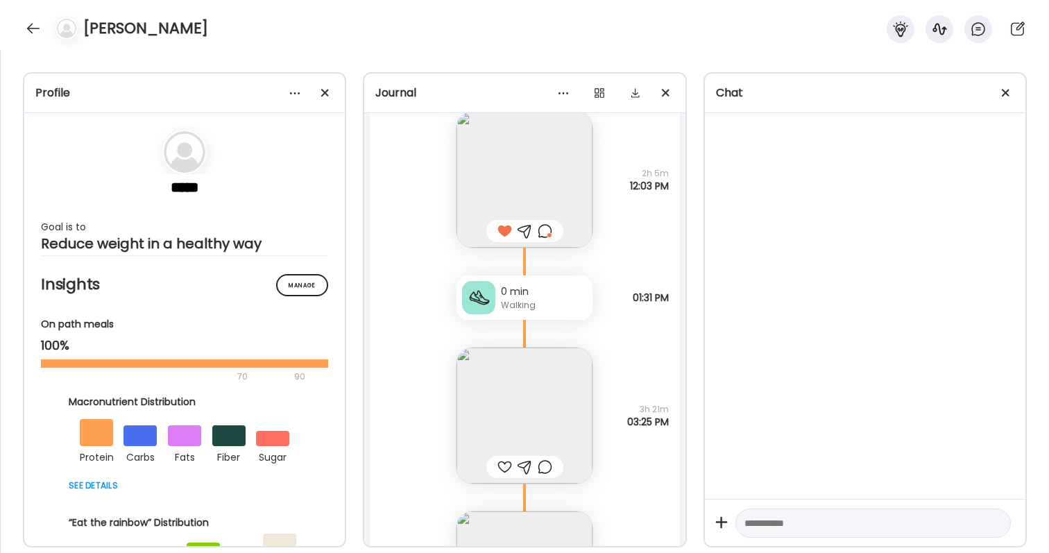
scroll to position [45757, 0]
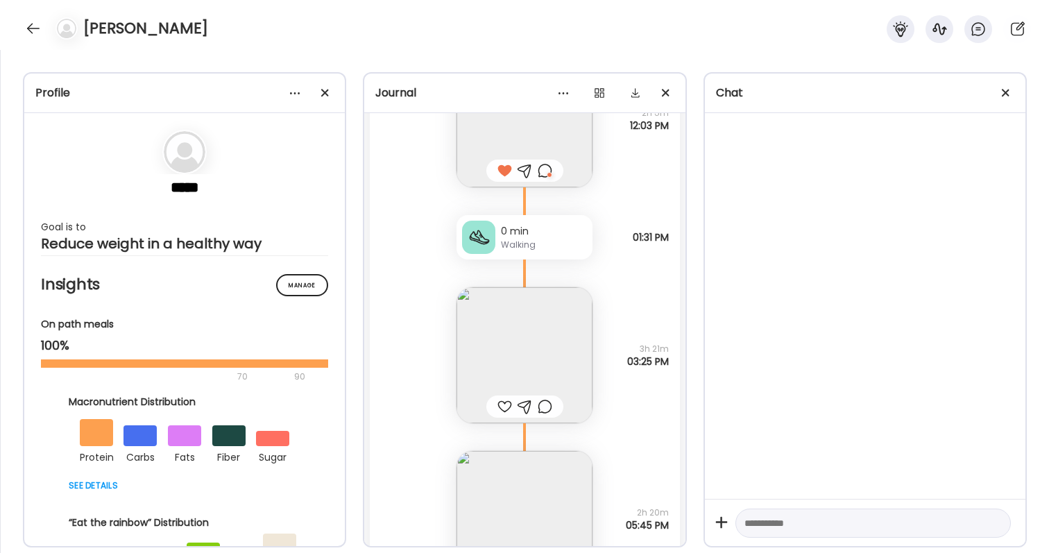
click at [504, 406] on div at bounding box center [504, 406] width 15 height 17
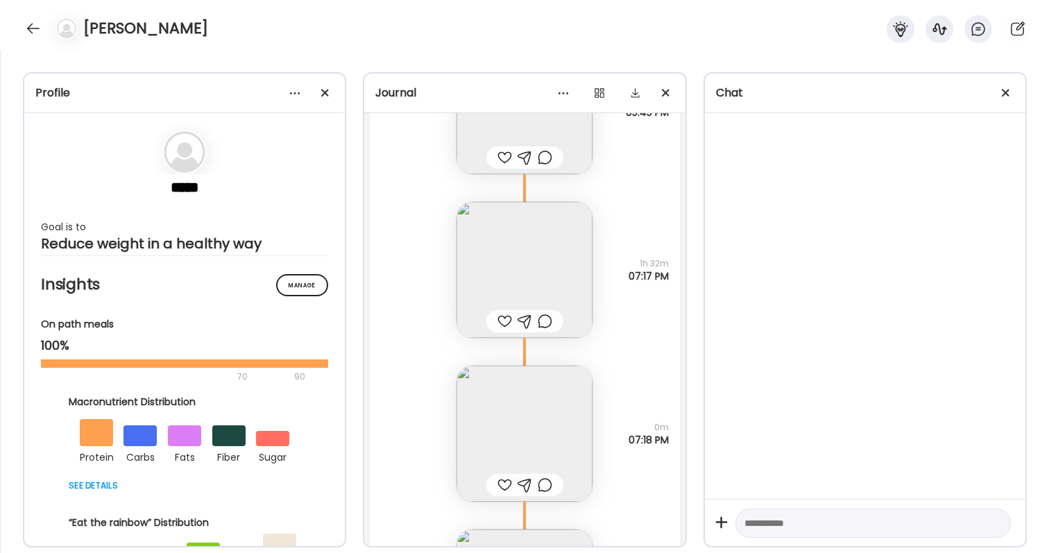
scroll to position [46179, 0]
click at [563, 255] on img at bounding box center [525, 261] width 136 height 136
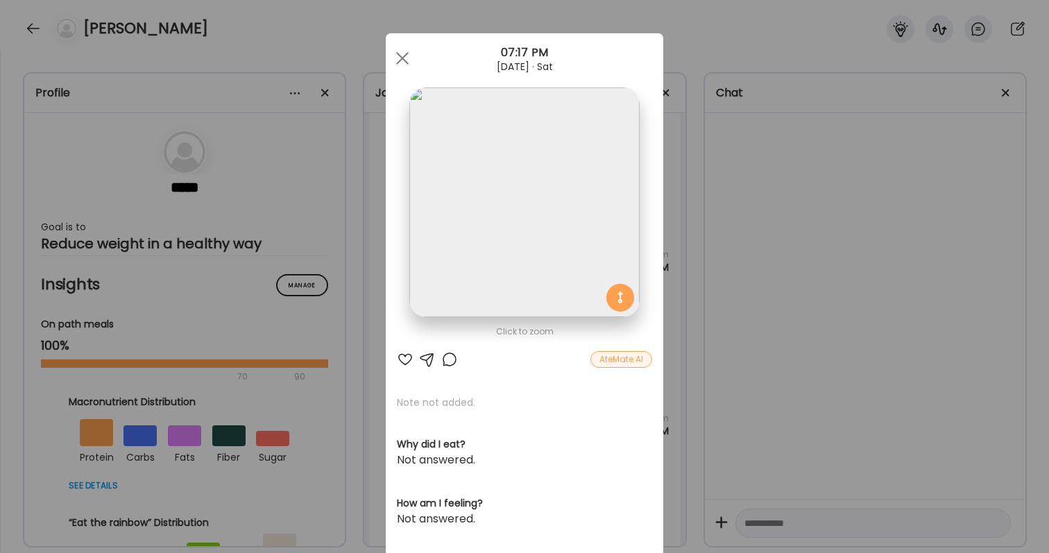
click at [400, 352] on div at bounding box center [405, 359] width 17 height 17
click at [766, 334] on div "Ate Coach Dashboard Wahoo! It’s official Take a moment to set up your Coach Pro…" at bounding box center [524, 276] width 1049 height 553
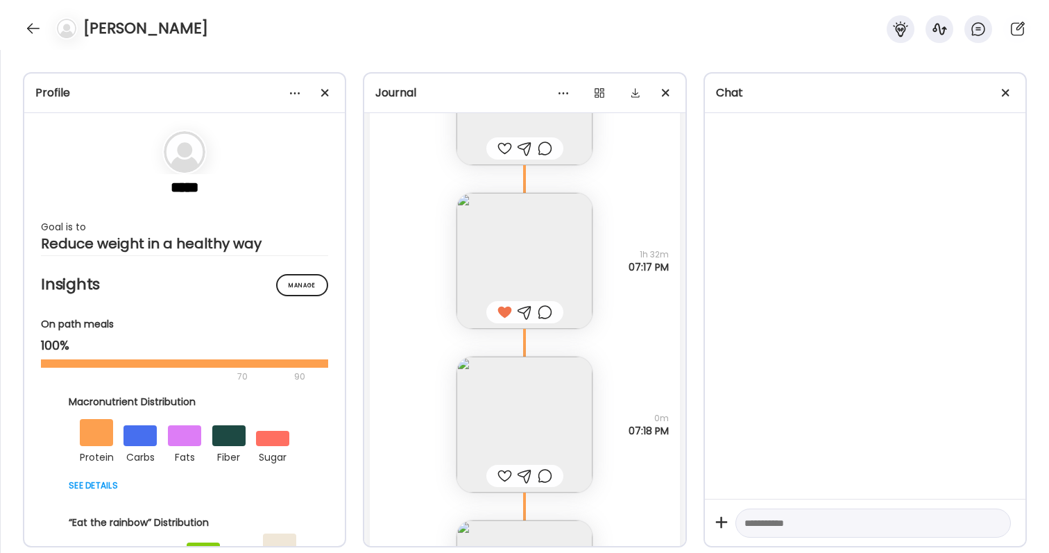
click at [505, 475] on div at bounding box center [504, 476] width 15 height 17
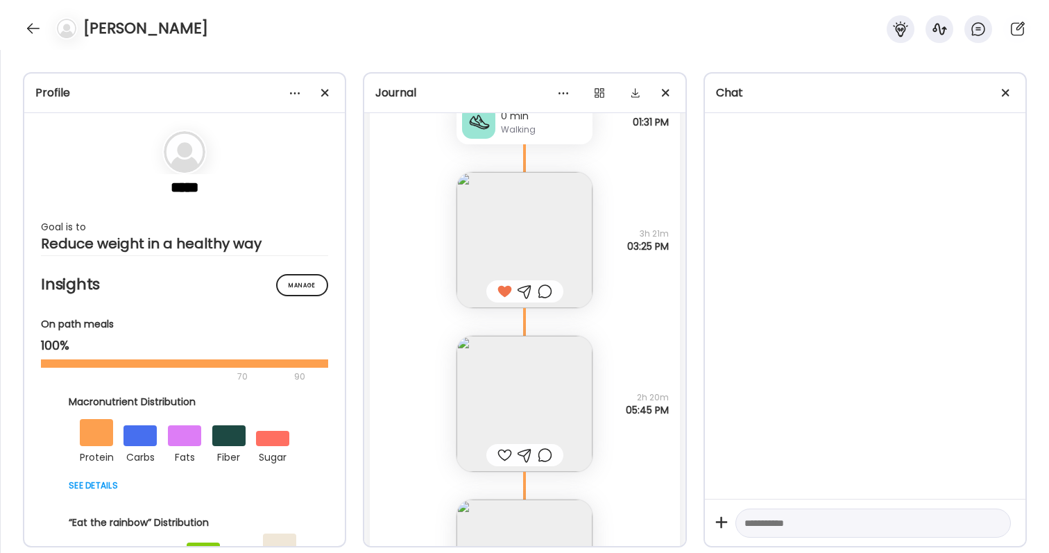
scroll to position [45871, 0]
drag, startPoint x: 639, startPoint y: 244, endPoint x: 645, endPoint y: 253, distance: 10.6
click at [645, 253] on span "03:25 PM" at bounding box center [648, 247] width 42 height 12
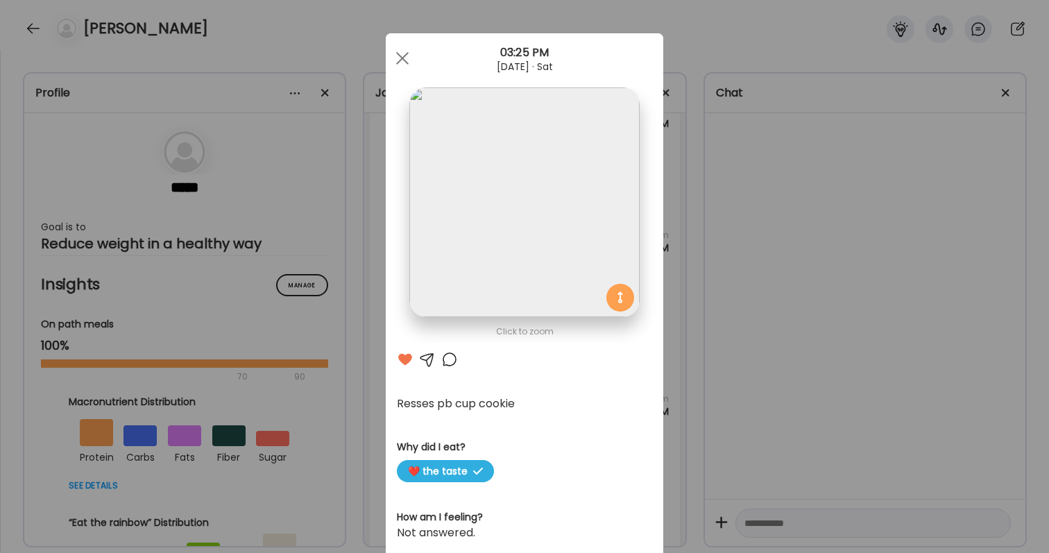
click at [903, 207] on div "Ate Coach Dashboard Wahoo! It’s official Take a moment to set up your Coach Pro…" at bounding box center [524, 276] width 1049 height 553
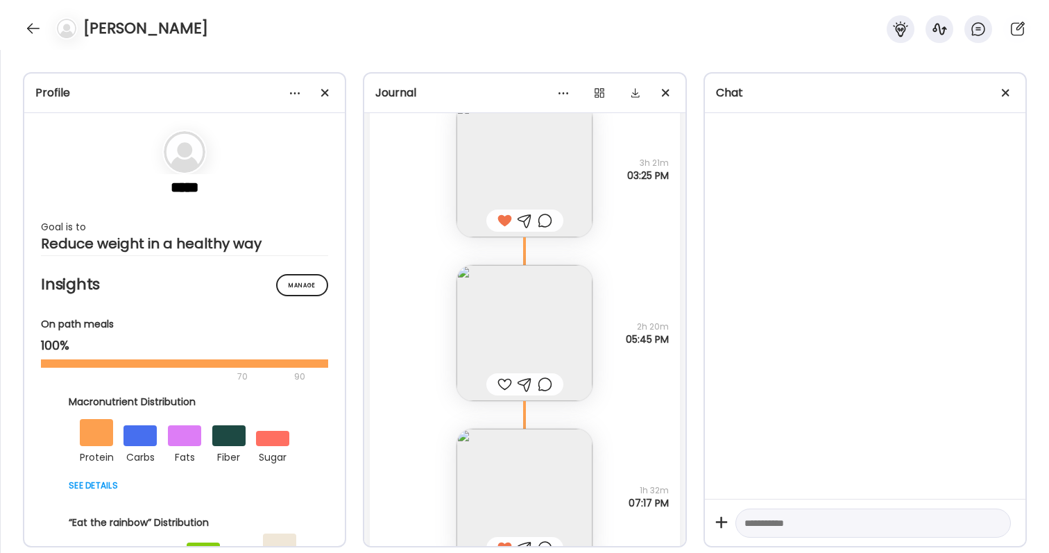
scroll to position [45961, 0]
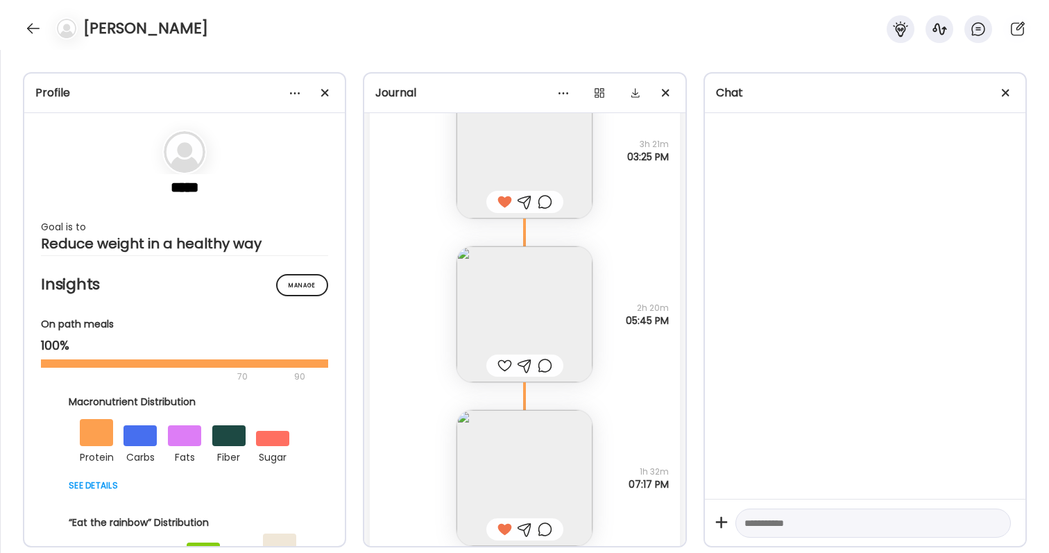
click at [506, 359] on div at bounding box center [504, 365] width 15 height 17
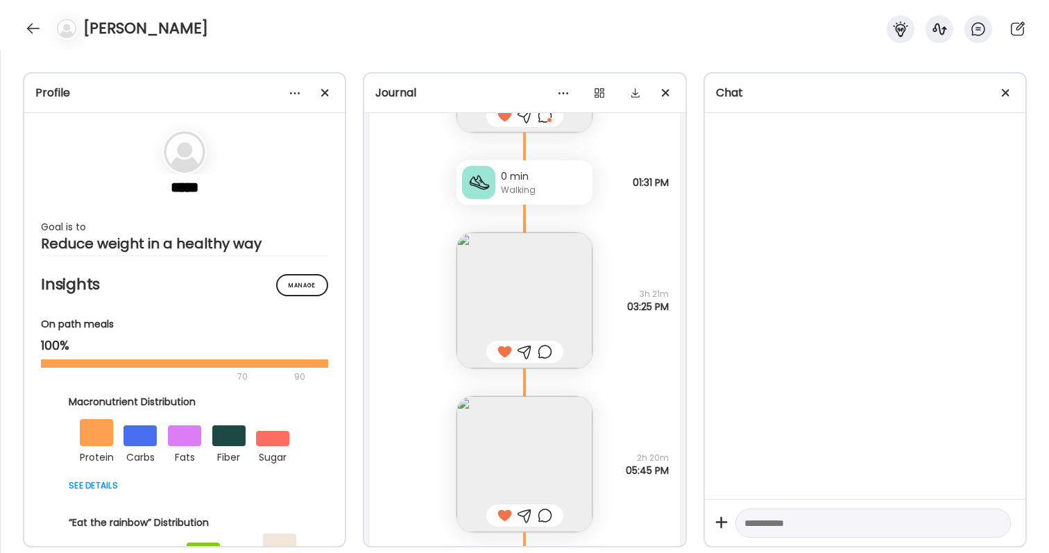
scroll to position [45779, 0]
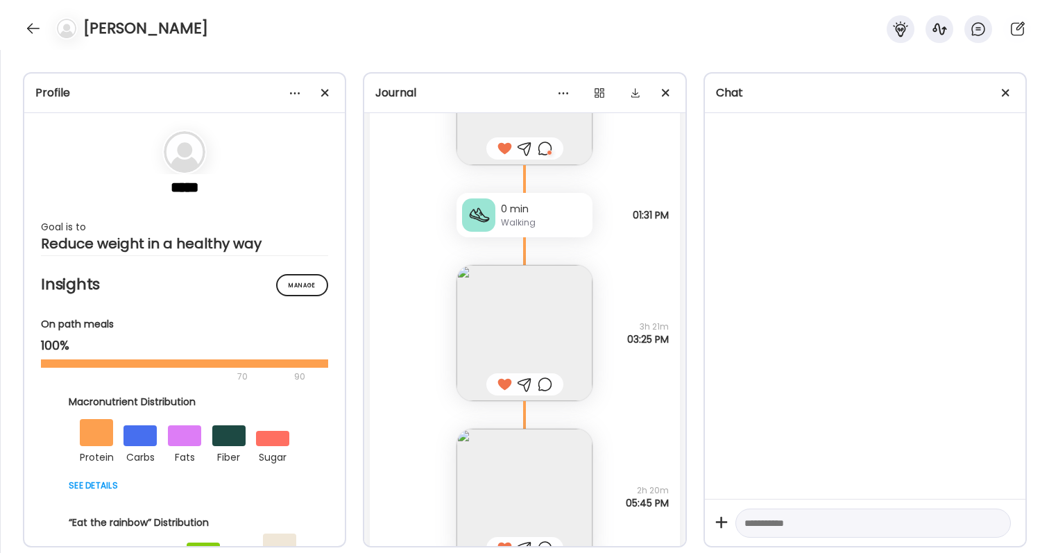
click at [543, 383] on div at bounding box center [545, 384] width 15 height 17
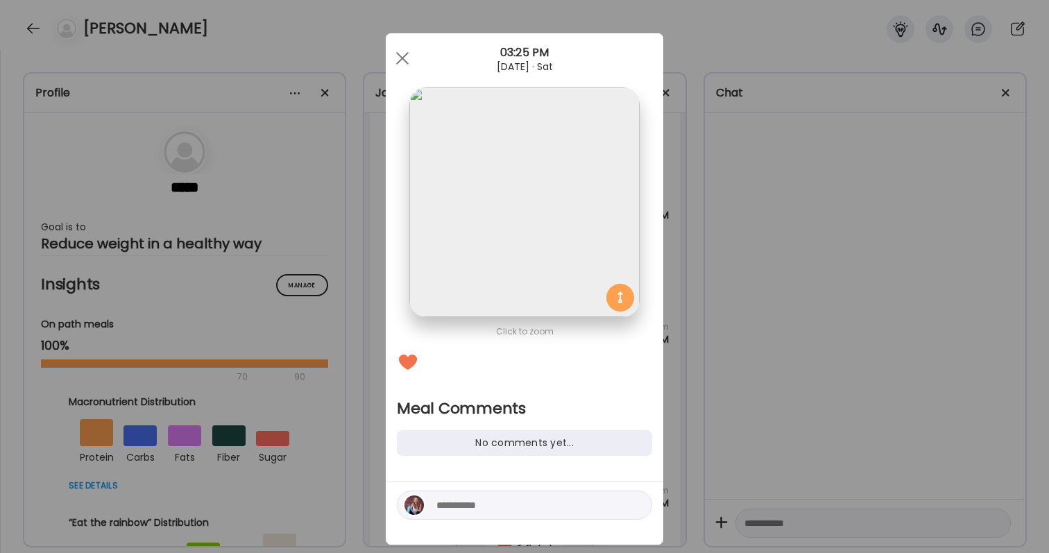
click at [515, 511] on textarea at bounding box center [529, 505] width 187 height 17
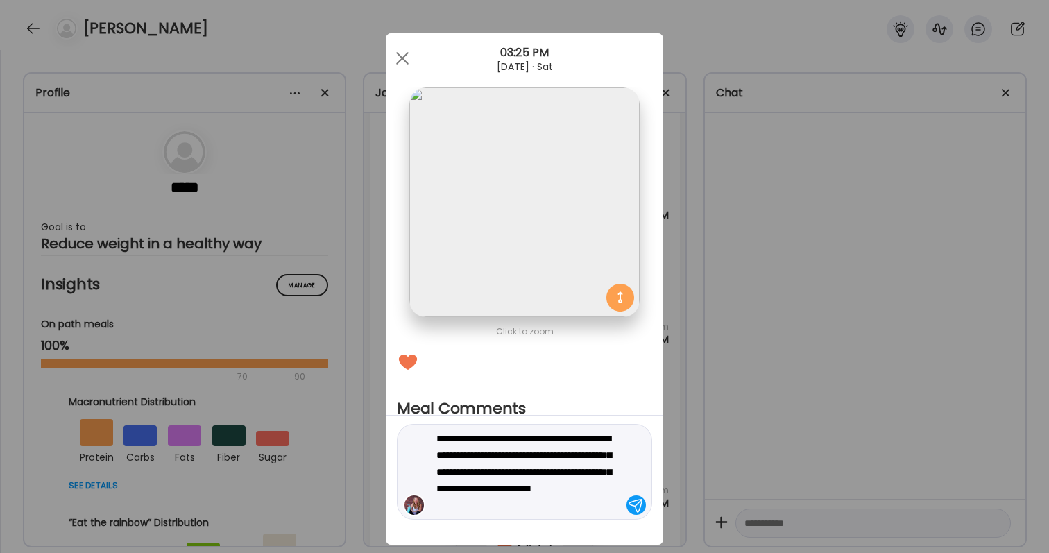
click at [463, 438] on textarea "**********" at bounding box center [529, 471] width 187 height 83
click at [524, 454] on textarea "**********" at bounding box center [529, 471] width 187 height 83
click at [444, 475] on textarea "**********" at bounding box center [529, 471] width 187 height 83
click at [579, 509] on textarea "**********" at bounding box center [529, 471] width 187 height 83
type textarea "**********"
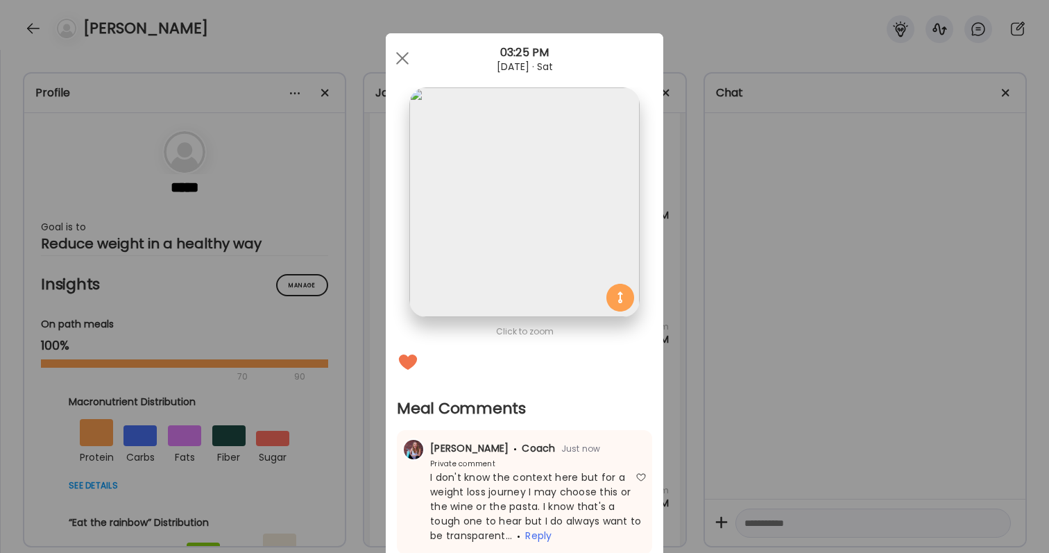
click at [725, 444] on div "Ate Coach Dashboard Wahoo! It’s official Take a moment to set up your Coach Pro…" at bounding box center [524, 276] width 1049 height 553
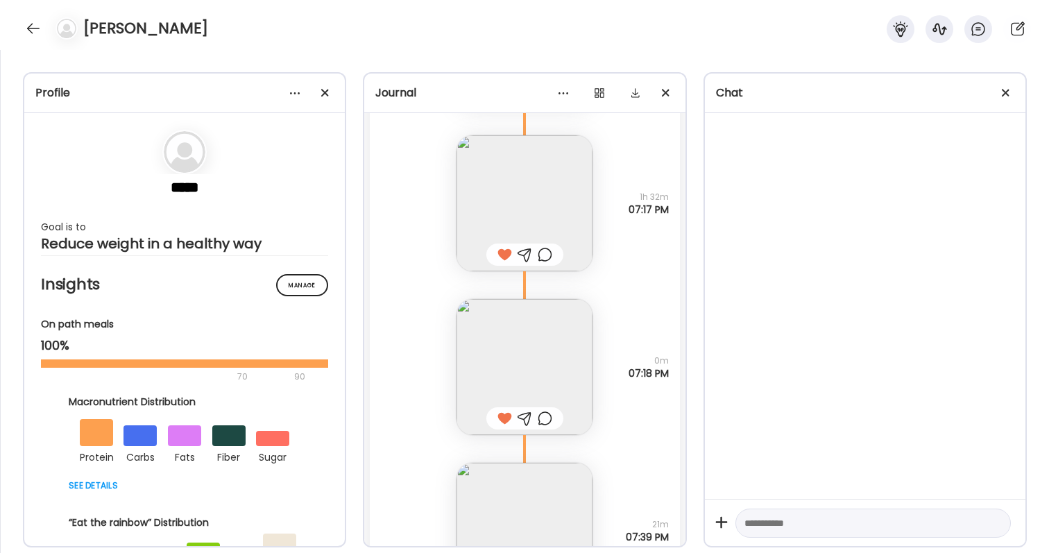
scroll to position [46351, 0]
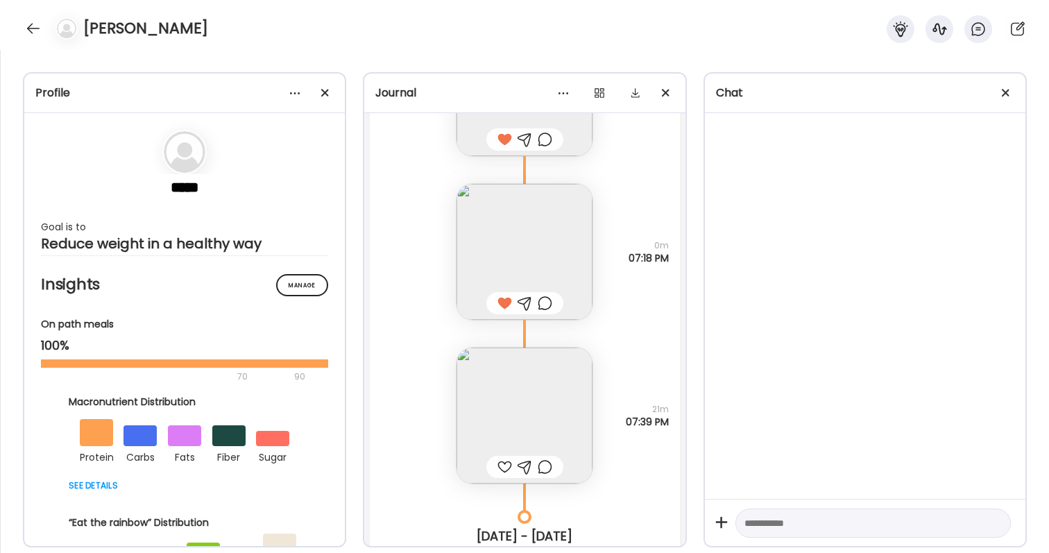
click at [545, 307] on div at bounding box center [545, 303] width 15 height 17
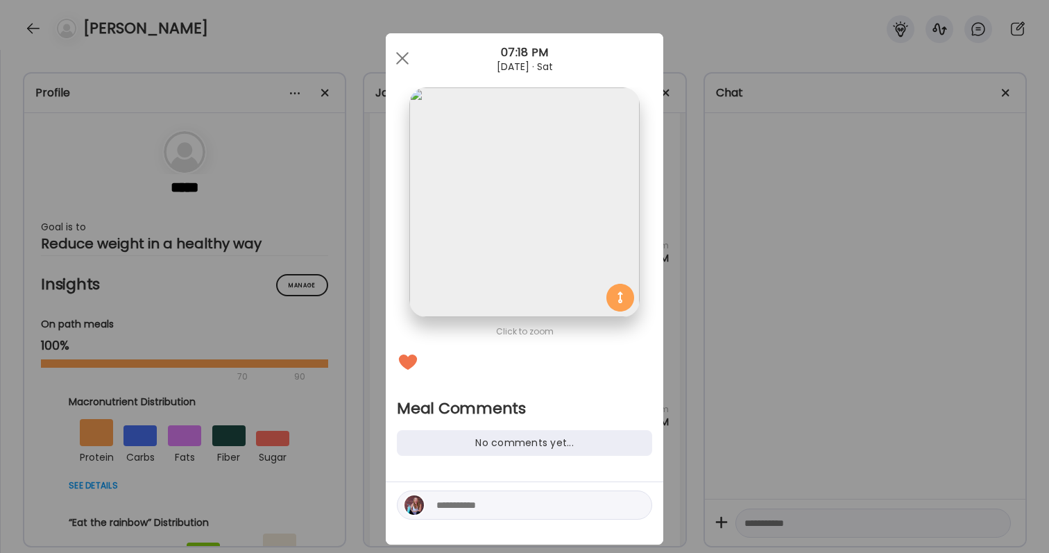
click at [495, 509] on textarea at bounding box center [529, 505] width 187 height 17
type textarea "**********"
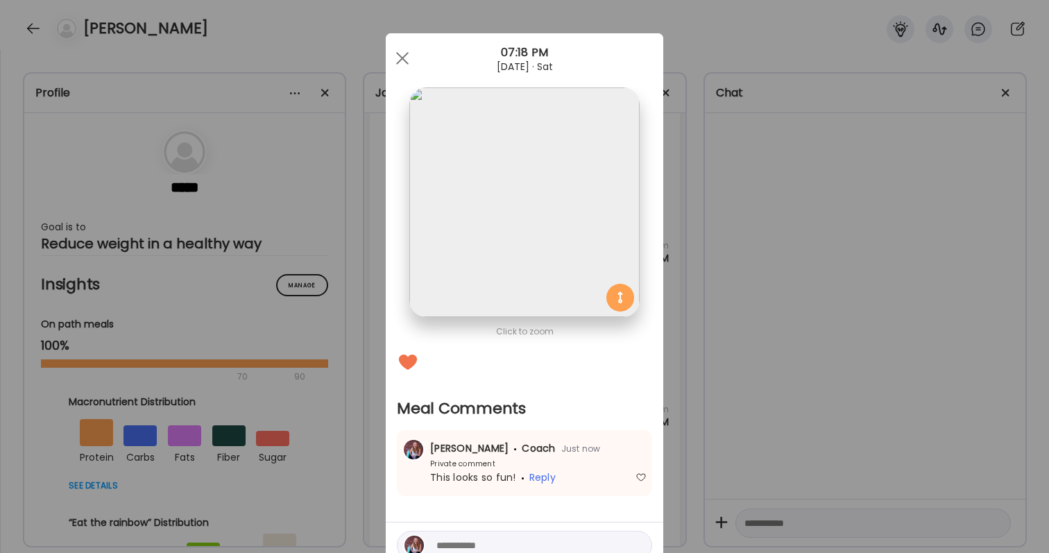
click at [931, 180] on div "Ate Coach Dashboard Wahoo! It’s official Take a moment to set up your Coach Pro…" at bounding box center [524, 276] width 1049 height 553
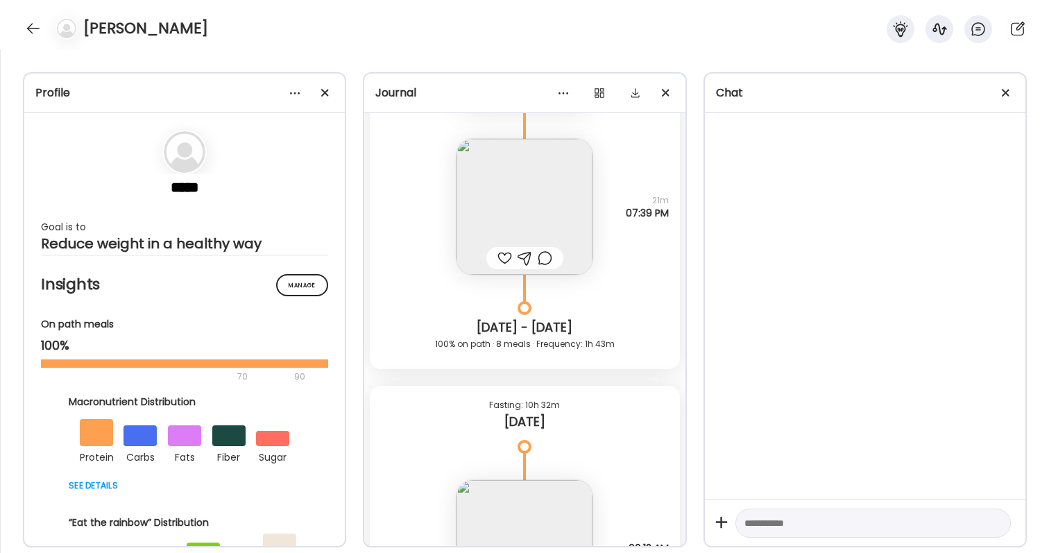
scroll to position [46515, 0]
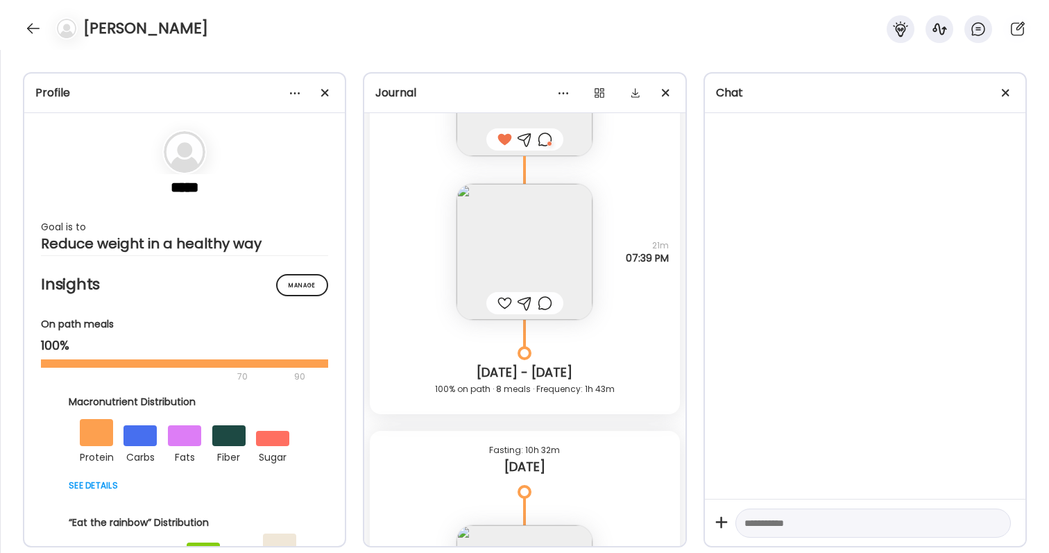
click at [503, 303] on div at bounding box center [504, 303] width 15 height 17
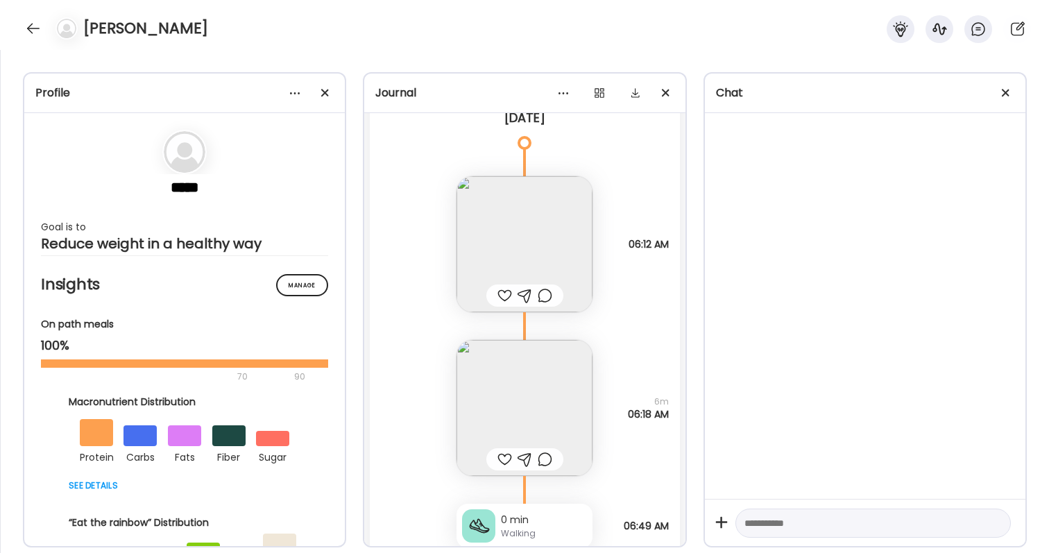
scroll to position [46822, 0]
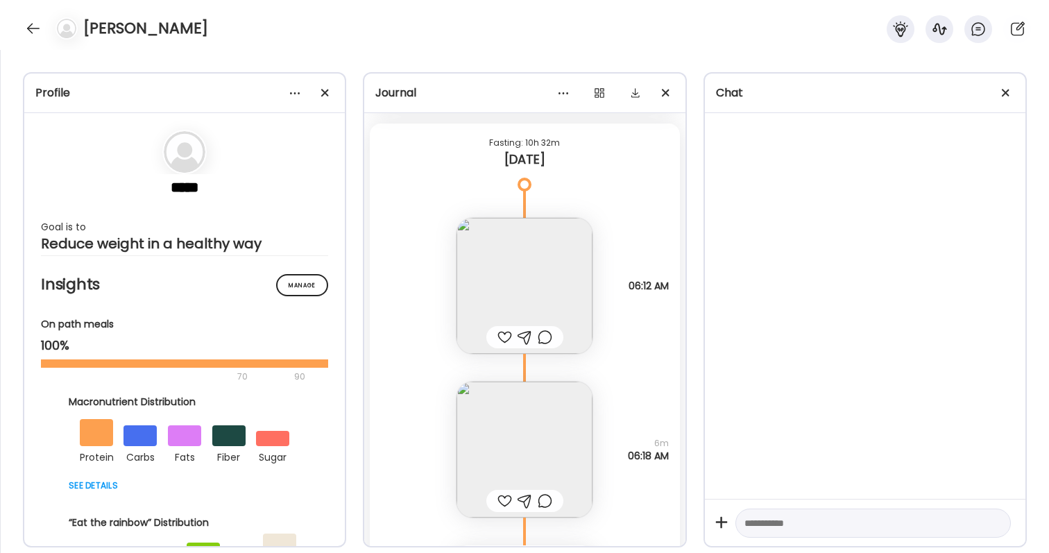
click at [506, 334] on div at bounding box center [504, 337] width 15 height 17
click at [506, 306] on img at bounding box center [525, 286] width 136 height 136
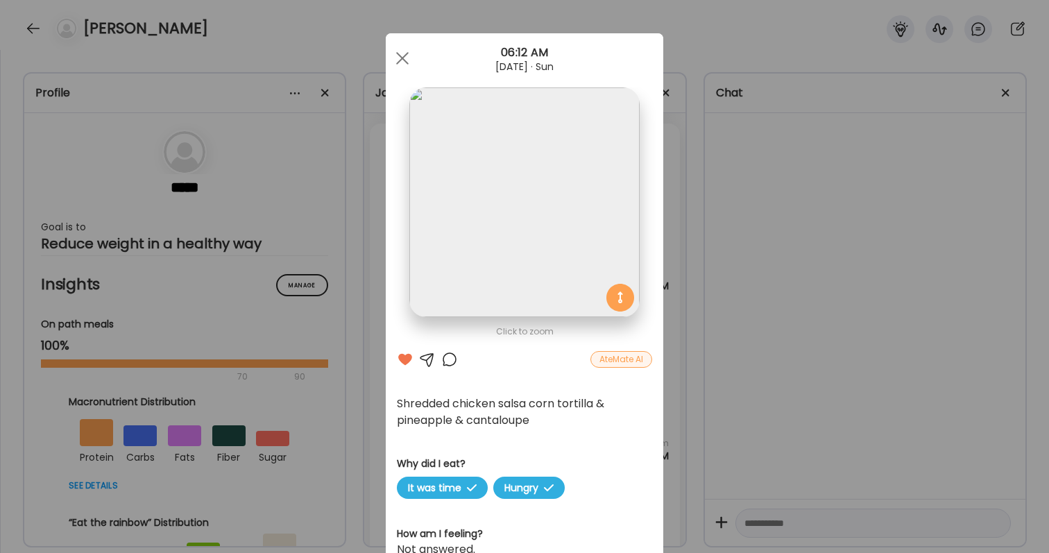
click at [688, 407] on div "Ate Coach Dashboard Wahoo! It’s official Take a moment to set up your Coach Pro…" at bounding box center [524, 276] width 1049 height 553
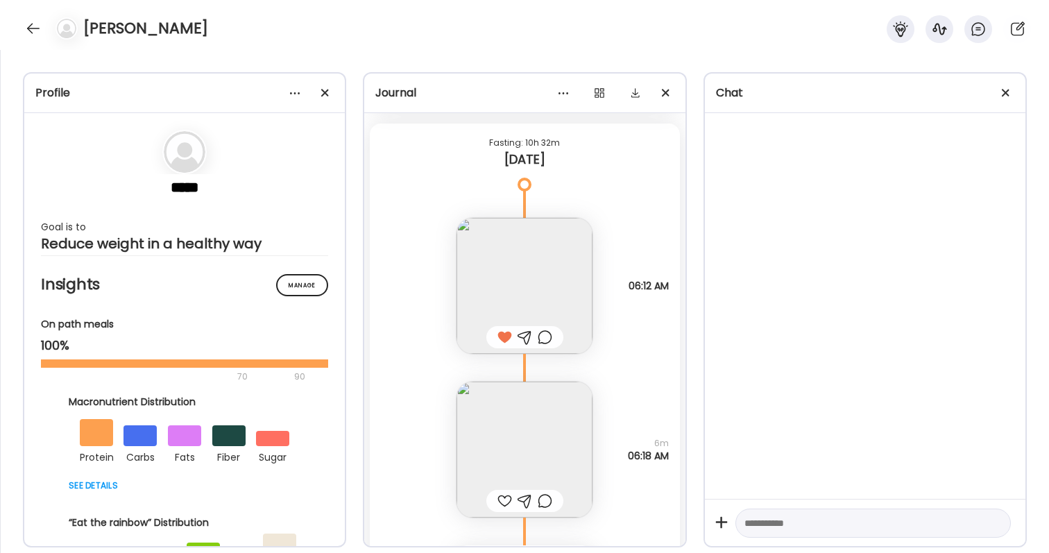
click at [532, 409] on img at bounding box center [525, 450] width 136 height 136
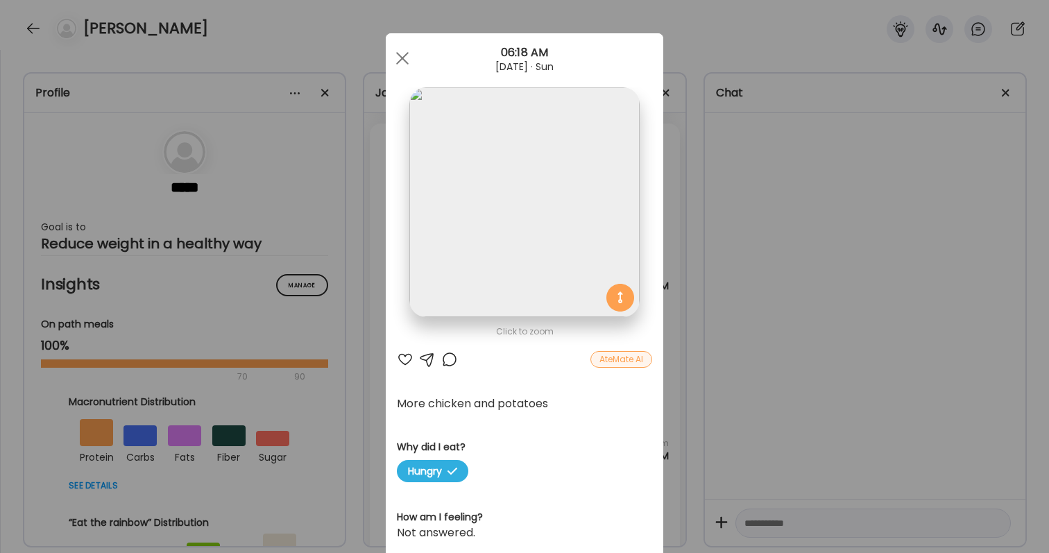
click at [811, 346] on div "Ate Coach Dashboard Wahoo! It’s official Take a moment to set up your Coach Pro…" at bounding box center [524, 276] width 1049 height 553
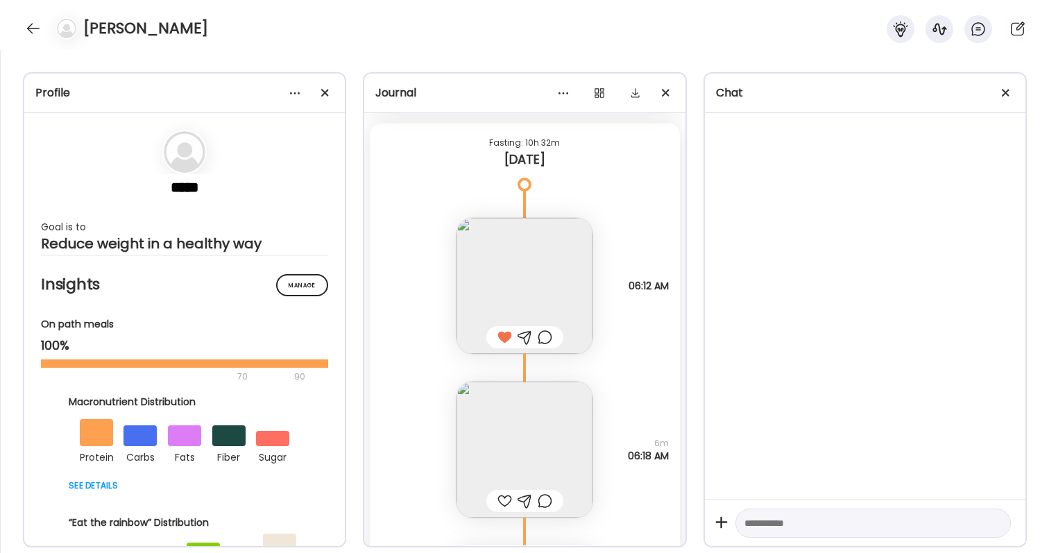
click at [547, 297] on img at bounding box center [525, 286] width 136 height 136
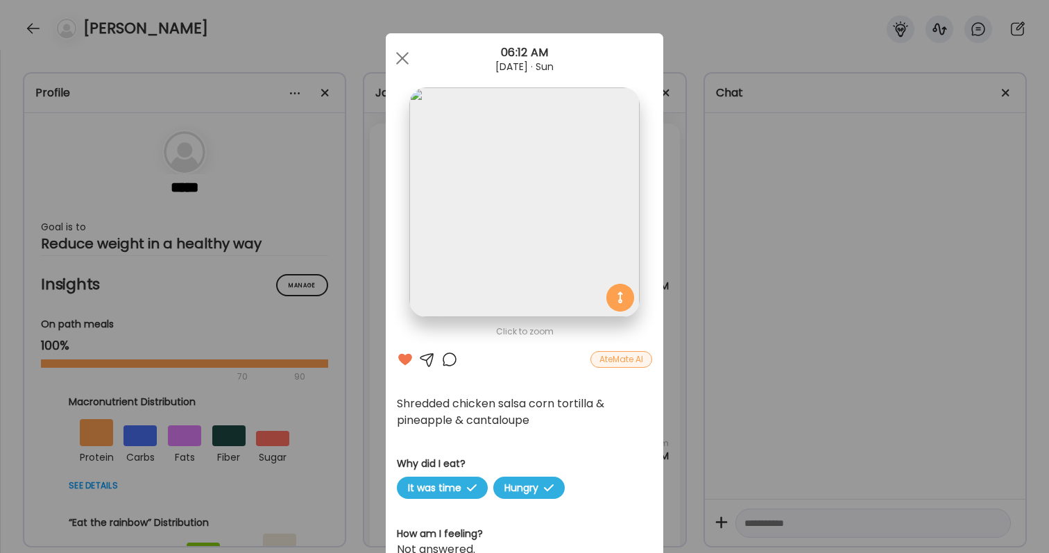
click at [743, 432] on div "Ate Coach Dashboard Wahoo! It’s official Take a moment to set up your Coach Pro…" at bounding box center [524, 276] width 1049 height 553
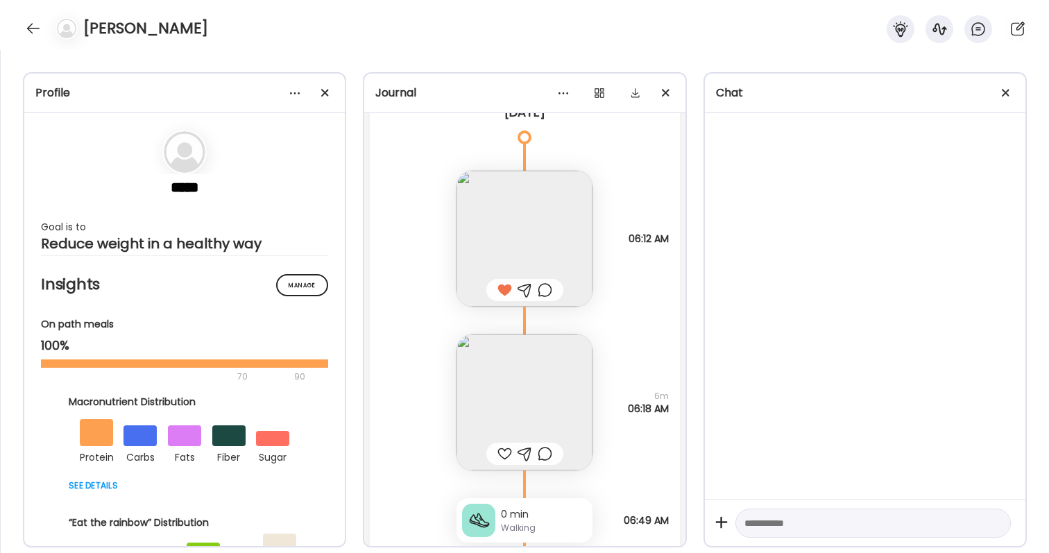
scroll to position [46863, 0]
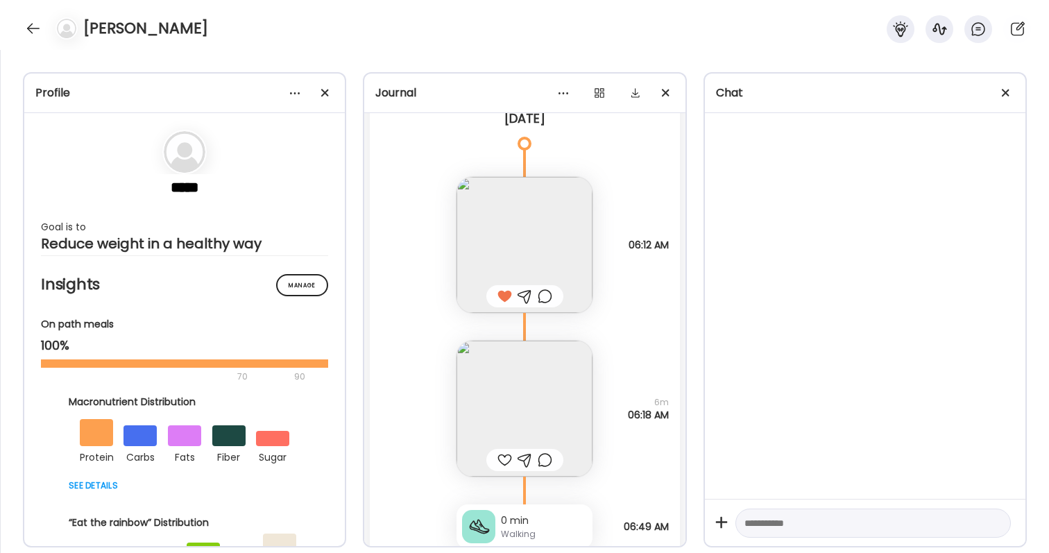
click at [502, 464] on div at bounding box center [504, 460] width 15 height 17
click at [546, 459] on div at bounding box center [545, 460] width 15 height 17
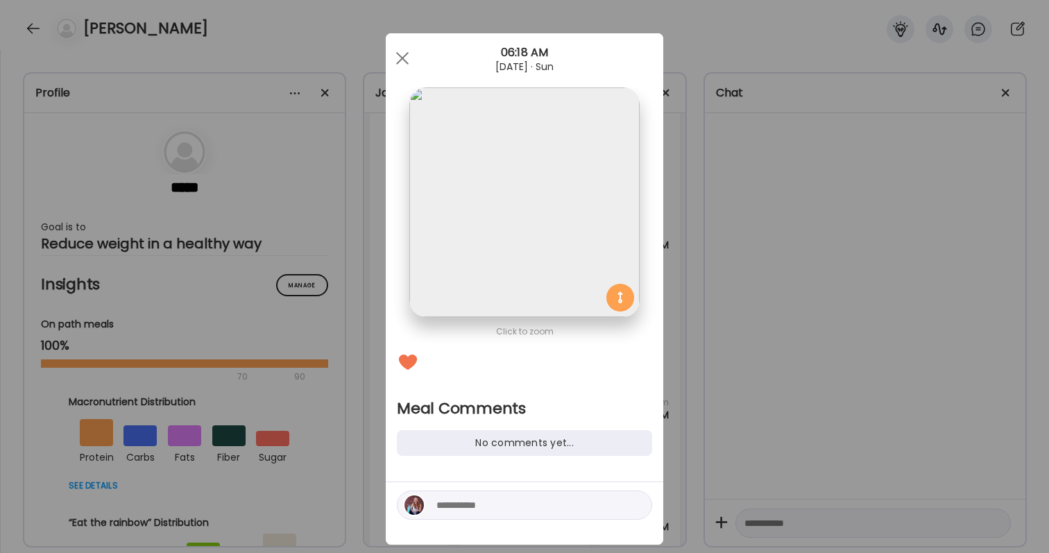
click at [510, 513] on textarea at bounding box center [529, 505] width 187 height 17
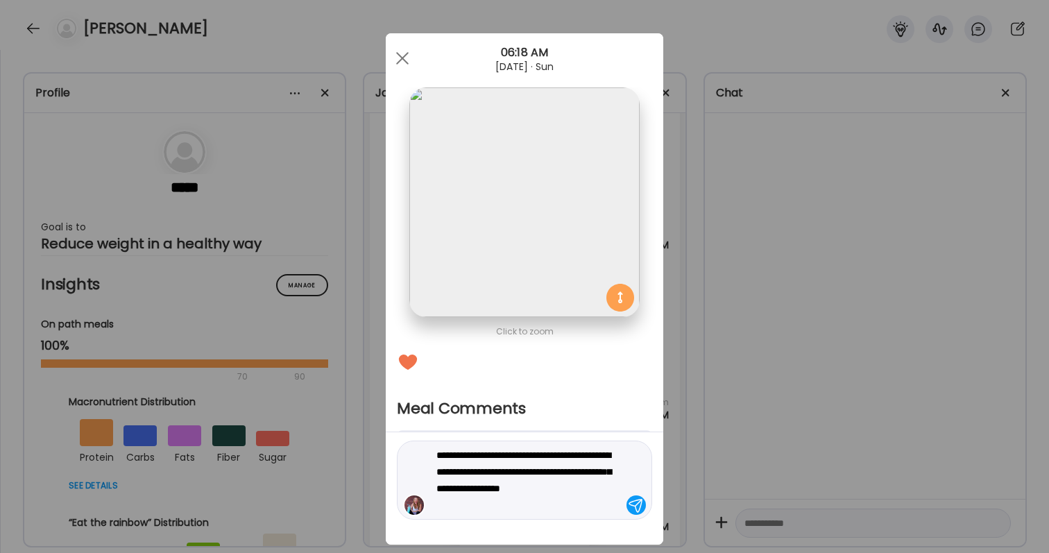
click at [554, 474] on textarea "**********" at bounding box center [529, 480] width 187 height 67
type textarea "**********"
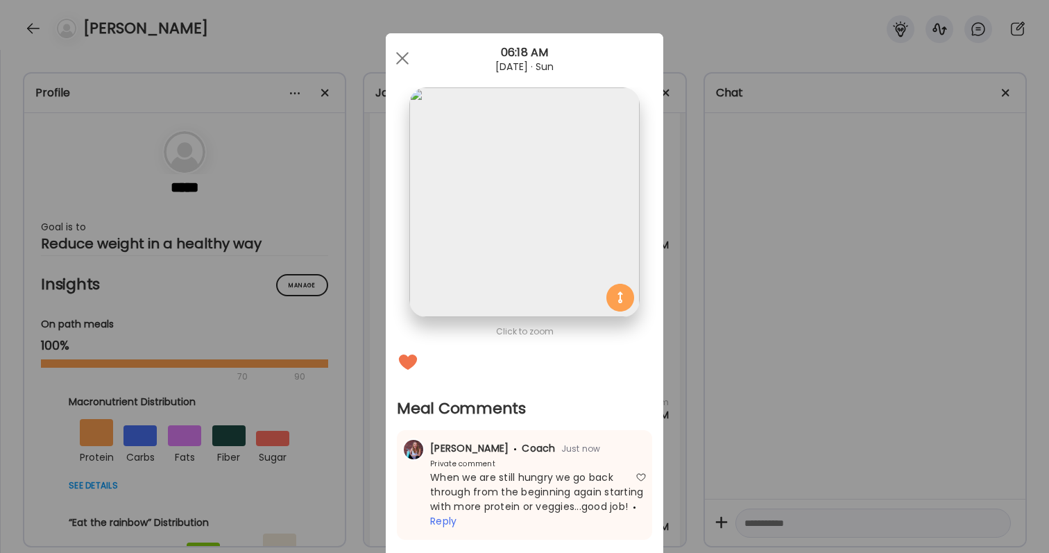
click at [768, 390] on div "Ate Coach Dashboard Wahoo! It’s official Take a moment to set up your Coach Pro…" at bounding box center [524, 276] width 1049 height 553
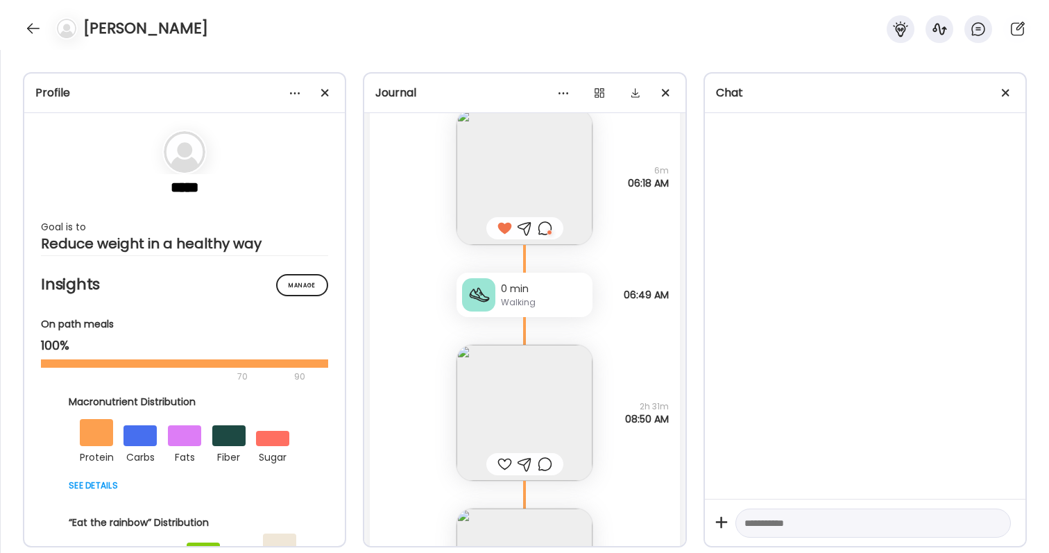
scroll to position [47101, 0]
click at [509, 427] on img at bounding box center [525, 407] width 136 height 136
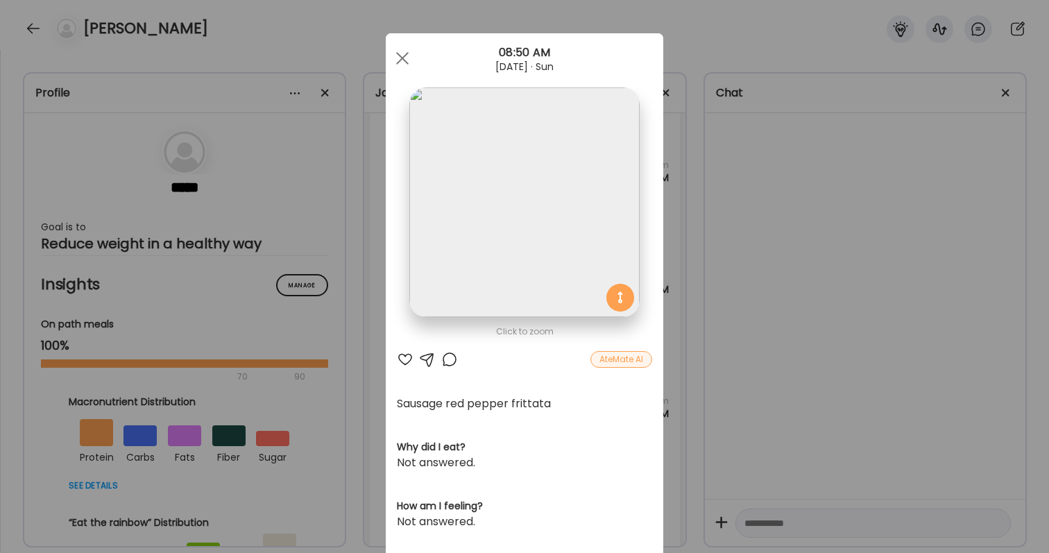
click at [466, 406] on div "Sausage red pepper frittata" at bounding box center [524, 403] width 255 height 17
drag, startPoint x: 398, startPoint y: 402, endPoint x: 549, endPoint y: 403, distance: 150.6
click at [549, 403] on div "Sausage red pepper frittata" at bounding box center [524, 403] width 255 height 17
click at [395, 354] on div "Click to zoom AteMate AI Sausage red pepper frittata Why did I eat? Not answere…" at bounding box center [525, 442] width 278 height 819
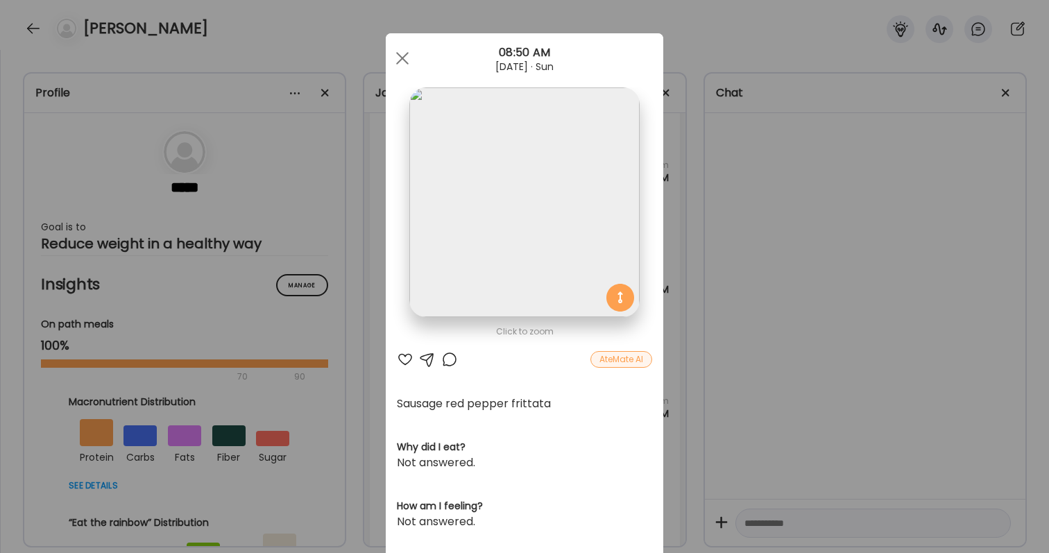
click at [418, 366] on div "AteMate AI" at bounding box center [524, 359] width 255 height 17
click at [409, 362] on div at bounding box center [405, 359] width 17 height 17
click at [818, 376] on div "Ate Coach Dashboard Wahoo! It’s official Take a moment to set up your Coach Pro…" at bounding box center [524, 276] width 1049 height 553
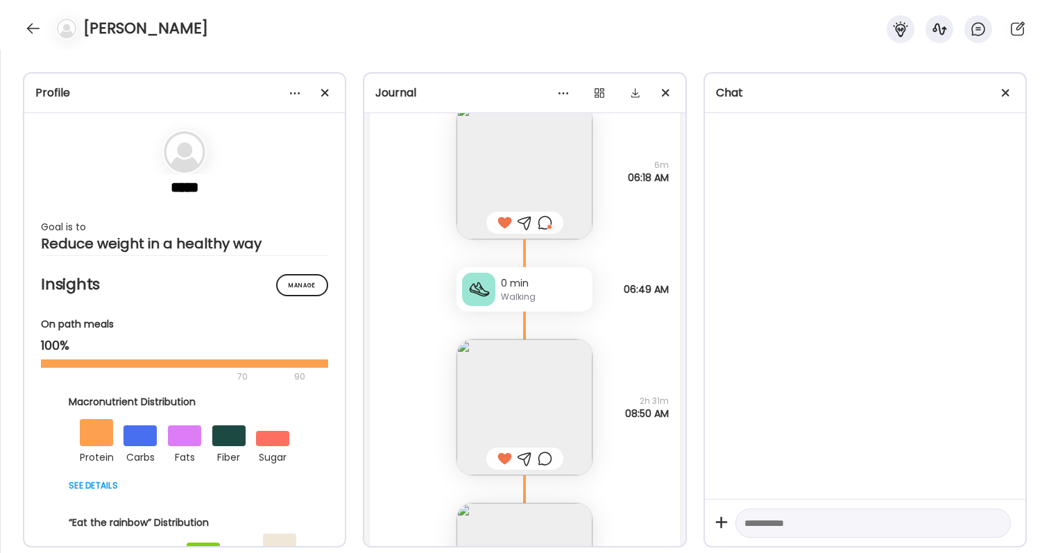
click at [546, 461] on div at bounding box center [545, 458] width 15 height 17
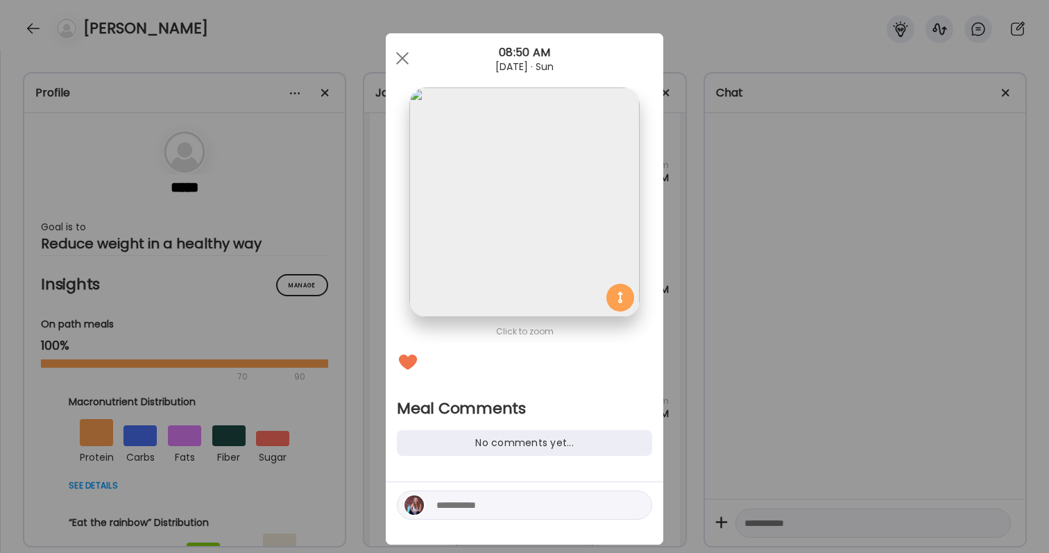
click at [743, 444] on div "Ate Coach Dashboard Wahoo! It’s official Take a moment to set up your Coach Pro…" at bounding box center [524, 276] width 1049 height 553
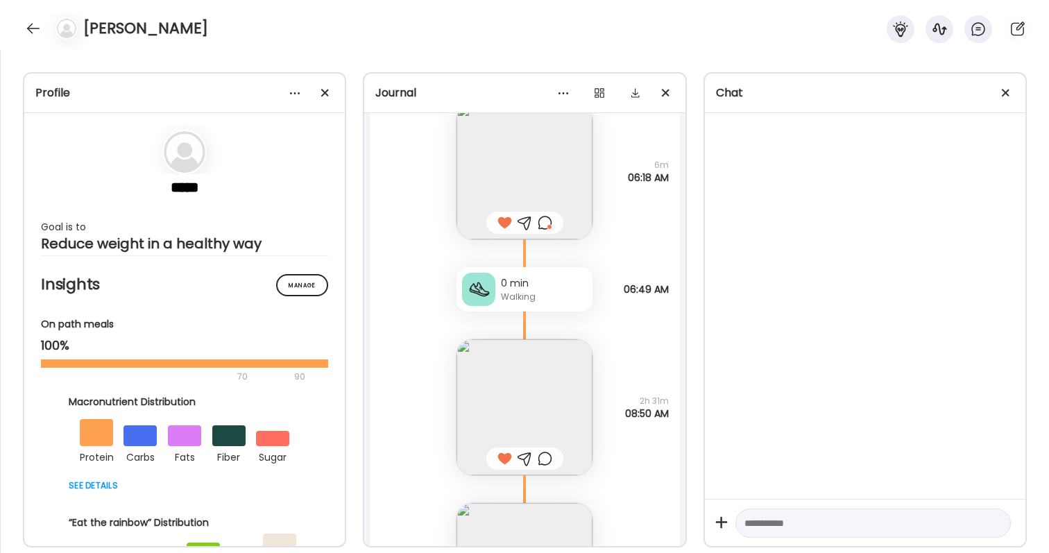
click at [530, 411] on img at bounding box center [525, 407] width 136 height 136
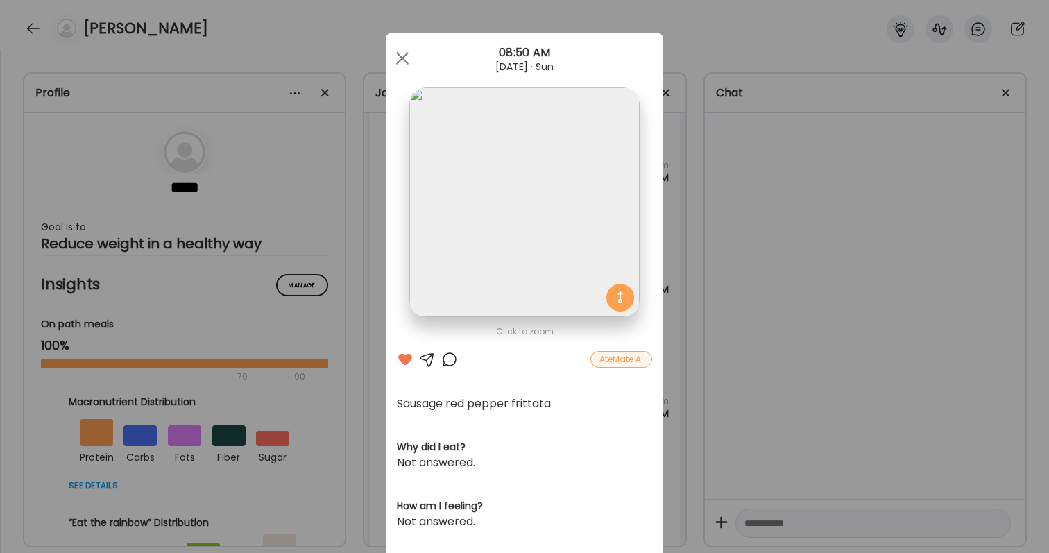
click at [766, 409] on div "Ate Coach Dashboard Wahoo! It’s official Take a moment to set up your Coach Pro…" at bounding box center [524, 276] width 1049 height 553
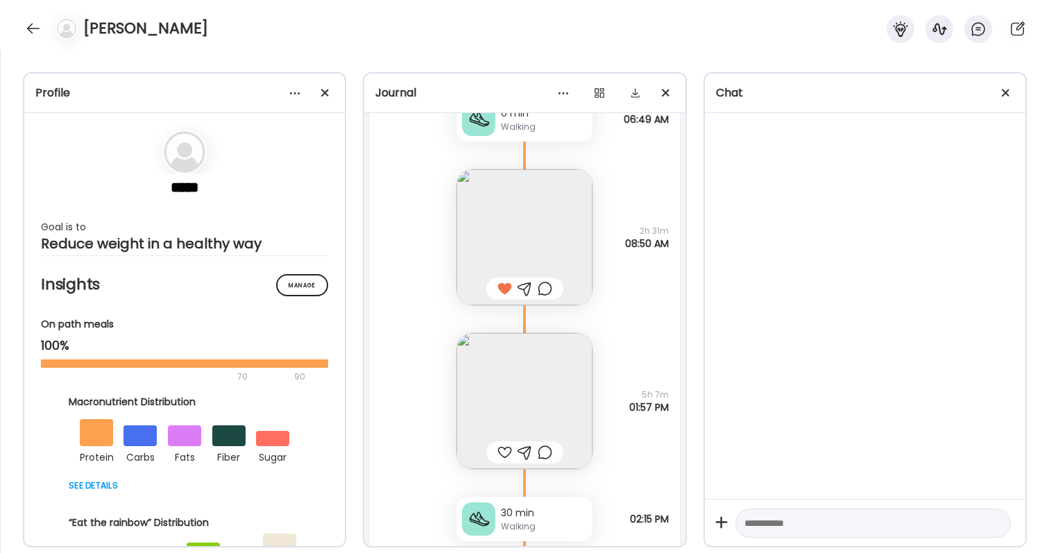
scroll to position [47309, 0]
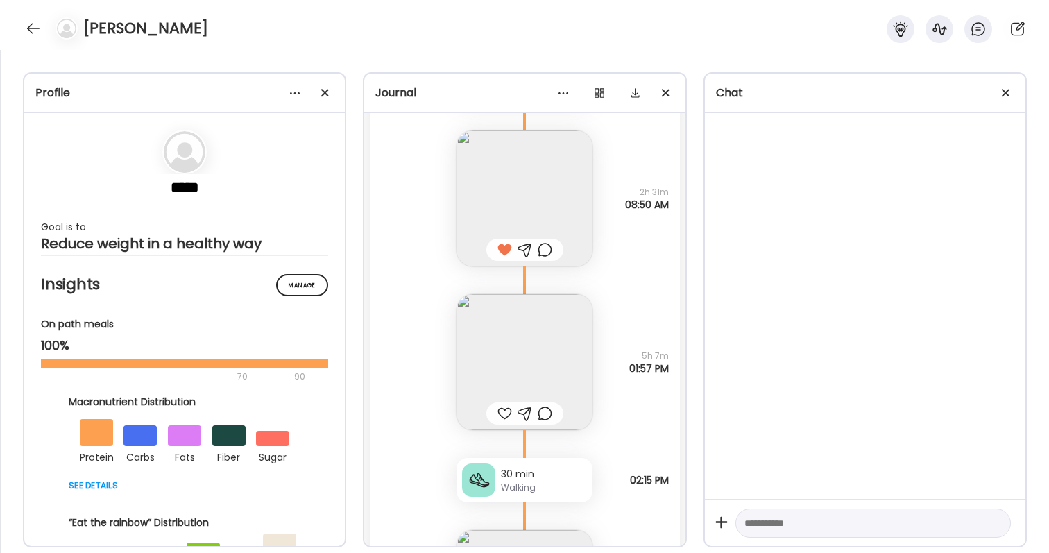
click at [541, 366] on img at bounding box center [525, 362] width 136 height 136
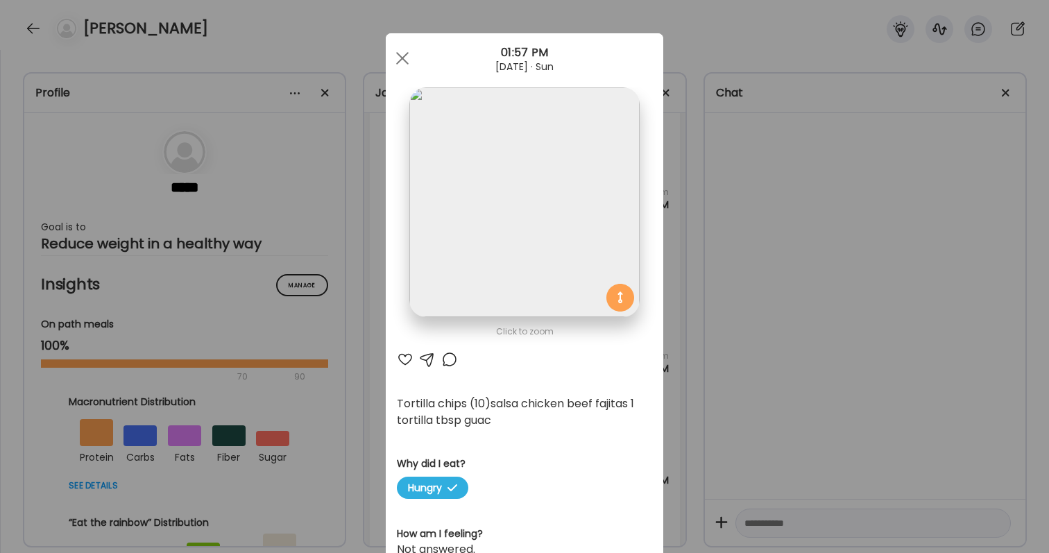
click at [407, 350] on div "Click to zoom AteMate AI Tortilla chips (10)salsa chicken beef fajitas 1 tortil…" at bounding box center [525, 456] width 278 height 847
click at [406, 351] on div "Click to zoom AteMate AI Tortilla chips (10)salsa chicken beef fajitas 1 tortil…" at bounding box center [525, 456] width 278 height 847
click at [407, 359] on div at bounding box center [405, 359] width 17 height 17
click at [454, 357] on div at bounding box center [449, 359] width 17 height 17
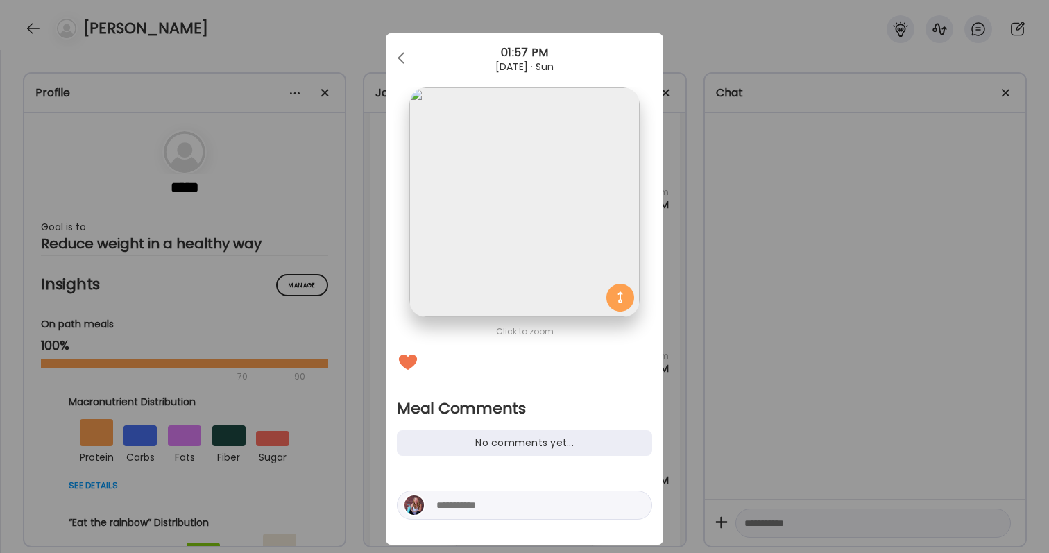
click at [512, 501] on textarea at bounding box center [529, 505] width 187 height 17
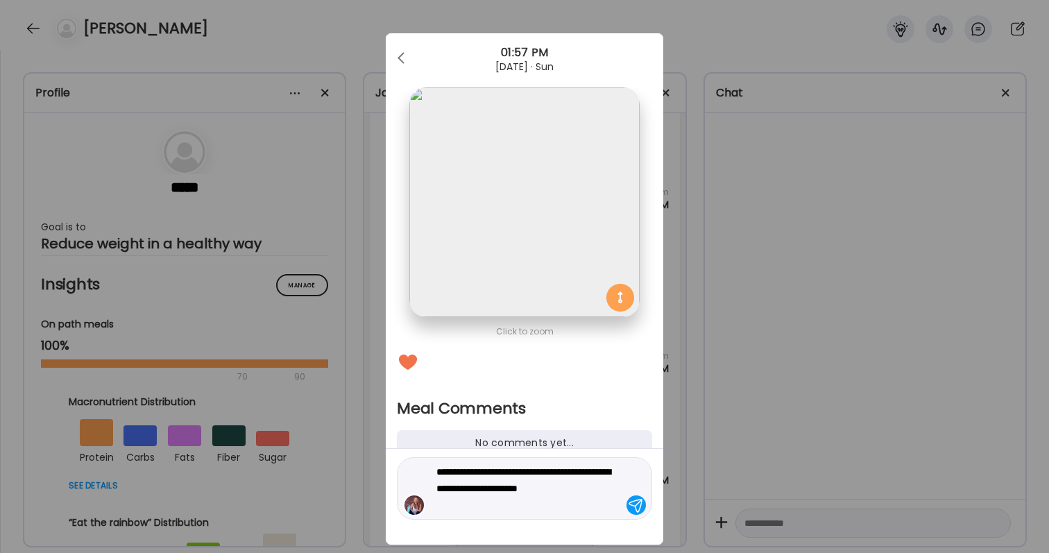
type textarea "**********"
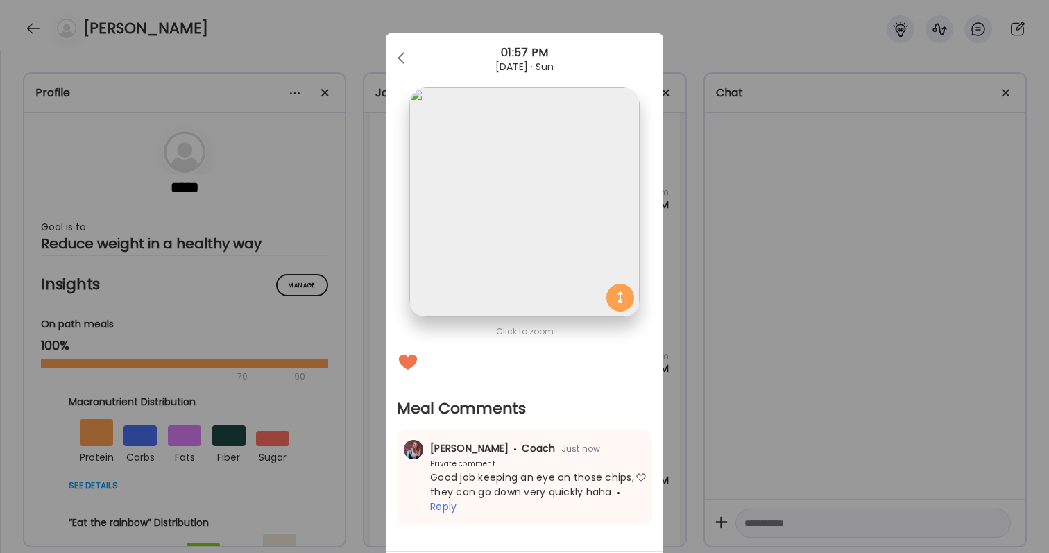
click at [841, 370] on div "Ate Coach Dashboard Wahoo! It’s official Take a moment to set up your Coach Pro…" at bounding box center [524, 276] width 1049 height 553
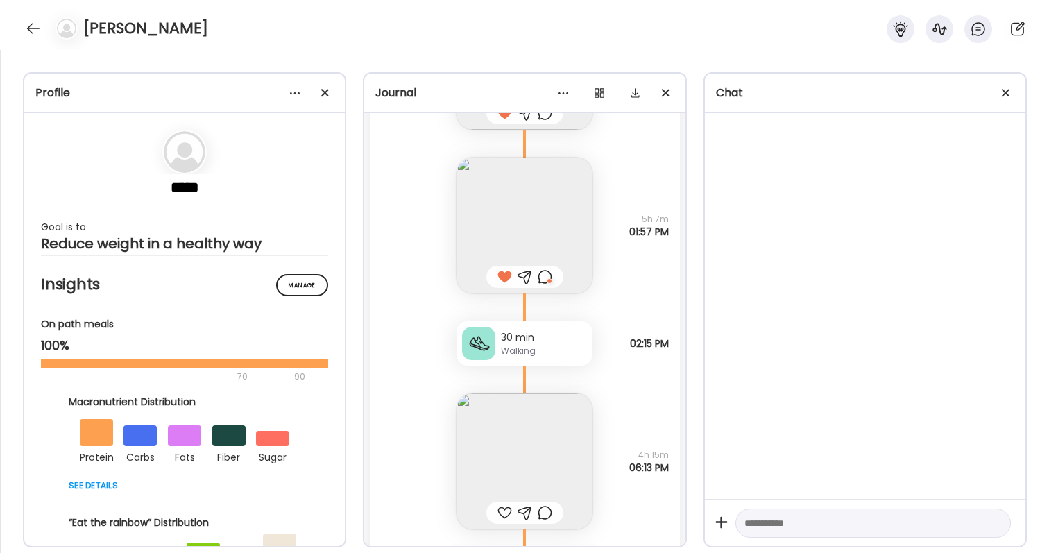
scroll to position [47466, 0]
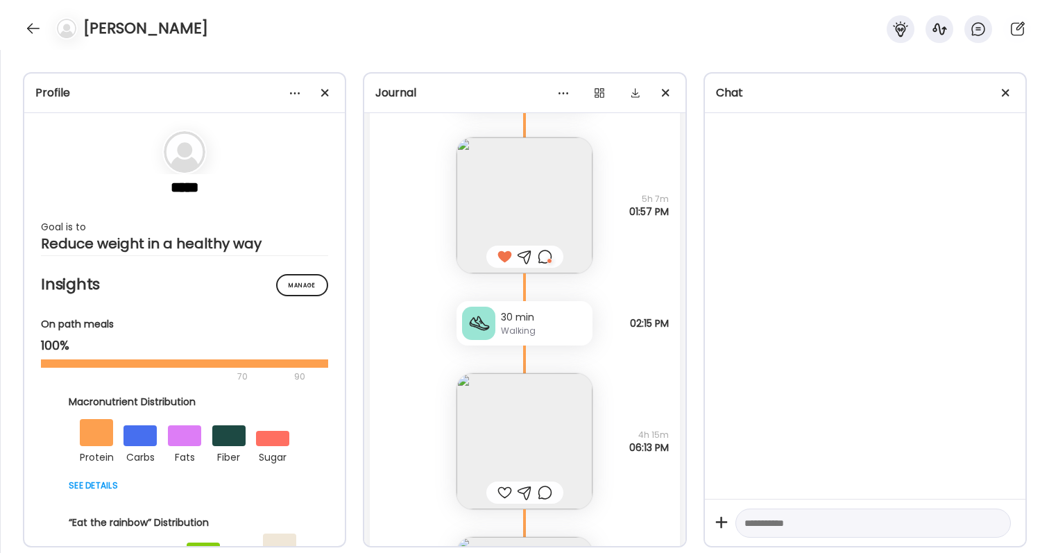
click at [506, 454] on img at bounding box center [525, 441] width 136 height 136
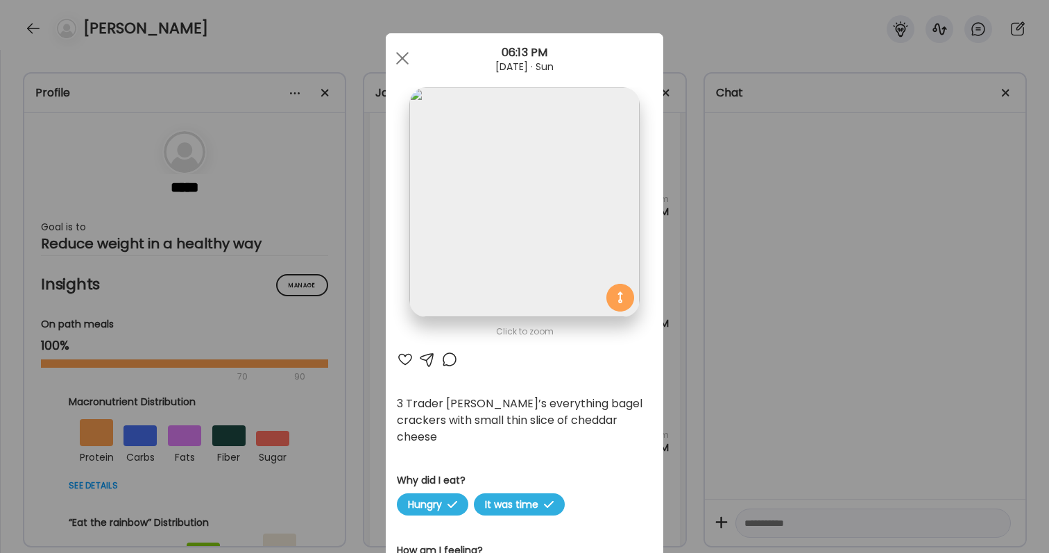
click at [732, 425] on div "Ate Coach Dashboard Wahoo! It’s official Take a moment to set up your Coach Pro…" at bounding box center [524, 276] width 1049 height 553
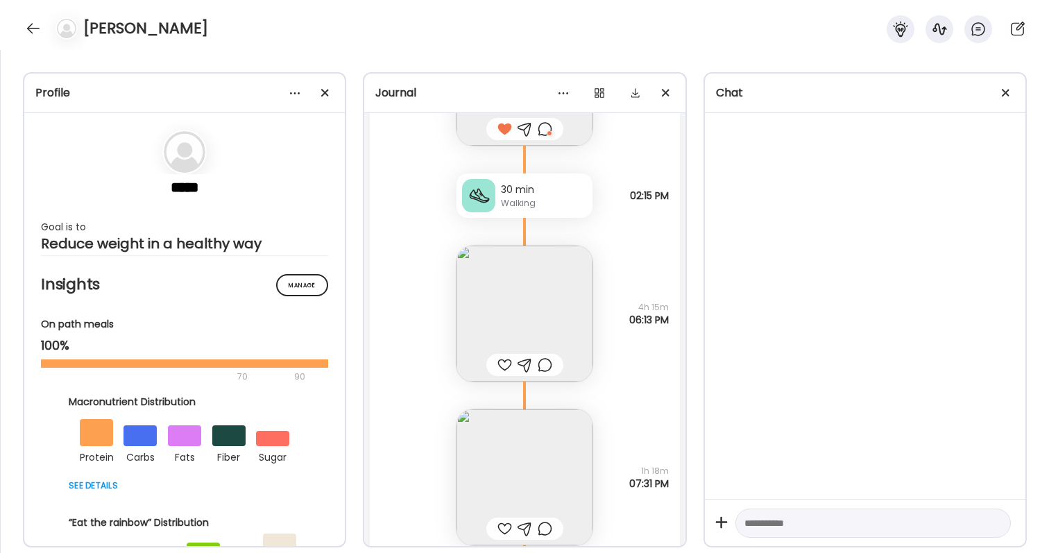
scroll to position [47604, 0]
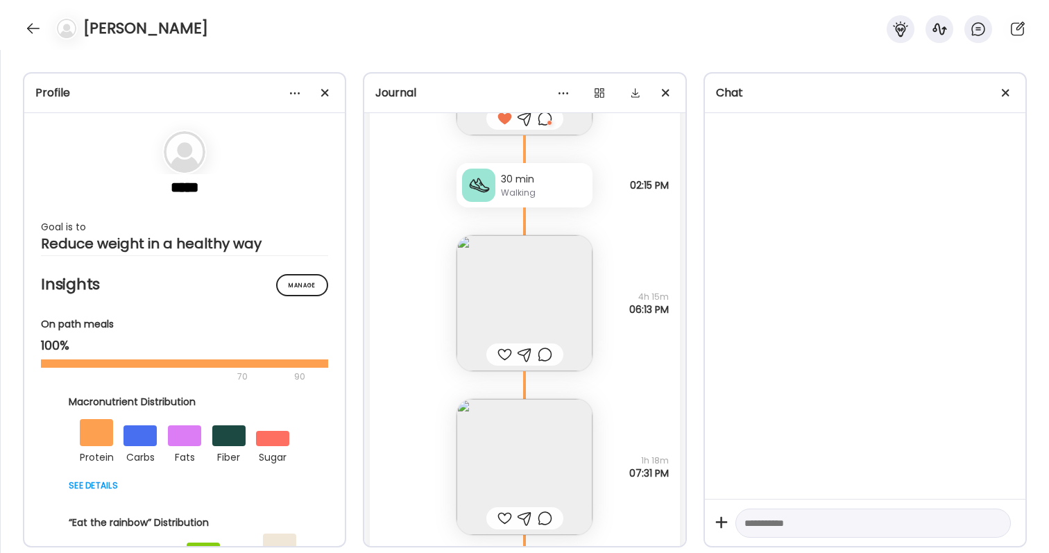
click at [568, 459] on img at bounding box center [525, 467] width 136 height 136
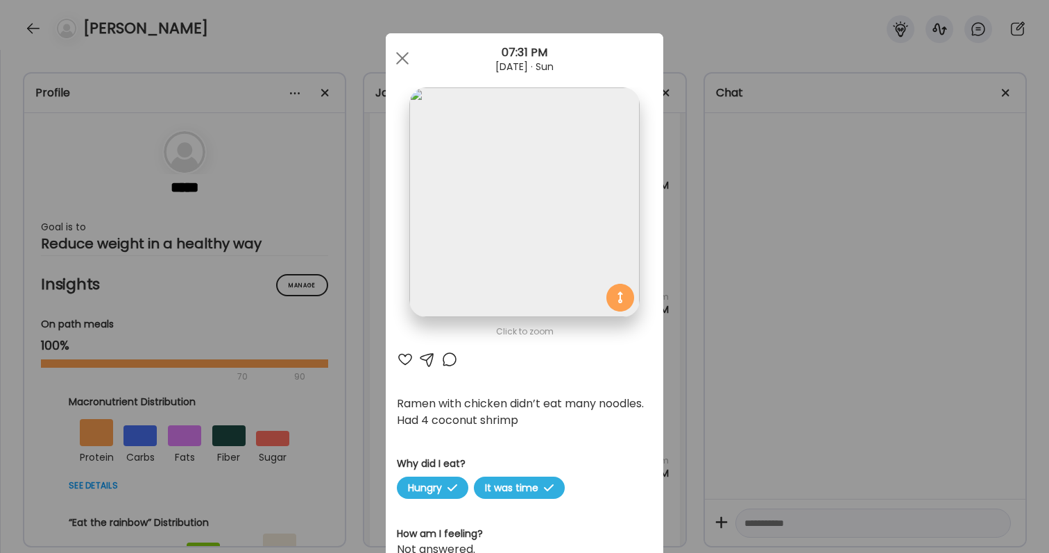
click at [785, 350] on div "Ate Coach Dashboard Wahoo! It’s official Take a moment to set up your Coach Pro…" at bounding box center [524, 276] width 1049 height 553
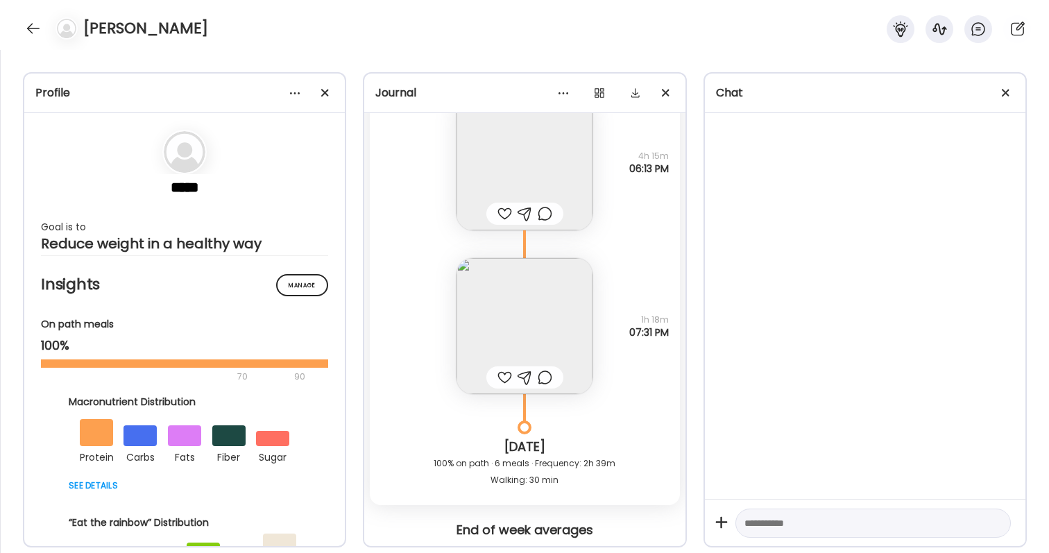
scroll to position [47754, 0]
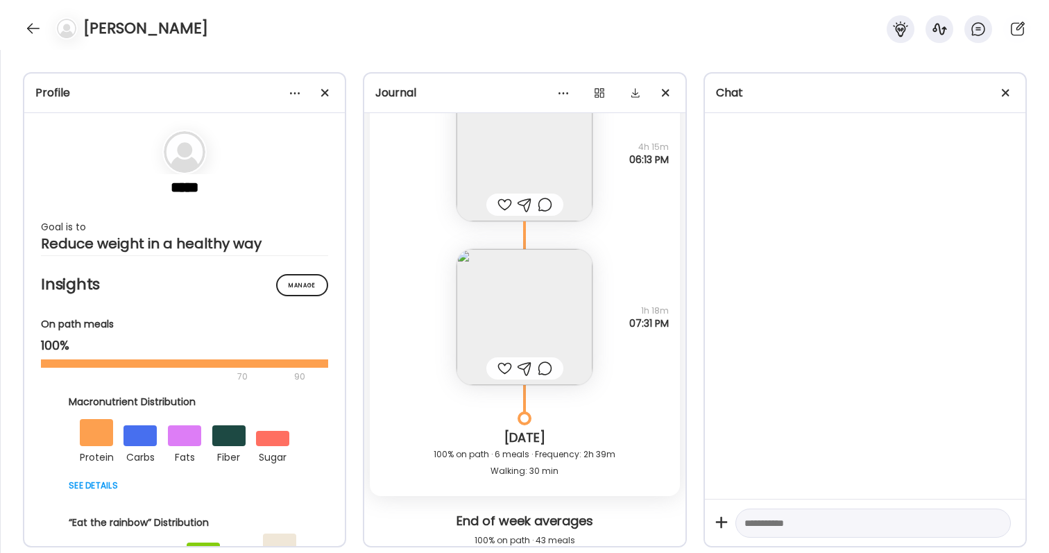
click at [508, 374] on div at bounding box center [504, 368] width 15 height 17
click at [505, 210] on div at bounding box center [504, 204] width 15 height 17
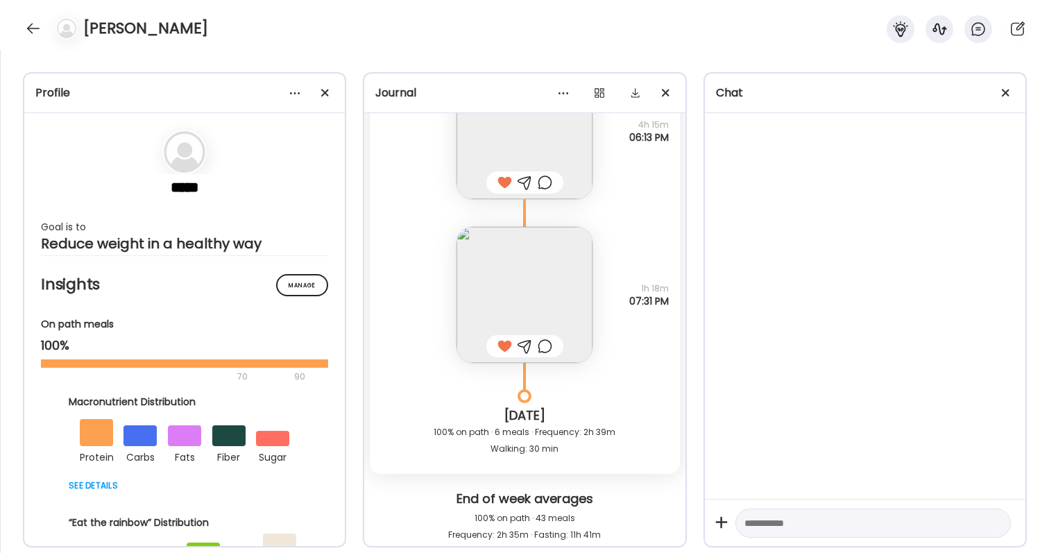
click at [548, 346] on div at bounding box center [545, 346] width 15 height 17
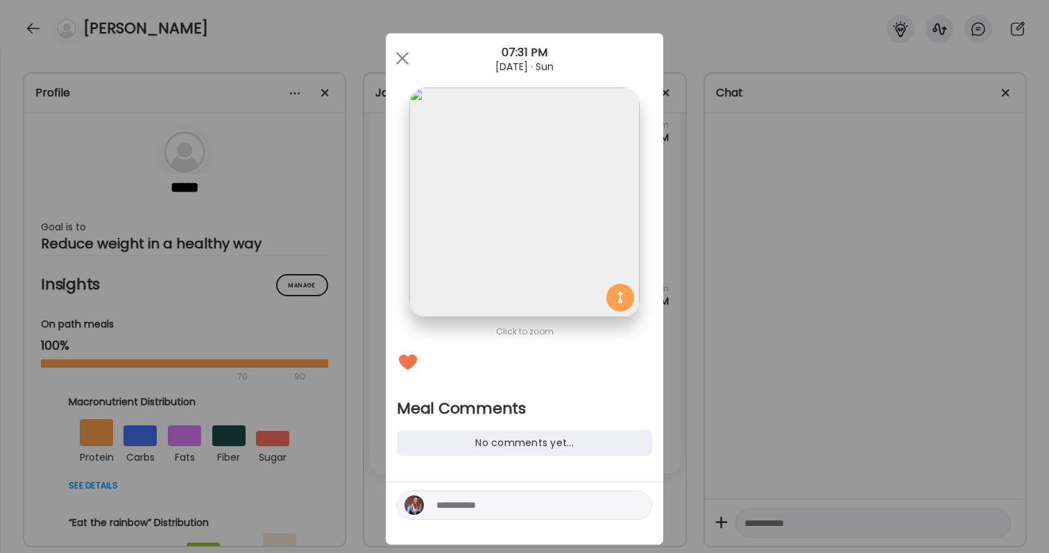
click at [497, 513] on div at bounding box center [524, 505] width 255 height 29
click at [499, 492] on div at bounding box center [524, 505] width 255 height 29
click at [501, 506] on textarea at bounding box center [529, 505] width 187 height 17
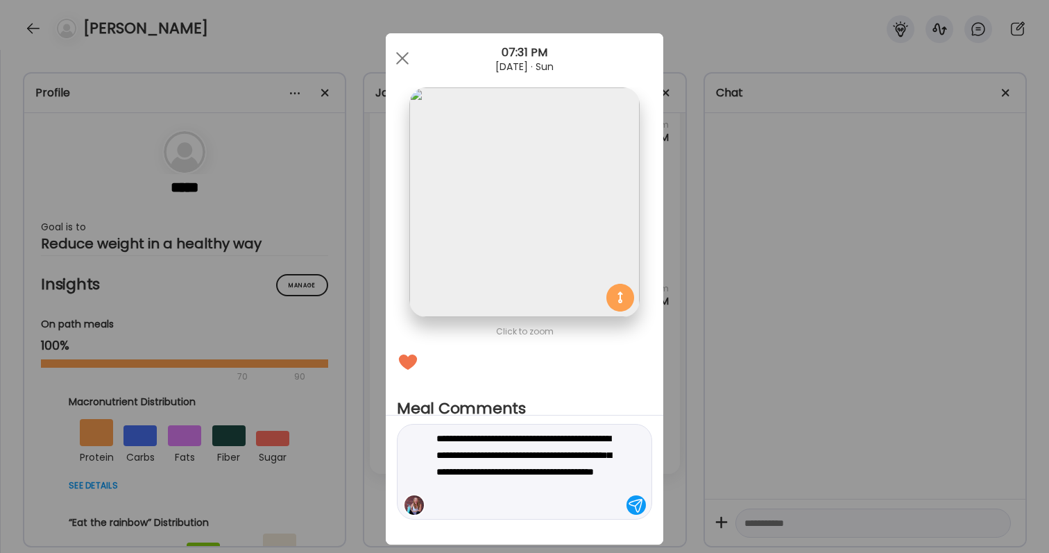
click at [550, 454] on textarea "**********" at bounding box center [529, 471] width 187 height 83
click at [552, 506] on textarea "**********" at bounding box center [529, 471] width 187 height 83
click at [609, 488] on textarea "**********" at bounding box center [529, 471] width 187 height 83
type textarea "**********"
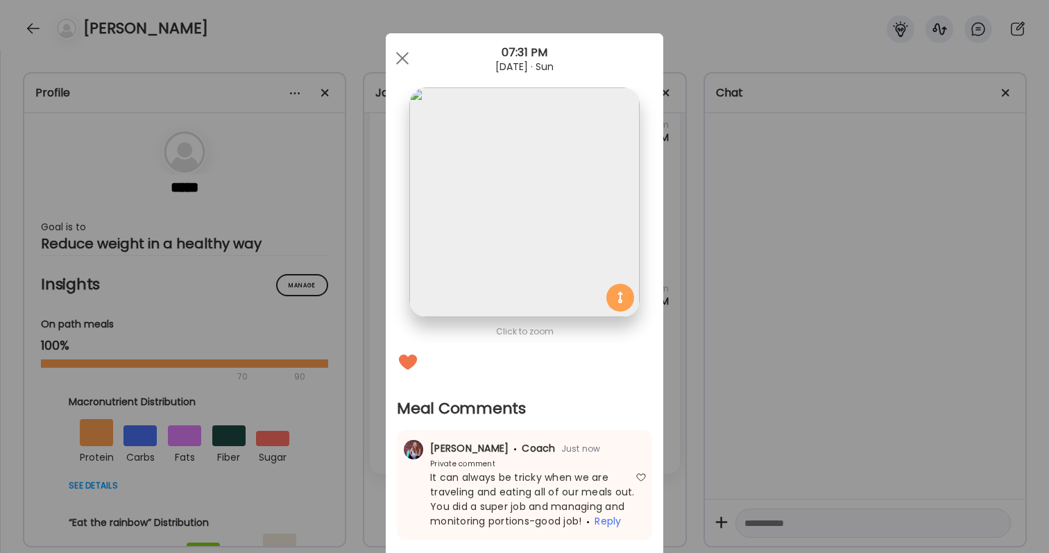
click at [767, 450] on div "Ate Coach Dashboard Wahoo! It’s official Take a moment to set up your Coach Pro…" at bounding box center [524, 276] width 1049 height 553
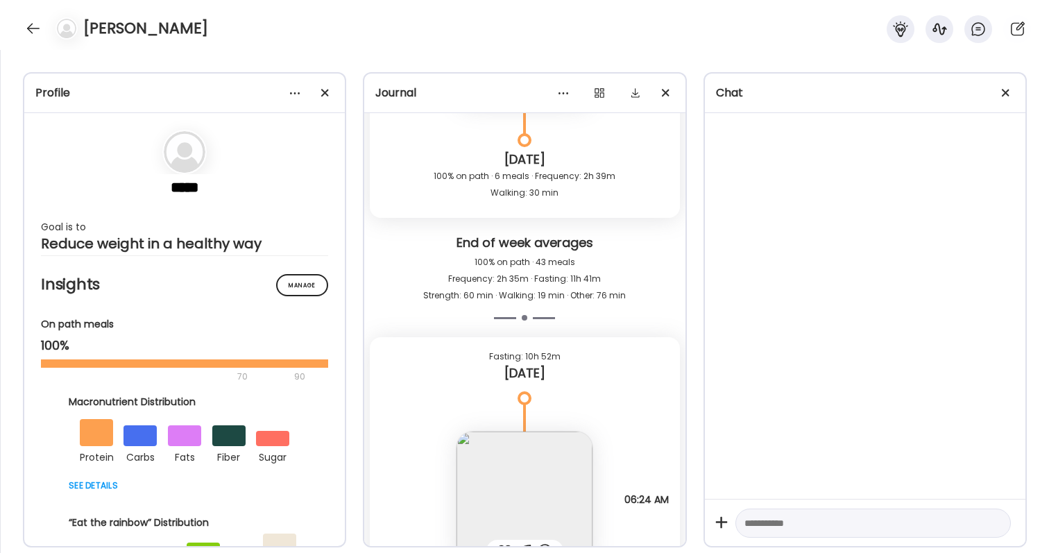
scroll to position [48087, 0]
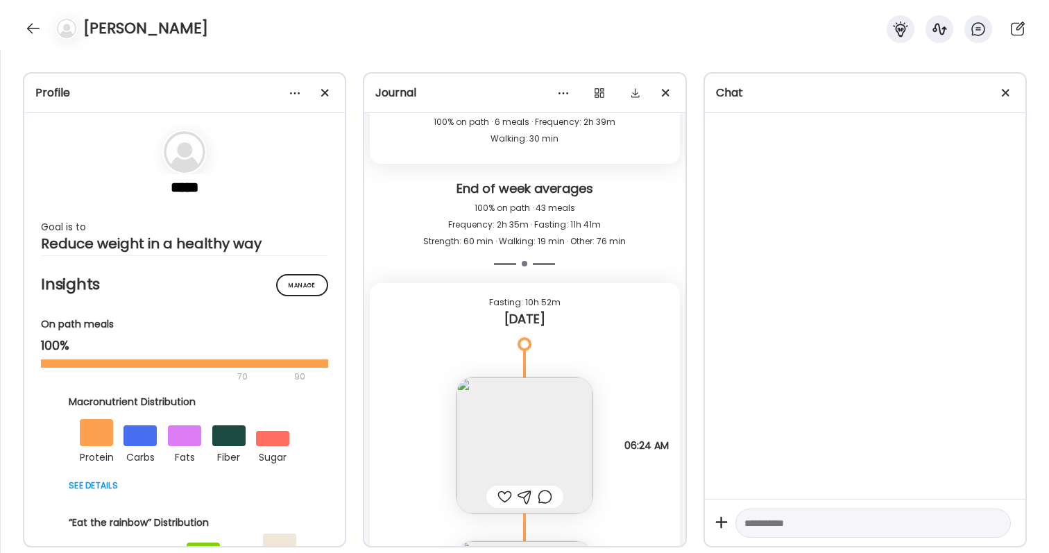
click at [513, 450] on img at bounding box center [525, 445] width 136 height 136
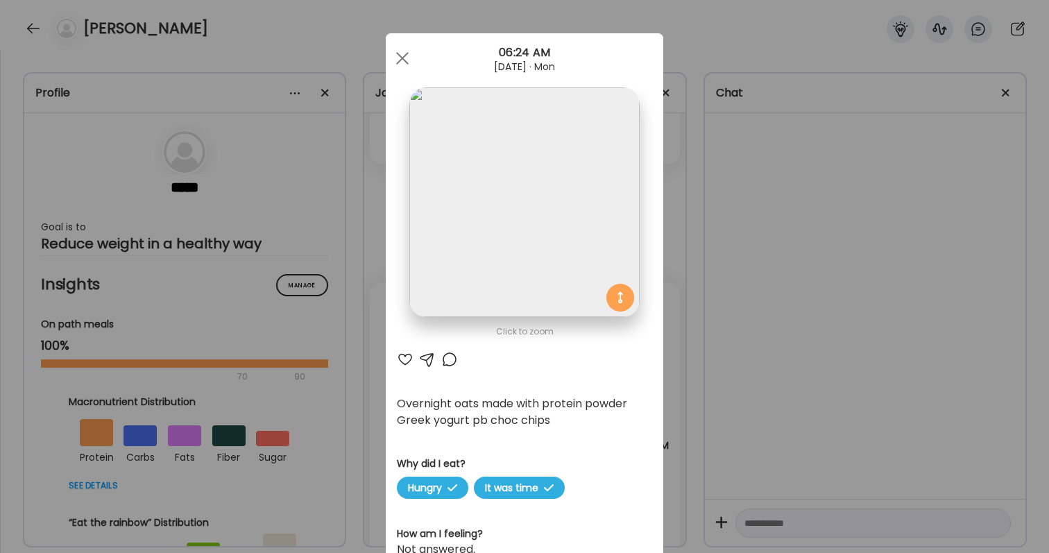
click at [402, 361] on div at bounding box center [405, 359] width 17 height 17
click at [452, 359] on div at bounding box center [449, 359] width 17 height 17
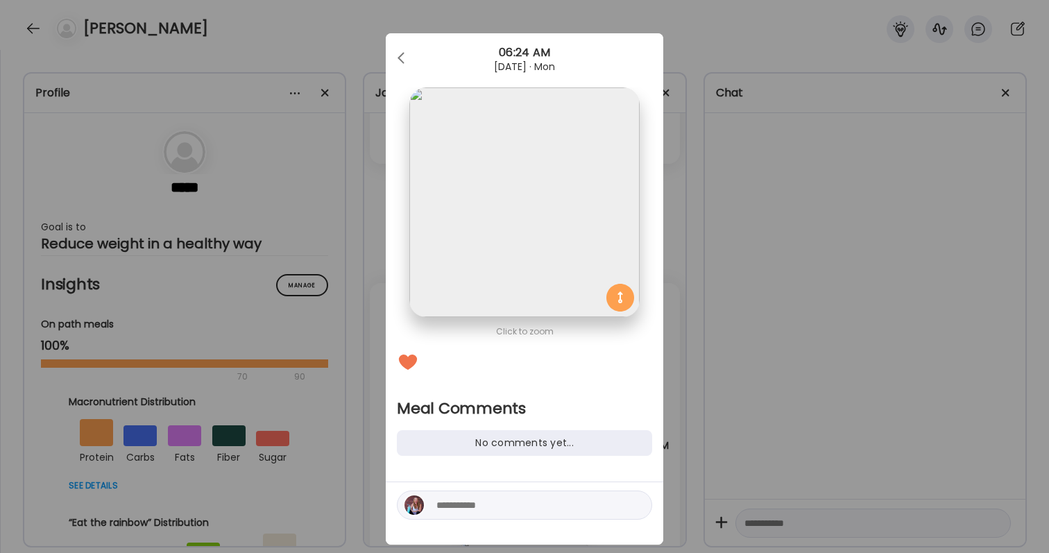
click at [493, 511] on textarea at bounding box center [529, 505] width 187 height 17
type textarea "*"
click at [520, 488] on textarea "**********" at bounding box center [529, 496] width 187 height 33
type textarea "**********"
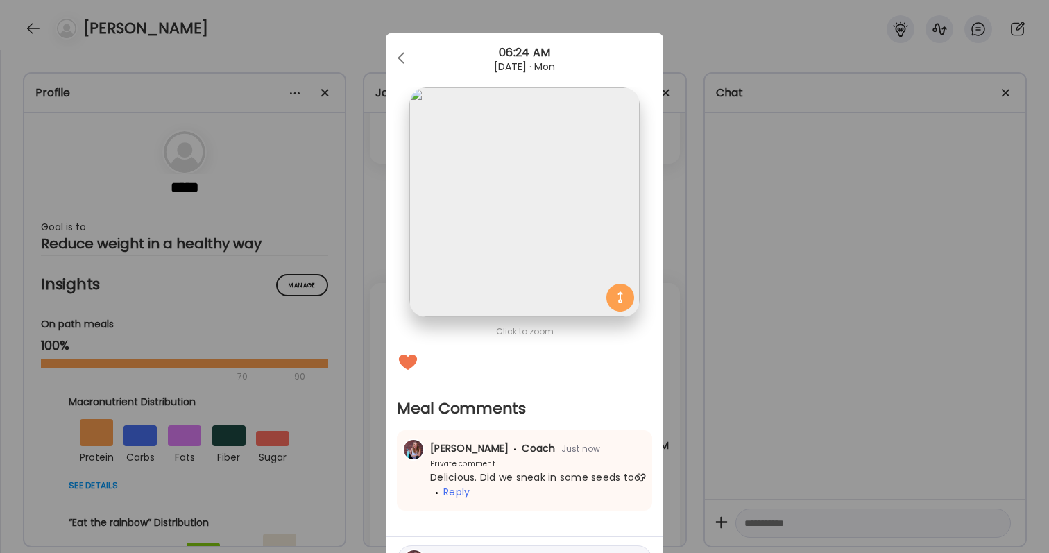
click at [795, 402] on div "Ate Coach Dashboard Wahoo! It’s official Take a moment to set up your Coach Pro…" at bounding box center [524, 276] width 1049 height 553
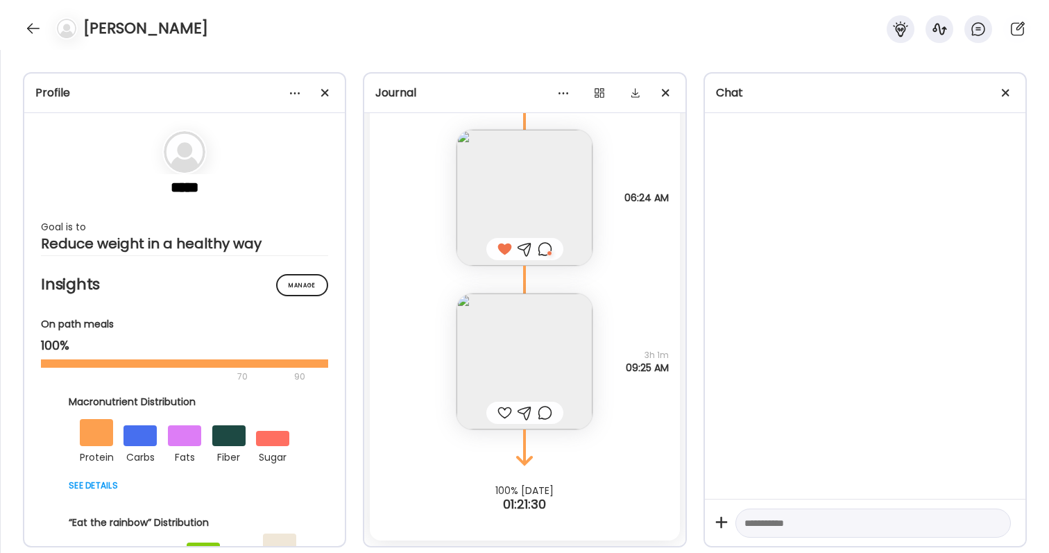
scroll to position [48334, 0]
click at [508, 411] on div at bounding box center [504, 412] width 15 height 17
click at [31, 26] on div at bounding box center [33, 28] width 22 height 22
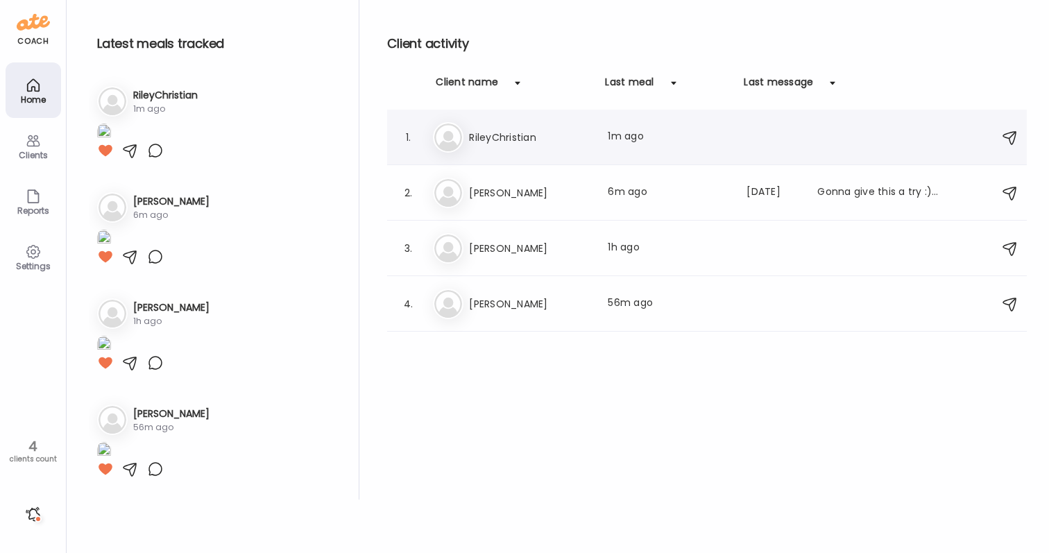
click at [513, 139] on h3 "RileyChristian" at bounding box center [530, 137] width 122 height 17
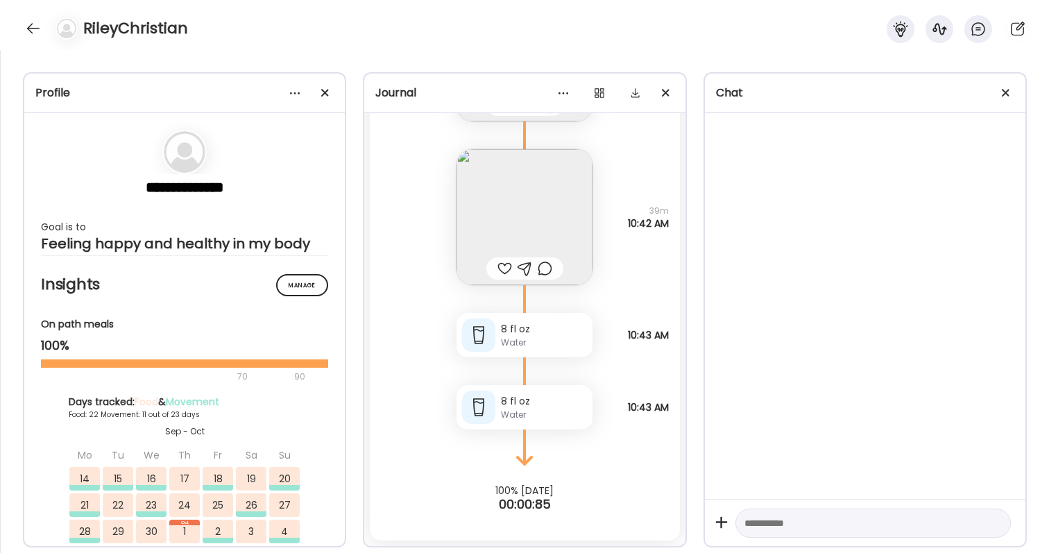
scroll to position [64852, 0]
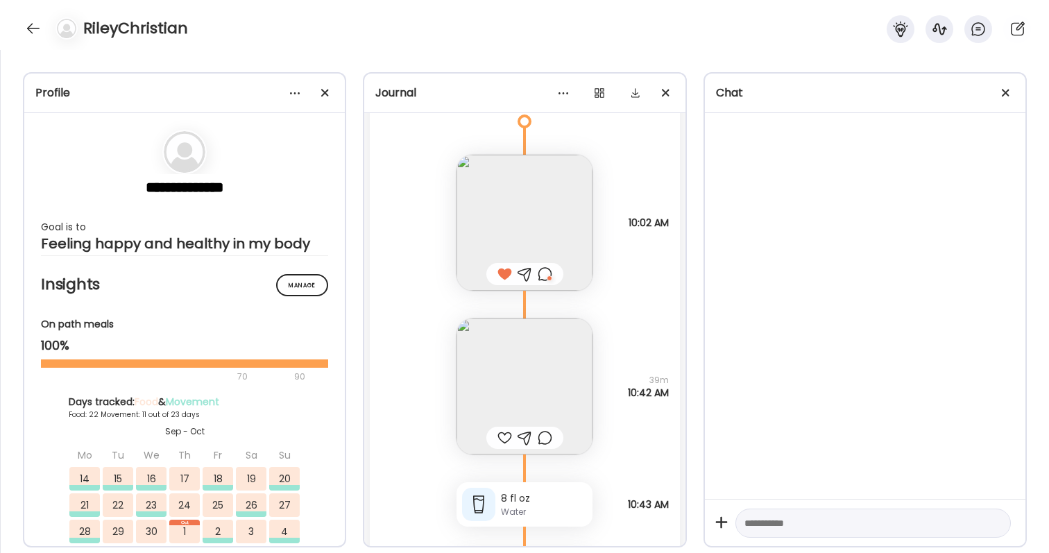
click at [529, 366] on img at bounding box center [525, 386] width 136 height 136
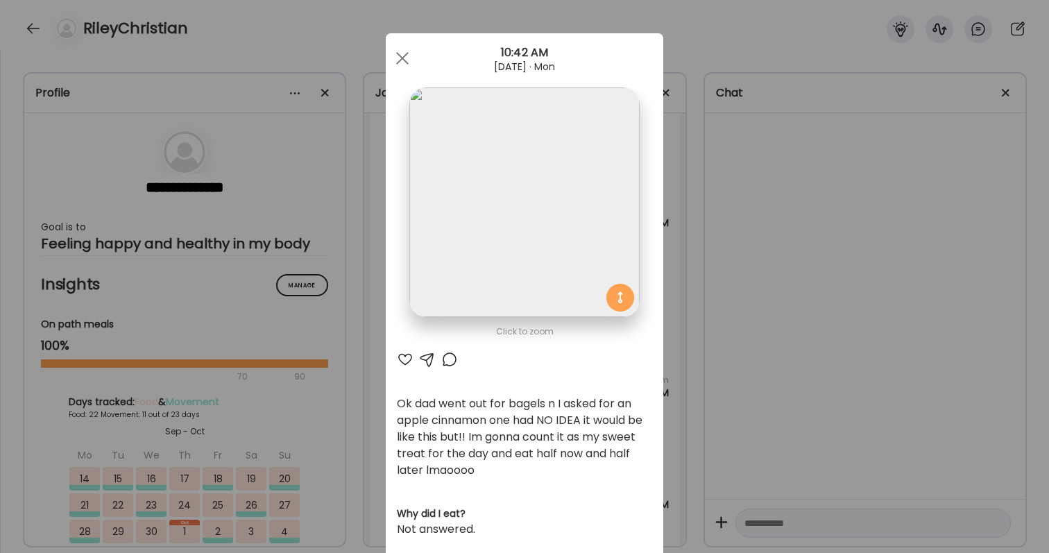
click at [718, 298] on div "Ate Coach Dashboard Wahoo! It’s official Take a moment to set up your Coach Pro…" at bounding box center [524, 276] width 1049 height 553
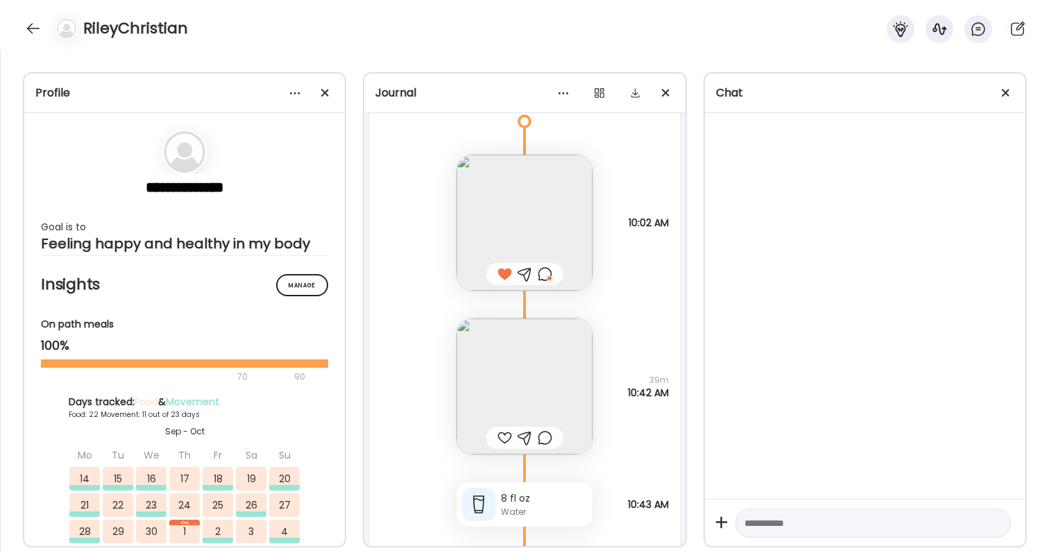
click at [502, 441] on div at bounding box center [504, 437] width 15 height 17
click at [31, 30] on div at bounding box center [33, 28] width 22 height 22
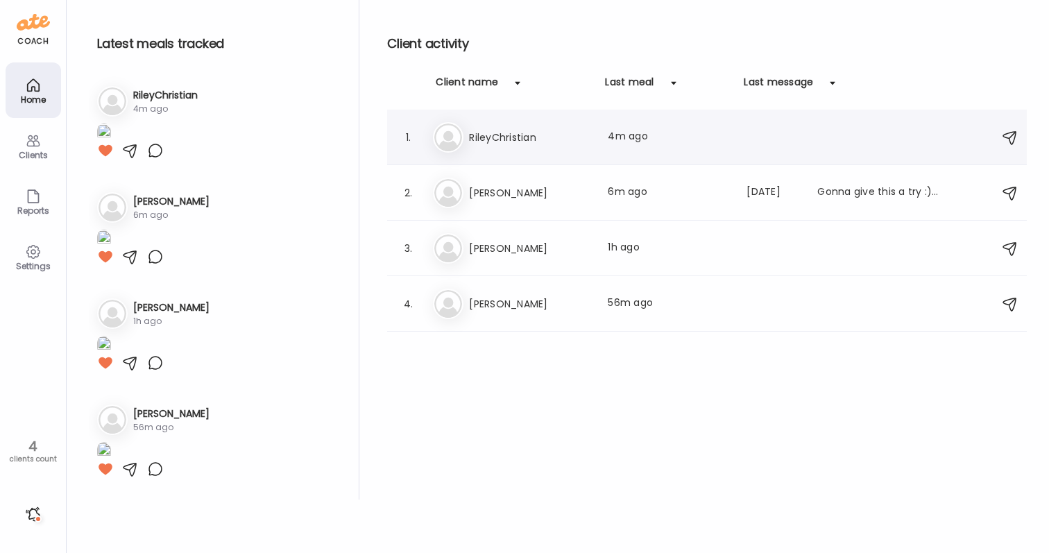
click at [556, 124] on div "Ri RileyChristian Last meal: 4m ago" at bounding box center [709, 137] width 552 height 31
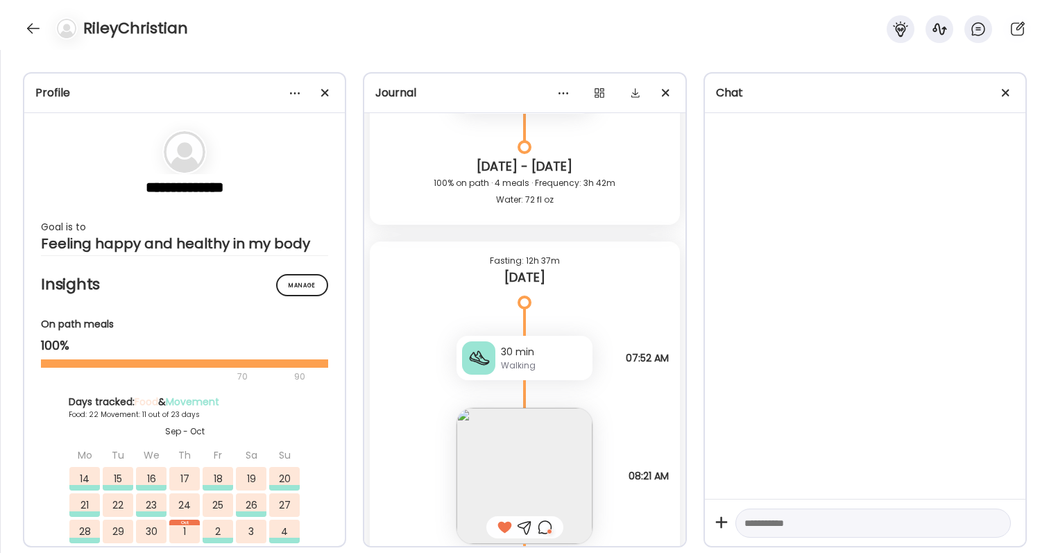
scroll to position [62898, 0]
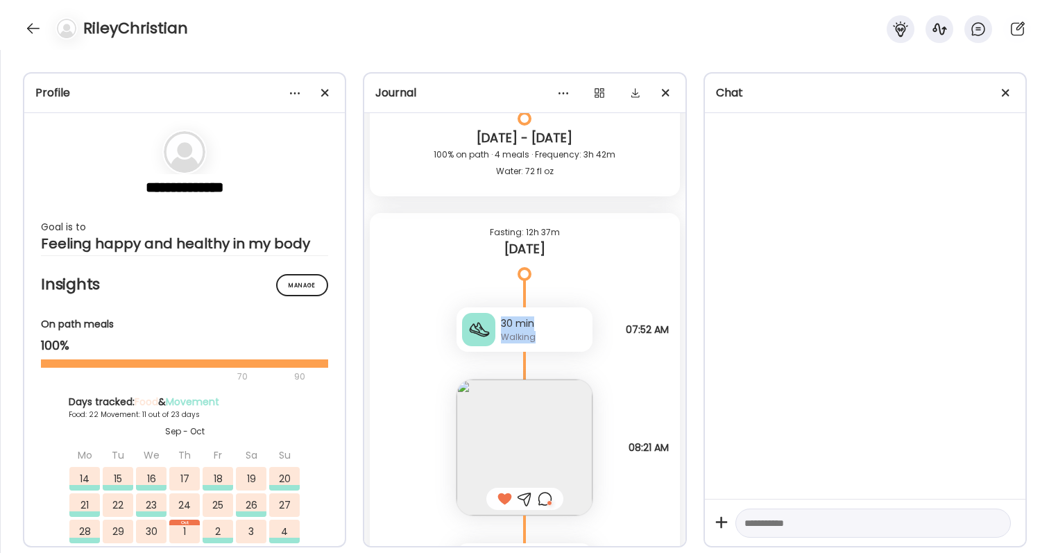
drag, startPoint x: 501, startPoint y: 324, endPoint x: 544, endPoint y: 349, distance: 49.7
click at [544, 349] on div "30 min Walking" at bounding box center [525, 329] width 136 height 44
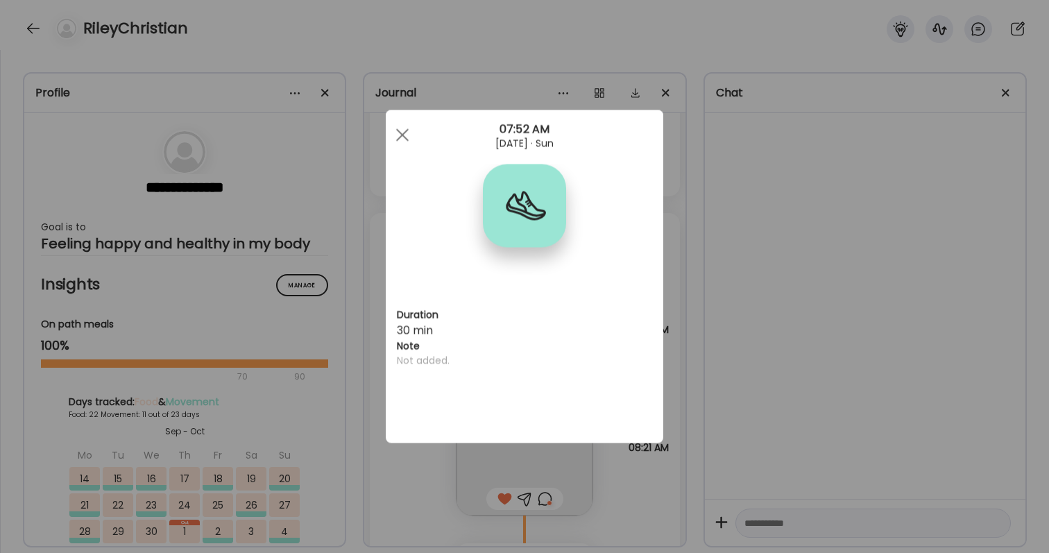
click at [635, 302] on div "Duration 30 min Note Not added." at bounding box center [525, 276] width 278 height 333
click at [689, 300] on div "Ate Coach Dashboard Wahoo! It’s official Take a moment to set up your Coach Pro…" at bounding box center [524, 276] width 1049 height 553
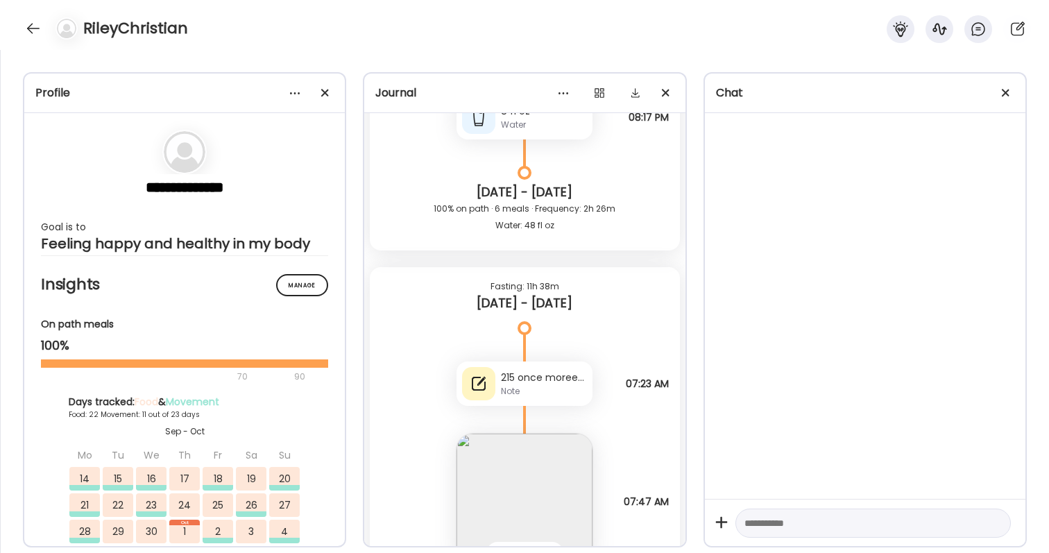
scroll to position [59582, 0]
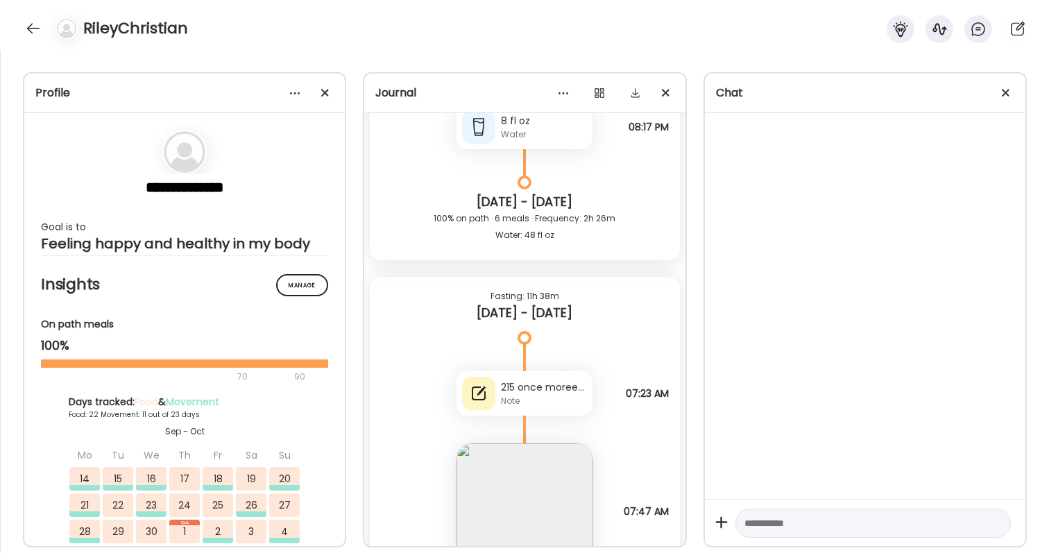
click at [528, 396] on div "Note" at bounding box center [544, 401] width 86 height 12
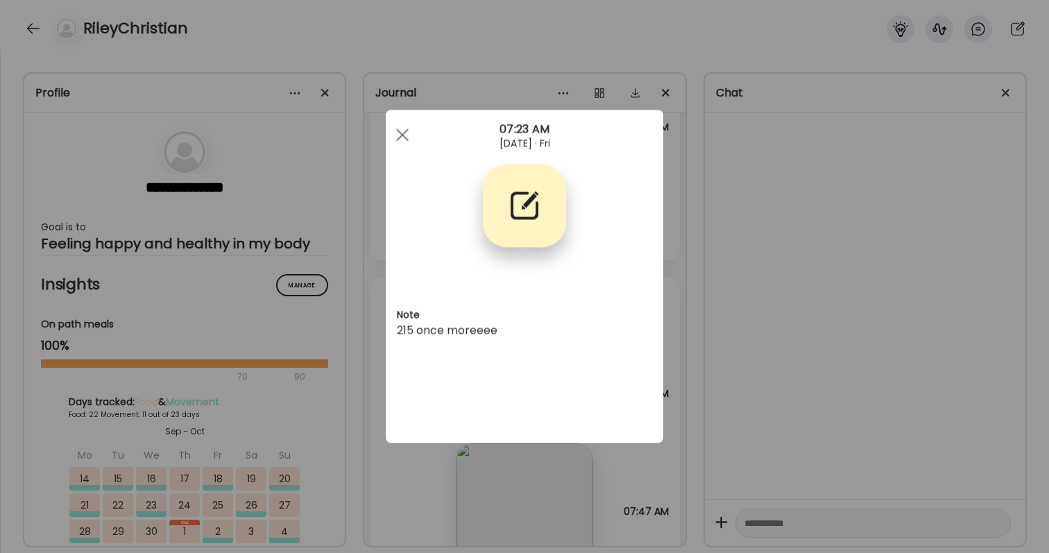
click at [777, 359] on div "Ate Coach Dashboard Wahoo! It’s official Take a moment to set up your Coach Pro…" at bounding box center [524, 276] width 1049 height 553
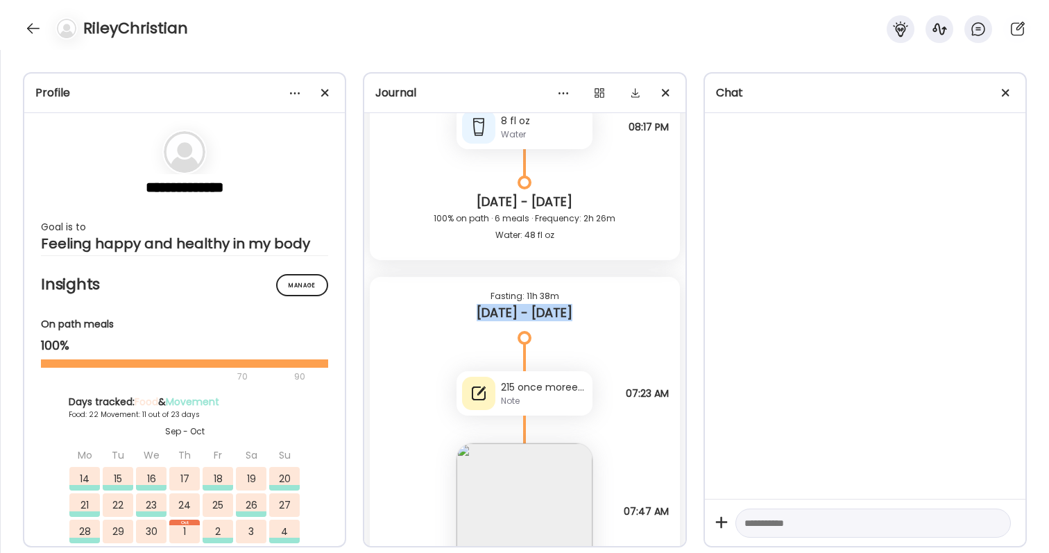
drag, startPoint x: 476, startPoint y: 315, endPoint x: 603, endPoint y: 316, distance: 127.0
click at [603, 317] on div "[DATE] - [DATE]" at bounding box center [524, 313] width 287 height 17
click at [603, 316] on div "[DATE] - [DATE]" at bounding box center [524, 313] width 287 height 17
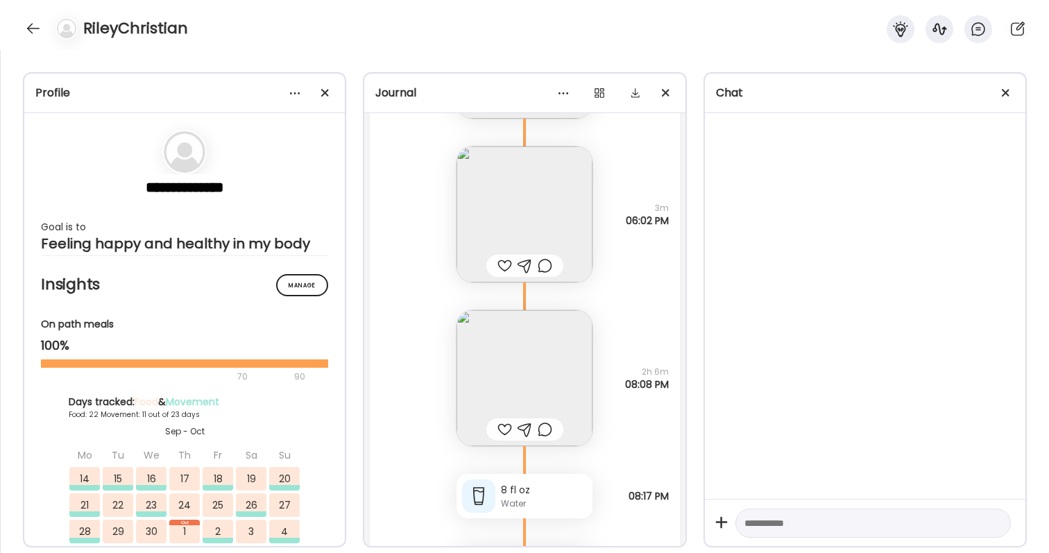
scroll to position [59134, 0]
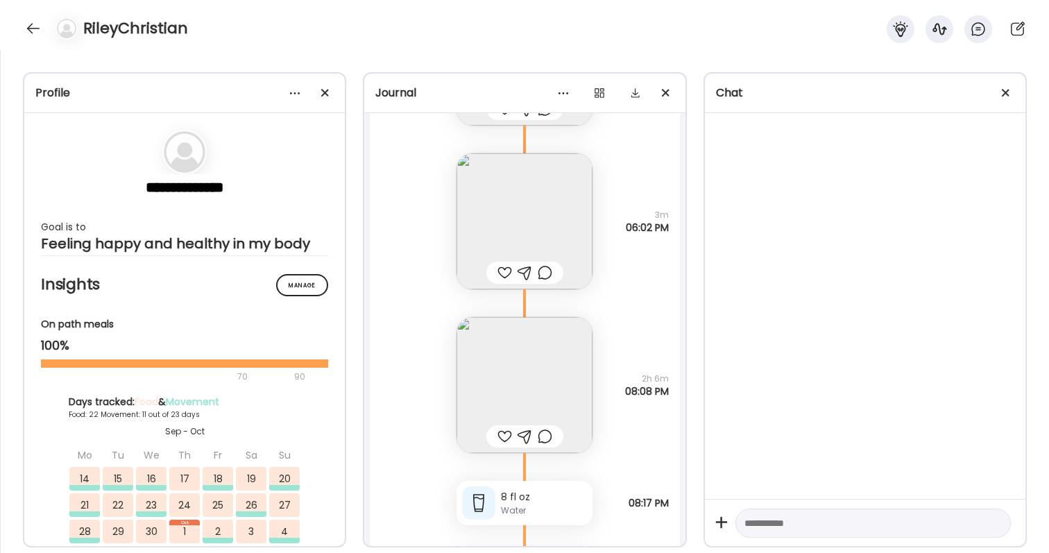
click at [502, 370] on img at bounding box center [525, 385] width 136 height 136
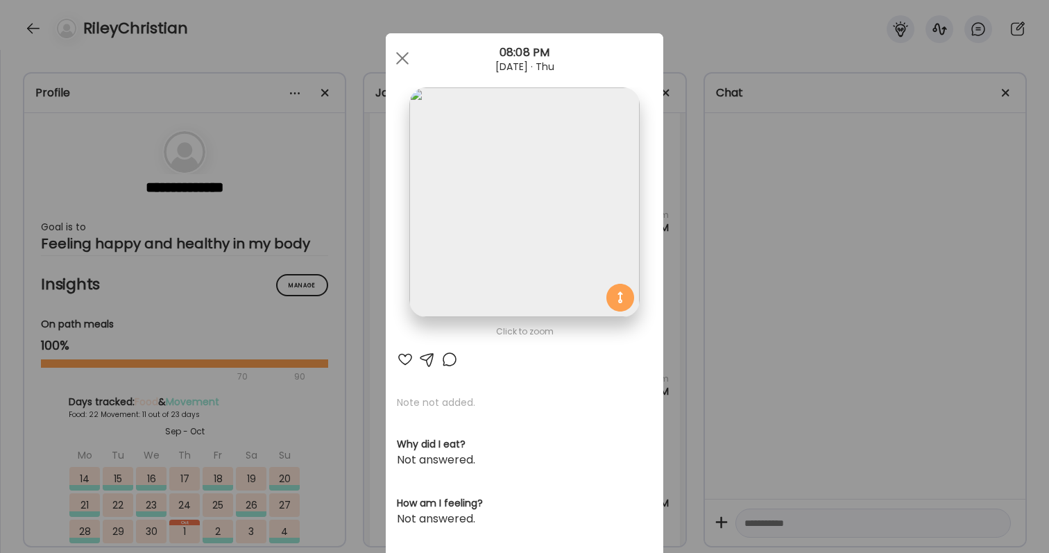
click at [708, 396] on div "Ate Coach Dashboard Wahoo! It’s official Take a moment to set up your Coach Pro…" at bounding box center [524, 276] width 1049 height 553
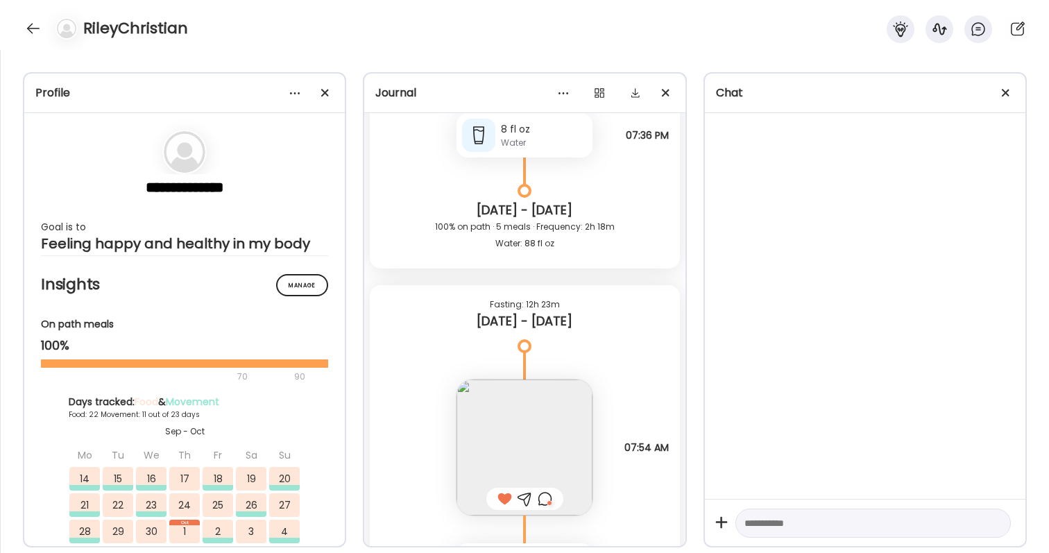
scroll to position [57961, 0]
drag, startPoint x: 493, startPoint y: 304, endPoint x: 583, endPoint y: 339, distance: 97.3
click at [583, 339] on div "Fasting: 12h 23m [DATE] - [DATE]" at bounding box center [524, 318] width 309 height 61
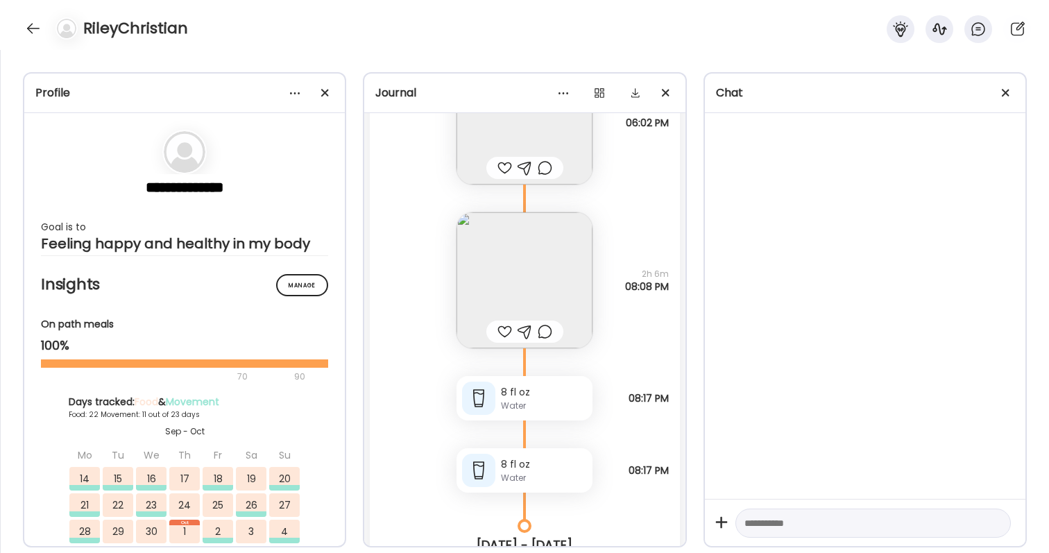
scroll to position [59241, 0]
drag, startPoint x: 647, startPoint y: 273, endPoint x: 666, endPoint y: 289, distance: 25.1
click at [666, 289] on div "2h 6m 08:08 PM" at bounding box center [647, 277] width 44 height 25
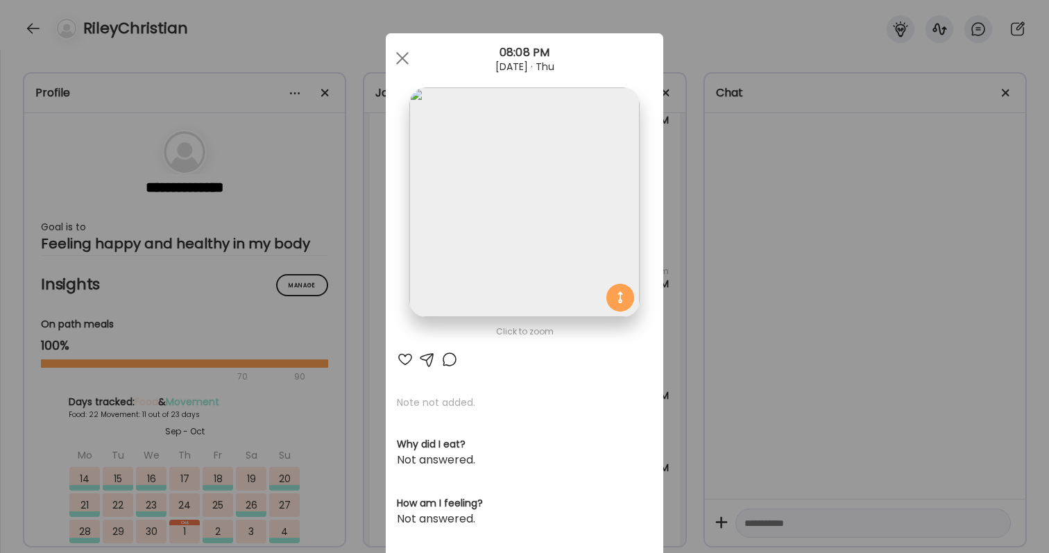
click at [666, 289] on div "Ate Coach Dashboard Wahoo! It’s official Take a moment to set up your Coach Pro…" at bounding box center [524, 276] width 1049 height 553
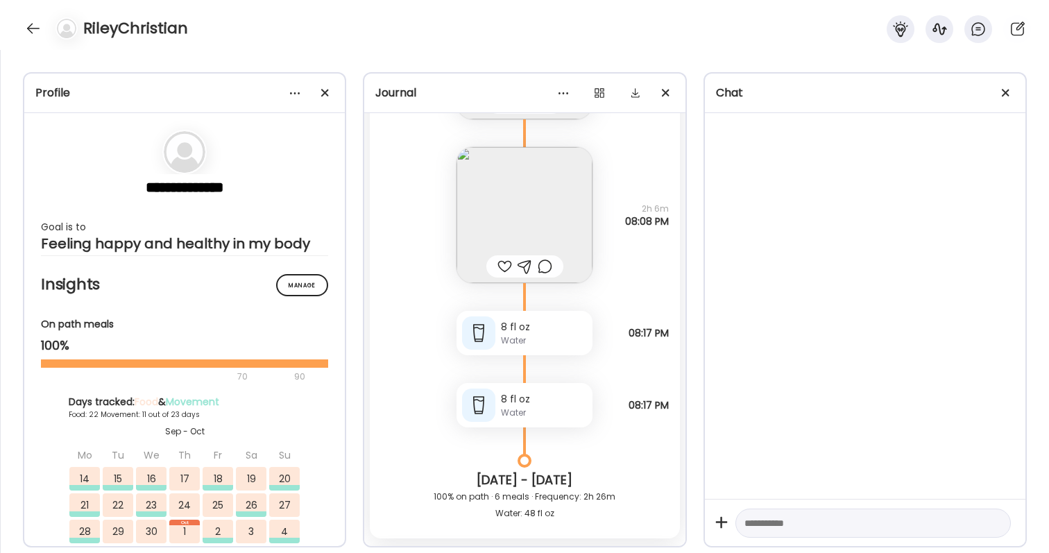
scroll to position [59325, 0]
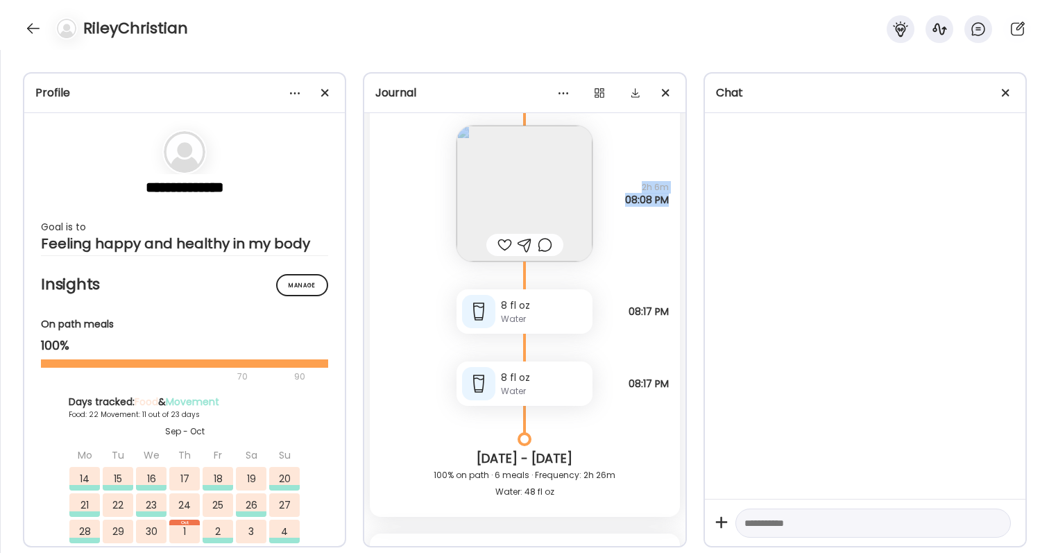
click at [667, 198] on div "Note not added Questions not answered 2h 6m 08:08 PM" at bounding box center [524, 180] width 309 height 164
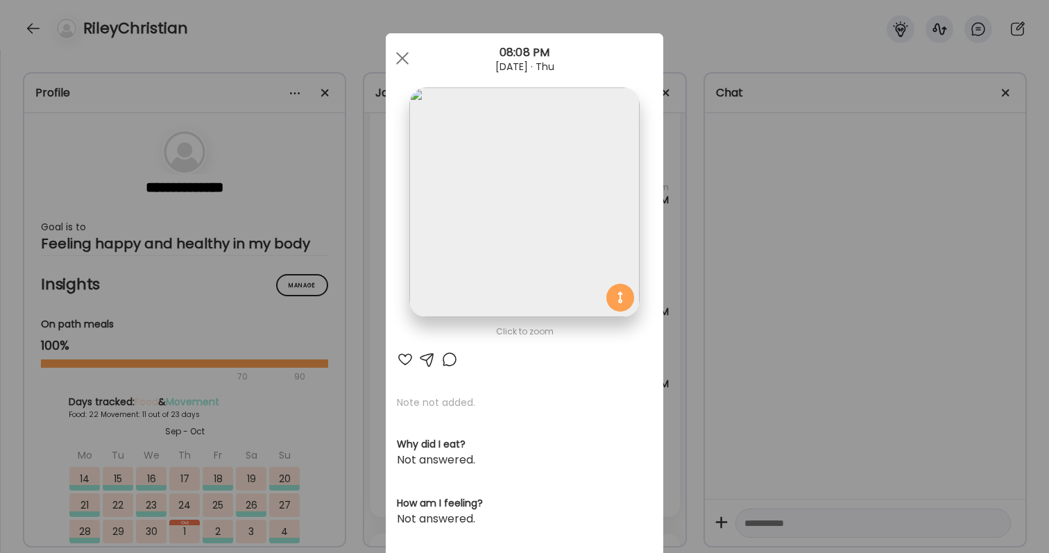
click at [667, 198] on div "Ate Coach Dashboard Wahoo! It’s official Take a moment to set up your Coach Pro…" at bounding box center [524, 276] width 1049 height 553
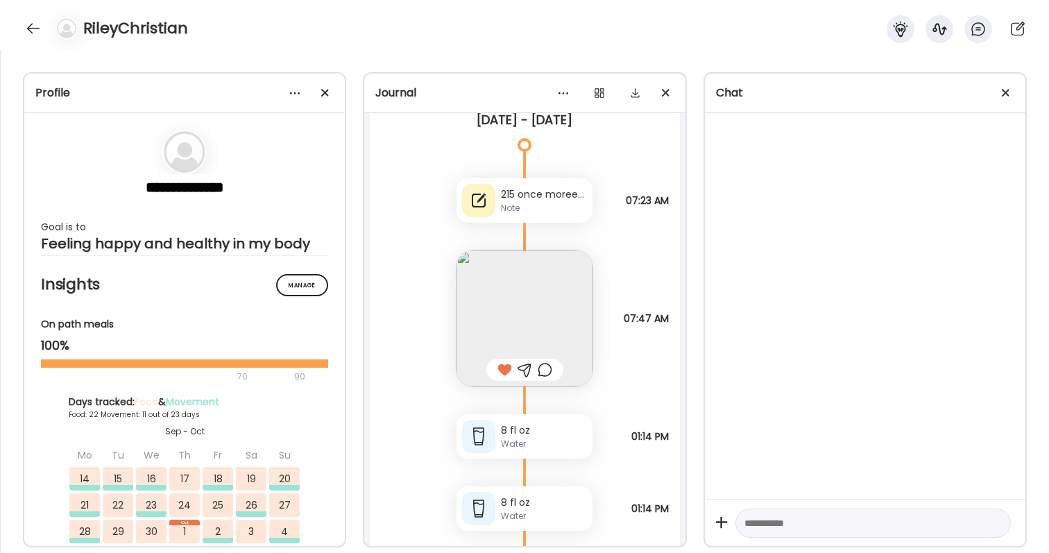
scroll to position [59775, 0]
drag, startPoint x: 622, startPoint y: 322, endPoint x: 640, endPoint y: 321, distance: 17.4
click at [640, 322] on span "07:47 AM" at bounding box center [646, 318] width 45 height 12
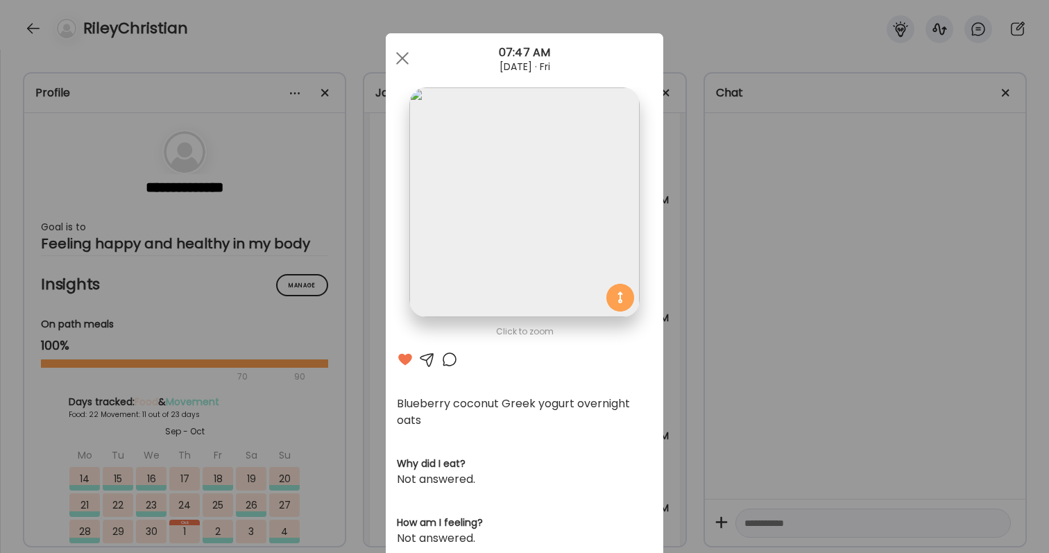
click at [640, 321] on section at bounding box center [525, 217] width 278 height 261
click at [663, 323] on section at bounding box center [525, 217] width 278 height 261
click at [672, 326] on div "Ate Coach Dashboard Wahoo! It’s official Take a moment to set up your Coach Pro…" at bounding box center [524, 276] width 1049 height 553
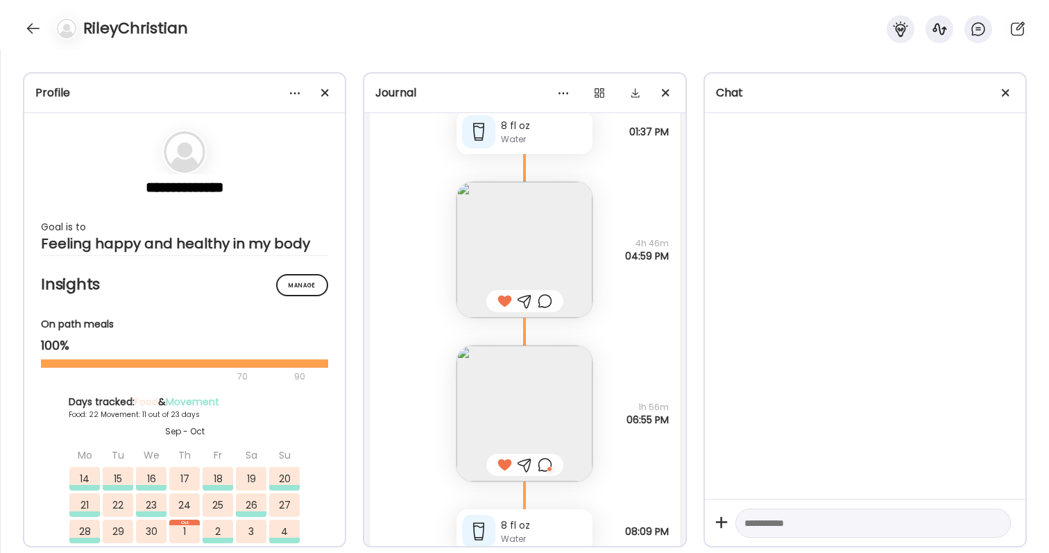
scroll to position [63866, 0]
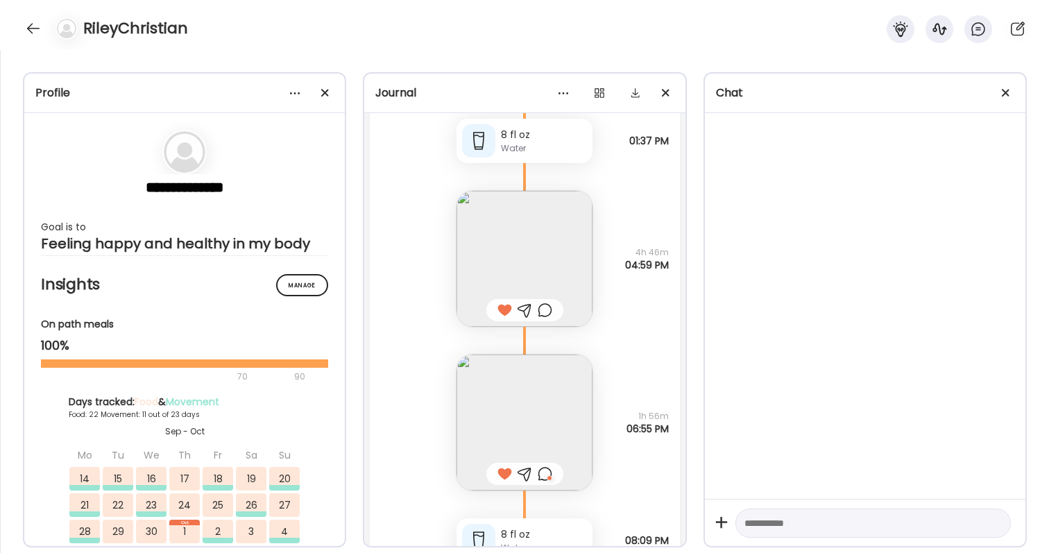
drag, startPoint x: 624, startPoint y: 137, endPoint x: 624, endPoint y: 146, distance: 8.3
click at [624, 145] on div "8 fl oz Water Note not added 01:37 PM" at bounding box center [524, 127] width 309 height 72
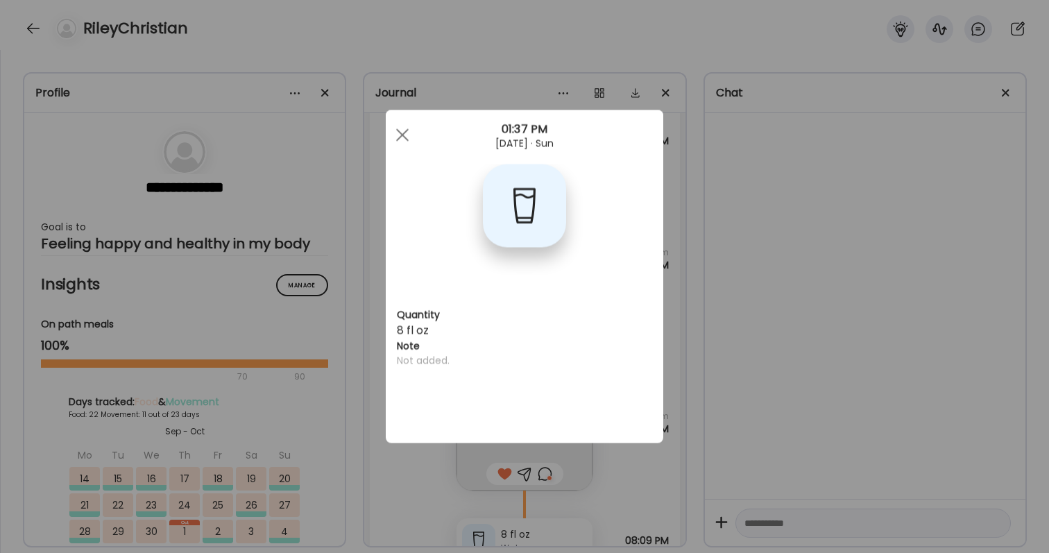
click at [688, 303] on div "Ate Coach Dashboard Wahoo! It’s official Take a moment to set up your Coach Pro…" at bounding box center [524, 276] width 1049 height 553
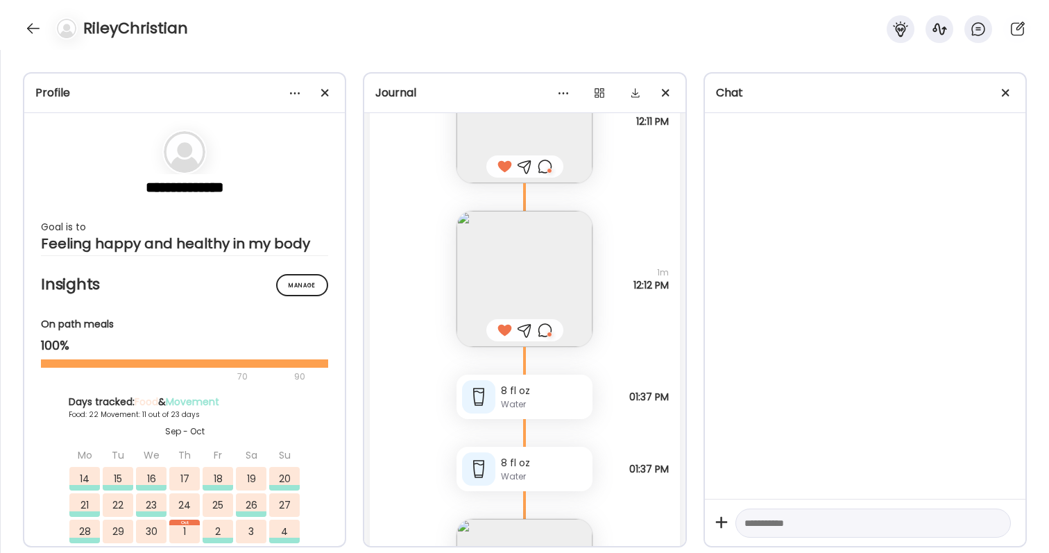
scroll to position [63536, 0]
drag, startPoint x: 628, startPoint y: 293, endPoint x: 667, endPoint y: 286, distance: 39.5
click at [667, 286] on span "12:12 PM" at bounding box center [650, 288] width 35 height 12
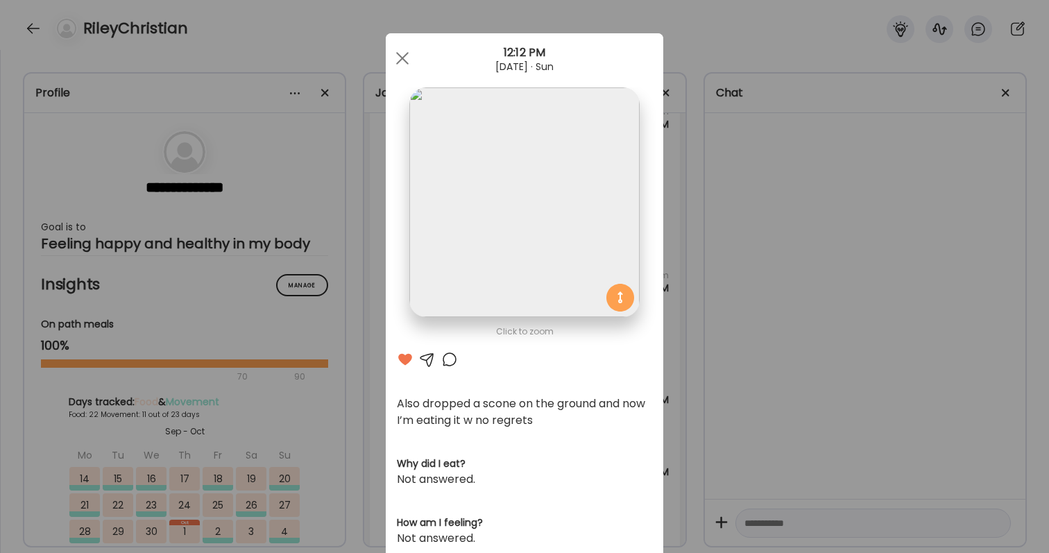
click at [666, 286] on div "Ate Coach Dashboard Wahoo! It’s official Take a moment to set up your Coach Pro…" at bounding box center [524, 276] width 1049 height 553
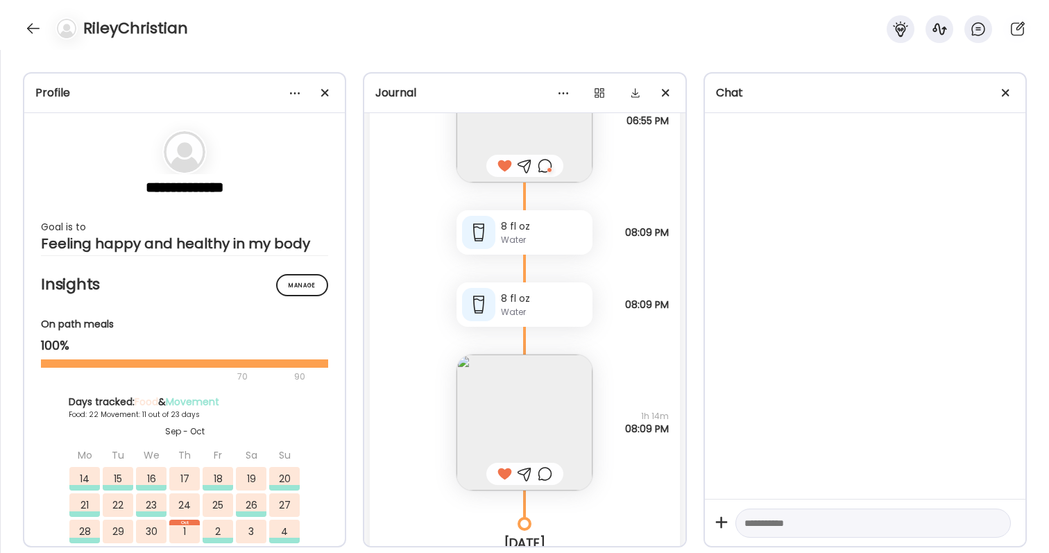
scroll to position [64110, 0]
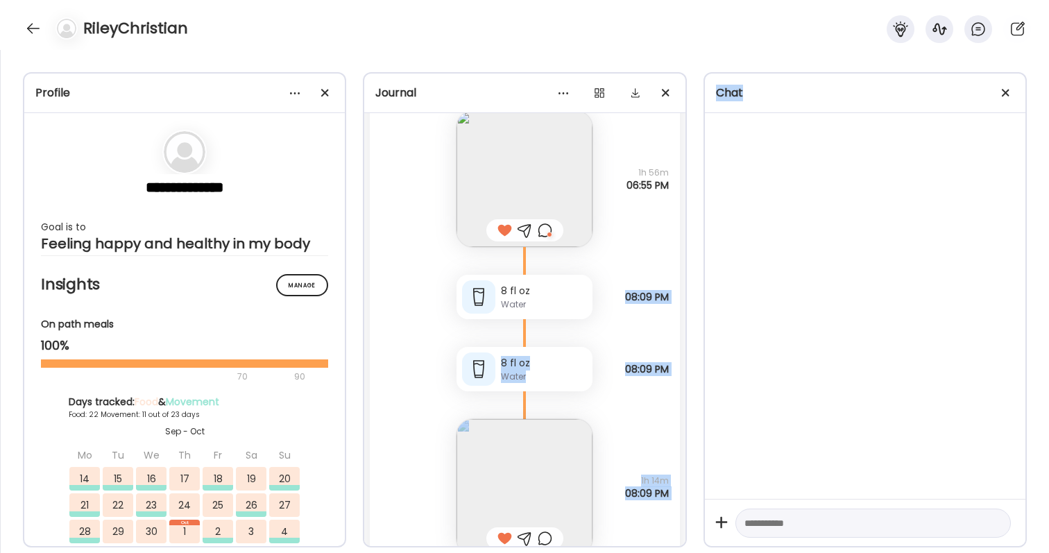
drag, startPoint x: 620, startPoint y: 292, endPoint x: 699, endPoint y: 296, distance: 78.5
click at [699, 296] on div "**********" at bounding box center [524, 301] width 1049 height 503
click at [629, 297] on span "08:09 PM" at bounding box center [647, 297] width 44 height 12
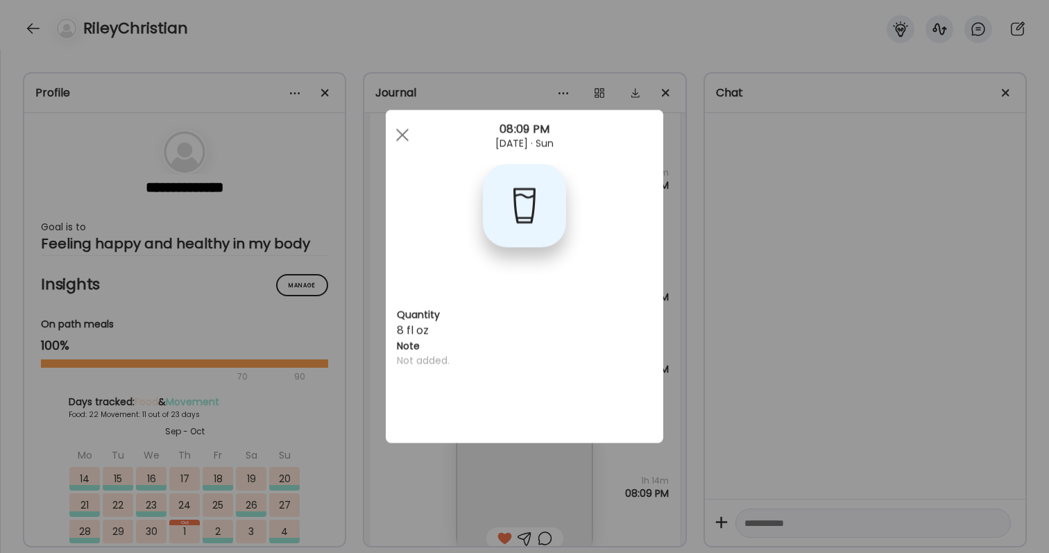
click at [700, 305] on div "Ate Coach Dashboard Wahoo! It’s official Take a moment to set up your Coach Pro…" at bounding box center [524, 276] width 1049 height 553
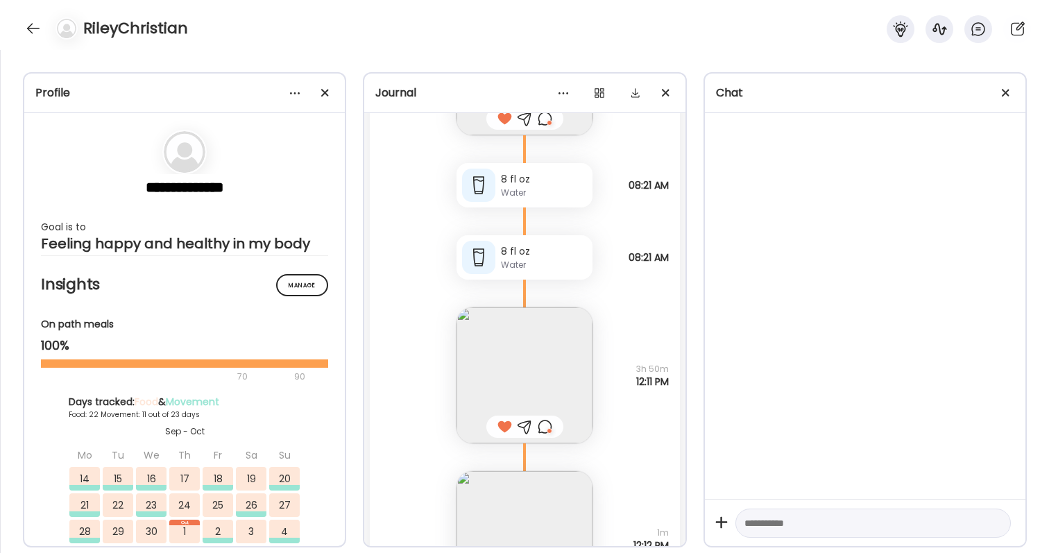
scroll to position [63302, 0]
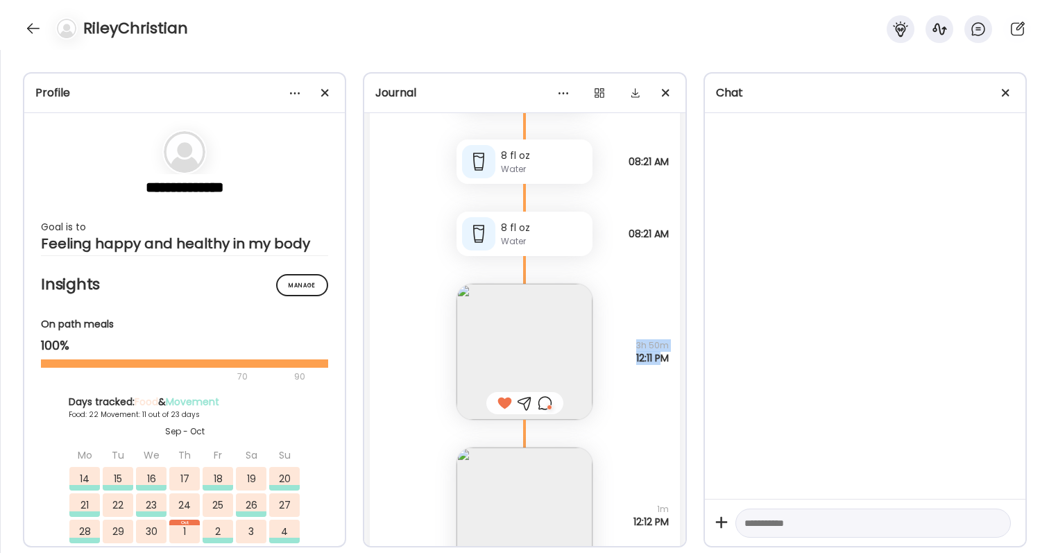
drag, startPoint x: 639, startPoint y: 344, endPoint x: 660, endPoint y: 359, distance: 25.4
click at [660, 359] on div "3h 50m 12:11 PM" at bounding box center [652, 351] width 33 height 25
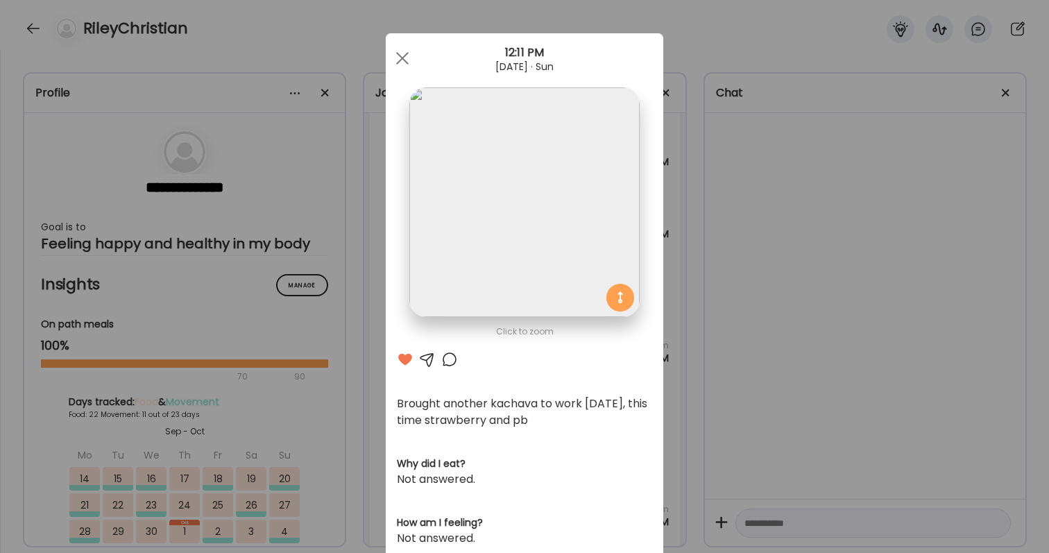
click at [683, 365] on div "Ate Coach Dashboard Wahoo! It’s official Take a moment to set up your Coach Pro…" at bounding box center [524, 276] width 1049 height 553
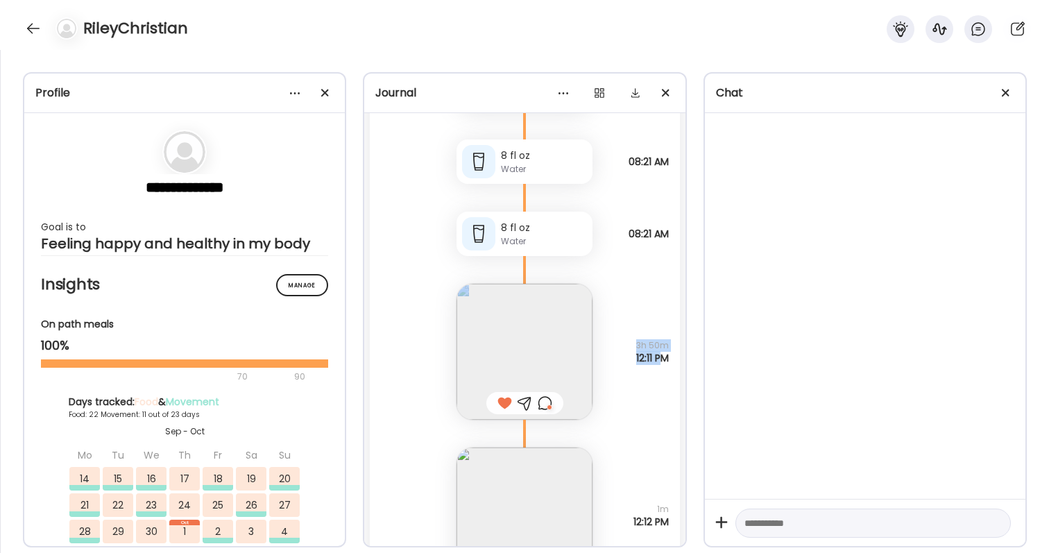
drag, startPoint x: 635, startPoint y: 339, endPoint x: 660, endPoint y: 355, distance: 30.6
click at [660, 355] on div "Brought another kachava to work [DATE], this time strawberry and pb Questions n…" at bounding box center [524, 338] width 309 height 164
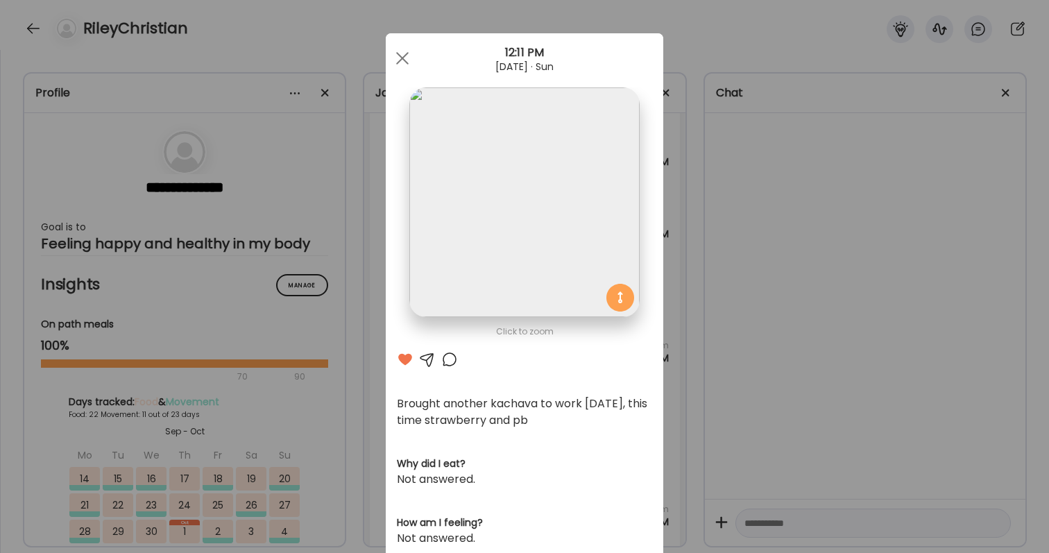
click at [660, 348] on section at bounding box center [525, 217] width 278 height 261
click at [671, 365] on div "Ate Coach Dashboard Wahoo! It’s official Take a moment to set up your Coach Pro…" at bounding box center [524, 276] width 1049 height 553
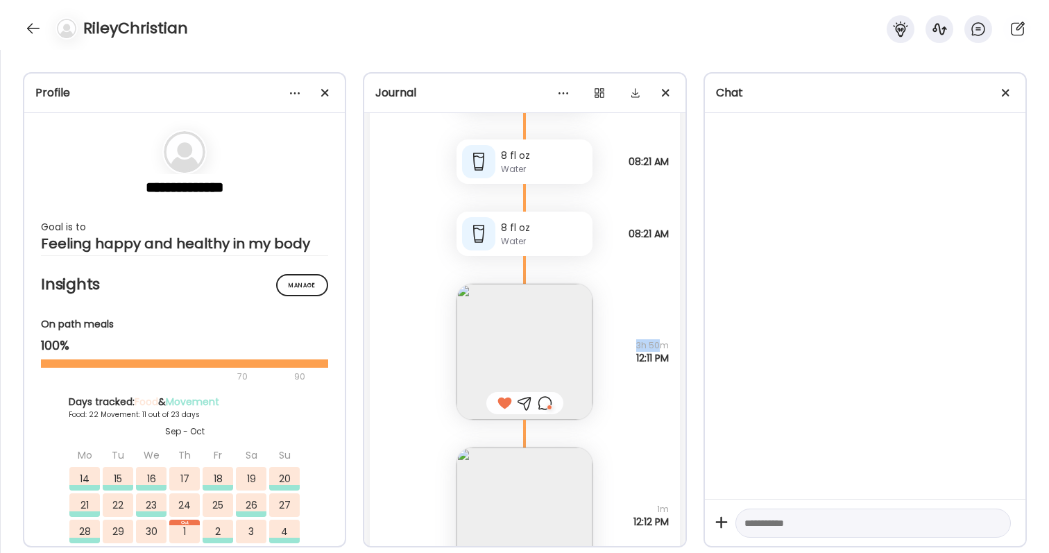
drag, startPoint x: 638, startPoint y: 345, endPoint x: 664, endPoint y: 350, distance: 26.8
click at [664, 350] on span "3h 50m" at bounding box center [652, 345] width 33 height 12
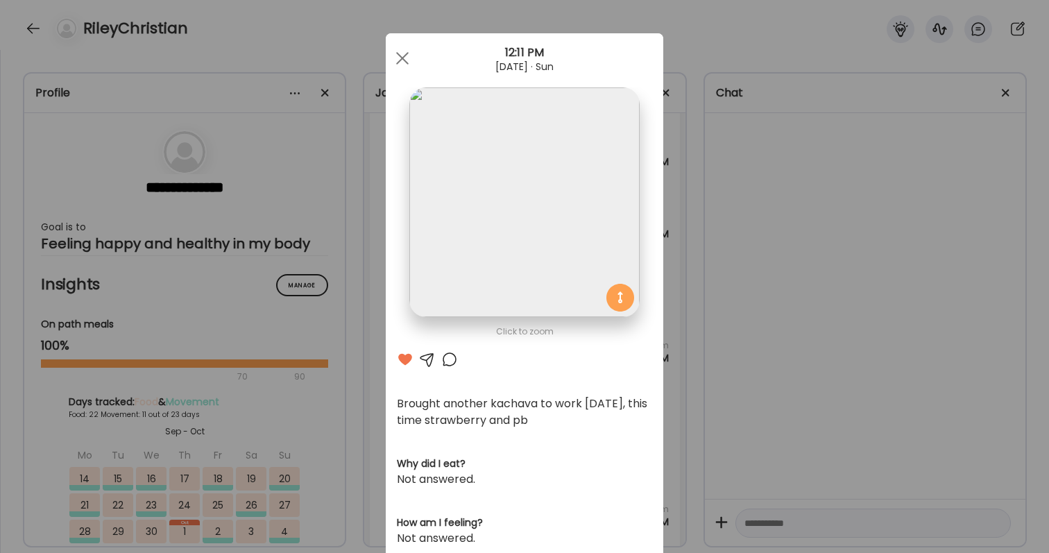
click at [663, 352] on div "Ate Coach Dashboard Wahoo! It’s official Take a moment to set up your Coach Pro…" at bounding box center [524, 276] width 1049 height 553
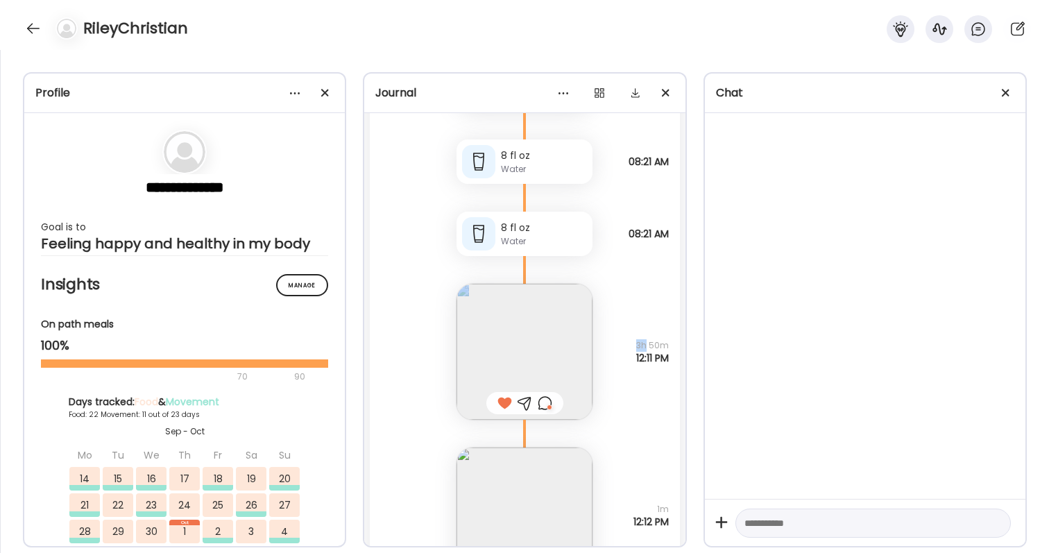
drag, startPoint x: 672, startPoint y: 356, endPoint x: 650, endPoint y: 349, distance: 22.6
click at [648, 348] on div "Brought another kachava to work [DATE], this time strawberry and pb Questions n…" at bounding box center [524, 338] width 309 height 164
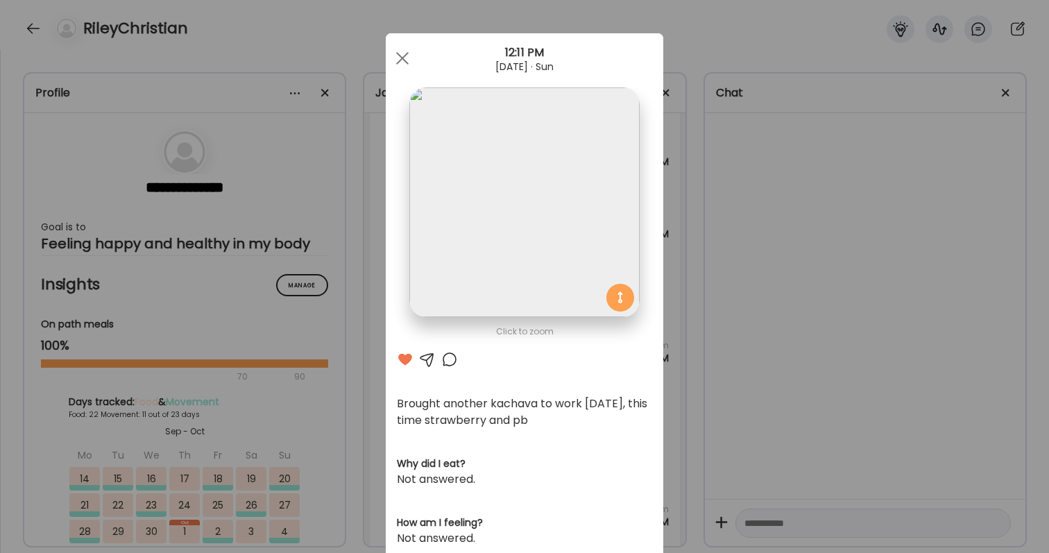
click at [677, 357] on div "Ate Coach Dashboard Wahoo! It’s official Take a moment to set up your Coach Pro…" at bounding box center [524, 276] width 1049 height 553
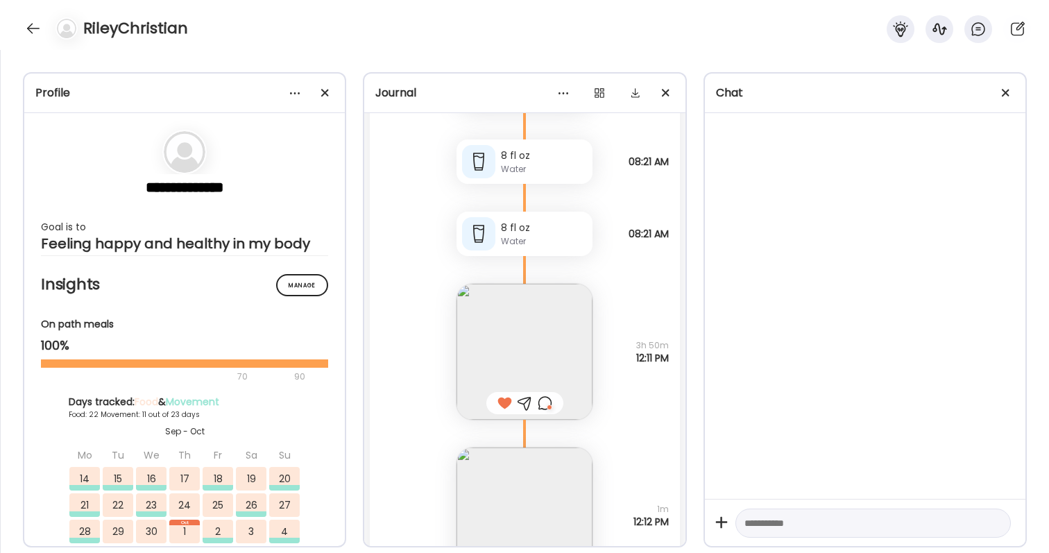
drag, startPoint x: 672, startPoint y: 358, endPoint x: 671, endPoint y: 365, distance: 7.0
click at [671, 365] on div "Brought another kachava to work [DATE], this time strawberry and pb Questions n…" at bounding box center [524, 338] width 309 height 164
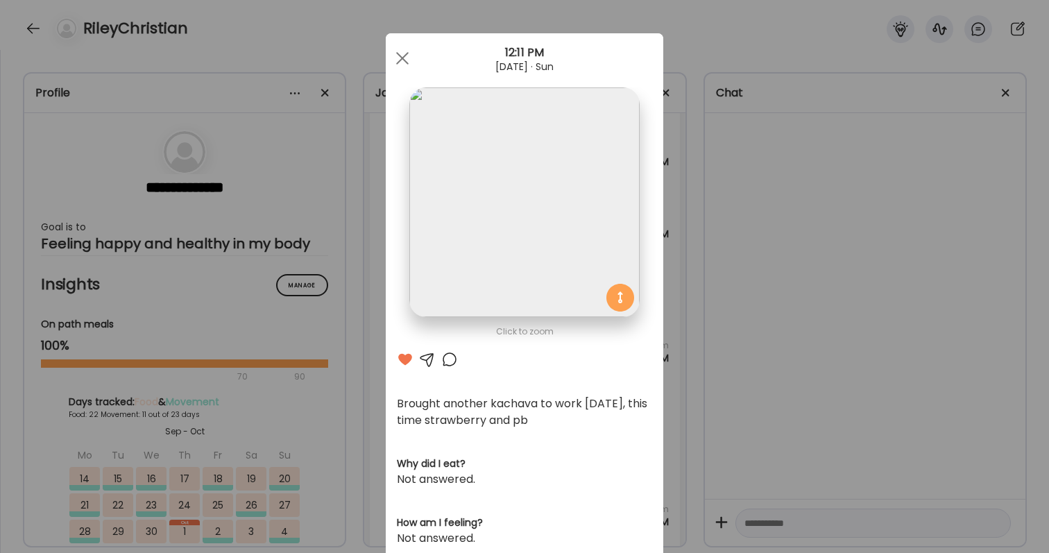
click at [671, 364] on div "Ate Coach Dashboard Wahoo! It’s official Take a moment to set up your Coach Pro…" at bounding box center [524, 276] width 1049 height 553
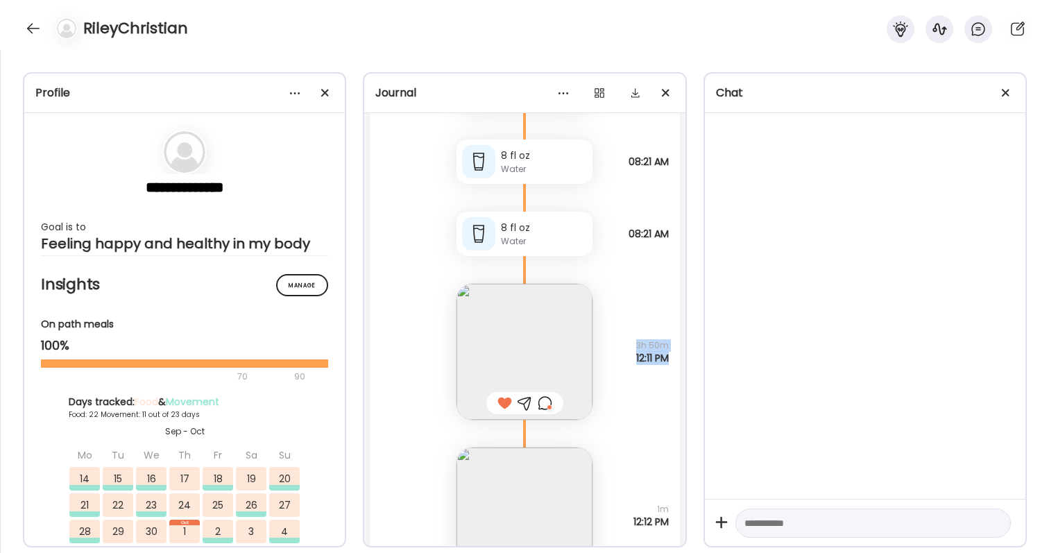
drag, startPoint x: 639, startPoint y: 343, endPoint x: 668, endPoint y: 357, distance: 32.6
click at [668, 357] on div "3h 50m 12:11 PM" at bounding box center [652, 351] width 33 height 25
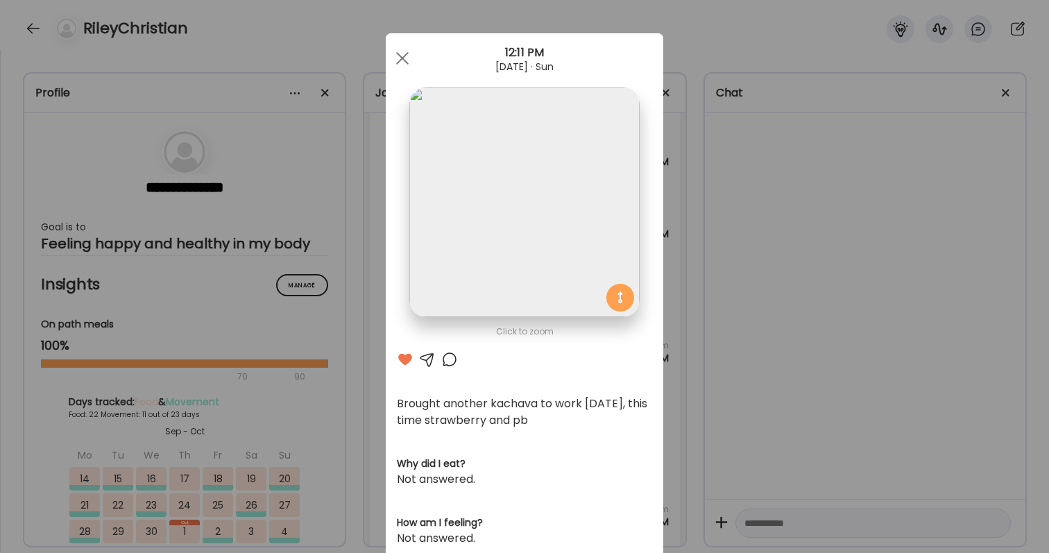
click at [668, 357] on div "Ate Coach Dashboard Wahoo! It’s official Take a moment to set up your Coach Pro…" at bounding box center [524, 276] width 1049 height 553
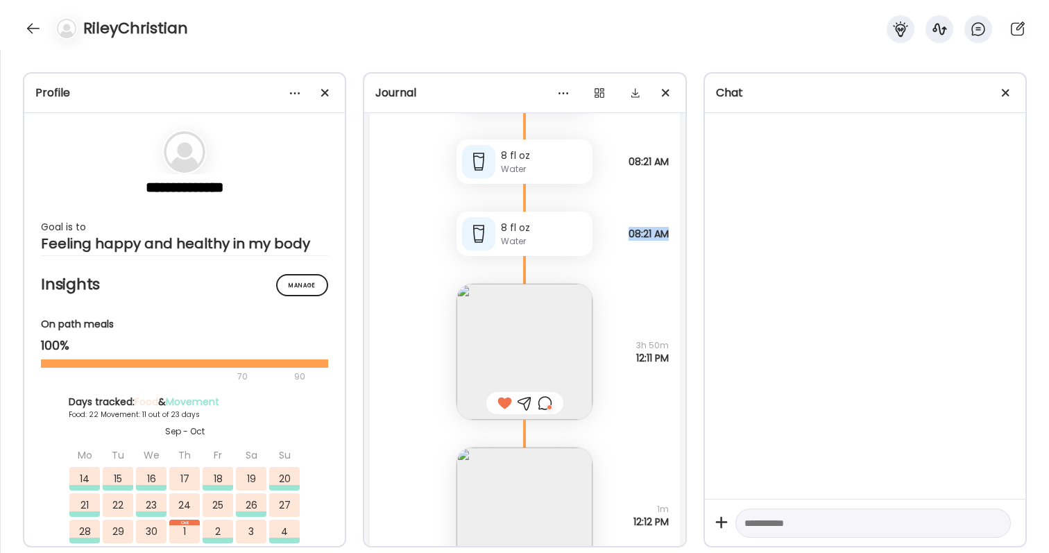
drag, startPoint x: 624, startPoint y: 230, endPoint x: 667, endPoint y: 232, distance: 42.4
click at [667, 232] on span "08:21 AM" at bounding box center [649, 234] width 40 height 12
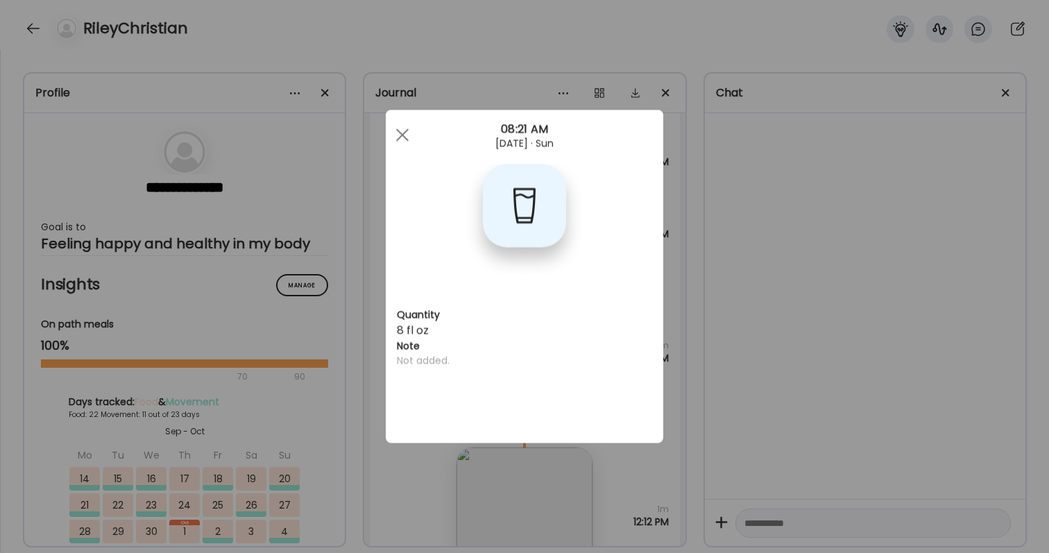
click at [667, 232] on div "Ate Coach Dashboard Wahoo! It’s official Take a moment to set up your Coach Pro…" at bounding box center [524, 276] width 1049 height 553
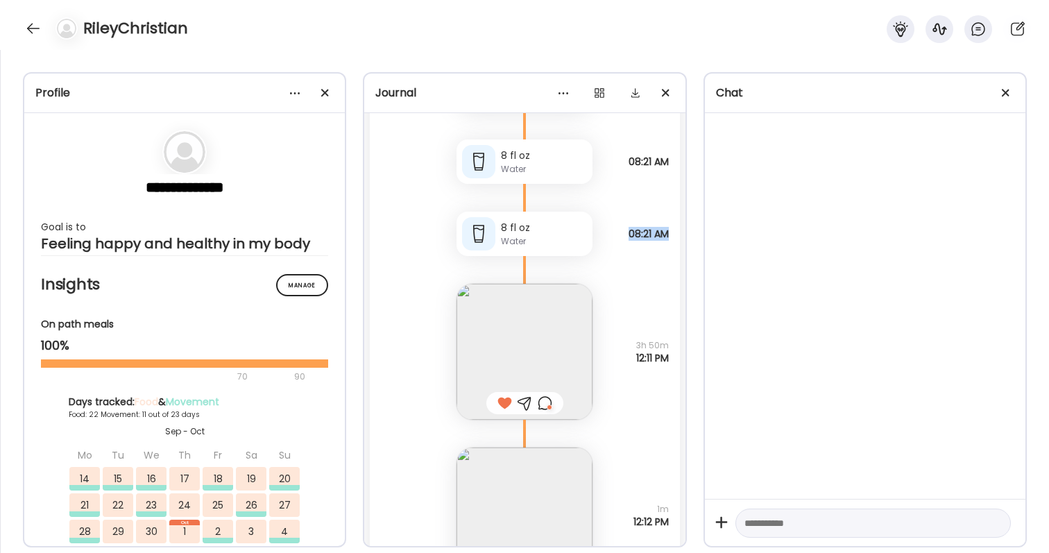
drag, startPoint x: 667, startPoint y: 232, endPoint x: 623, endPoint y: 232, distance: 43.7
click at [629, 232] on span "08:21 AM" at bounding box center [649, 234] width 40 height 12
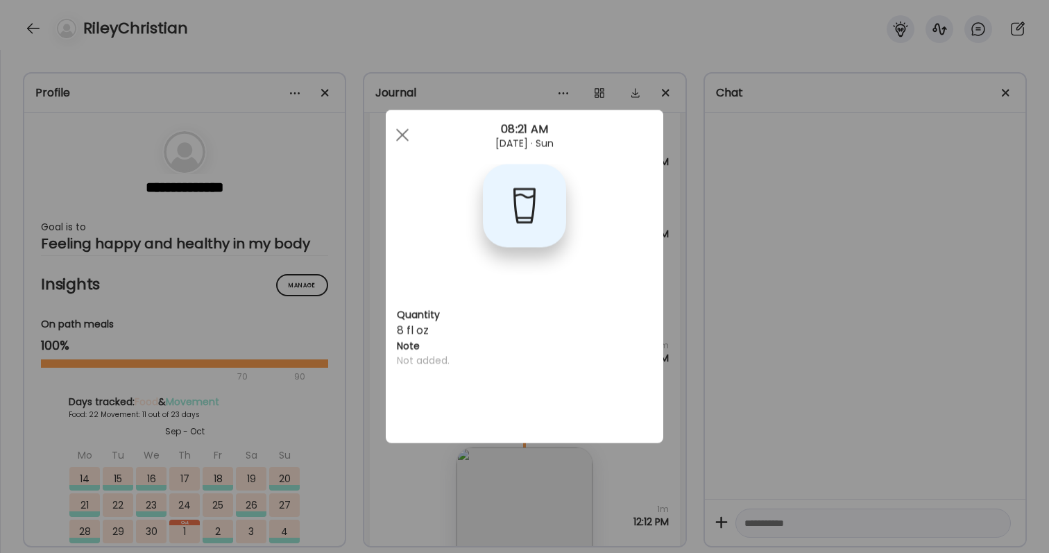
click at [623, 232] on section at bounding box center [525, 222] width 278 height 116
click at [682, 246] on div "Ate Coach Dashboard Wahoo! It’s official Take a moment to set up your Coach Pro…" at bounding box center [524, 276] width 1049 height 553
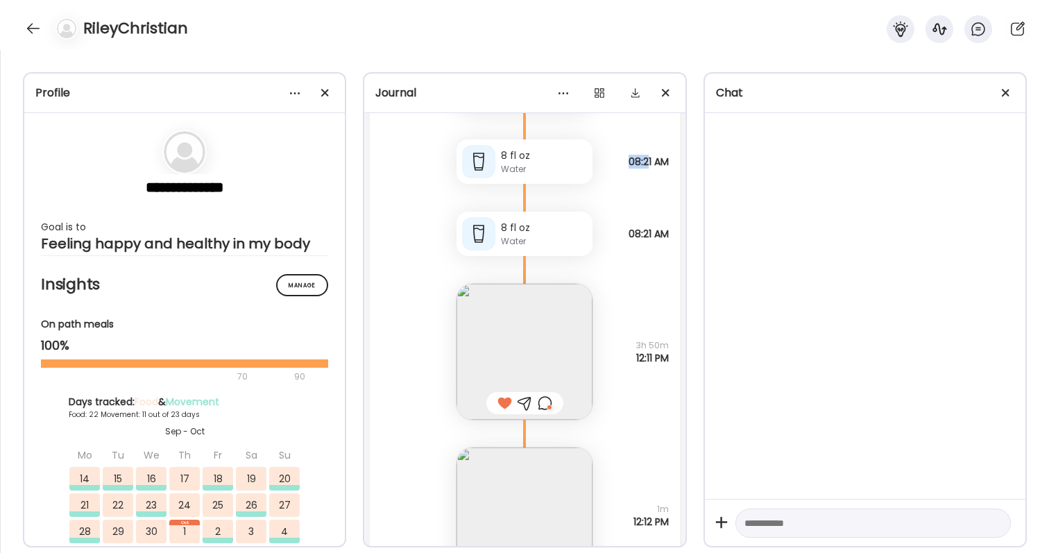
drag, startPoint x: 623, startPoint y: 158, endPoint x: 658, endPoint y: 158, distance: 35.4
click at [649, 158] on span "08:21 AM" at bounding box center [649, 161] width 40 height 12
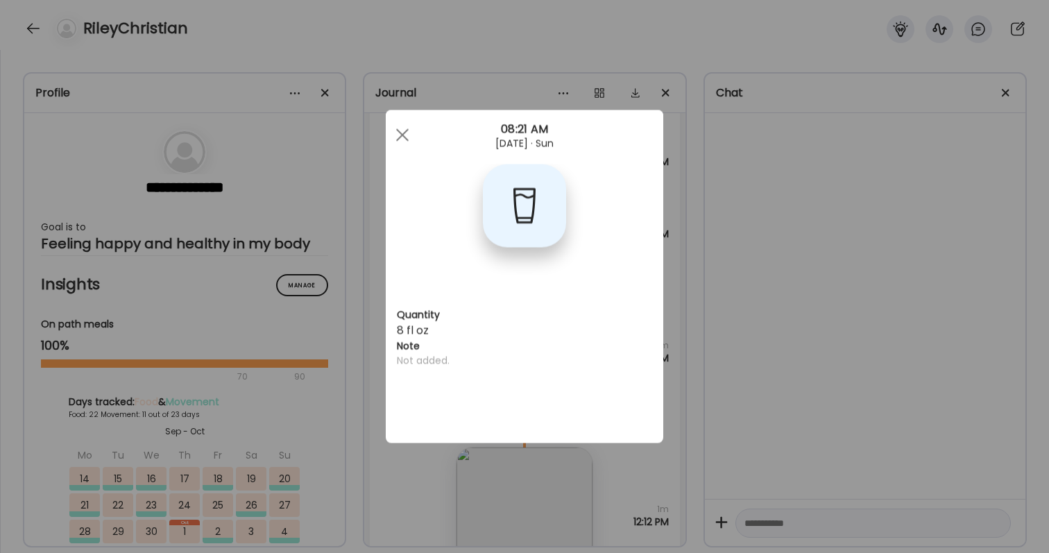
click at [658, 158] on div "Ate Coach Dashboard 08:21 AM [DATE] · Sun" at bounding box center [525, 135] width 278 height 50
click at [665, 161] on div "Ate Coach Dashboard Wahoo! It’s official Take a moment to set up your Coach Pro…" at bounding box center [524, 276] width 1049 height 553
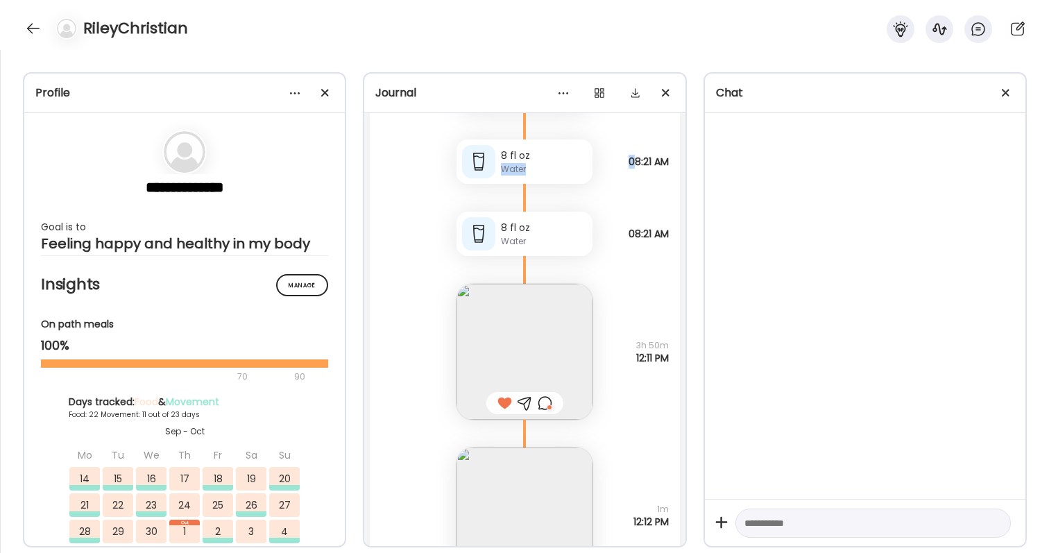
drag, startPoint x: 672, startPoint y: 162, endPoint x: 629, endPoint y: 162, distance: 42.3
click at [629, 162] on div "8 fl oz Water Note not added 08:21 AM" at bounding box center [524, 148] width 309 height 72
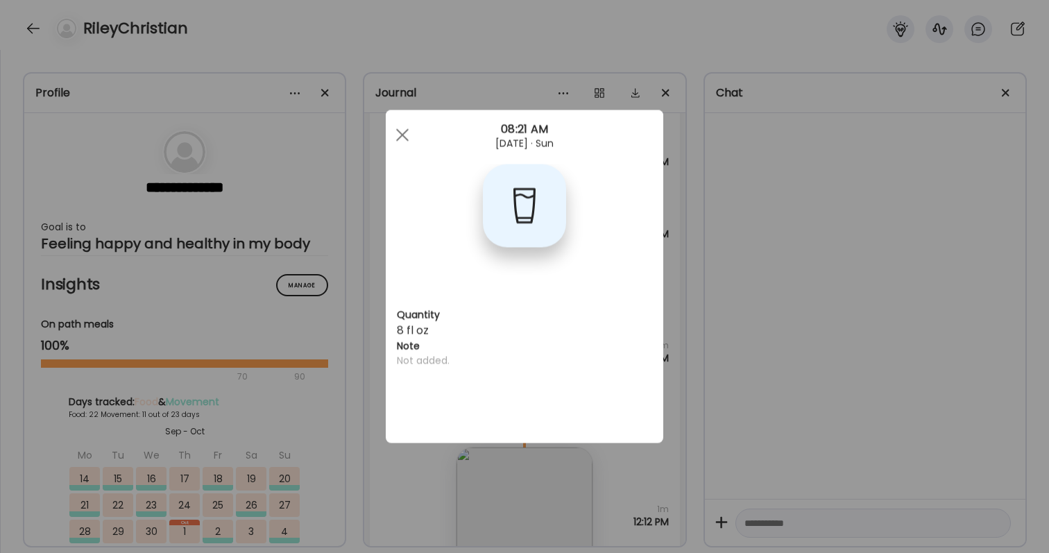
click at [629, 162] on div "Ate Coach Dashboard 08:21 AM [DATE] · Sun Quantity 8 fl oz Note Not added." at bounding box center [525, 276] width 278 height 333
click at [681, 167] on div "Ate Coach Dashboard Wahoo! It’s official Take a moment to set up your Coach Pro…" at bounding box center [524, 276] width 1049 height 553
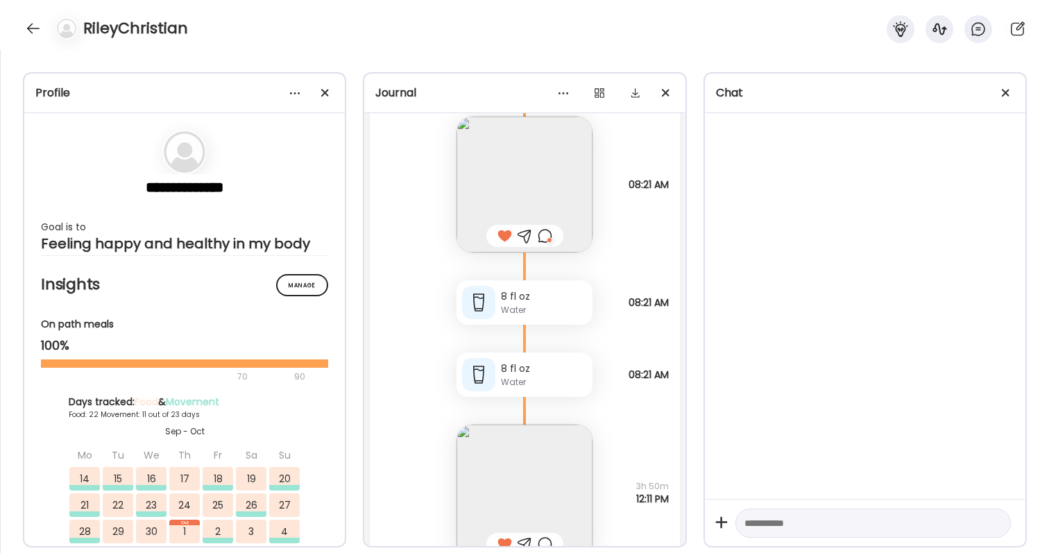
scroll to position [63160, 0]
drag, startPoint x: 222, startPoint y: 31, endPoint x: 78, endPoint y: 36, distance: 143.7
click at [78, 36] on div "RileyChristian" at bounding box center [524, 25] width 1049 height 50
click at [78, 36] on div at bounding box center [63, 28] width 39 height 22
drag, startPoint x: 78, startPoint y: 36, endPoint x: 227, endPoint y: 37, distance: 148.5
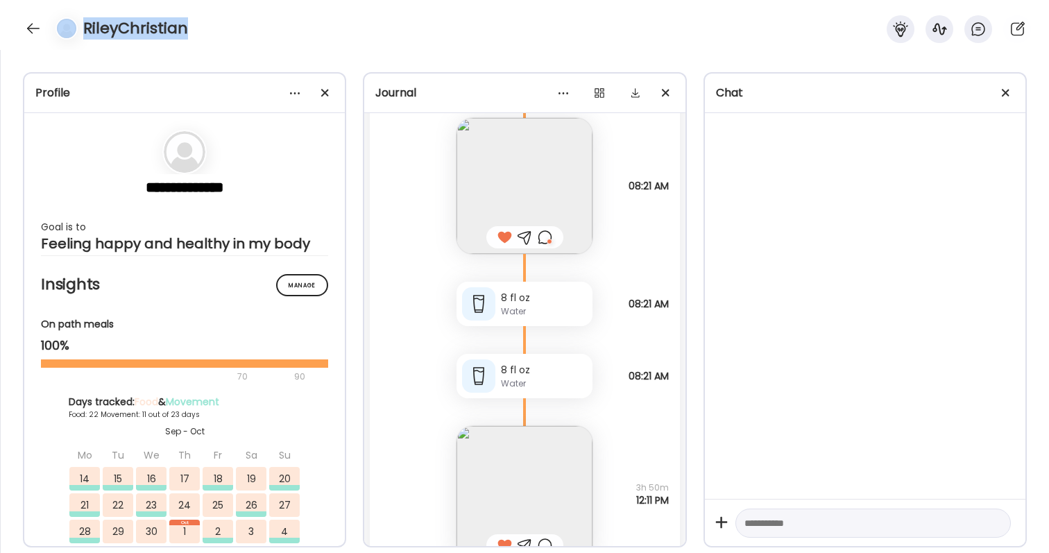
click at [228, 37] on div "RileyChristian" at bounding box center [524, 25] width 1049 height 50
click at [227, 37] on div "RileyChristian" at bounding box center [524, 25] width 1049 height 50
drag, startPoint x: 196, startPoint y: 28, endPoint x: 80, endPoint y: 28, distance: 115.9
click at [80, 28] on div "RileyChristian" at bounding box center [524, 25] width 1049 height 50
click at [80, 28] on div at bounding box center [63, 28] width 39 height 22
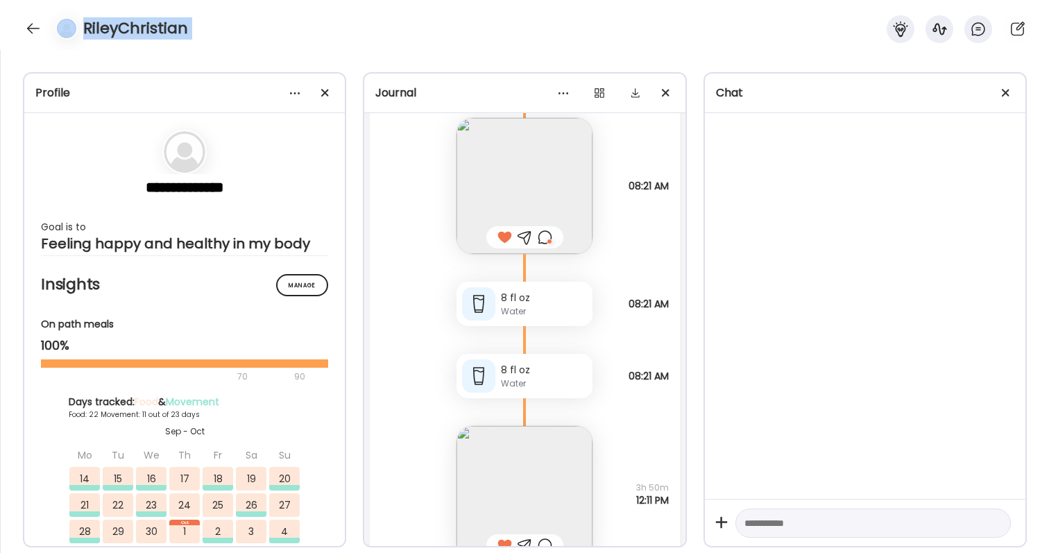
drag, startPoint x: 80, startPoint y: 28, endPoint x: 232, endPoint y: 34, distance: 151.3
click at [232, 34] on div "RileyChristian" at bounding box center [524, 25] width 1049 height 50
drag, startPoint x: 197, startPoint y: 27, endPoint x: 75, endPoint y: 28, distance: 122.1
click at [76, 28] on div "RileyChristian" at bounding box center [524, 25] width 1049 height 50
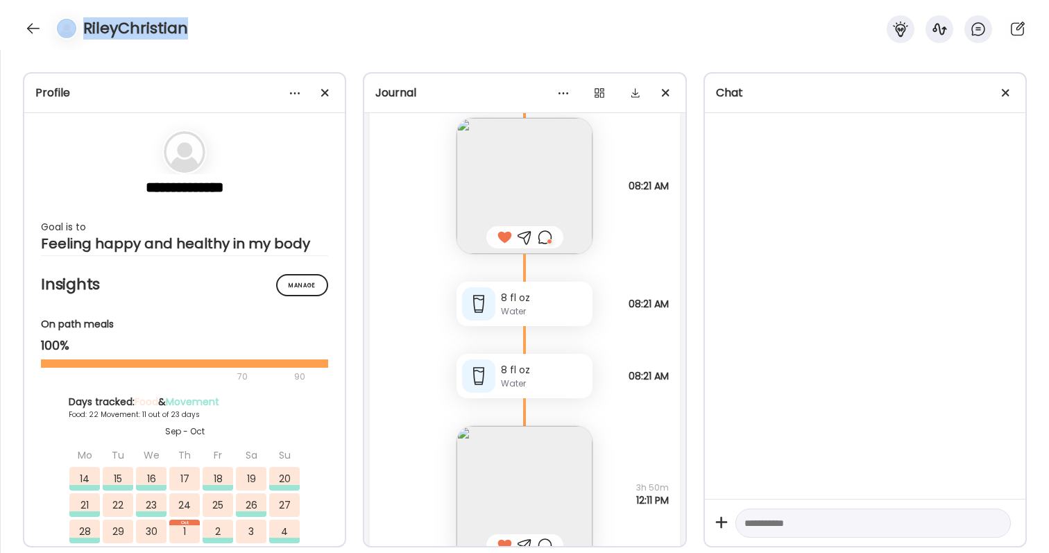
click at [75, 28] on img at bounding box center [66, 28] width 19 height 19
click at [85, 28] on h4 "RileyChristian" at bounding box center [135, 28] width 105 height 22
drag, startPoint x: 85, startPoint y: 28, endPoint x: 173, endPoint y: 28, distance: 88.1
click at [175, 28] on h4 "RileyChristian" at bounding box center [135, 28] width 105 height 22
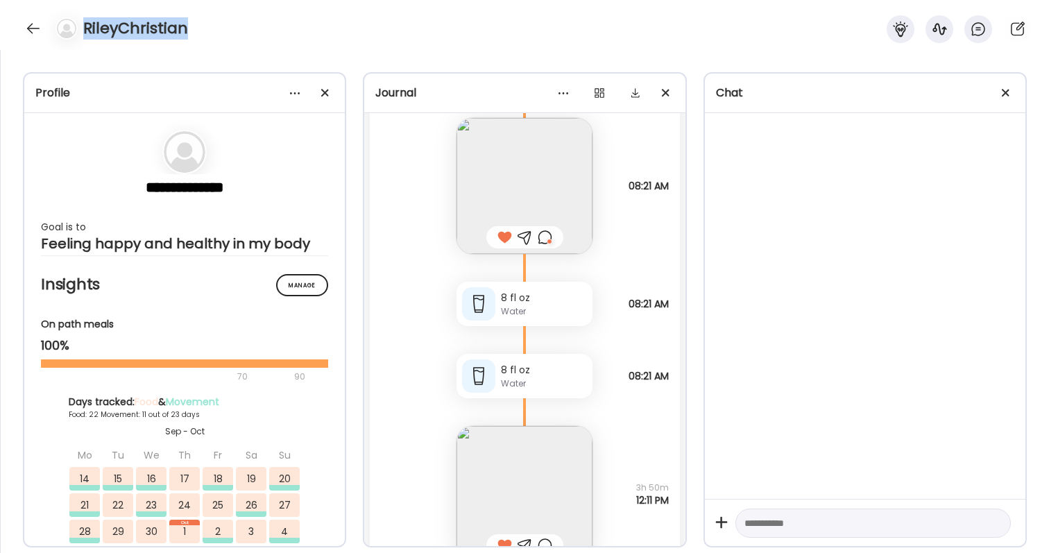
click at [173, 28] on h4 "RileyChristian" at bounding box center [135, 28] width 105 height 22
click at [234, 31] on div "RileyChristian" at bounding box center [524, 25] width 1049 height 50
drag, startPoint x: 617, startPoint y: 180, endPoint x: 642, endPoint y: 182, distance: 25.1
click at [642, 183] on div "[PERSON_NAME]’s protein bagel with laughing cow cream cheese. Was going to make…" at bounding box center [524, 172] width 309 height 164
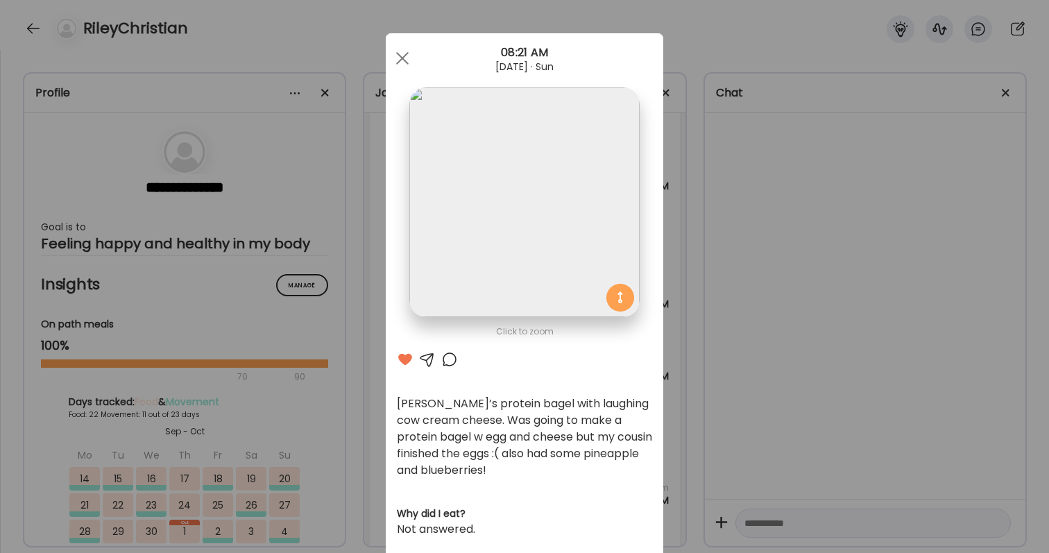
click at [801, 182] on div "Ate Coach Dashboard Wahoo! It’s official Take a moment to set up your Coach Pro…" at bounding box center [524, 276] width 1049 height 553
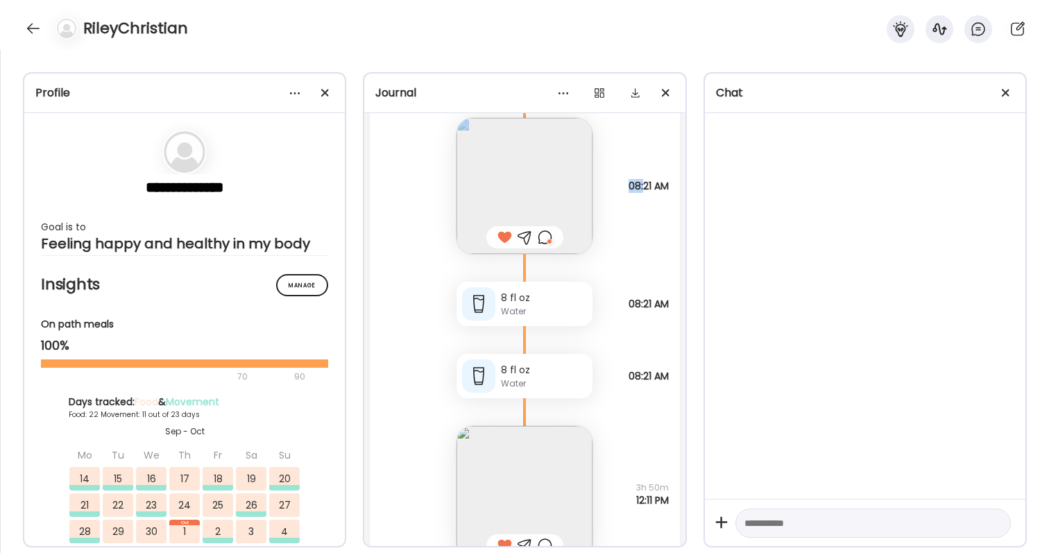
drag, startPoint x: 617, startPoint y: 188, endPoint x: 641, endPoint y: 188, distance: 24.3
click at [641, 188] on div "[PERSON_NAME]’s protein bagel with laughing cow cream cheese. Was going to make…" at bounding box center [524, 172] width 309 height 164
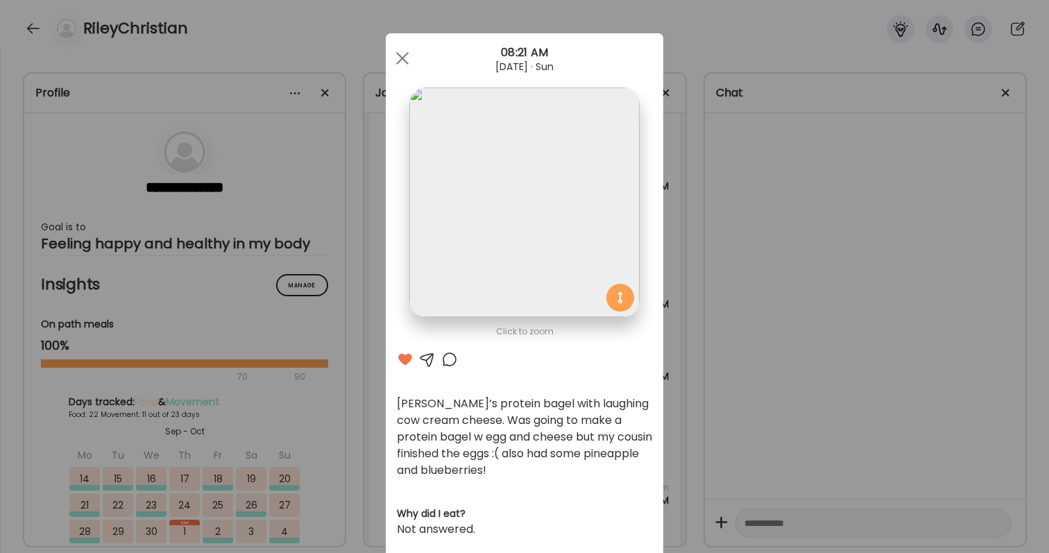
click at [641, 188] on section at bounding box center [525, 217] width 278 height 261
click at [686, 201] on div "Ate Coach Dashboard Wahoo! It’s official Take a moment to set up your Coach Pro…" at bounding box center [524, 276] width 1049 height 553
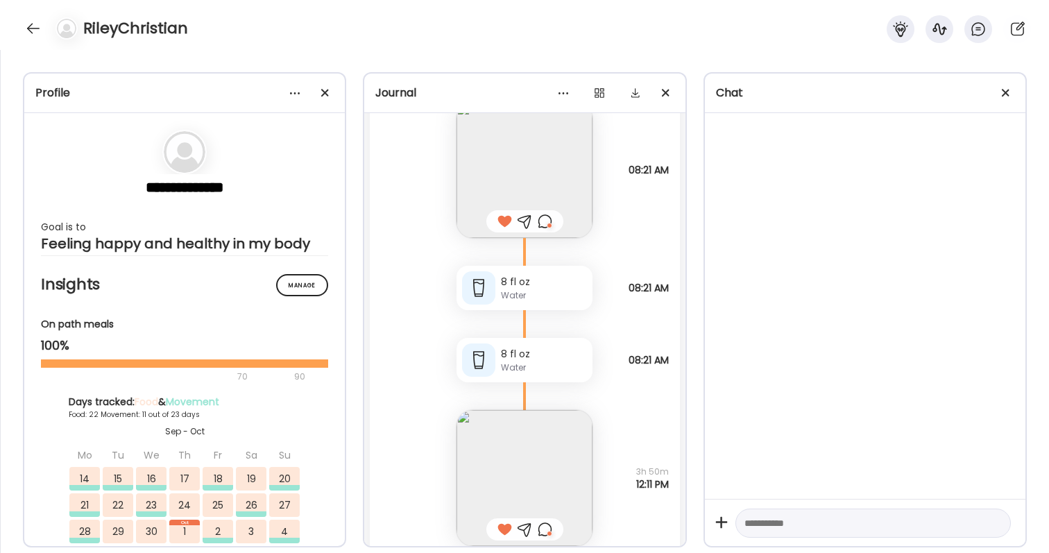
scroll to position [63175, 0]
click at [588, 5] on div "RileyChristian" at bounding box center [524, 25] width 1049 height 50
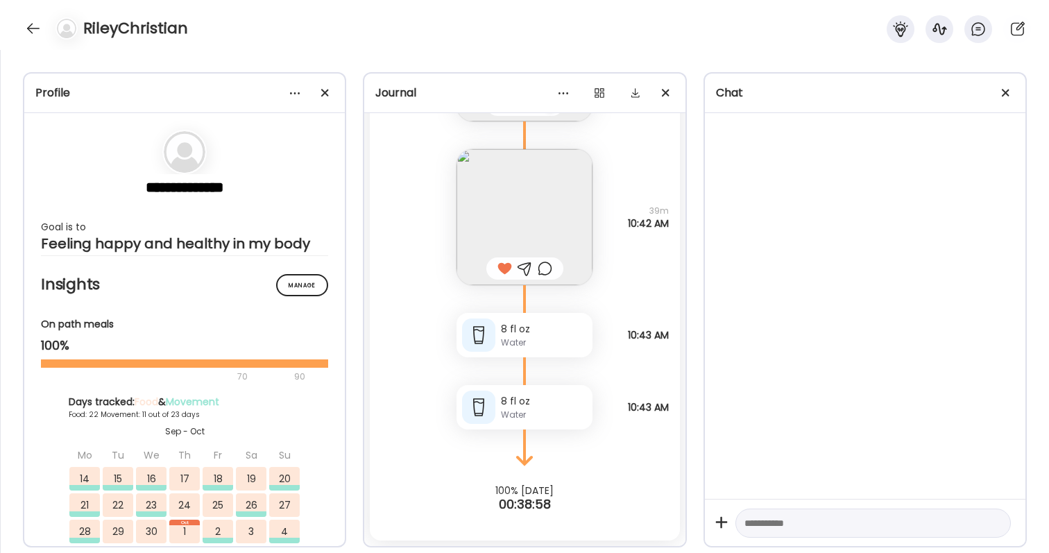
scroll to position [65021, 0]
drag, startPoint x: 638, startPoint y: 212, endPoint x: 665, endPoint y: 232, distance: 33.3
click at [665, 232] on div "Ok dad went out for bagels n I asked for an apple cinnamon one had NO IDEA it w…" at bounding box center [524, 203] width 309 height 164
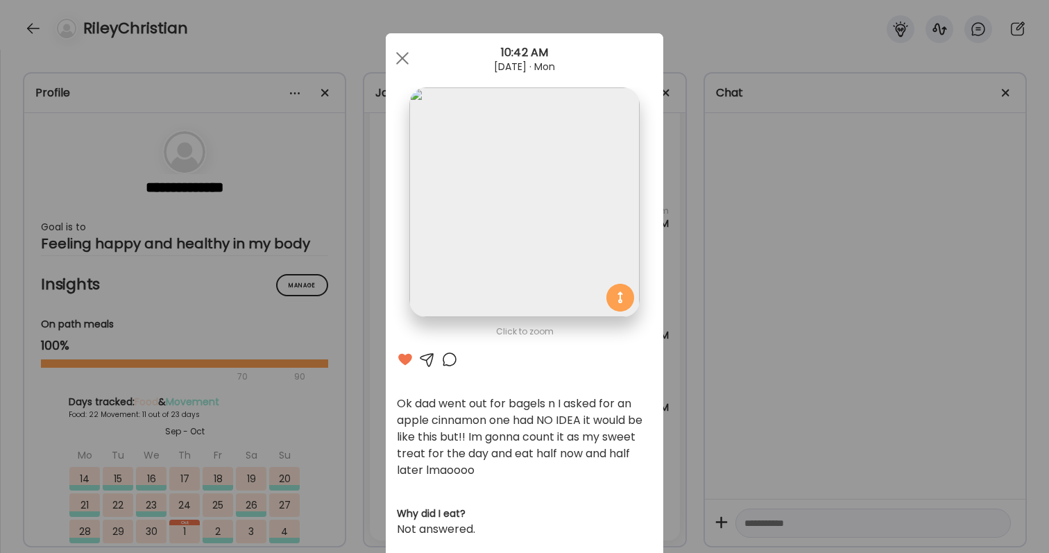
click at [672, 221] on div "Ate Coach Dashboard Wahoo! It’s official Take a moment to set up your Coach Pro…" at bounding box center [524, 276] width 1049 height 553
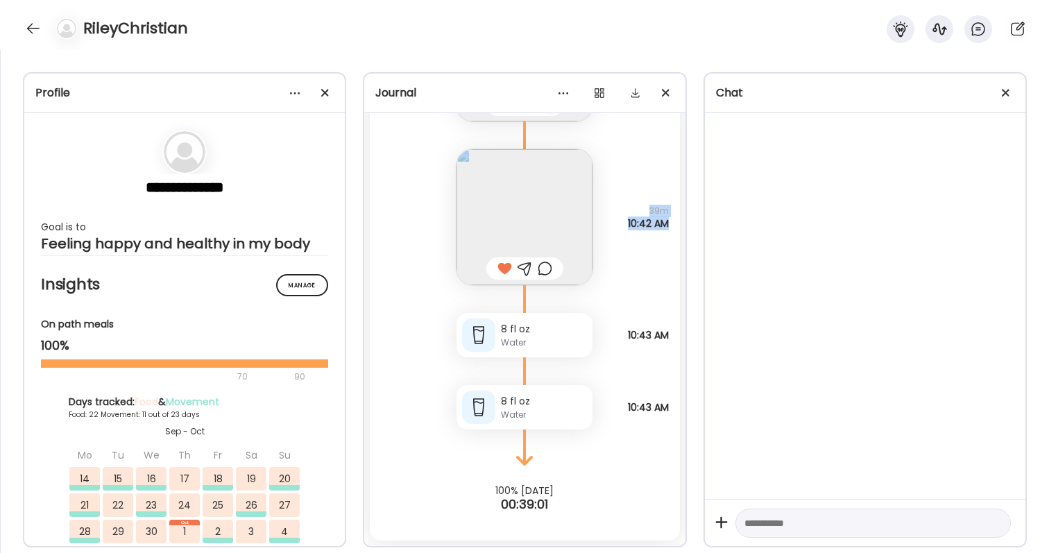
click at [666, 221] on div "Ok dad went out for bagels n I asked for an apple cinnamon one had NO IDEA it w…" at bounding box center [524, 203] width 309 height 164
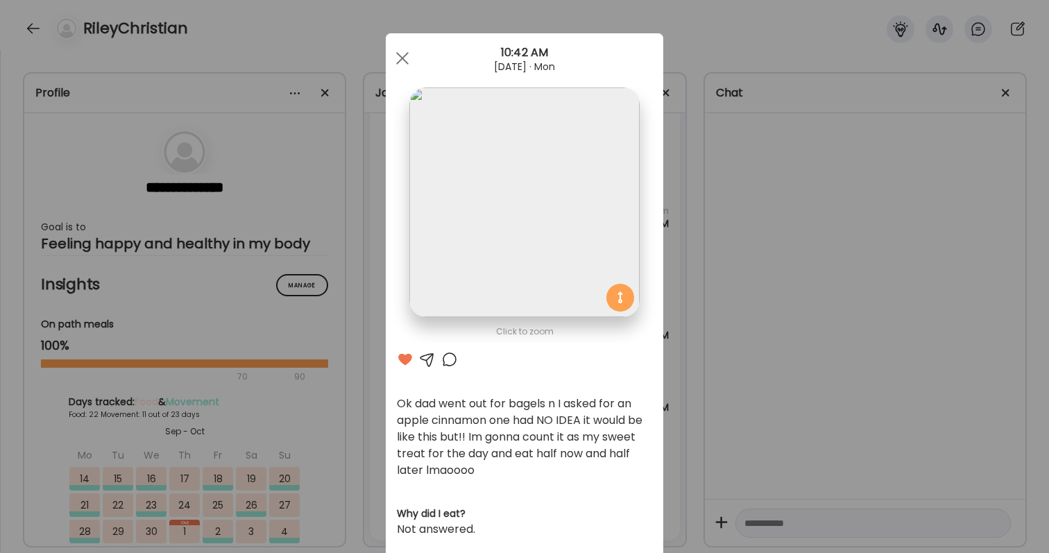
click at [666, 221] on div "Ate Coach Dashboard Wahoo! It’s official Take a moment to set up your Coach Pro…" at bounding box center [524, 276] width 1049 height 553
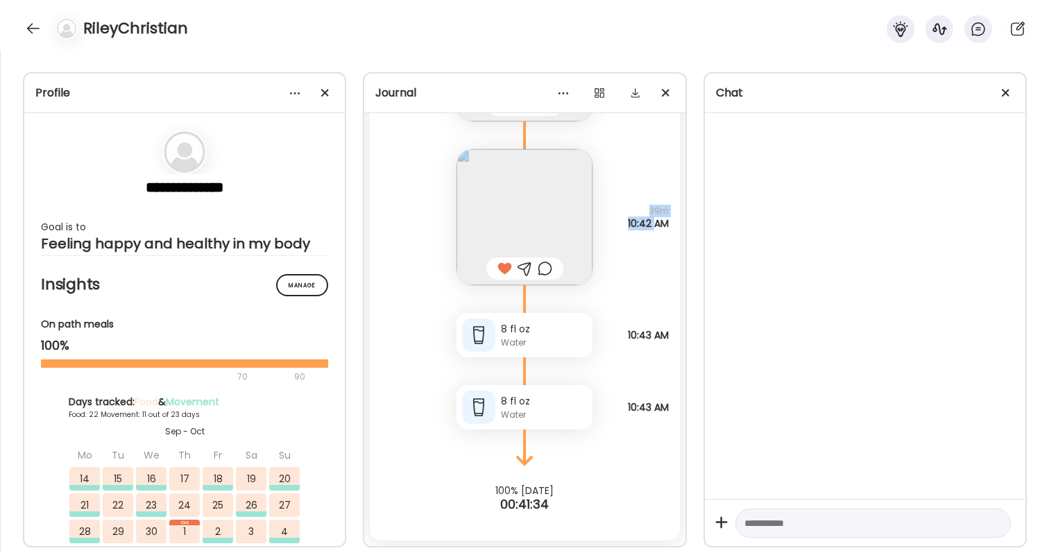
drag, startPoint x: 647, startPoint y: 203, endPoint x: 653, endPoint y: 228, distance: 24.9
click at [653, 228] on div "Ok dad went out for bagels n I asked for an apple cinnamon one had NO IDEA it w…" at bounding box center [524, 203] width 309 height 164
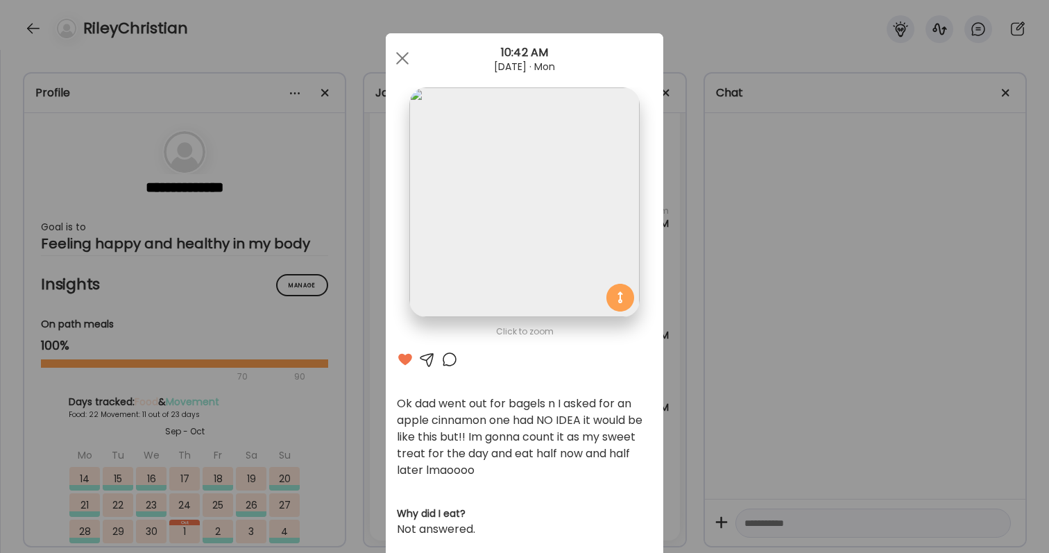
click at [670, 235] on div "Ate Coach Dashboard Wahoo! It’s official Take a moment to set up your Coach Pro…" at bounding box center [524, 276] width 1049 height 553
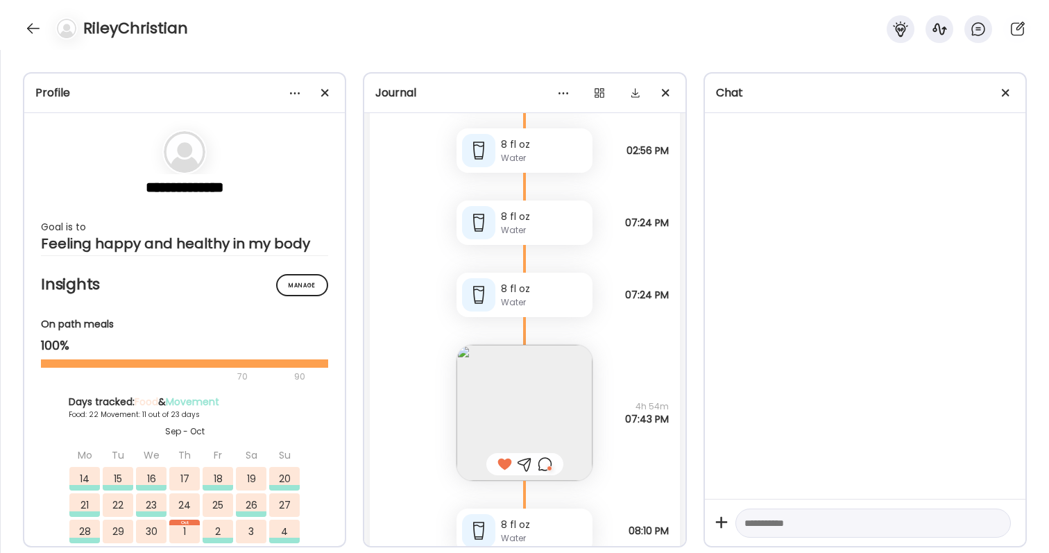
scroll to position [62425, 0]
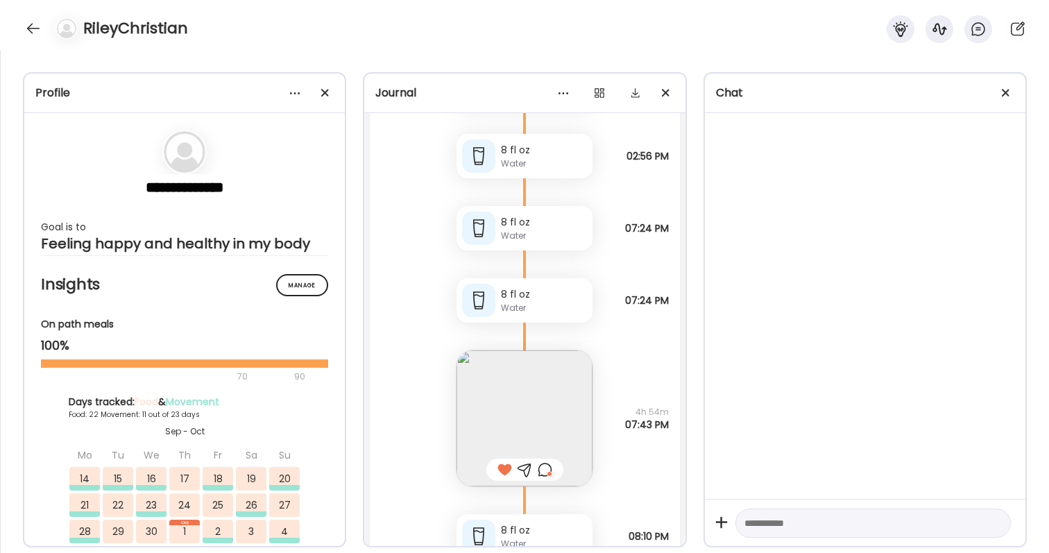
click at [624, 287] on div "8 fl oz Water Note not added 07:24 PM" at bounding box center [524, 286] width 309 height 72
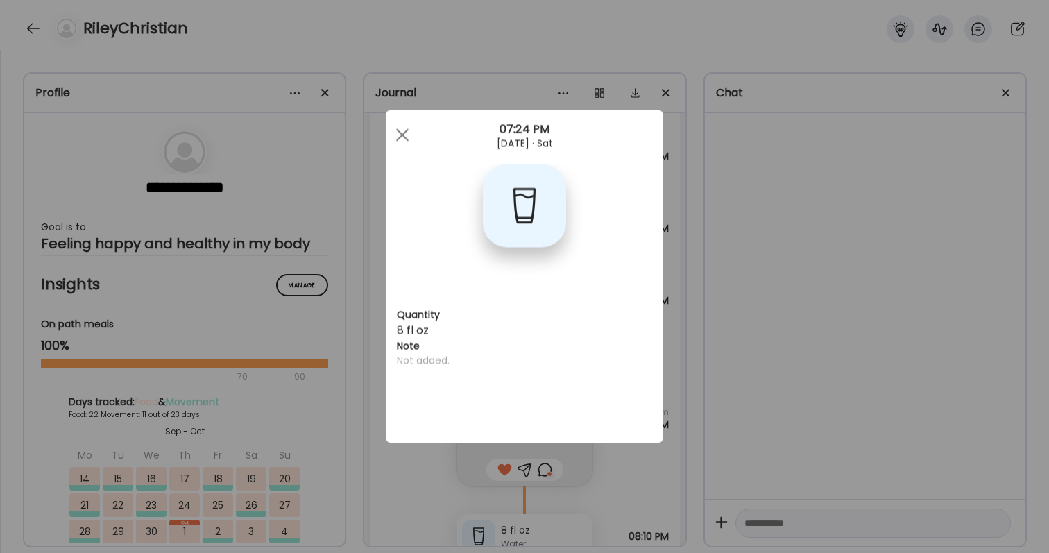
click at [664, 298] on div "Ate Coach Dashboard Wahoo! It’s official Take a moment to set up your Coach Pro…" at bounding box center [524, 276] width 1049 height 553
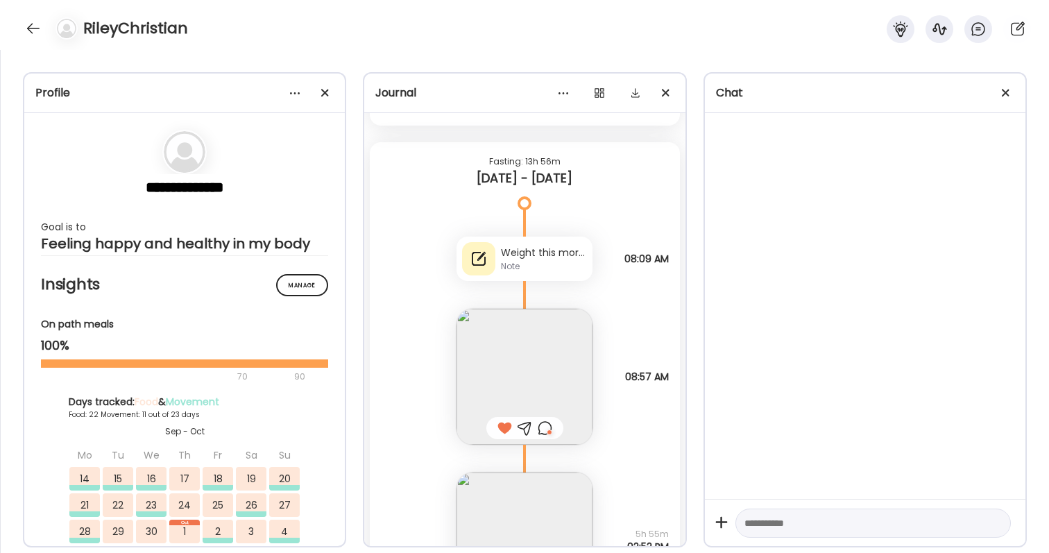
scroll to position [48161, 0]
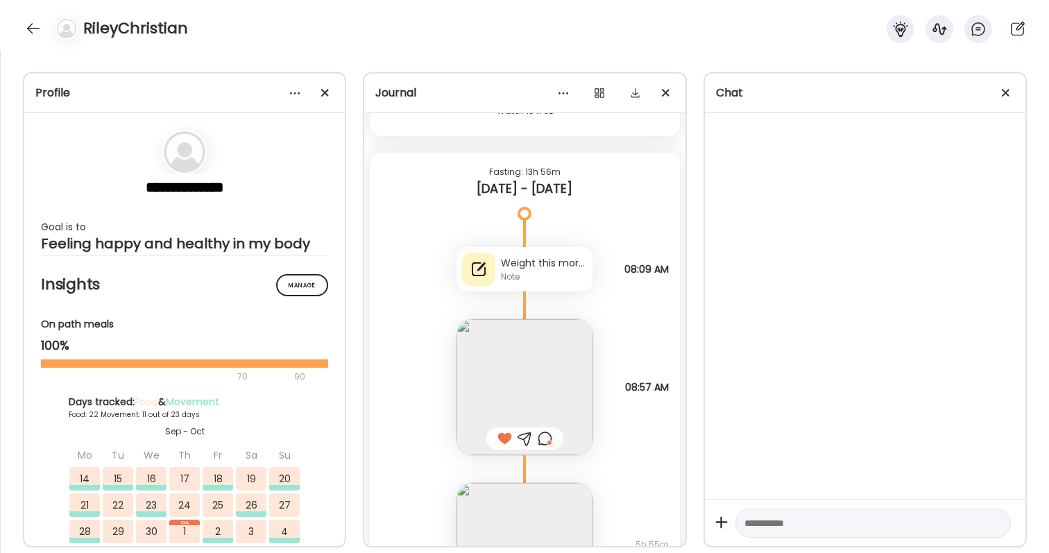
click at [574, 273] on div "Note" at bounding box center [544, 277] width 86 height 12
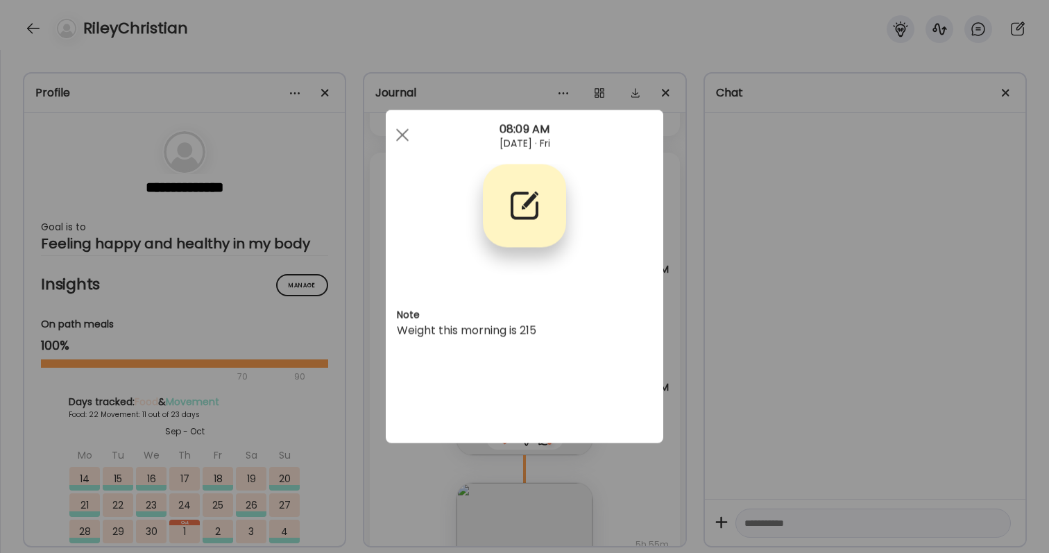
click at [777, 383] on div "Ate Coach Dashboard Wahoo! It’s official Take a moment to set up your Coach Pro…" at bounding box center [524, 276] width 1049 height 553
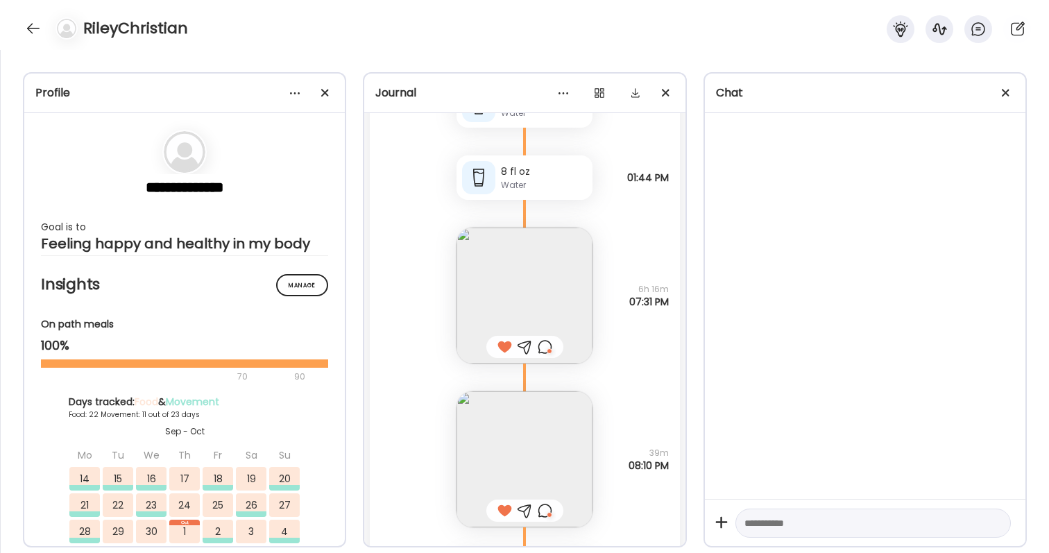
scroll to position [42596, 0]
click at [549, 338] on div at bounding box center [545, 345] width 15 height 17
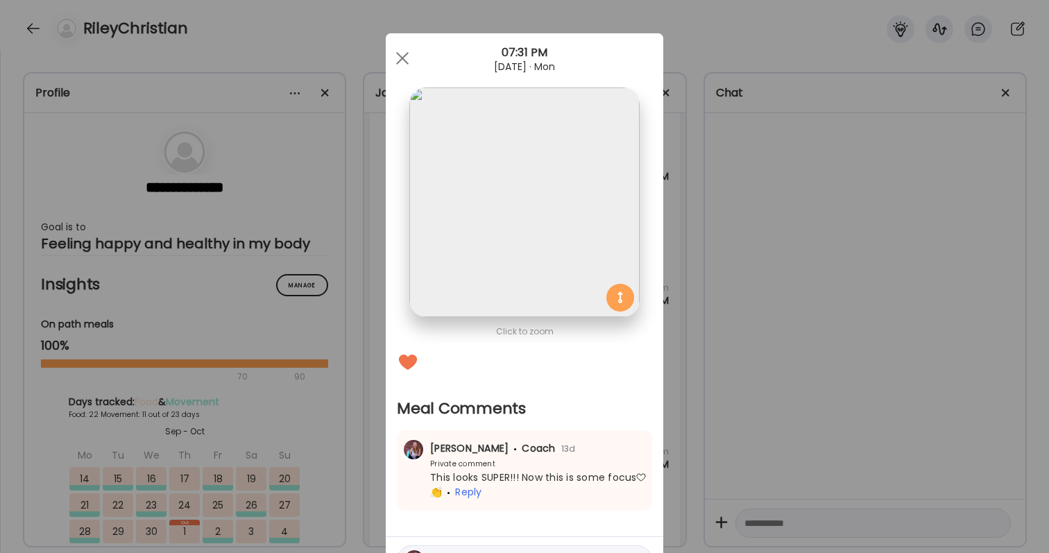
click at [680, 363] on div "Ate Coach Dashboard Wahoo! It’s official Take a moment to set up your Coach Pro…" at bounding box center [524, 276] width 1049 height 553
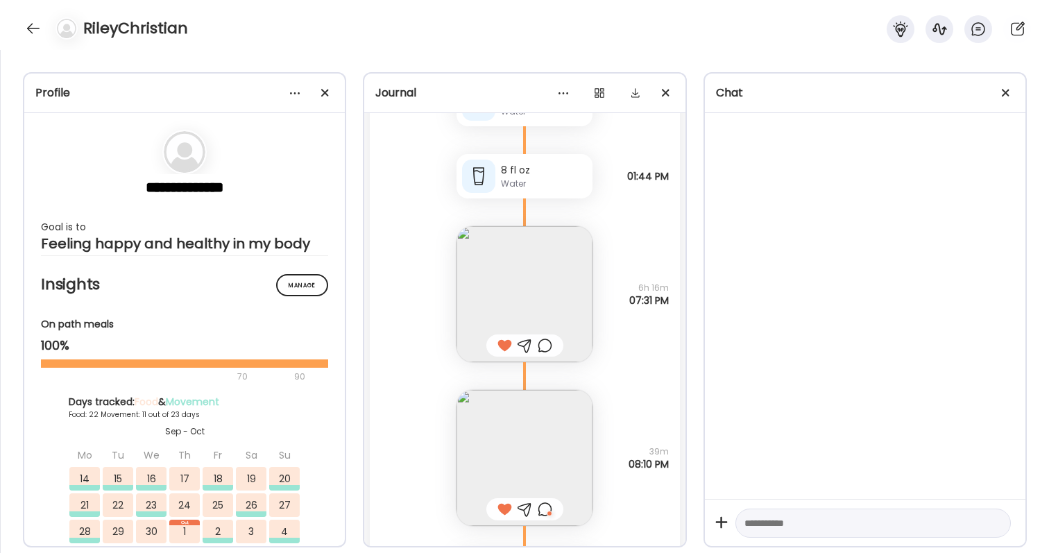
click at [565, 436] on img at bounding box center [525, 458] width 136 height 136
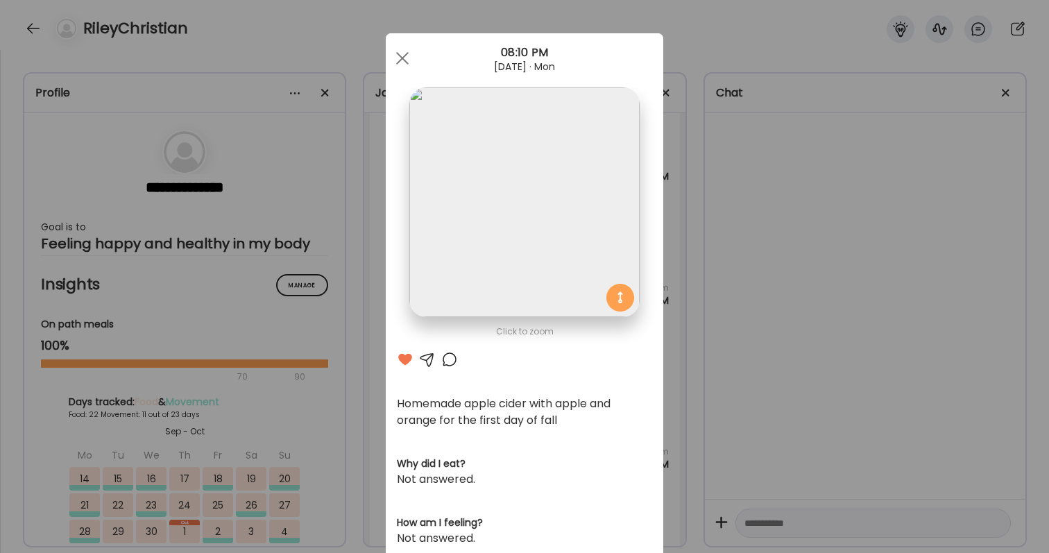
click at [683, 465] on div "Ate Coach Dashboard Wahoo! It’s official Take a moment to set up your Coach Pro…" at bounding box center [524, 276] width 1049 height 553
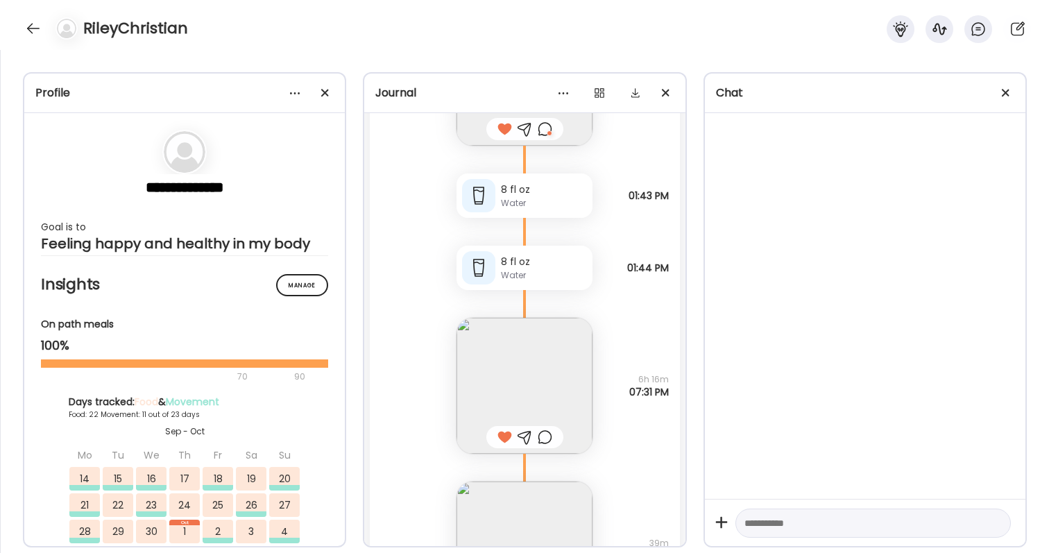
scroll to position [42498, 0]
click at [564, 391] on img at bounding box center [525, 392] width 136 height 136
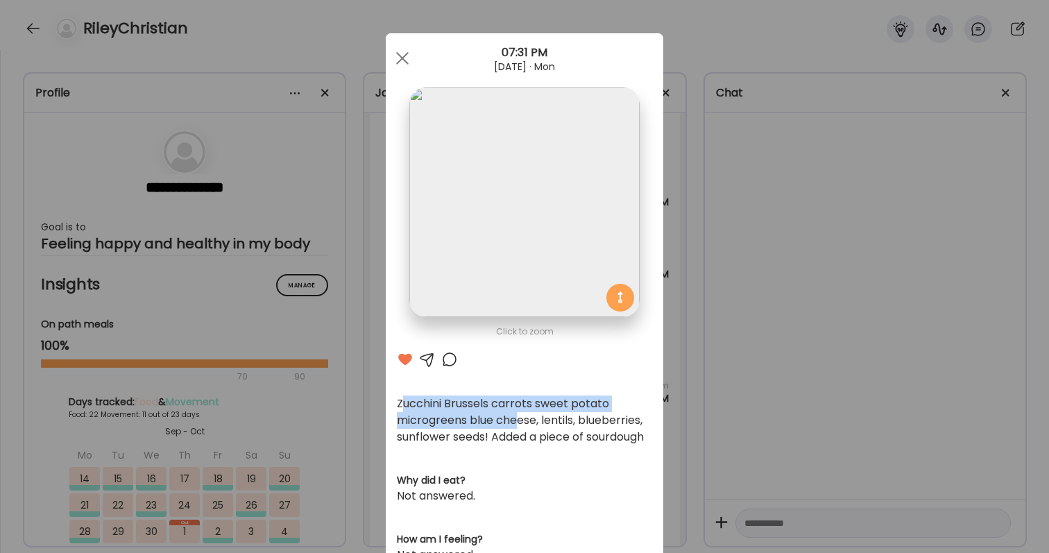
drag, startPoint x: 403, startPoint y: 405, endPoint x: 515, endPoint y: 411, distance: 112.6
click at [515, 412] on div "Zucchini Brussels carrots sweet potato microgreens blue cheese, lentils, bluebe…" at bounding box center [524, 420] width 255 height 50
click at [504, 418] on div "Zucchini Brussels carrots sweet potato microgreens blue cheese, lentils, bluebe…" at bounding box center [524, 420] width 255 height 50
click at [732, 263] on div "Ate Coach Dashboard Wahoo! It’s official Take a moment to set up your Coach Pro…" at bounding box center [524, 276] width 1049 height 553
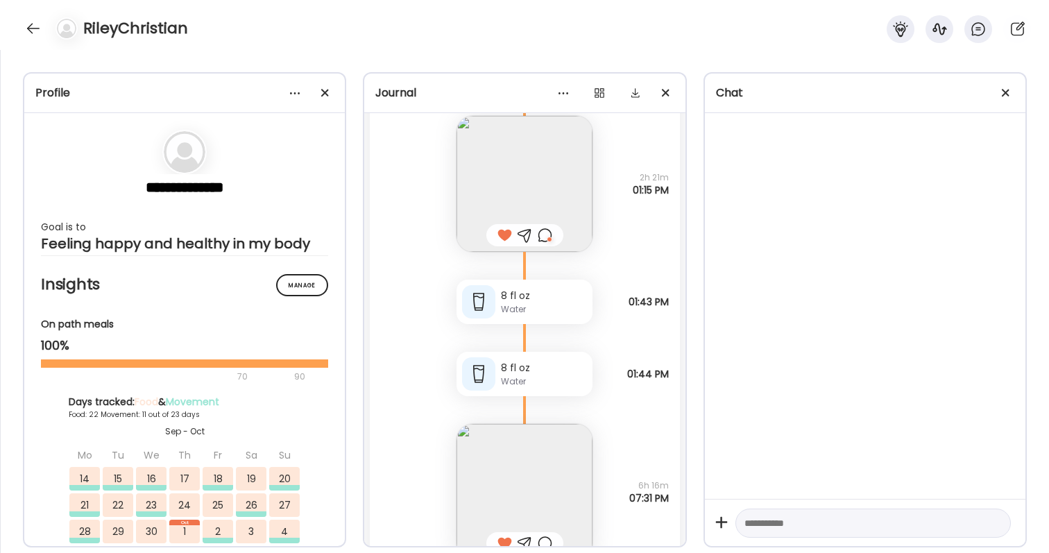
scroll to position [42371, 0]
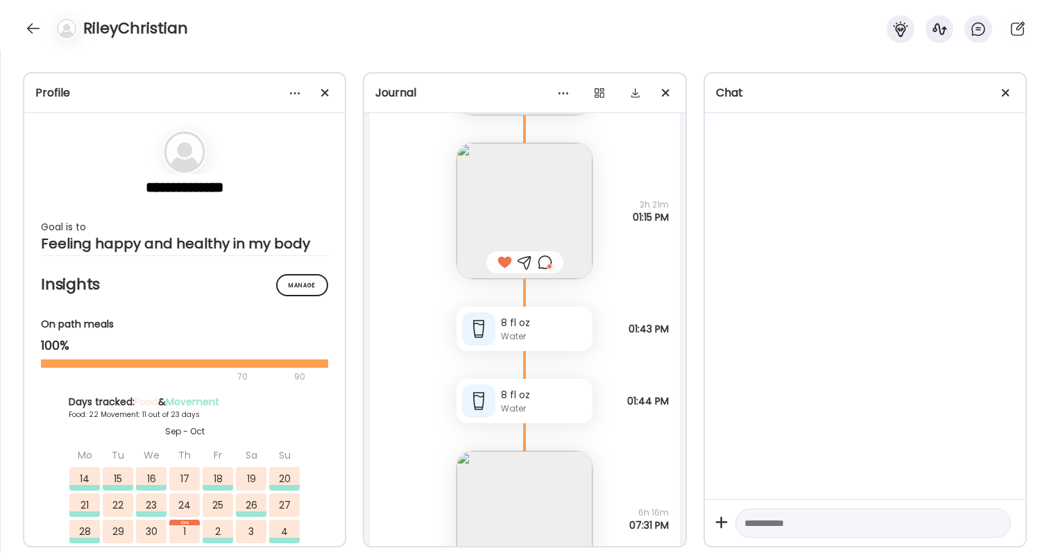
click at [536, 211] on img at bounding box center [525, 211] width 136 height 136
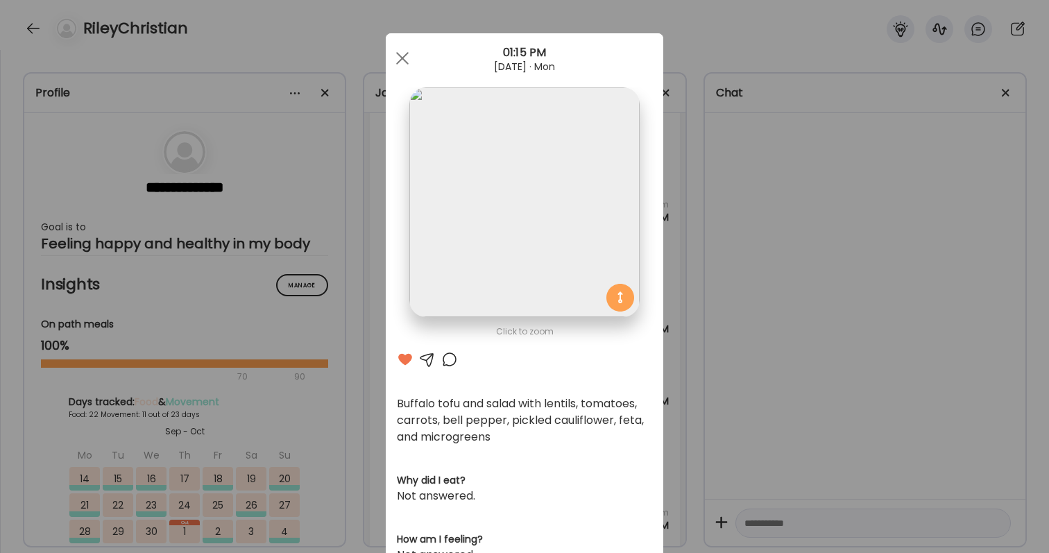
click at [858, 266] on div "Ate Coach Dashboard Wahoo! It’s official Take a moment to set up your Coach Pro…" at bounding box center [524, 276] width 1049 height 553
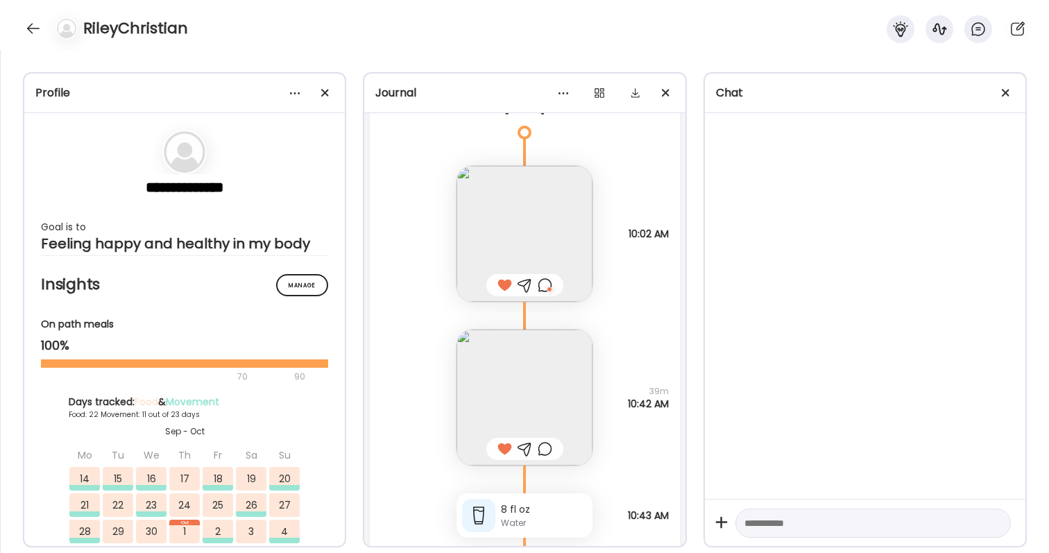
scroll to position [64828, 0]
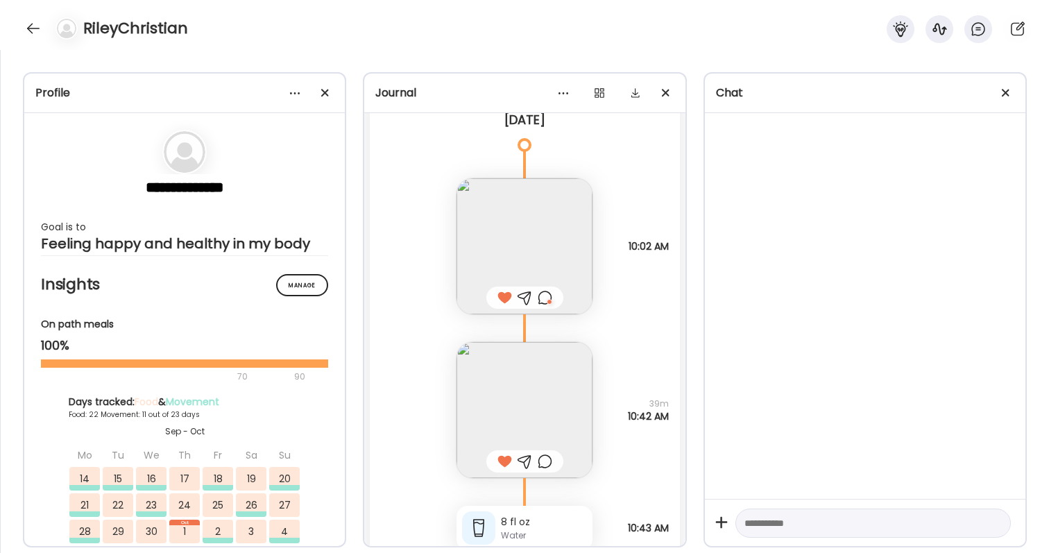
click at [629, 248] on span "10:02 AM" at bounding box center [649, 246] width 40 height 12
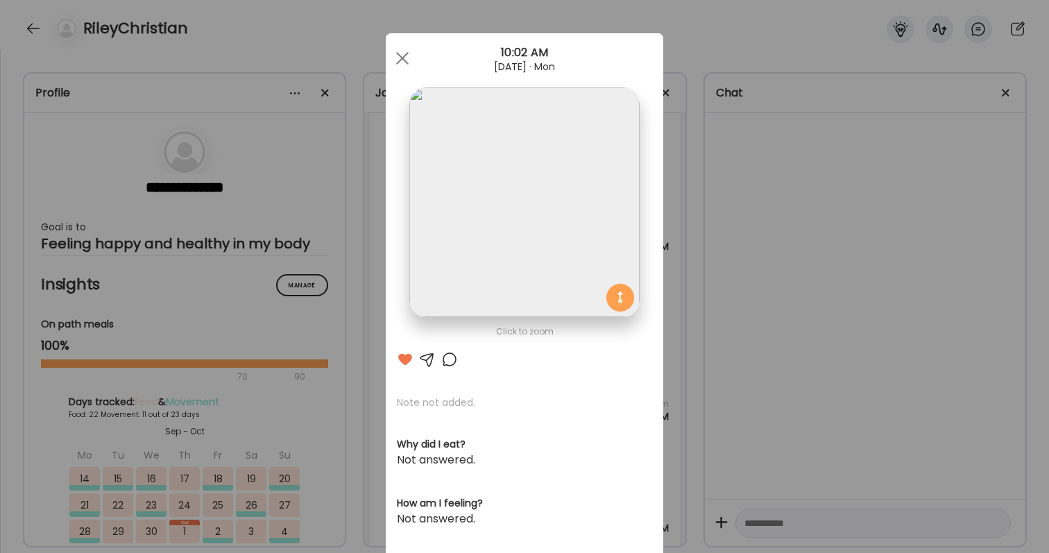
click at [801, 312] on div "Ate Coach Dashboard Wahoo! It’s official Take a moment to set up your Coach Pro…" at bounding box center [524, 276] width 1049 height 553
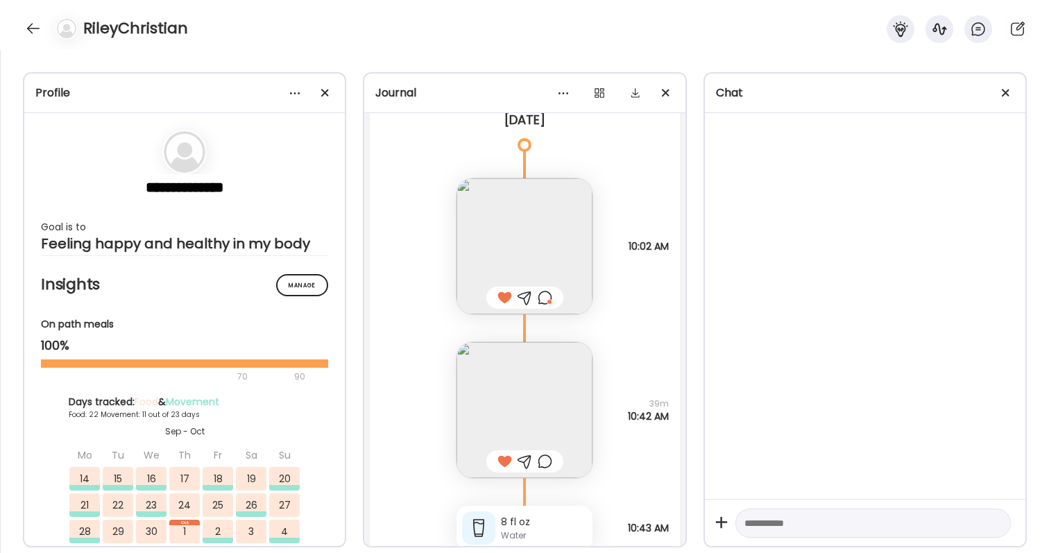
click at [503, 418] on img at bounding box center [525, 410] width 136 height 136
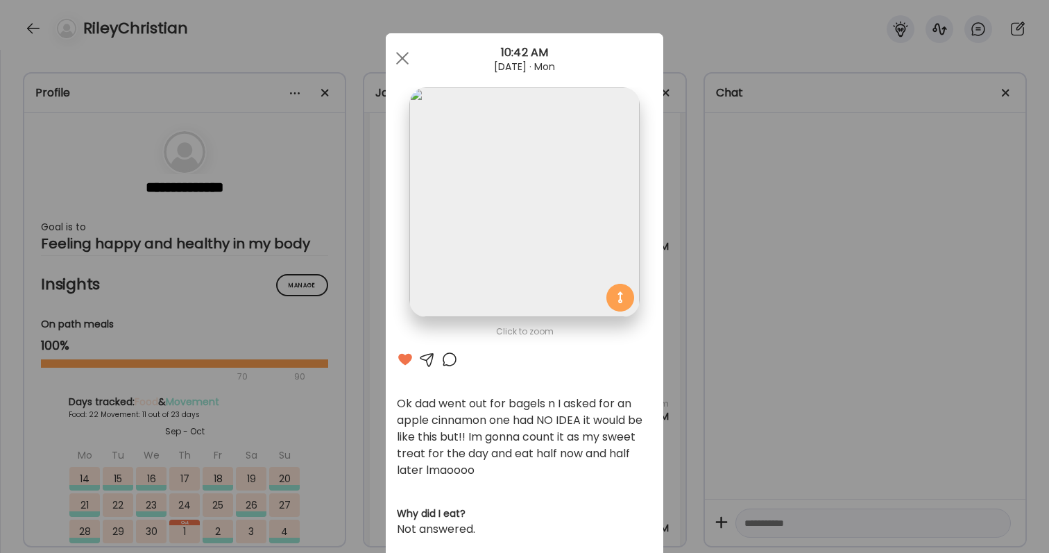
click at [598, 400] on div "Ok dad went out for bagels n I asked for an apple cinnamon one had NO IDEA it w…" at bounding box center [524, 436] width 255 height 83
click at [654, 420] on div "Click to zoom AteMate AI Ok dad went out for bagels n I asked for an apple cinn…" at bounding box center [525, 476] width 278 height 886
click at [671, 423] on div "Ate Coach Dashboard Wahoo! It’s official Take a moment to set up your Coach Pro…" at bounding box center [524, 276] width 1049 height 553
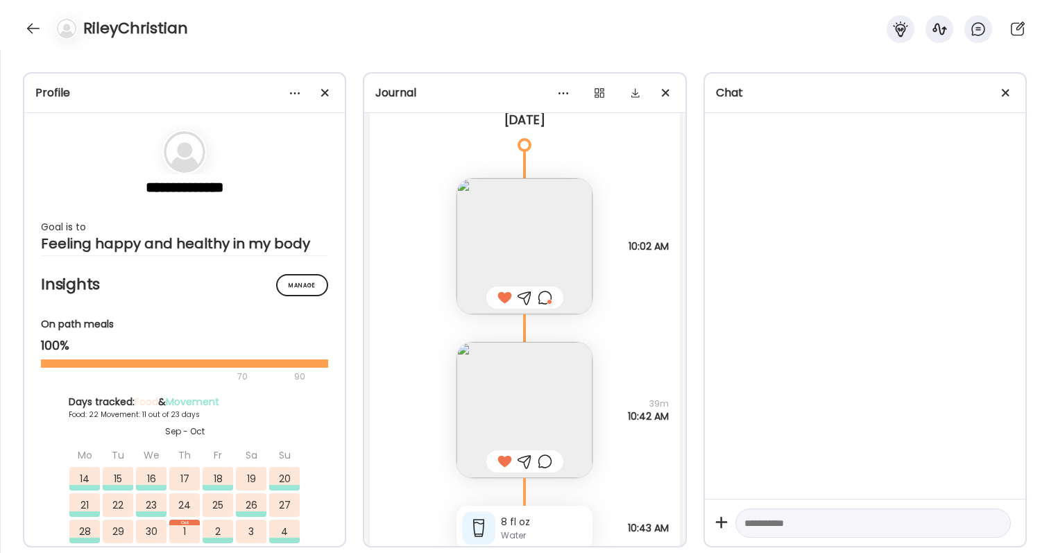
click at [491, 1] on div "RileyChristian" at bounding box center [524, 25] width 1049 height 50
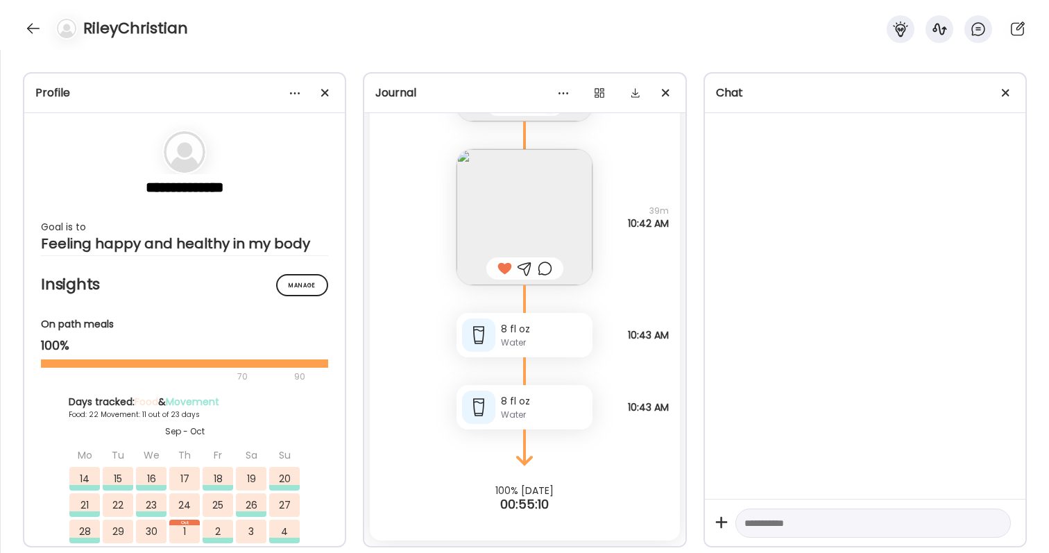
scroll to position [65021, 0]
drag, startPoint x: 646, startPoint y: 204, endPoint x: 658, endPoint y: 232, distance: 30.4
click at [658, 232] on div "Ok dad went out for bagels n I asked for an apple cinnamon one had NO IDEA it w…" at bounding box center [524, 203] width 309 height 164
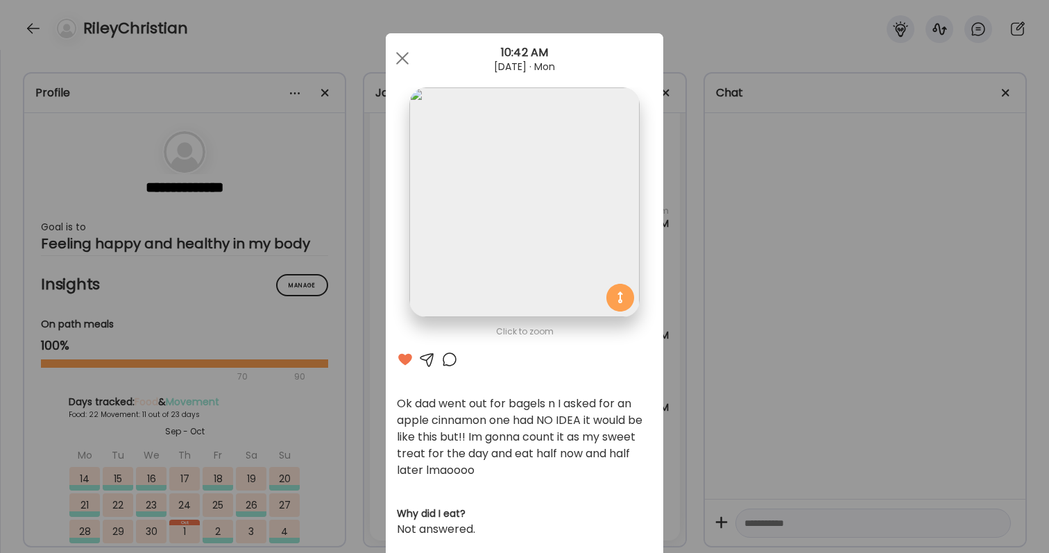
click at [687, 236] on div "Ate Coach Dashboard Wahoo! It’s official Take a moment to set up your Coach Pro…" at bounding box center [524, 276] width 1049 height 553
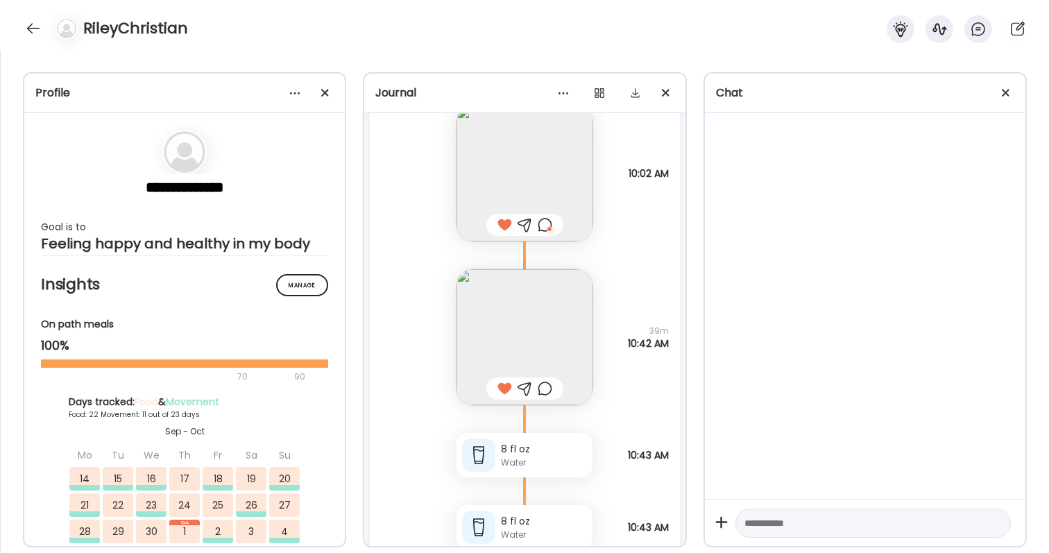
scroll to position [64900, 0]
drag, startPoint x: 624, startPoint y: 171, endPoint x: 689, endPoint y: 198, distance: 70.3
click at [689, 198] on div "**********" at bounding box center [524, 301] width 1049 height 503
click at [673, 180] on div "Note not added Questions not answered 10:02 AM" at bounding box center [524, 160] width 309 height 164
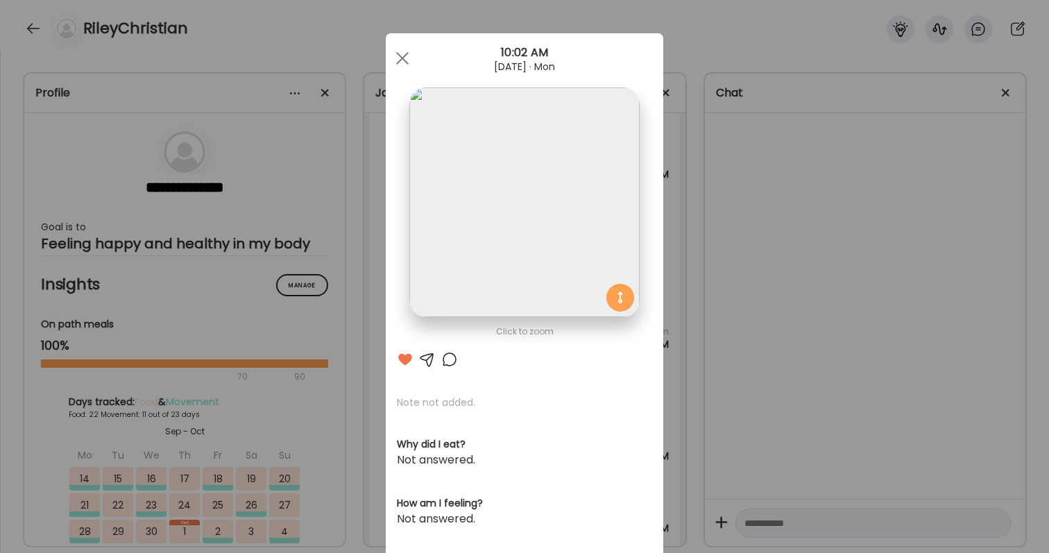
click at [674, 178] on div "Ate Coach Dashboard Wahoo! It’s official Take a moment to set up your Coach Pro…" at bounding box center [524, 276] width 1049 height 553
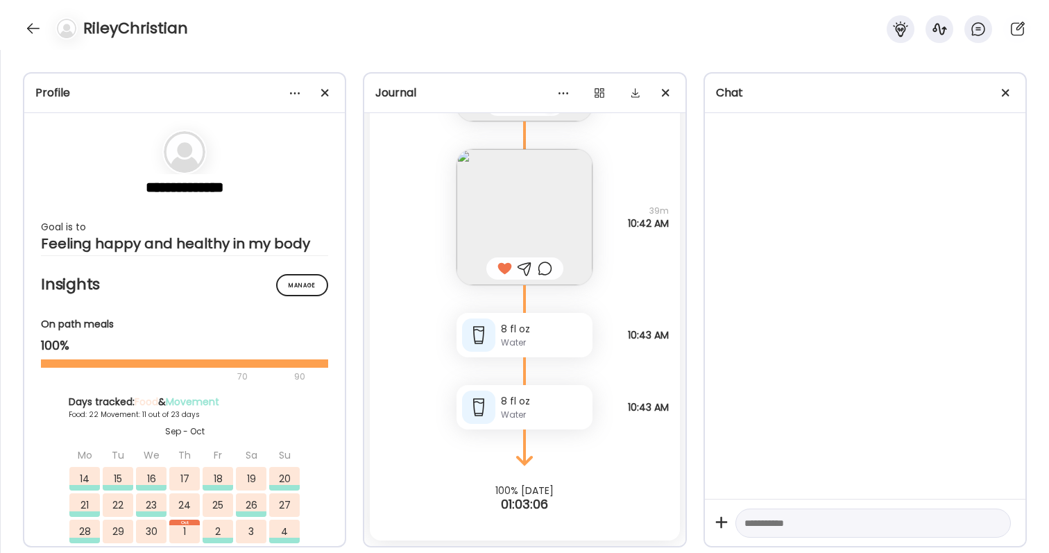
scroll to position [65021, 0]
click at [35, 23] on div at bounding box center [33, 28] width 22 height 22
